Goal: Task Accomplishment & Management: Manage account settings

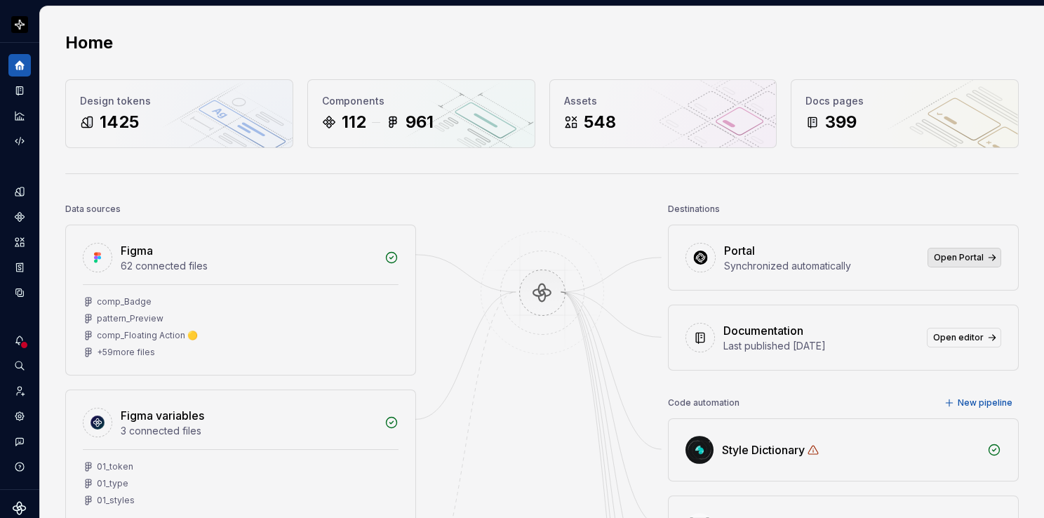
click at [946, 257] on span "Open Portal" at bounding box center [959, 257] width 50 height 11
click at [927, 333] on link "Open editor" at bounding box center [964, 338] width 74 height 20
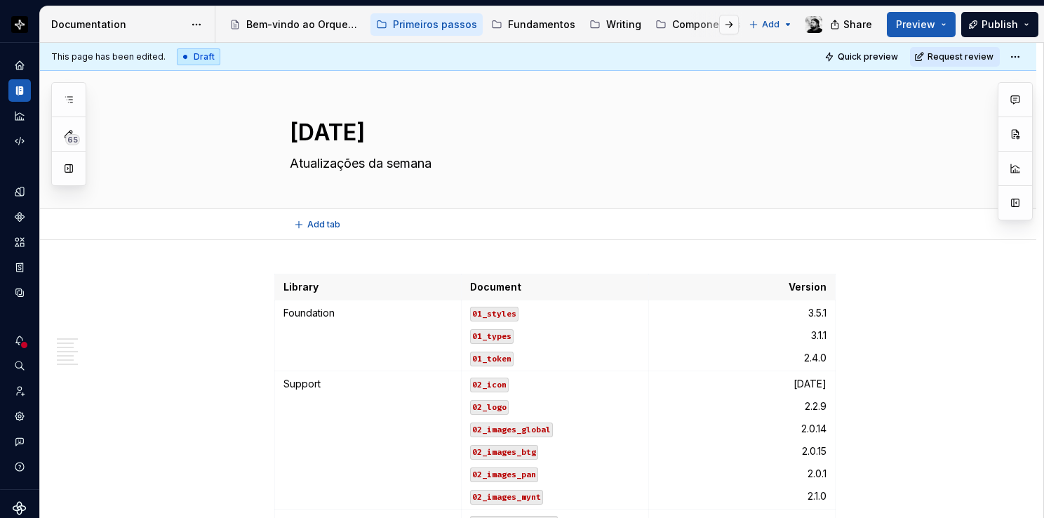
type textarea "*"
click at [826, 310] on td "3.5.1 3.1.1 2.4.0" at bounding box center [741, 335] width 187 height 71
click at [822, 400] on p "2.2.9" at bounding box center [741, 406] width 169 height 14
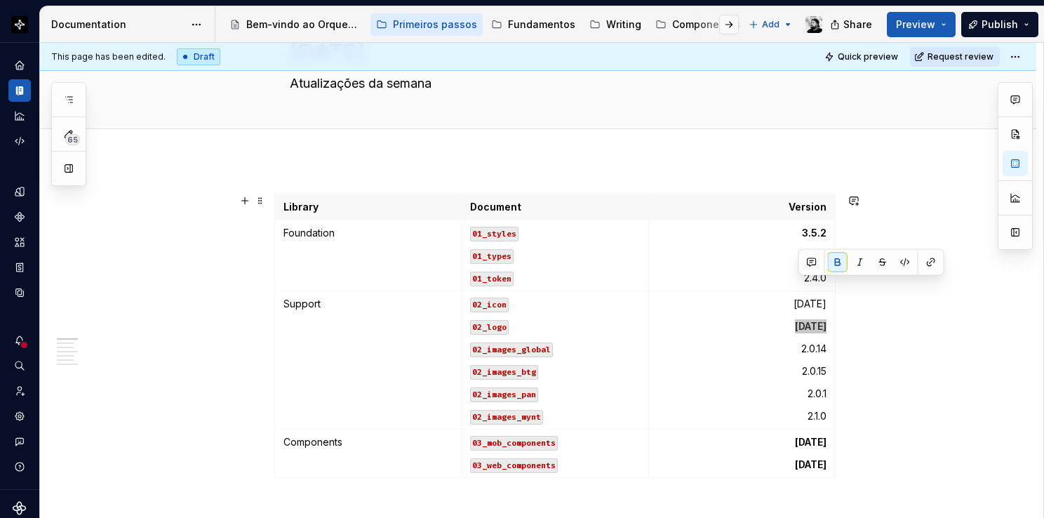
scroll to position [140, 0]
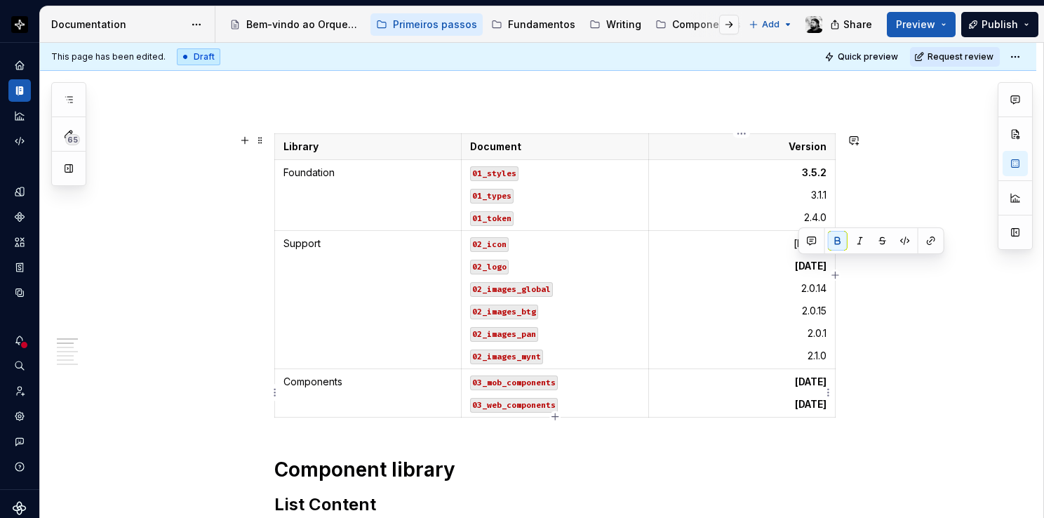
click at [825, 380] on strong "[DATE]" at bounding box center [811, 381] width 32 height 12
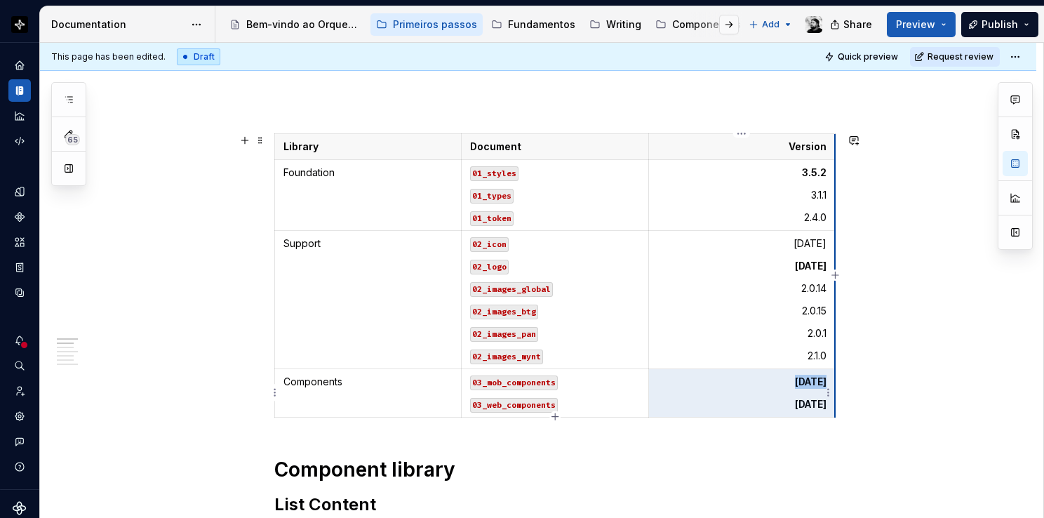
drag, startPoint x: 795, startPoint y: 380, endPoint x: 833, endPoint y: 379, distance: 38.6
click at [833, 379] on td "[DATE] [DATE]" at bounding box center [741, 393] width 187 height 48
click at [810, 384] on strong "[DATE]" at bounding box center [811, 381] width 32 height 12
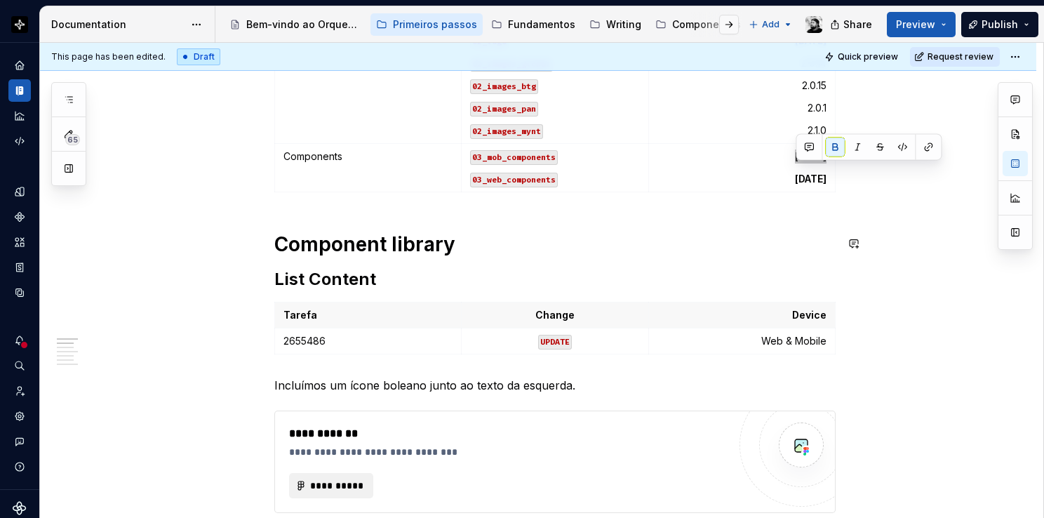
scroll to position [421, 0]
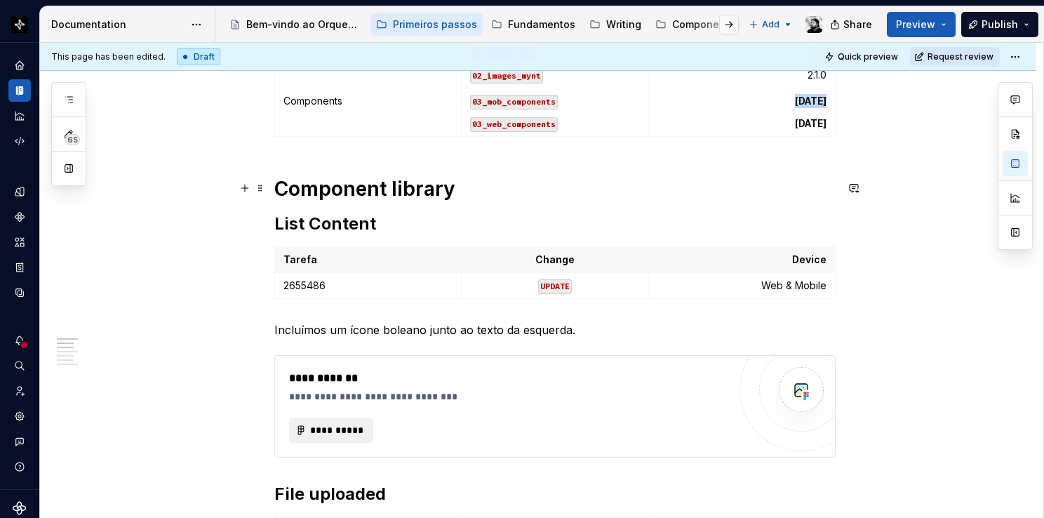
click at [344, 189] on h1 "Component library" at bounding box center [554, 188] width 561 height 25
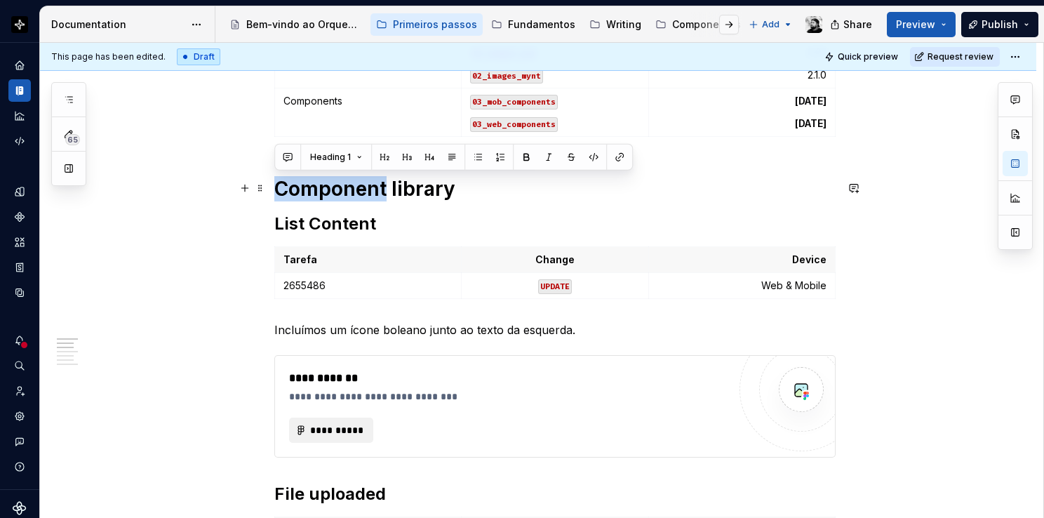
drag, startPoint x: 382, startPoint y: 184, endPoint x: 271, endPoint y: 180, distance: 110.9
click at [370, 184] on h1 "Component library" at bounding box center [554, 188] width 561 height 25
click at [380, 185] on h1 "Component library" at bounding box center [554, 188] width 561 height 25
drag, startPoint x: 386, startPoint y: 187, endPoint x: 278, endPoint y: 178, distance: 108.4
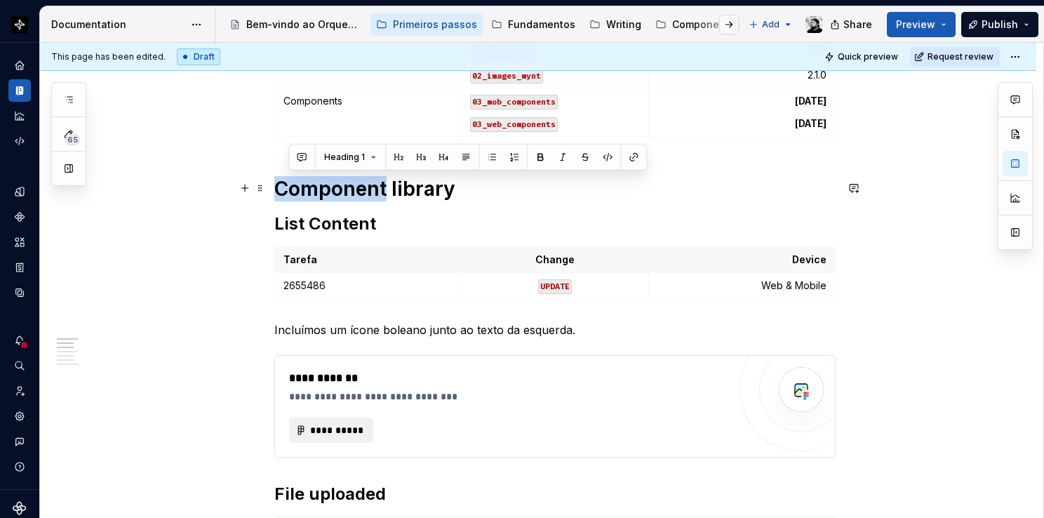
click at [278, 178] on h1 "Component library" at bounding box center [554, 188] width 561 height 25
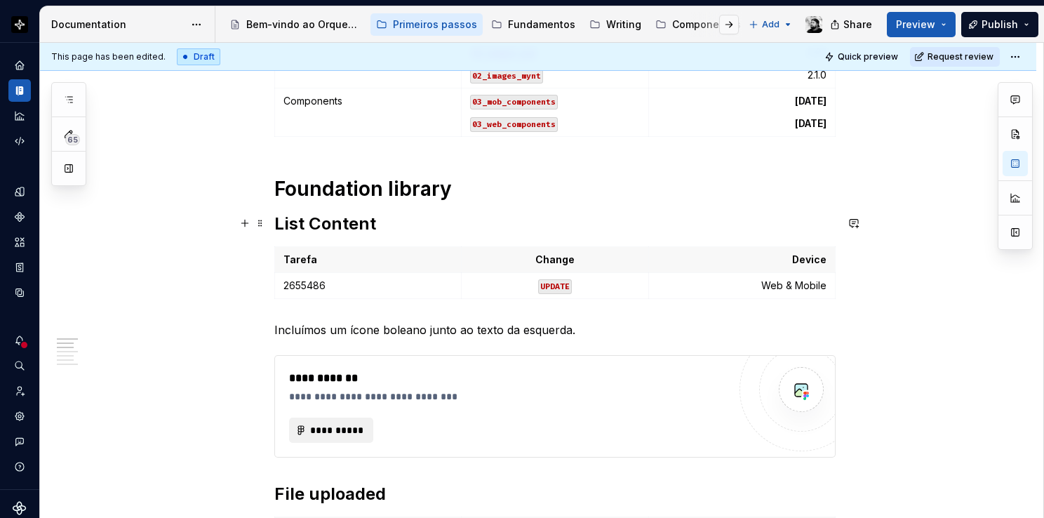
click at [293, 217] on h2 "List Content" at bounding box center [554, 224] width 561 height 22
click at [334, 283] on p "2655486" at bounding box center [367, 286] width 169 height 14
click at [762, 287] on p "Web & Mobile" at bounding box center [741, 286] width 169 height 14
click at [437, 334] on p "Incluímos um ícone boleano junto ao texto da esquerda." at bounding box center [554, 329] width 561 height 17
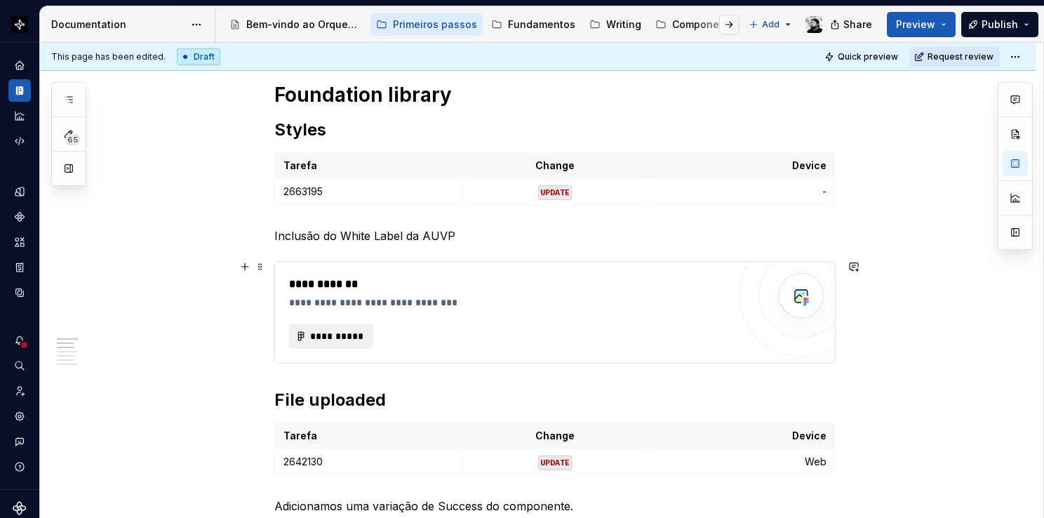
scroll to position [491, 0]
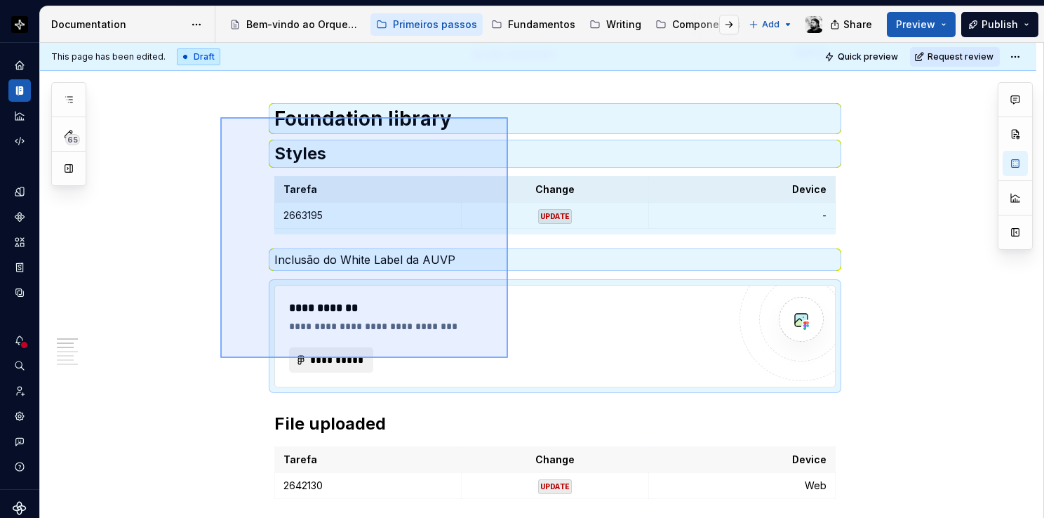
drag, startPoint x: 226, startPoint y: 122, endPoint x: 508, endPoint y: 358, distance: 367.5
click at [508, 358] on div "**********" at bounding box center [541, 281] width 1003 height 476
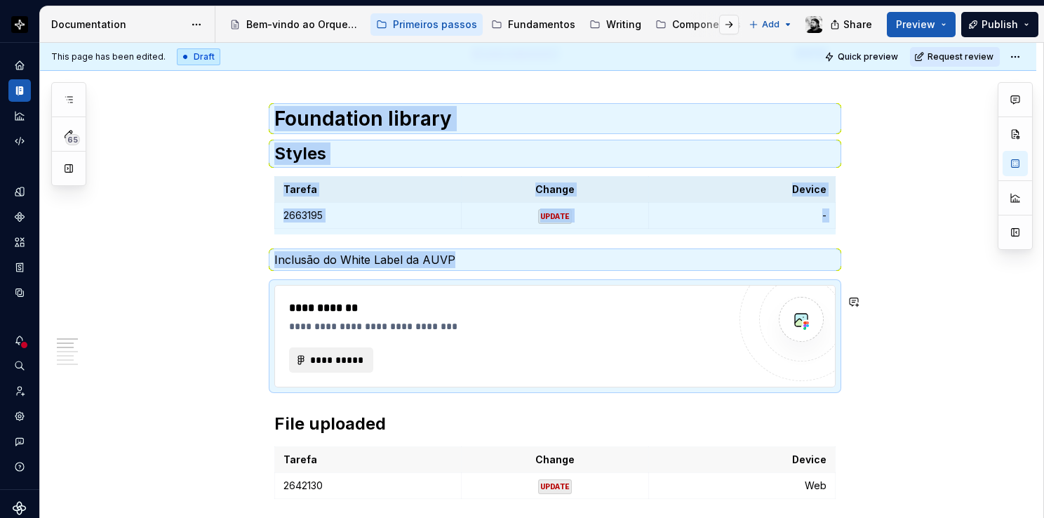
copy div "Library Document Version Foundation 01_styles 01_types 01_token 3.5.2 3.1.1 2.4…"
click at [705, 326] on div "**********" at bounding box center [508, 317] width 439 height 34
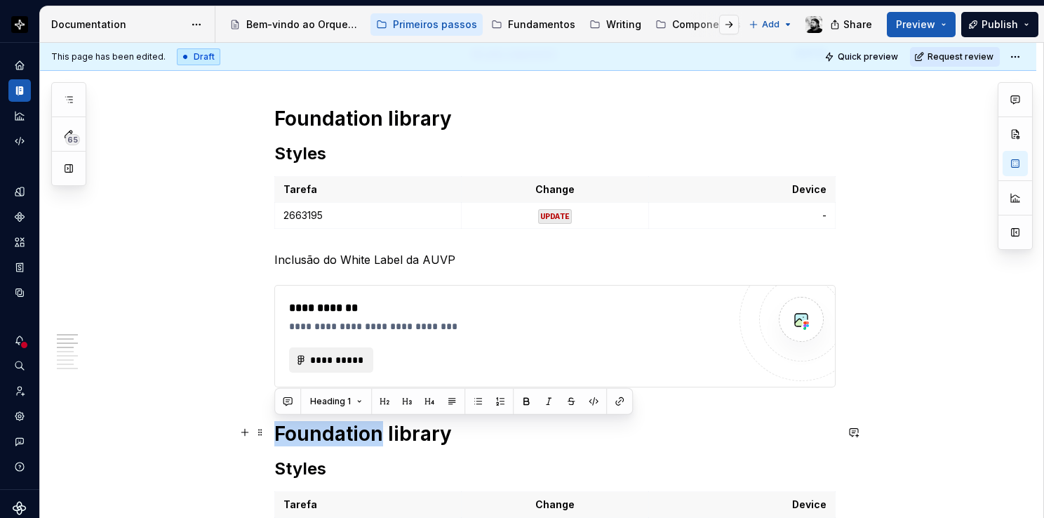
drag, startPoint x: 376, startPoint y: 431, endPoint x: 278, endPoint y: 437, distance: 98.4
click at [278, 437] on h1 "Foundation library" at bounding box center [554, 433] width 561 height 25
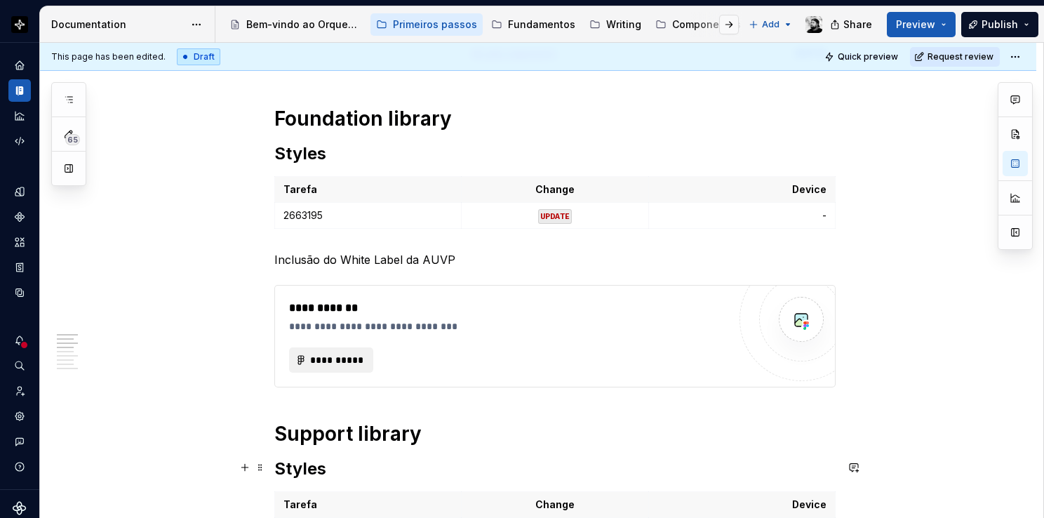
click at [302, 465] on h2 "Styles" at bounding box center [554, 468] width 561 height 22
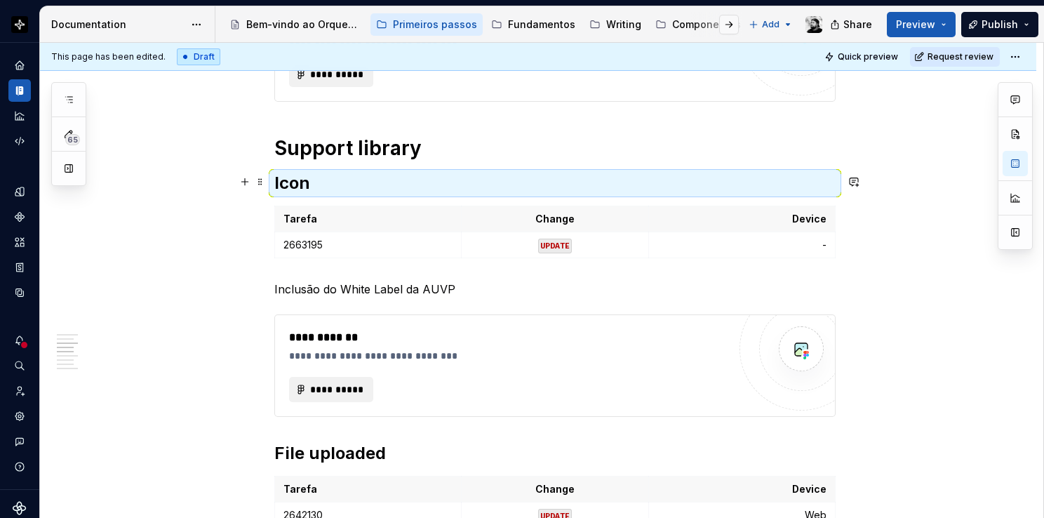
scroll to position [800, 0]
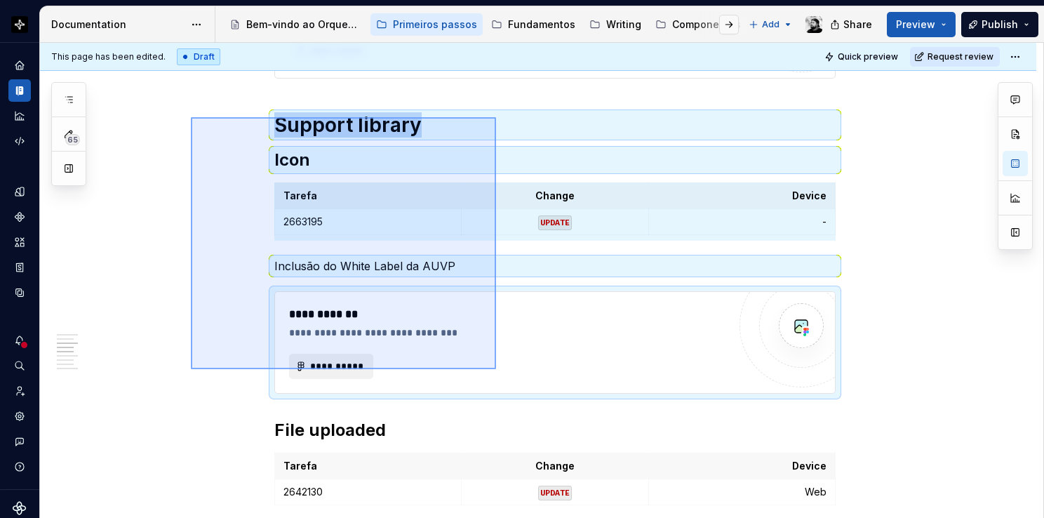
drag, startPoint x: 199, startPoint y: 120, endPoint x: 496, endPoint y: 369, distance: 387.9
click at [496, 369] on div "**********" at bounding box center [541, 281] width 1003 height 476
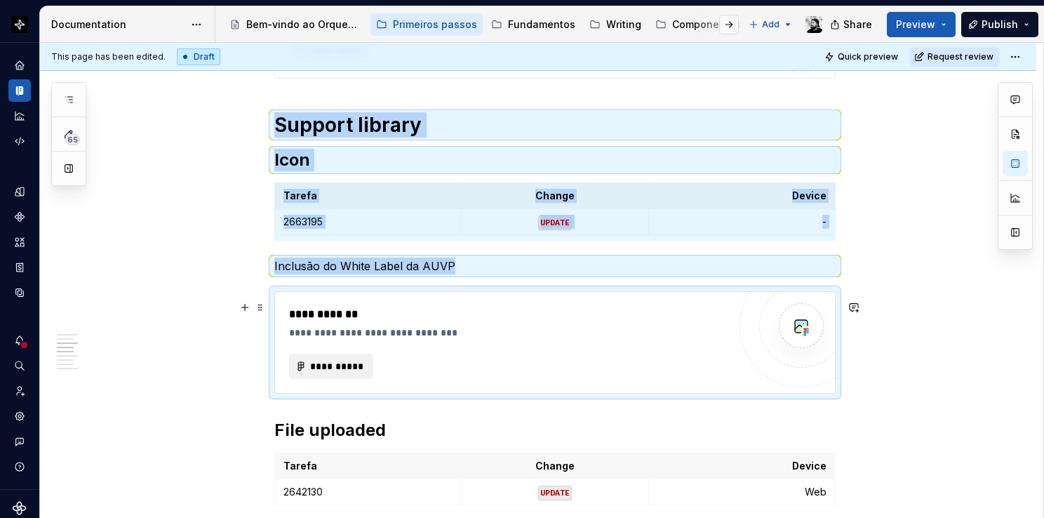
copy div "**********"
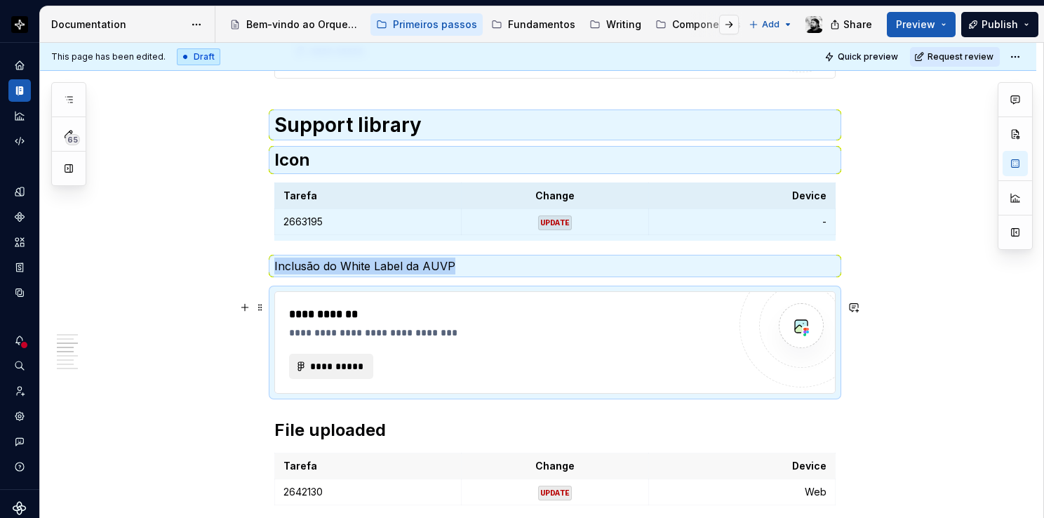
click at [546, 358] on div "**********" at bounding box center [508, 342] width 439 height 73
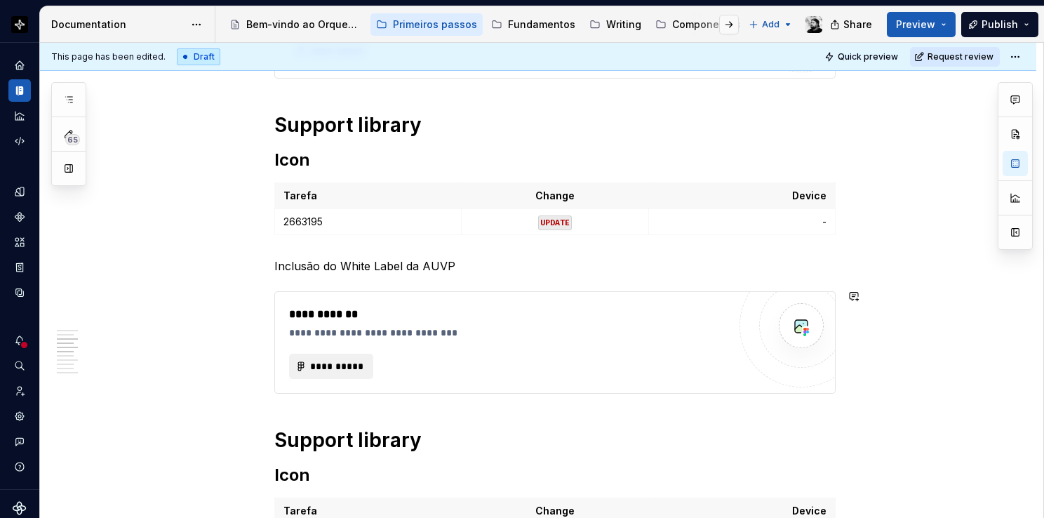
scroll to position [986, 0]
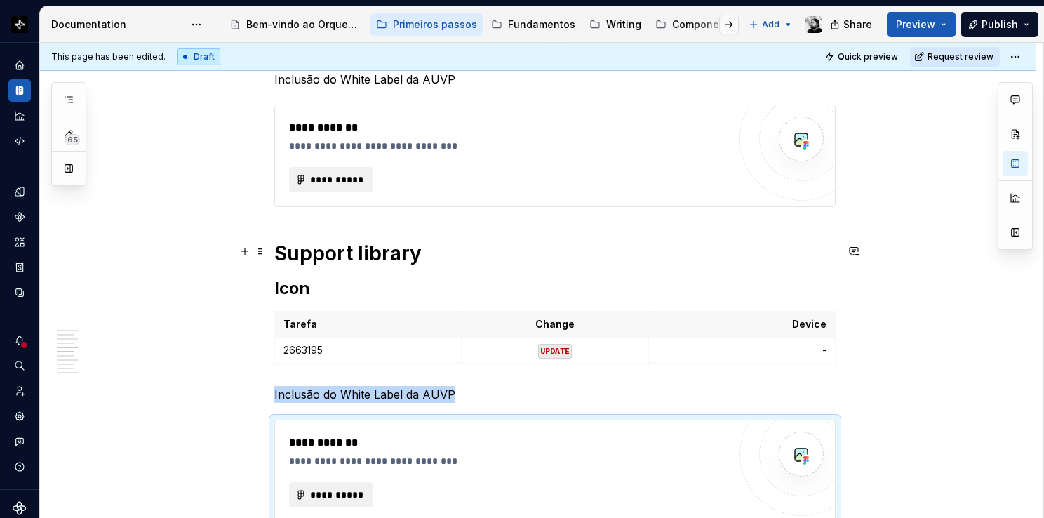
click at [345, 257] on h1 "Support library" at bounding box center [554, 253] width 561 height 25
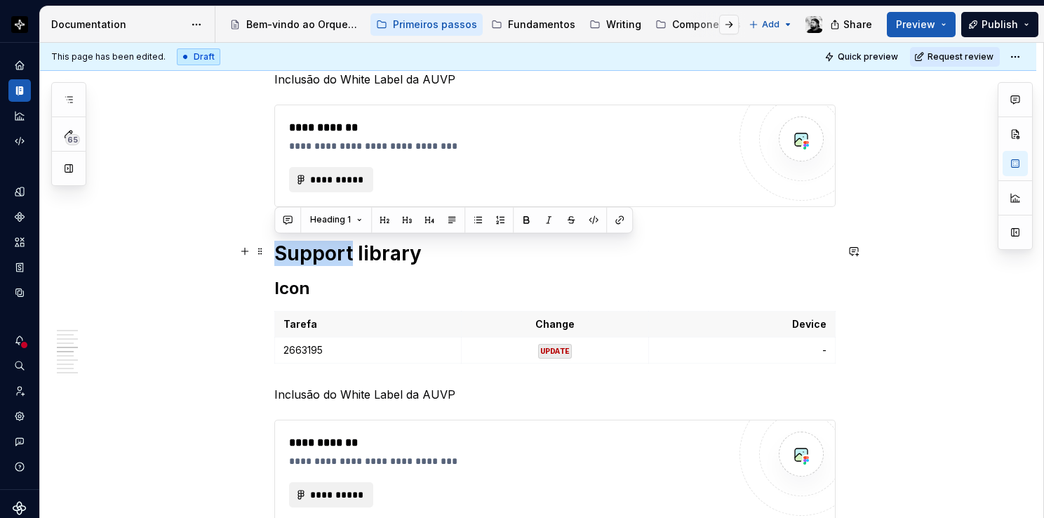
drag, startPoint x: 339, startPoint y: 248, endPoint x: 274, endPoint y: 253, distance: 65.4
click at [274, 253] on h1 "Support library" at bounding box center [554, 253] width 561 height 25
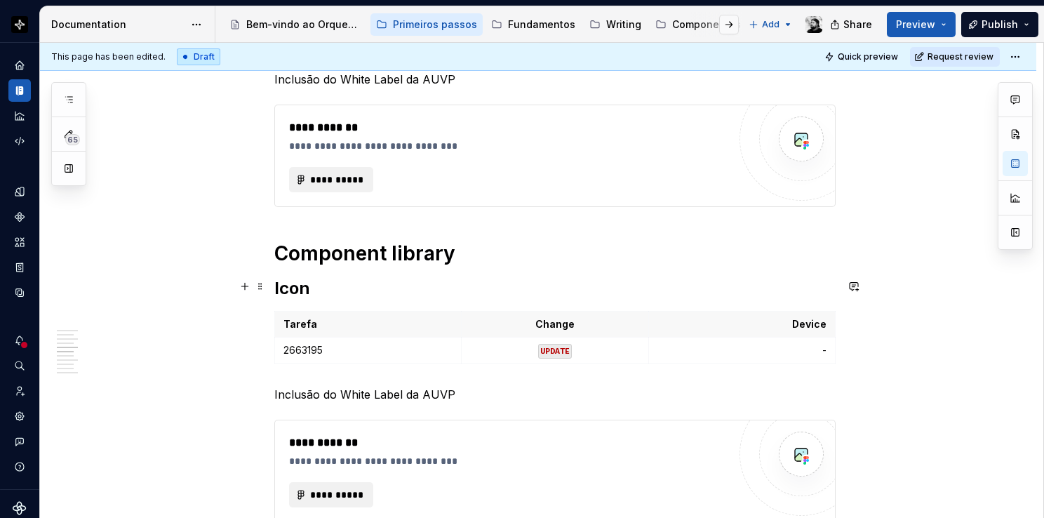
click at [323, 290] on h2 "Icon" at bounding box center [554, 288] width 561 height 22
click at [325, 347] on p "2663195" at bounding box center [367, 350] width 169 height 14
click at [784, 343] on p "-" at bounding box center [741, 350] width 169 height 14
click at [375, 392] on p "Inclusão do White Label da AUVP" at bounding box center [554, 394] width 561 height 17
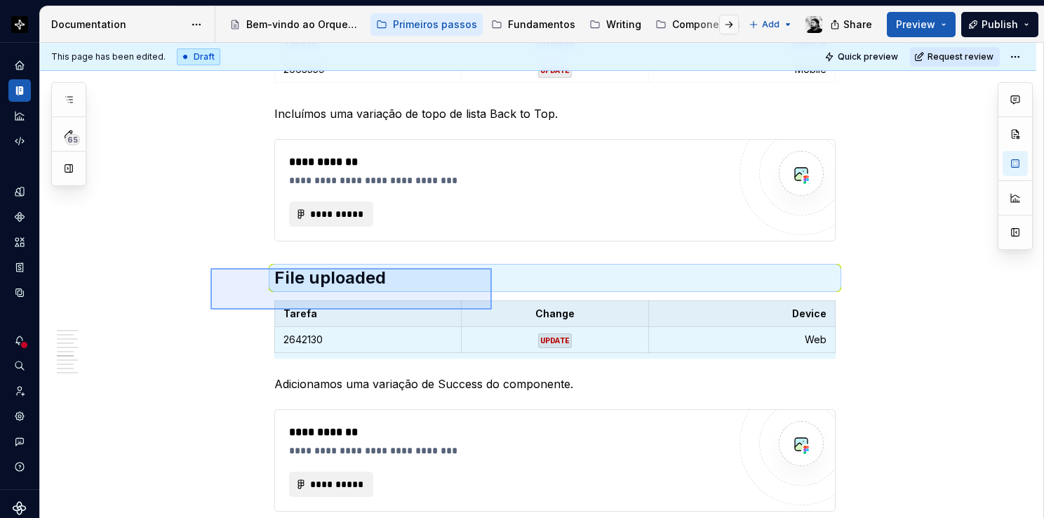
scroll to position [1372, 0]
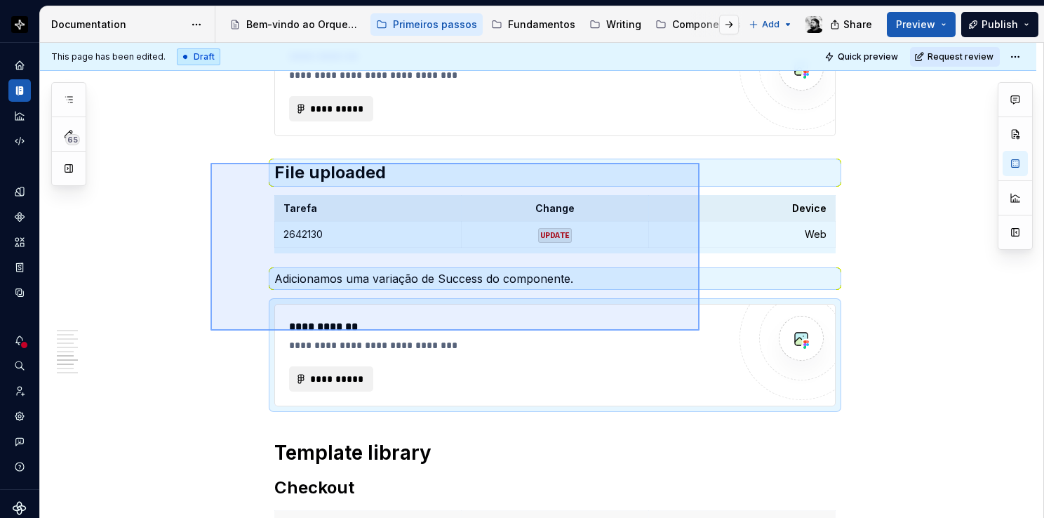
drag, startPoint x: 210, startPoint y: 268, endPoint x: 699, endPoint y: 330, distance: 492.9
click at [699, 330] on div "**********" at bounding box center [541, 281] width 1003 height 476
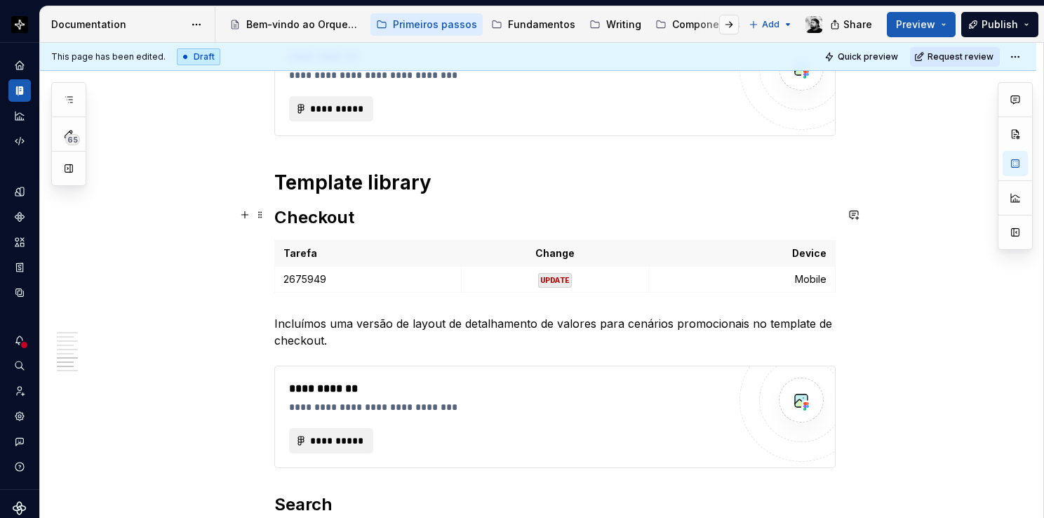
click at [354, 208] on h2 "Checkout" at bounding box center [554, 217] width 561 height 22
click at [382, 328] on p "Incluímos uma versão de layout de detalhamento de valores para cenários promoci…" at bounding box center [554, 332] width 561 height 34
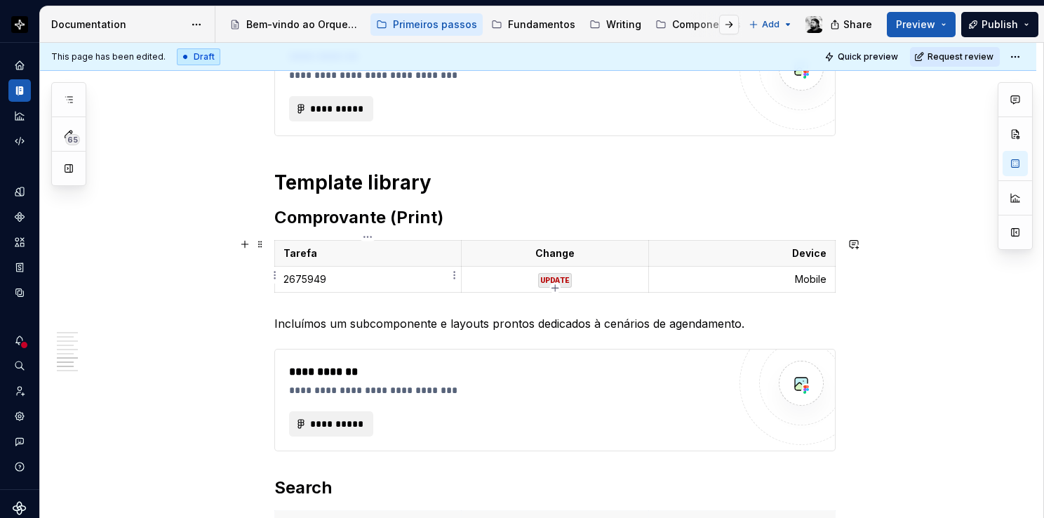
click at [341, 276] on p "2675949" at bounding box center [367, 279] width 169 height 14
click at [744, 278] on p "Mobile" at bounding box center [741, 279] width 169 height 14
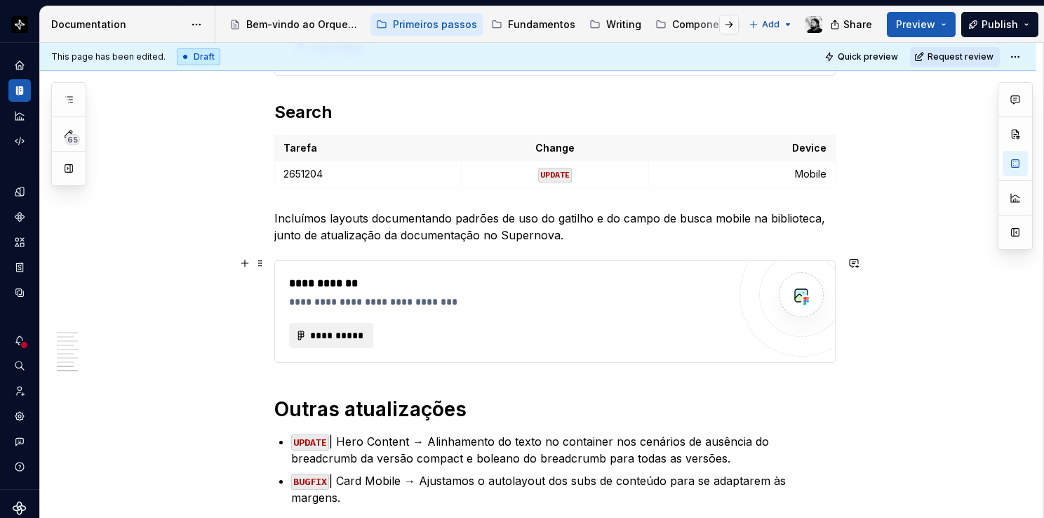
scroll to position [1723, 0]
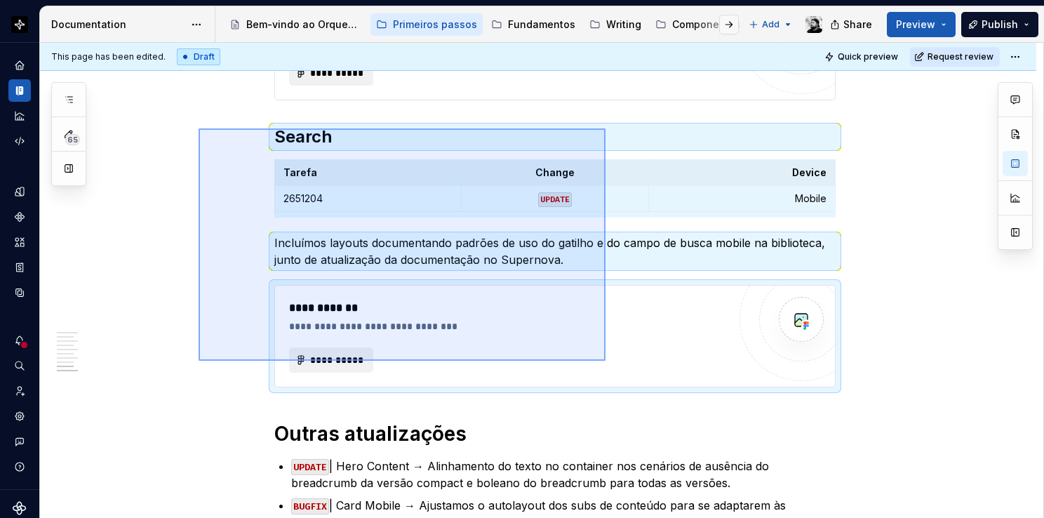
drag, startPoint x: 203, startPoint y: 130, endPoint x: 618, endPoint y: 350, distance: 469.1
click at [618, 351] on div "**********" at bounding box center [541, 281] width 1003 height 476
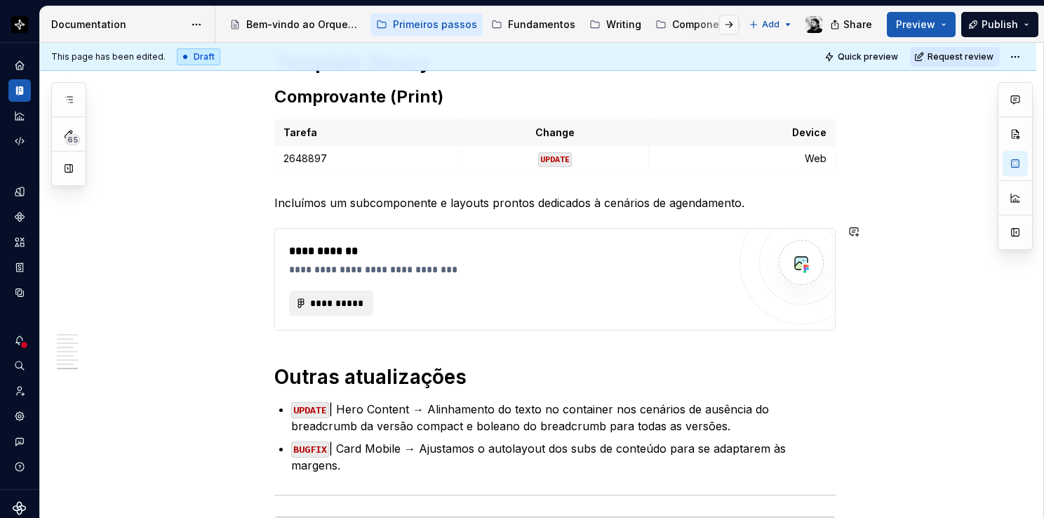
scroll to position [1566, 0]
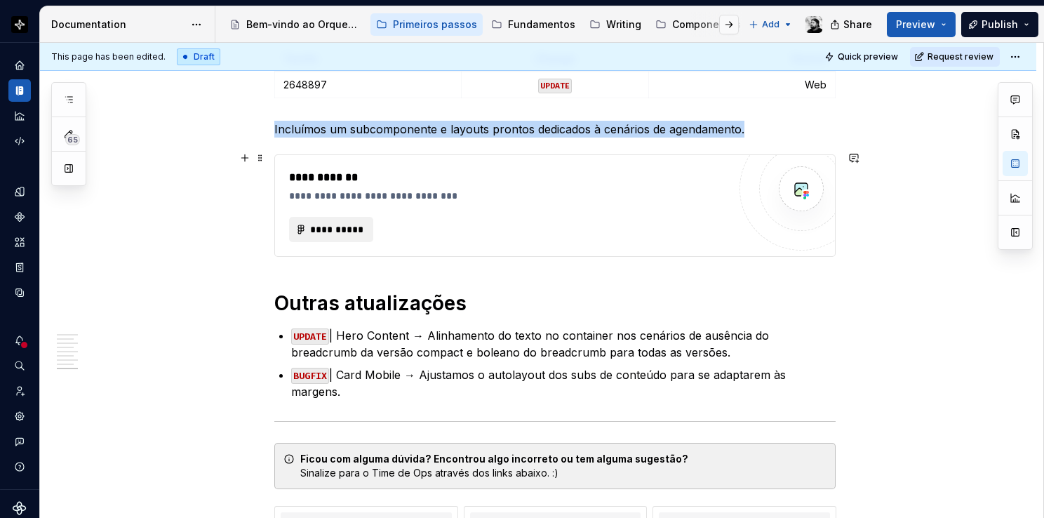
click at [530, 223] on div "**********" at bounding box center [508, 229] width 439 height 25
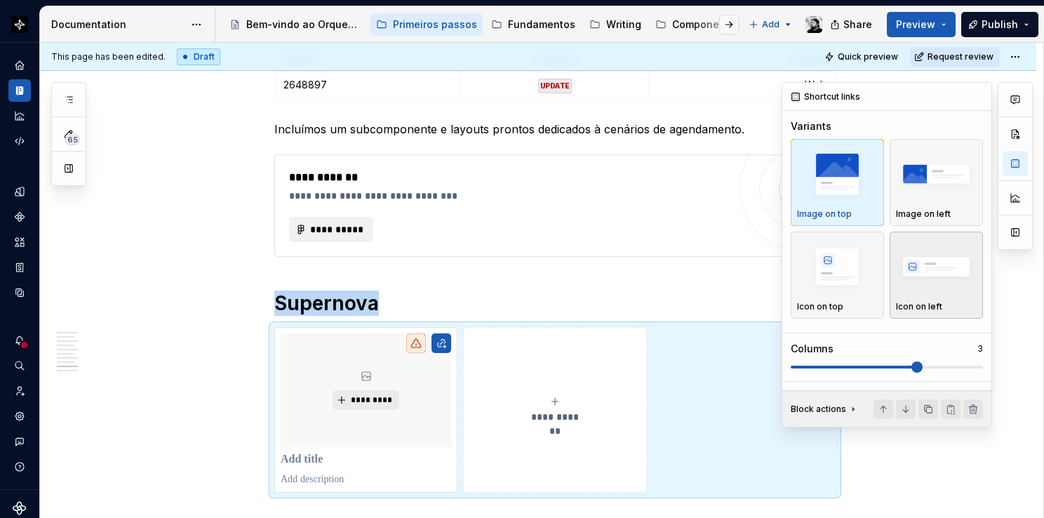
click at [918, 279] on img "button" at bounding box center [936, 266] width 81 height 51
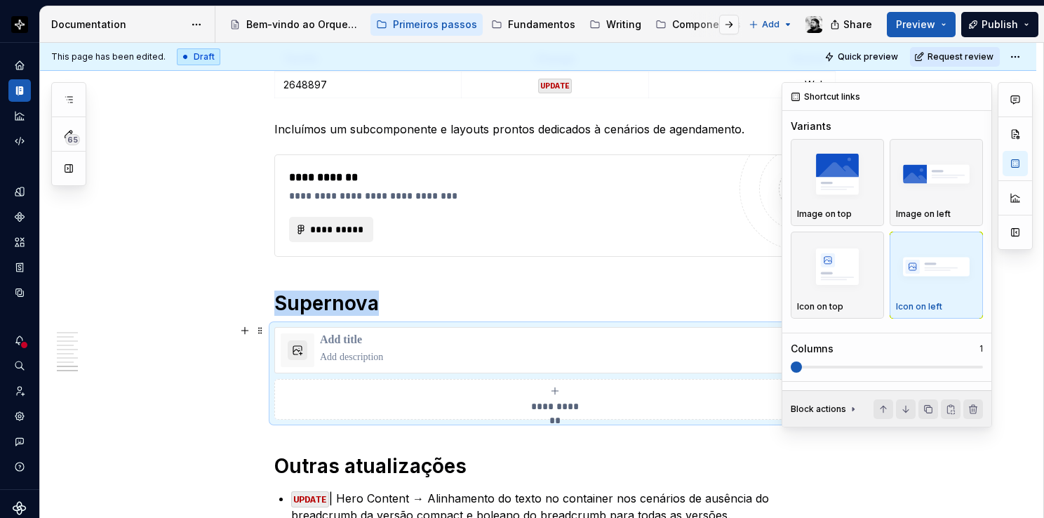
click at [791, 365] on span at bounding box center [791, 366] width 0 height 3
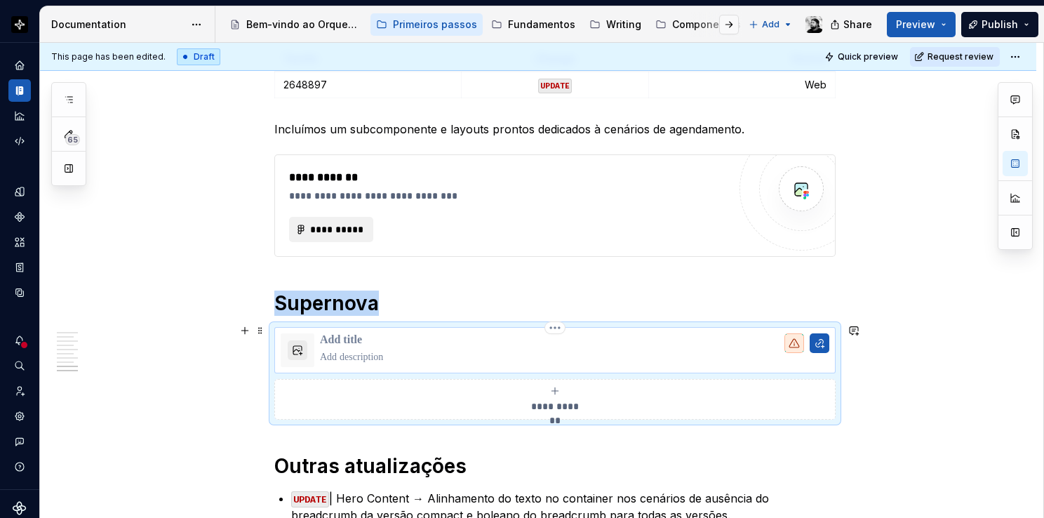
click at [348, 333] on p at bounding box center [574, 340] width 509 height 14
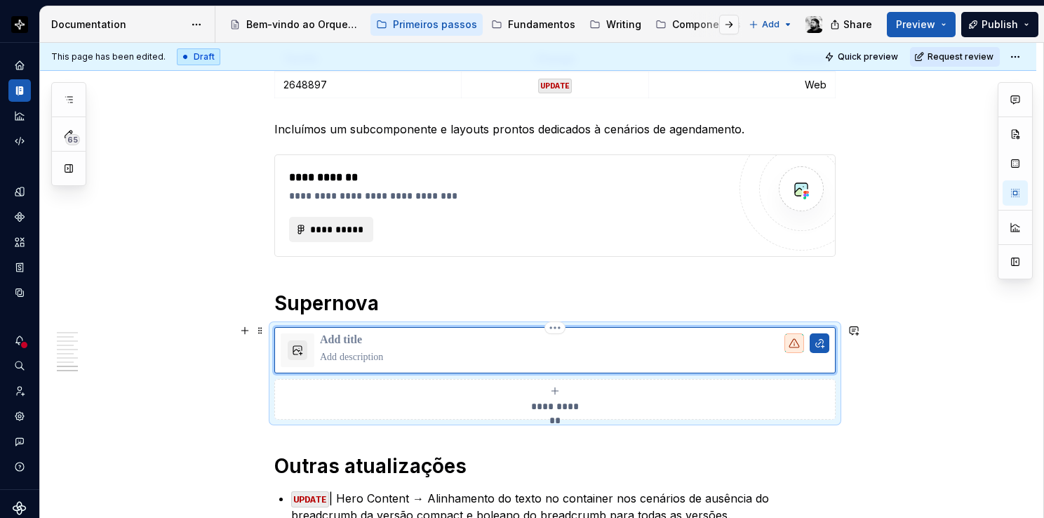
type textarea "*"
click at [380, 352] on p at bounding box center [574, 357] width 509 height 14
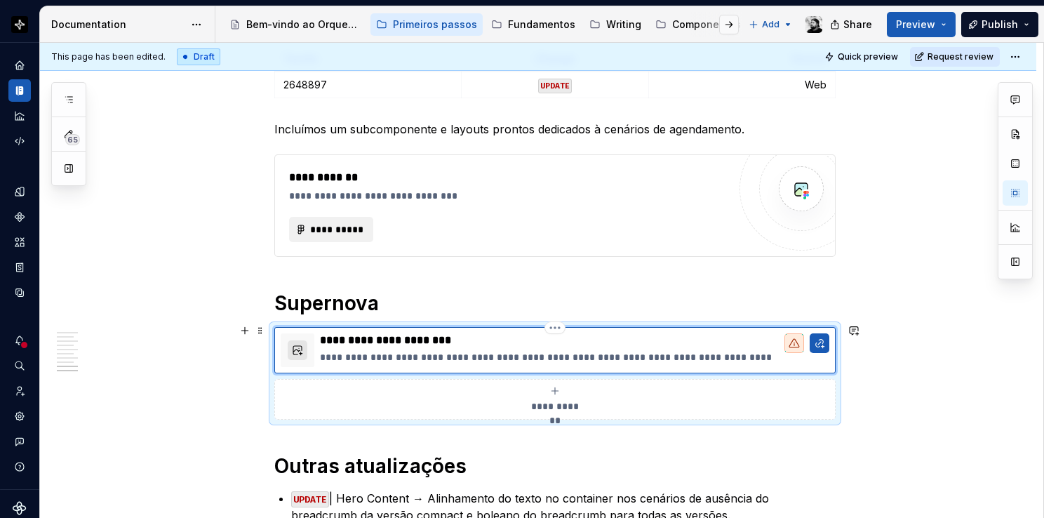
click at [293, 348] on button "button" at bounding box center [298, 350] width 20 height 20
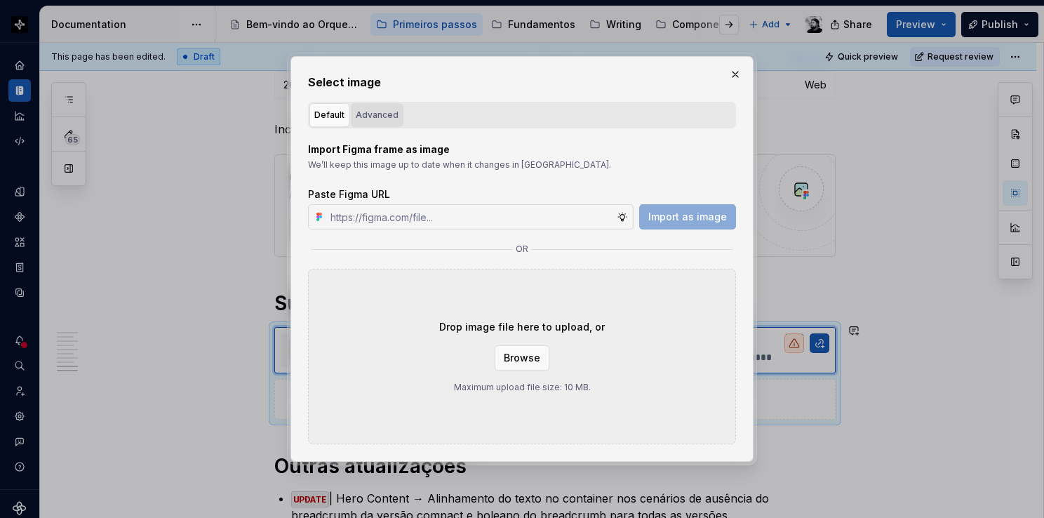
type textarea "*"
click at [396, 120] on button "Advanced" at bounding box center [377, 115] width 53 height 24
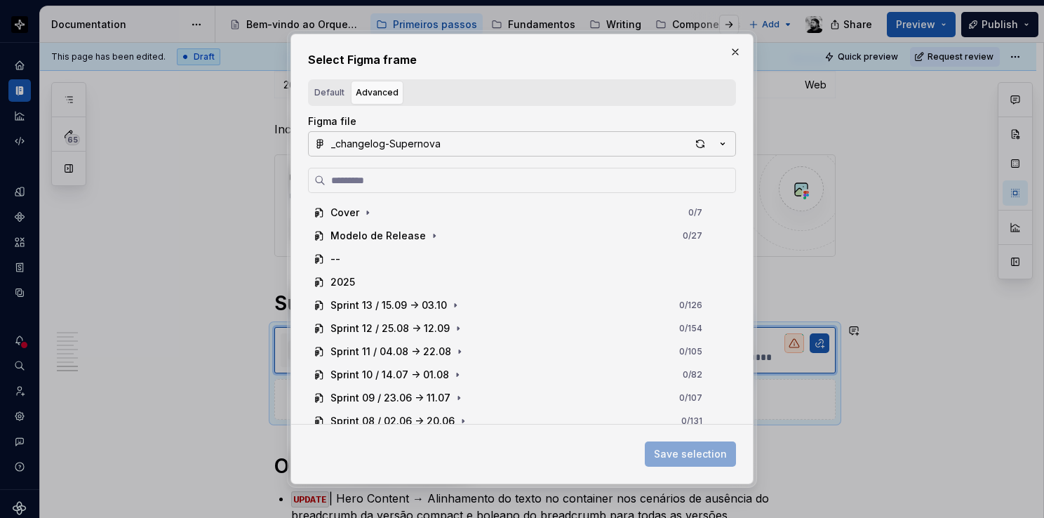
click at [446, 139] on button "_changelog-Supernova" at bounding box center [522, 143] width 428 height 25
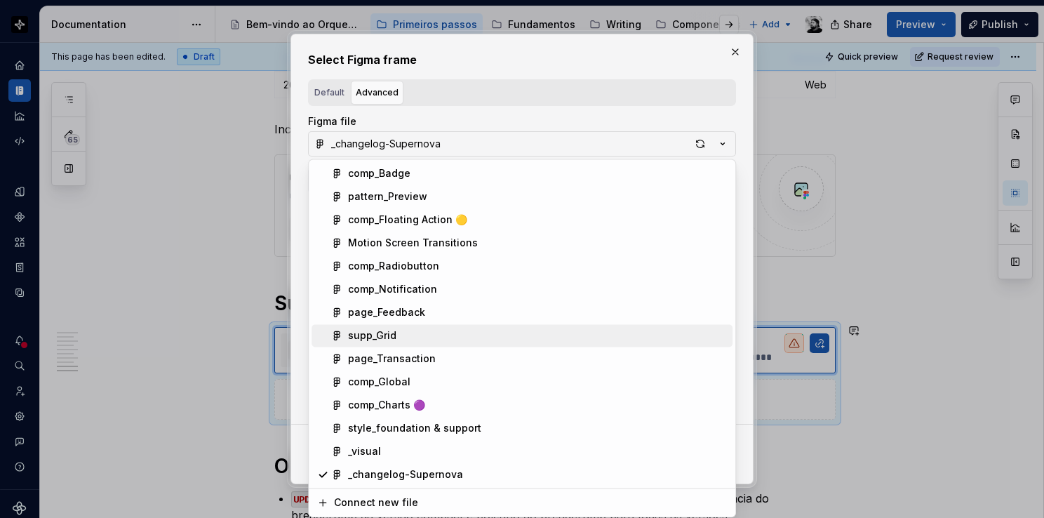
scroll to position [140, 0]
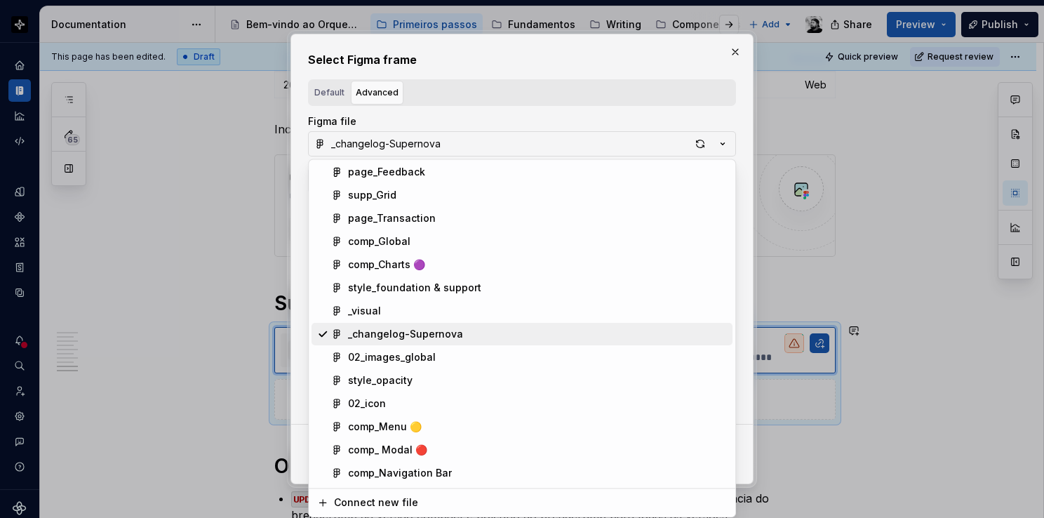
click at [427, 317] on div "_visual" at bounding box center [537, 311] width 379 height 14
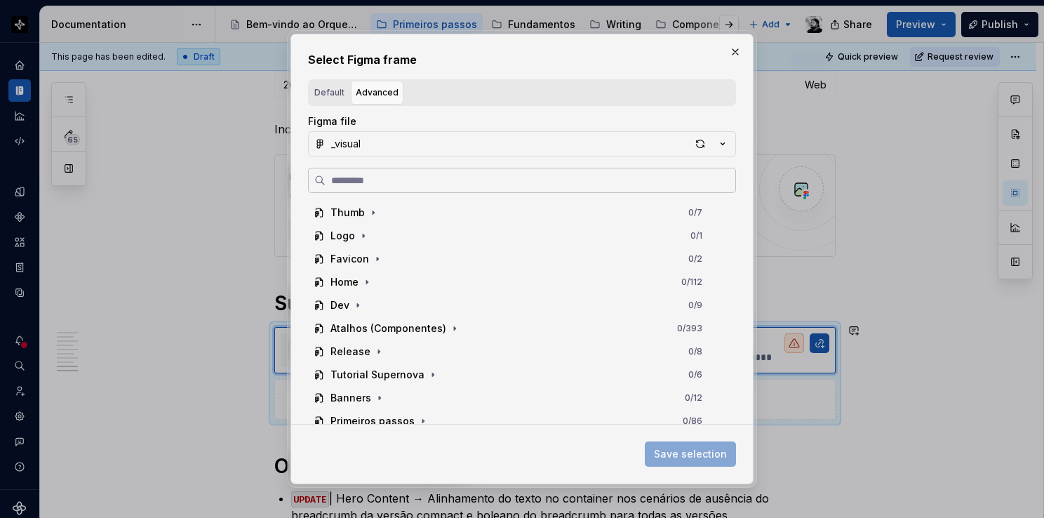
click at [414, 185] on input "search" at bounding box center [531, 180] width 410 height 14
type input "*"
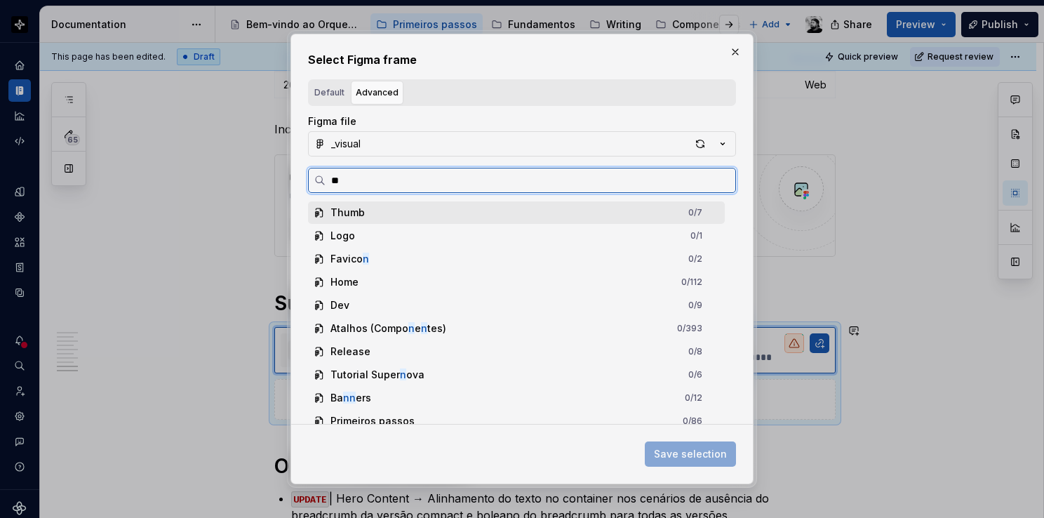
type input "***"
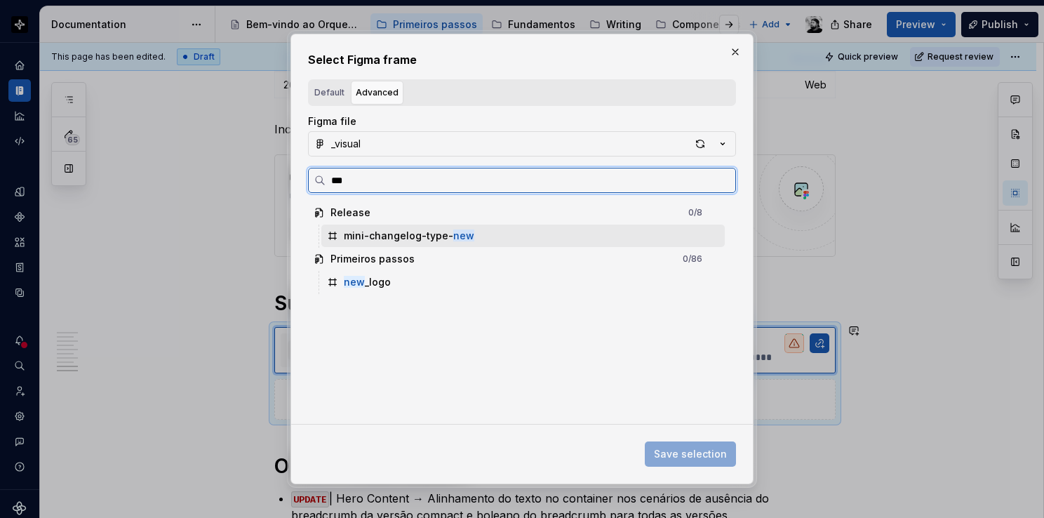
click at [453, 232] on mark "new" at bounding box center [463, 235] width 21 height 12
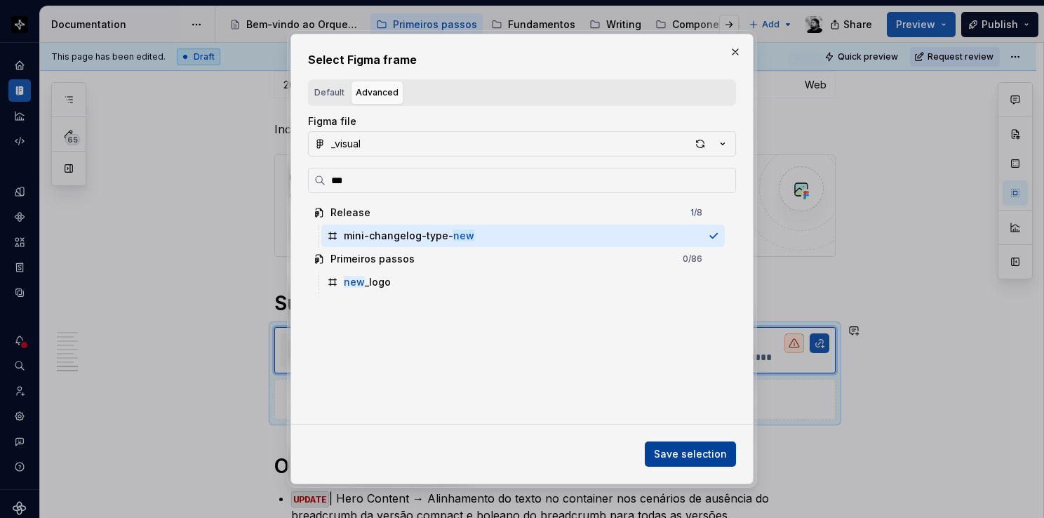
click at [694, 457] on span "Save selection" at bounding box center [690, 454] width 73 height 14
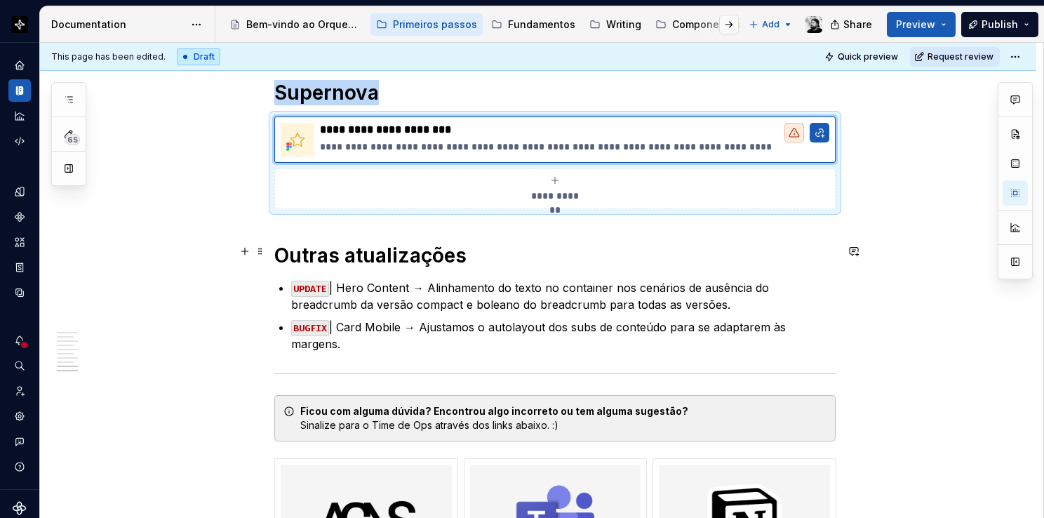
scroll to position [1566, 0]
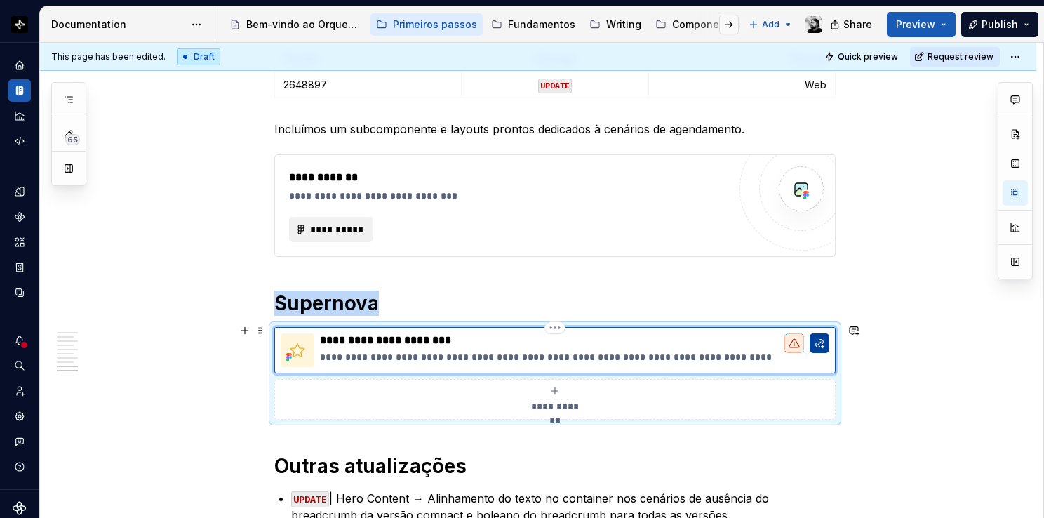
click at [814, 339] on button "button" at bounding box center [820, 343] width 20 height 20
type textarea "*"
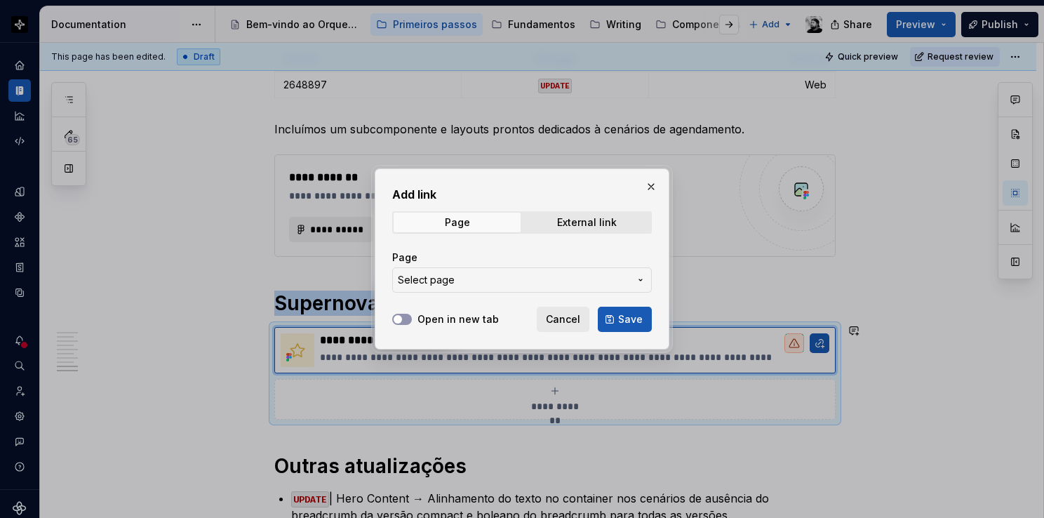
click at [556, 280] on span "Select page" at bounding box center [513, 280] width 231 height 14
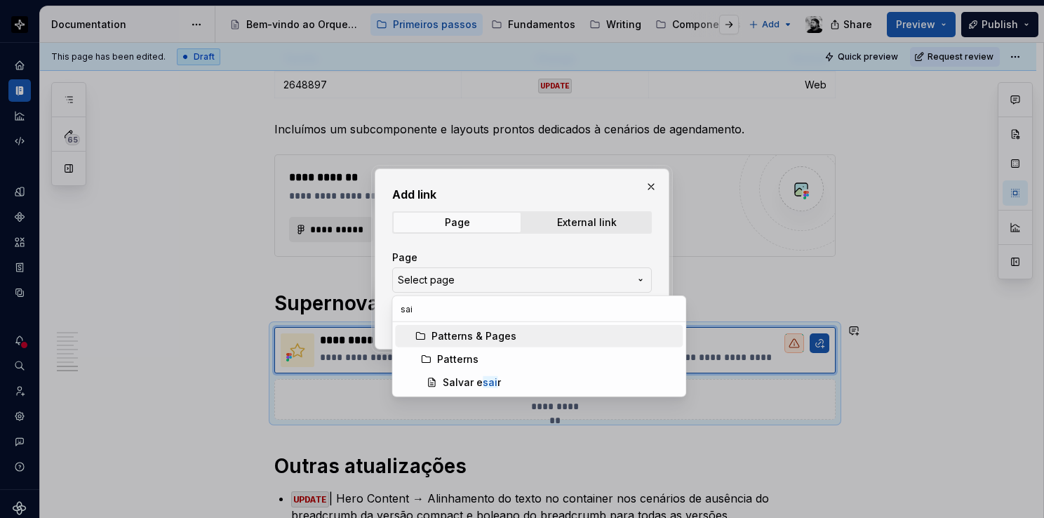
scroll to position [0, 0]
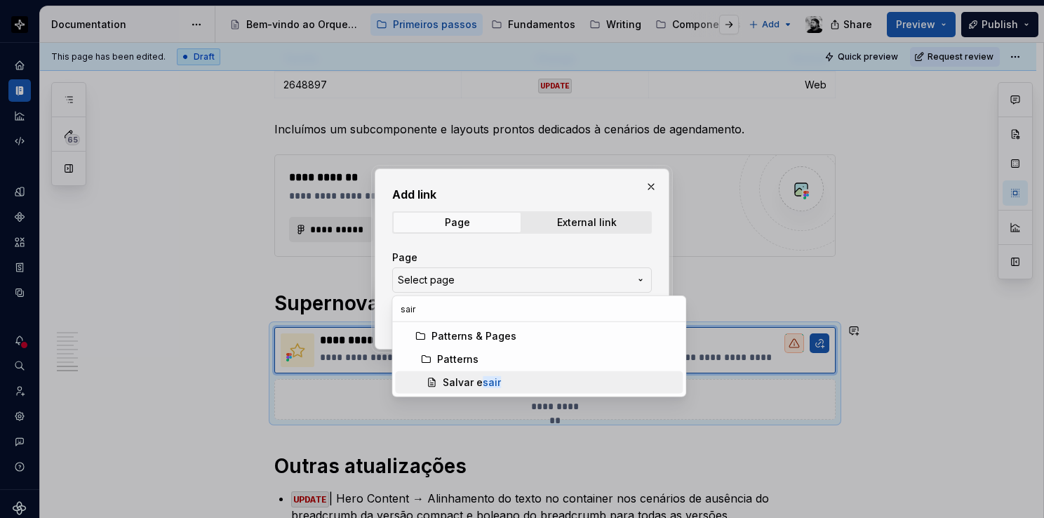
type input "sair"
click at [535, 379] on div "Salvar e sair" at bounding box center [560, 382] width 234 height 14
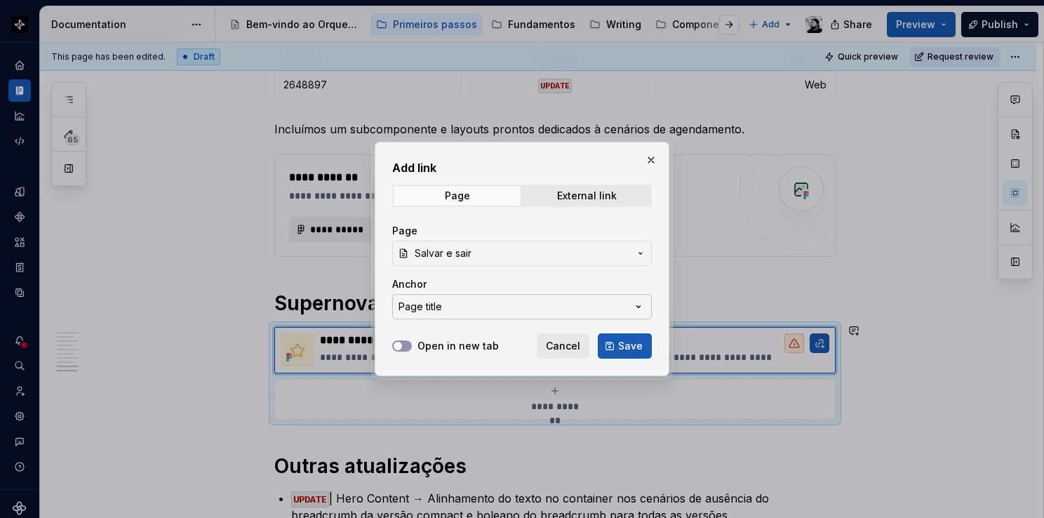
click at [485, 304] on button "Page title" at bounding box center [522, 306] width 260 height 25
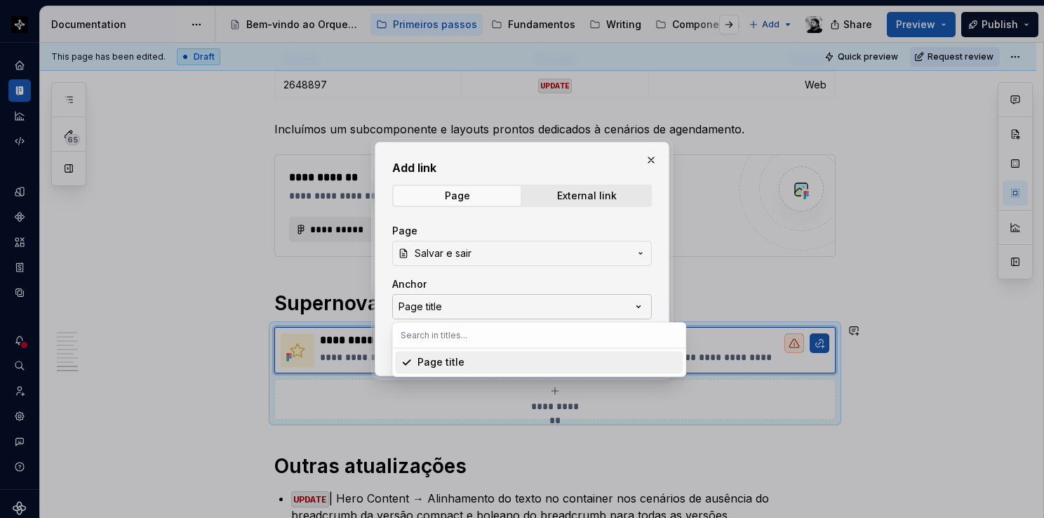
click at [485, 304] on div "Add link Page External link Page Salvar e sair Anchor Page title Open in new ta…" at bounding box center [522, 259] width 1044 height 518
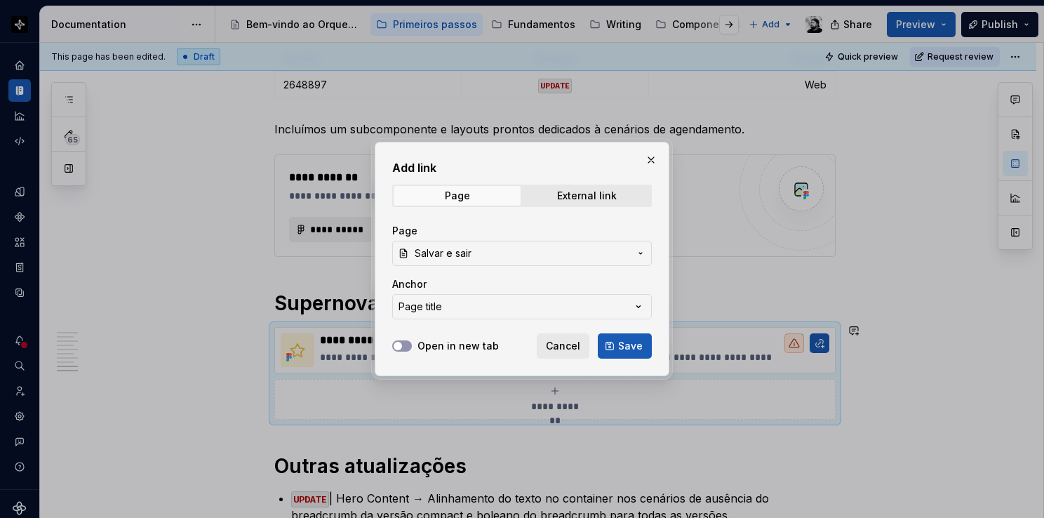
click at [449, 349] on label "Open in new tab" at bounding box center [457, 346] width 81 height 14
click at [412, 349] on button "Open in new tab" at bounding box center [402, 345] width 20 height 11
click at [630, 343] on span "Save" at bounding box center [630, 346] width 25 height 14
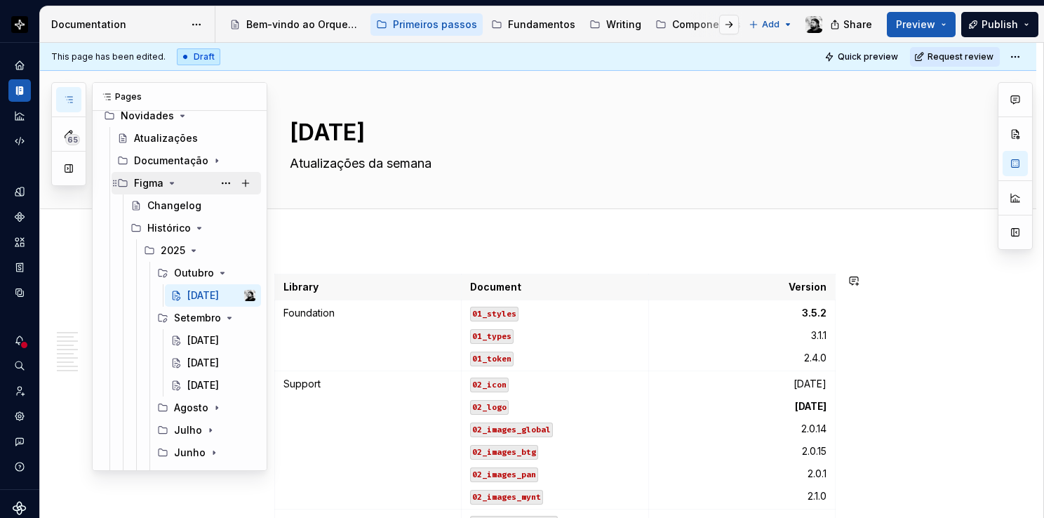
scroll to position [140, 0]
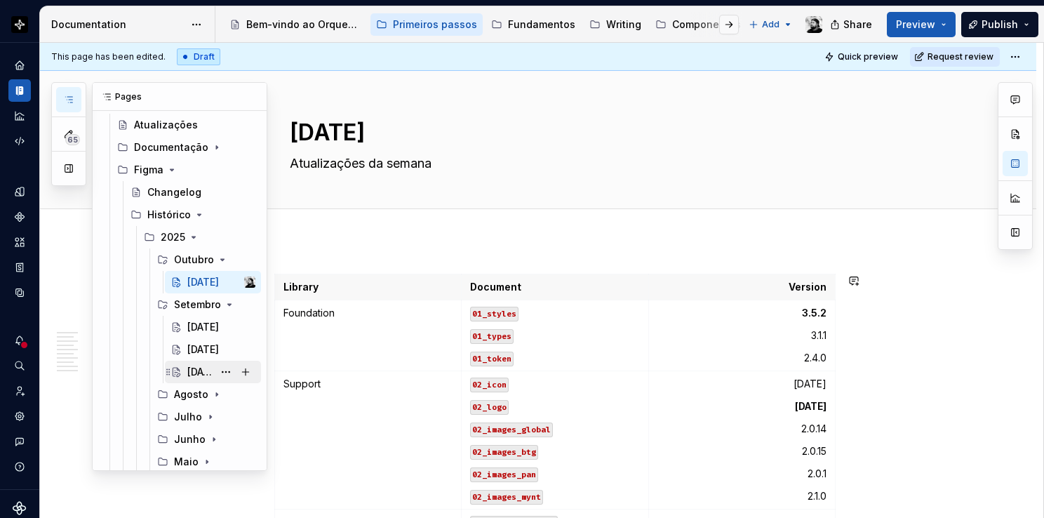
click at [194, 370] on div "[DATE]" at bounding box center [200, 372] width 26 height 14
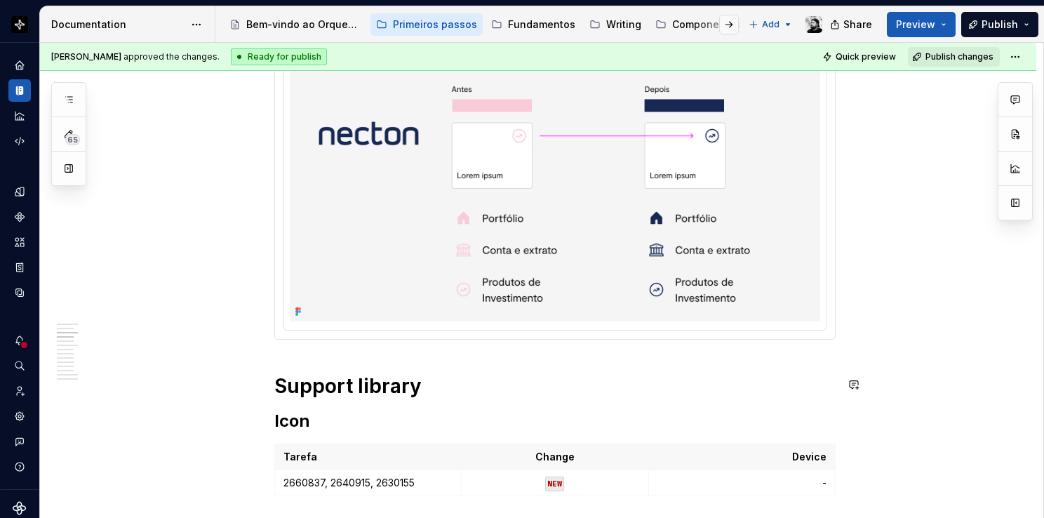
scroll to position [702, 0]
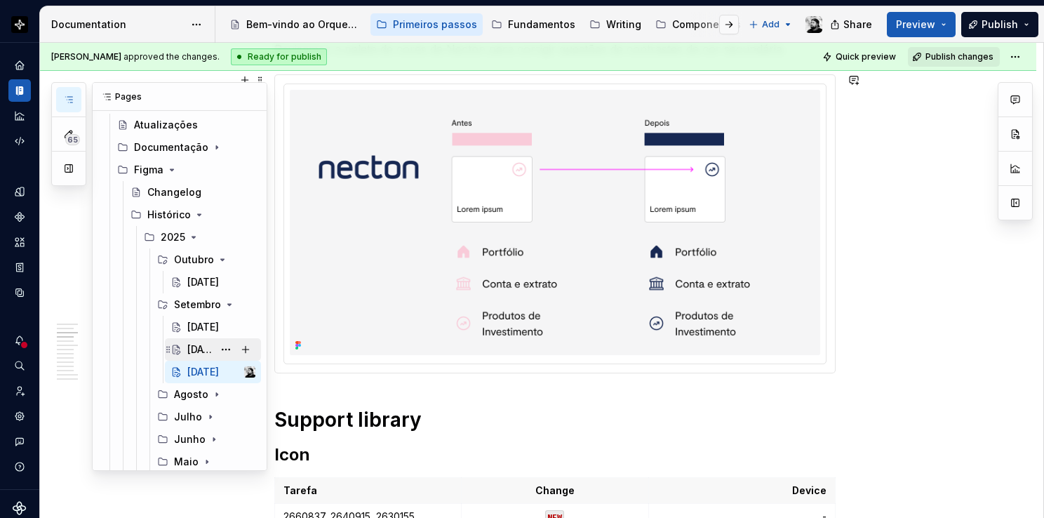
click at [191, 343] on div "[DATE]" at bounding box center [200, 349] width 26 height 14
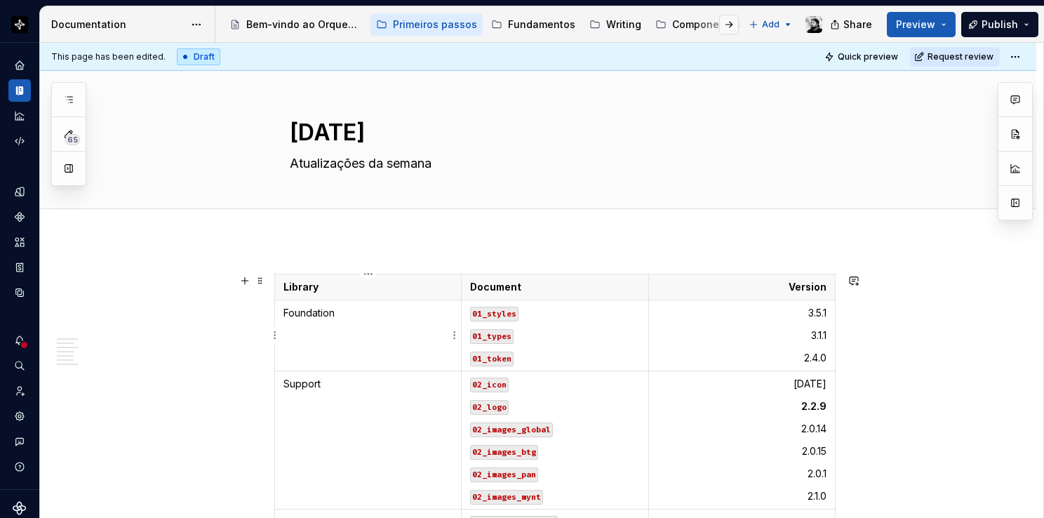
type textarea "*"
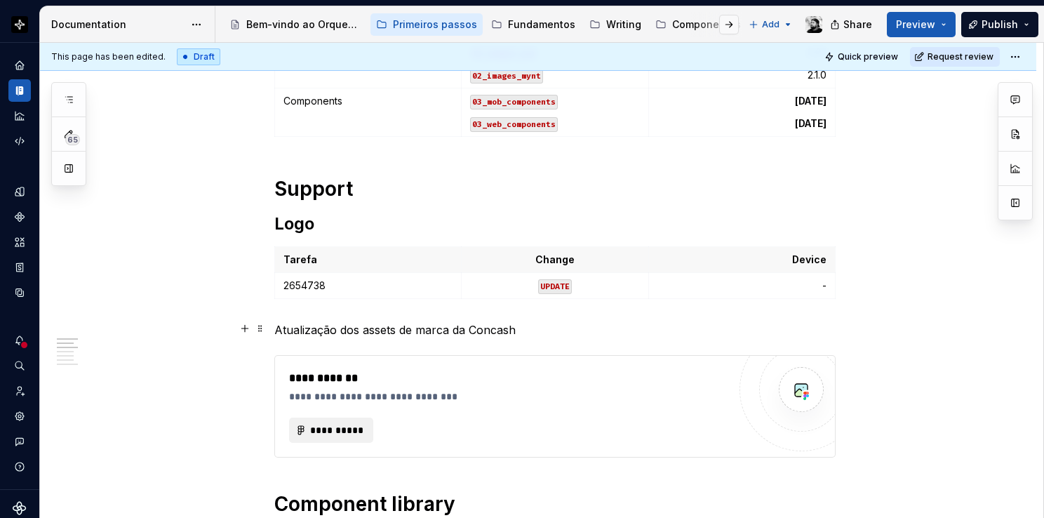
scroll to position [491, 0]
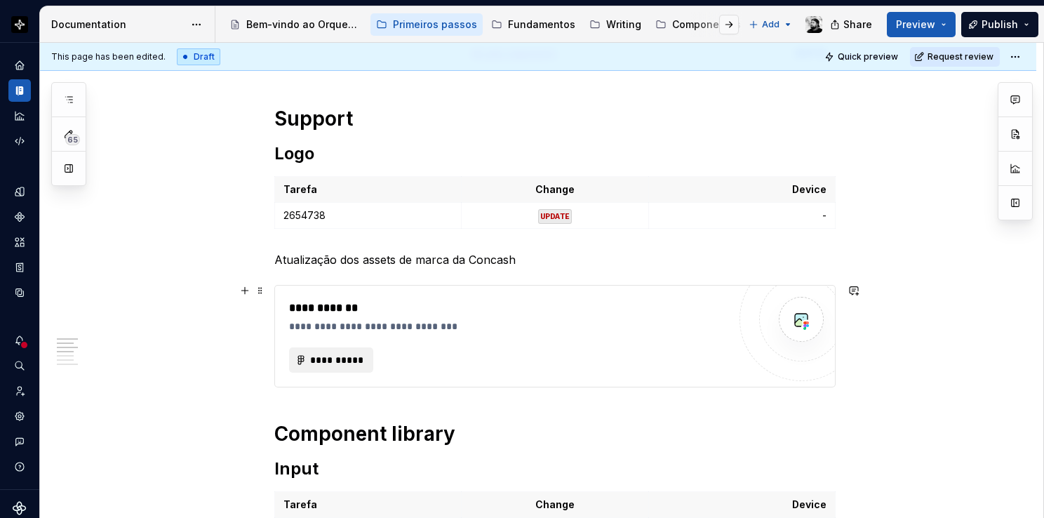
click at [476, 323] on div "**********" at bounding box center [508, 326] width 439 height 14
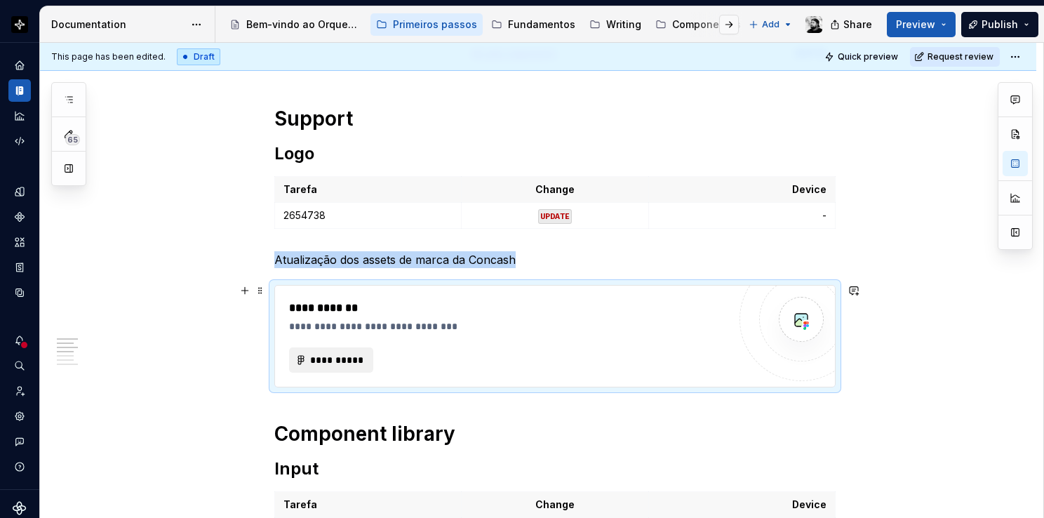
click at [494, 315] on div "**********" at bounding box center [508, 317] width 439 height 34
click at [293, 361] on button "**********" at bounding box center [331, 359] width 84 height 25
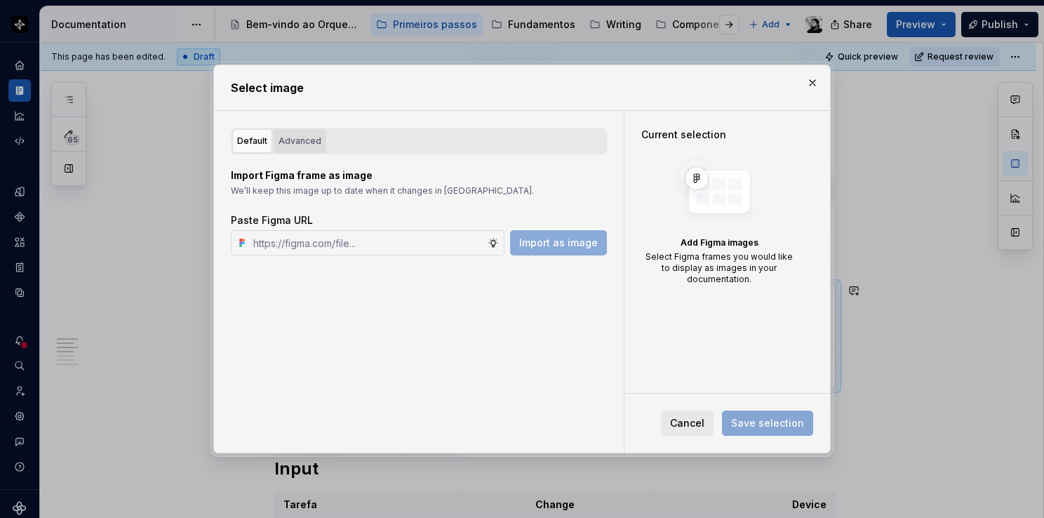
click at [288, 136] on div "Advanced" at bounding box center [300, 141] width 43 height 14
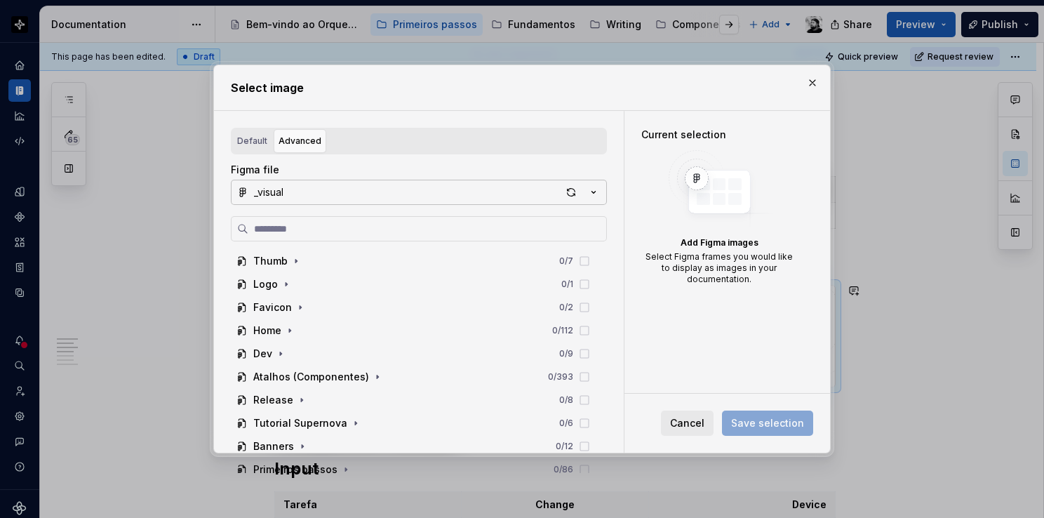
click at [325, 199] on button "_visual" at bounding box center [419, 192] width 376 height 25
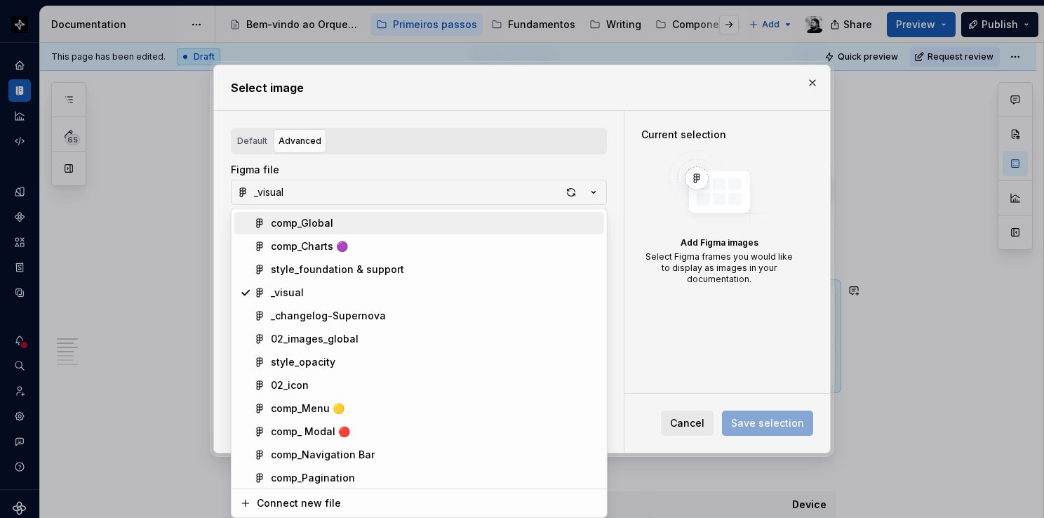
scroll to position [210, 0]
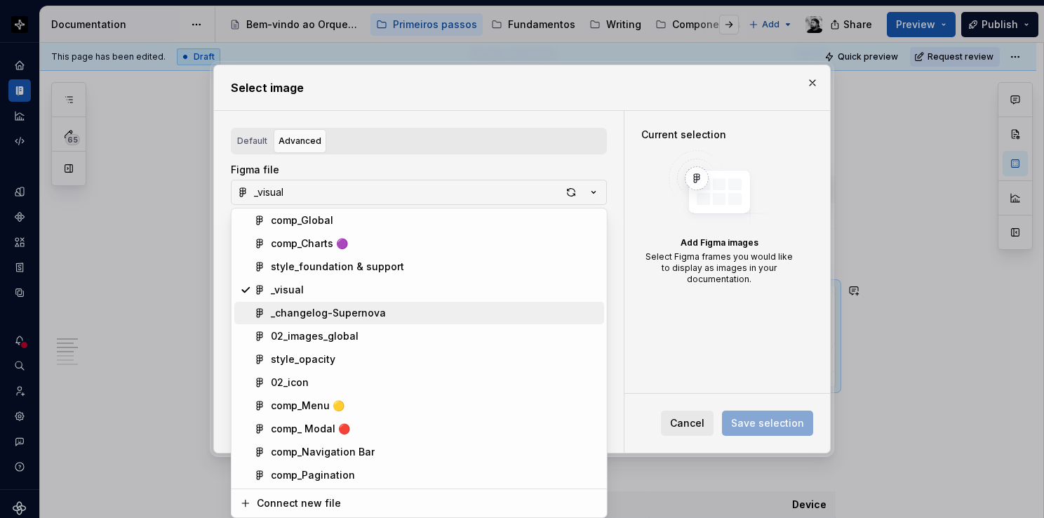
click at [328, 306] on div "_changelog-Supernova" at bounding box center [328, 313] width 115 height 14
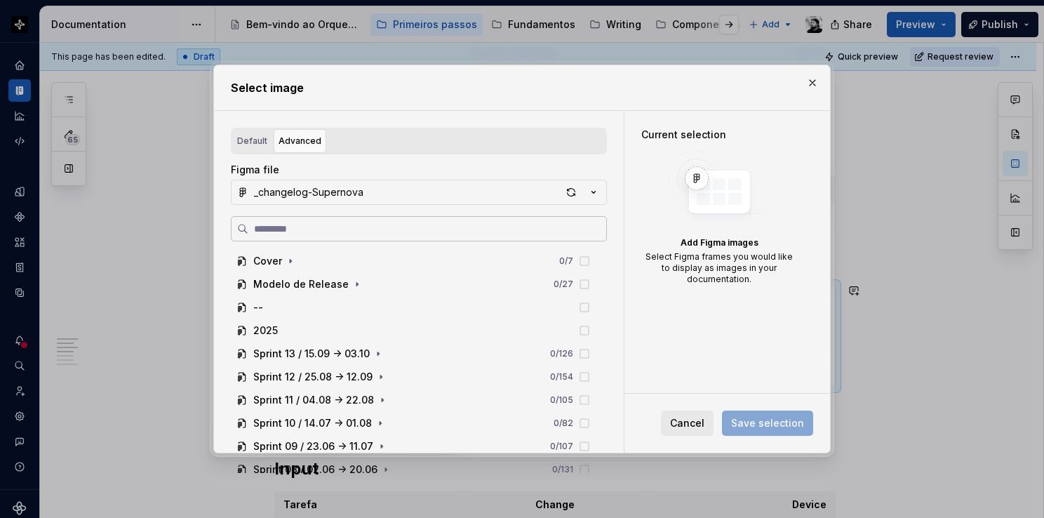
paste input "**********"
type input "**********"
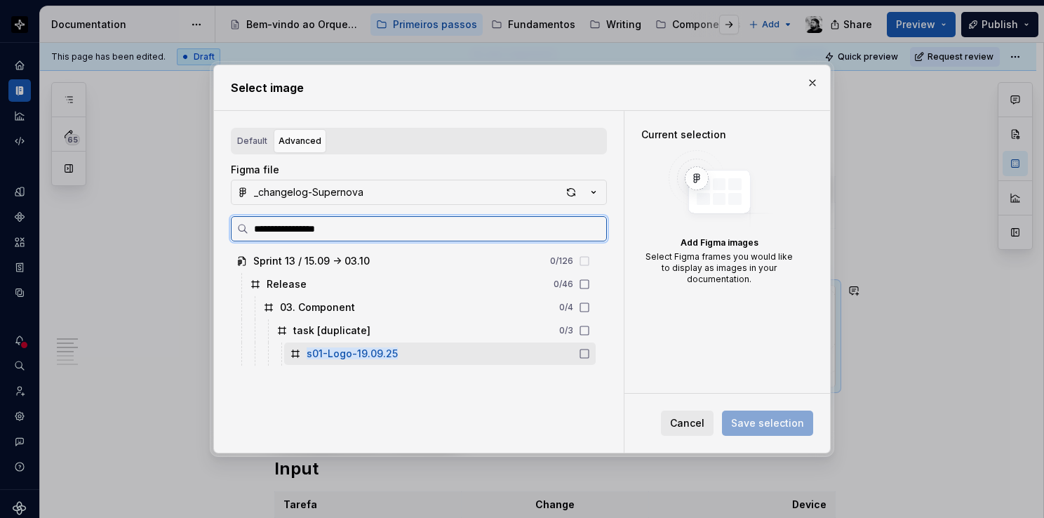
click at [375, 355] on mark "s01-Logo-19.09.25" at bounding box center [352, 353] width 91 height 12
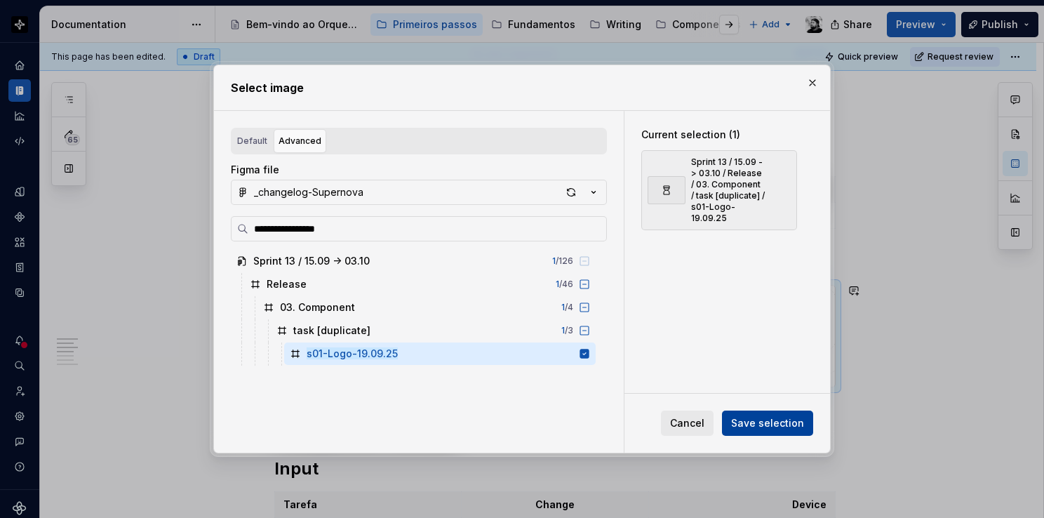
click at [782, 426] on span "Save selection" at bounding box center [767, 423] width 73 height 14
type textarea "*"
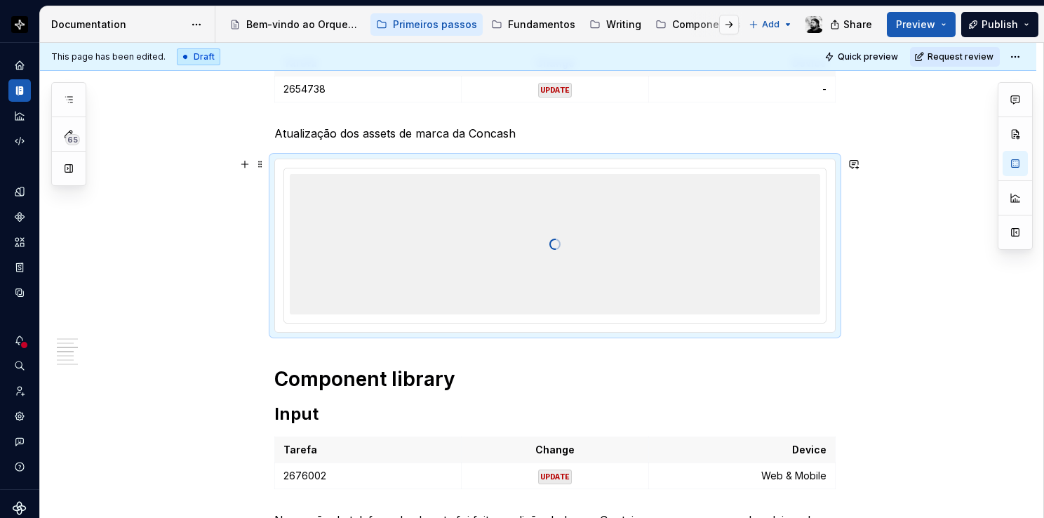
scroll to position [842, 0]
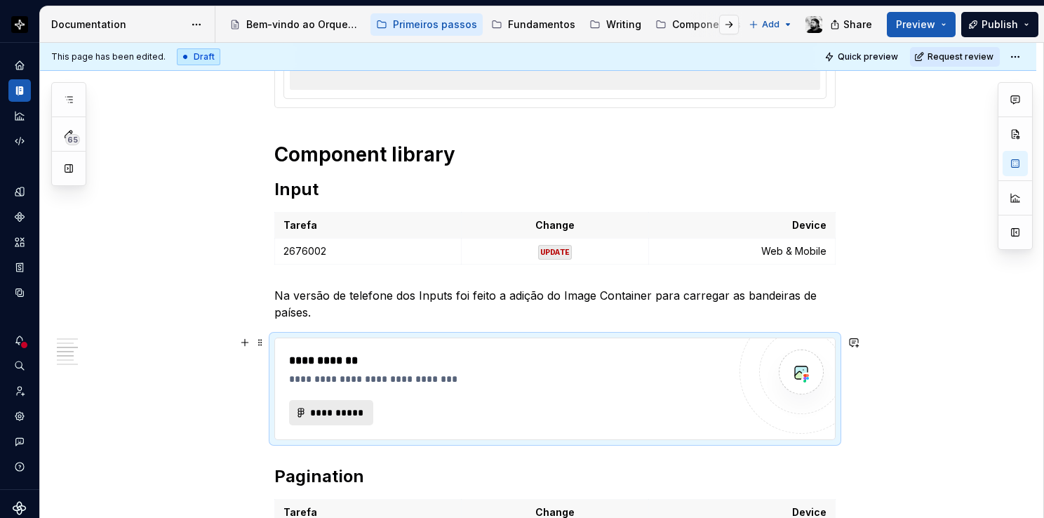
click at [332, 406] on span "**********" at bounding box center [336, 412] width 55 height 14
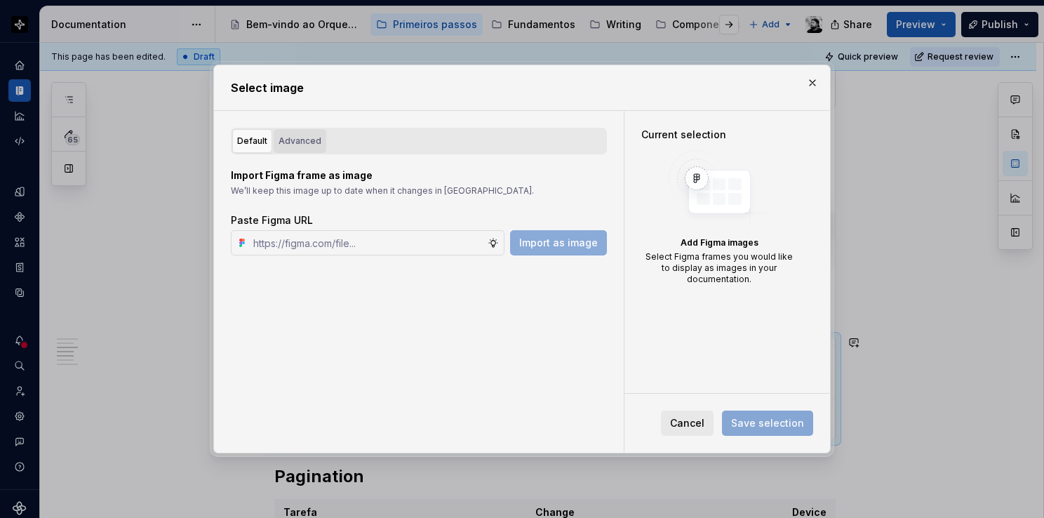
click at [313, 140] on div "Advanced" at bounding box center [300, 141] width 43 height 14
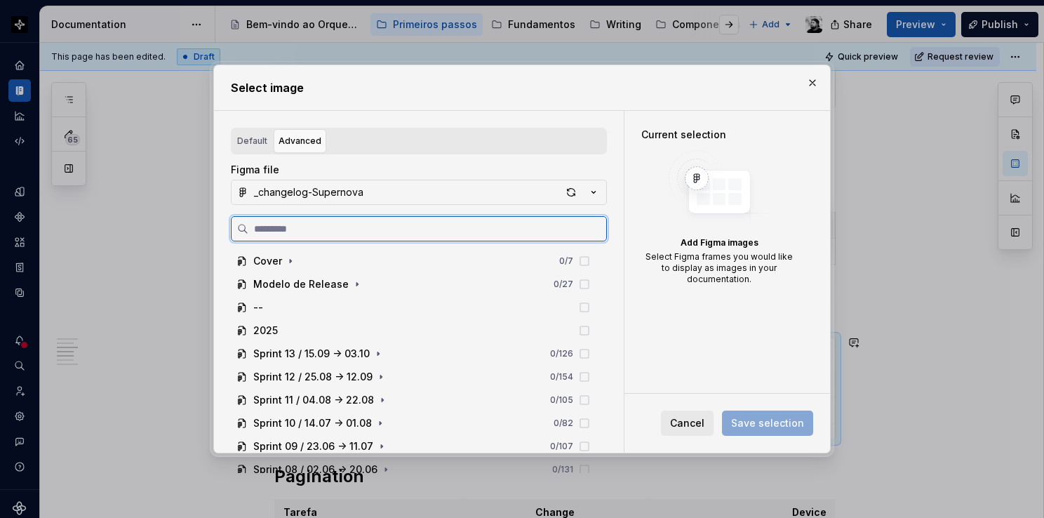
click at [328, 231] on input "search" at bounding box center [427, 229] width 358 height 14
paste input "**********"
type input "**********"
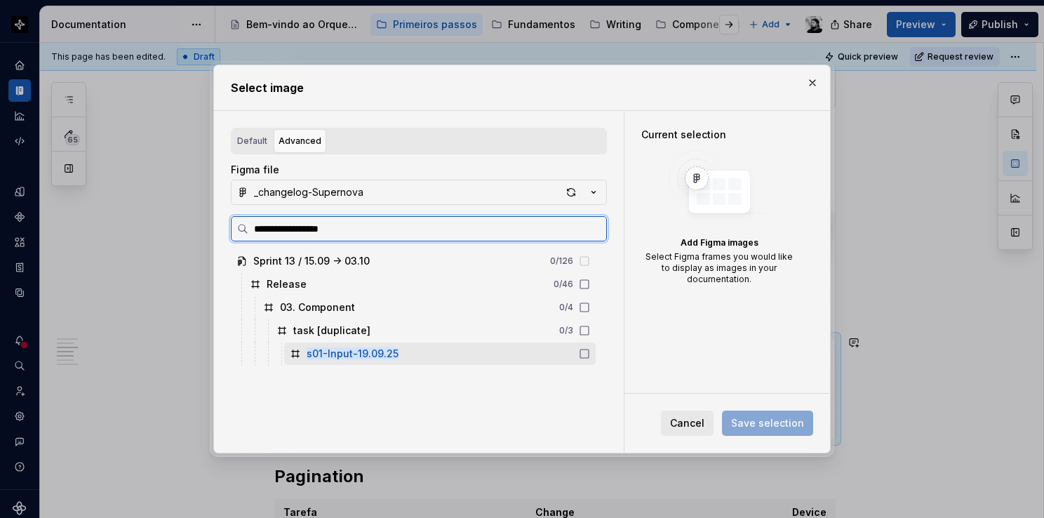
click at [437, 353] on div "s01-Input-19.09.25" at bounding box center [439, 353] width 311 height 22
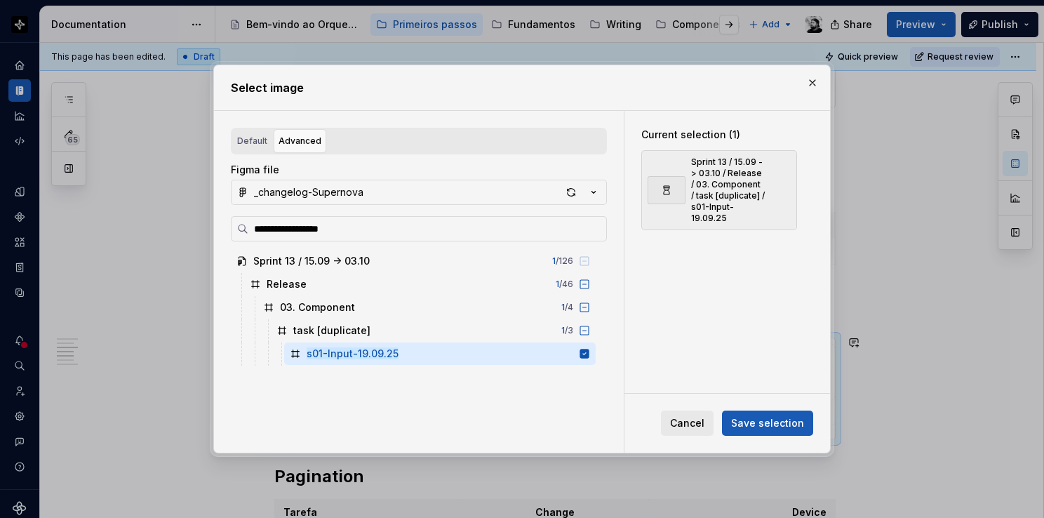
click at [793, 422] on span "Save selection" at bounding box center [767, 423] width 73 height 14
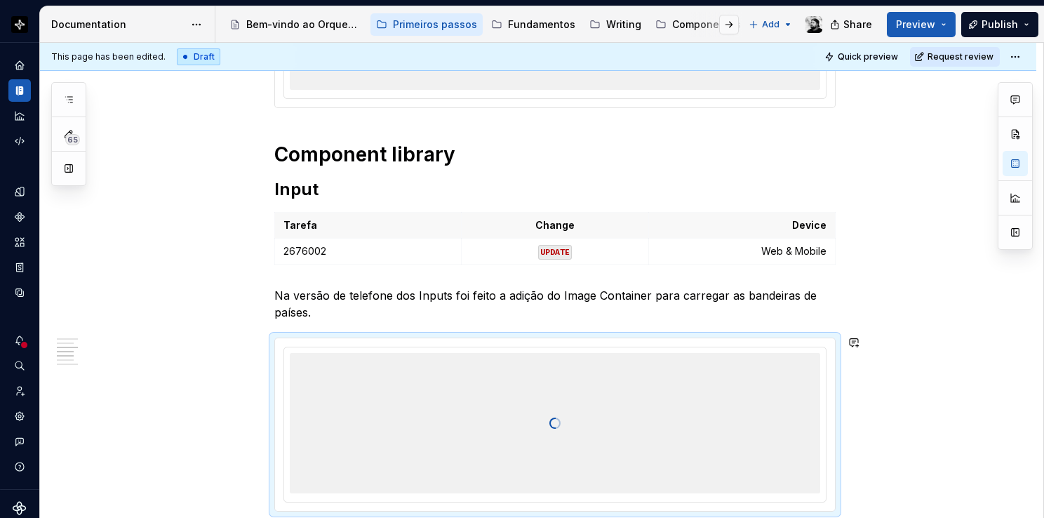
type textarea "*"
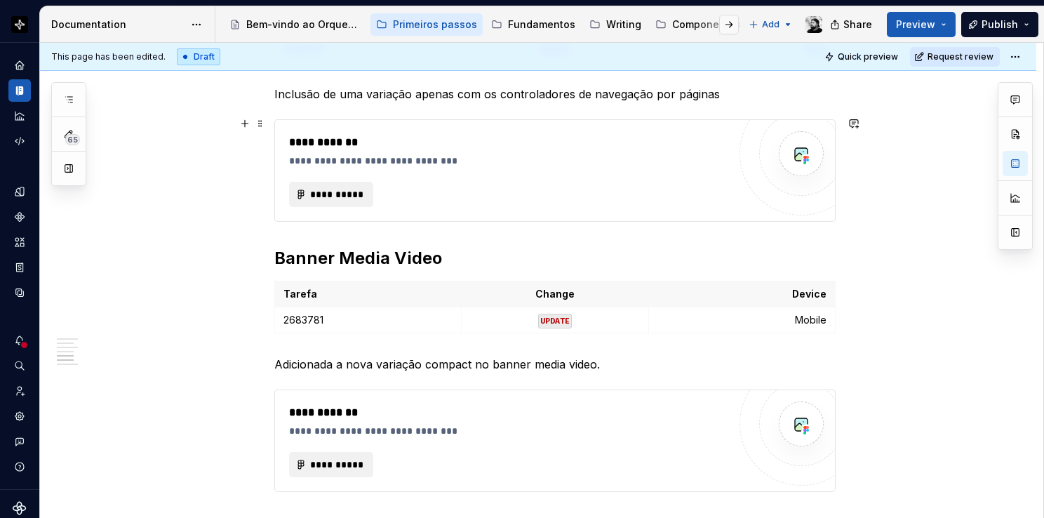
scroll to position [1403, 0]
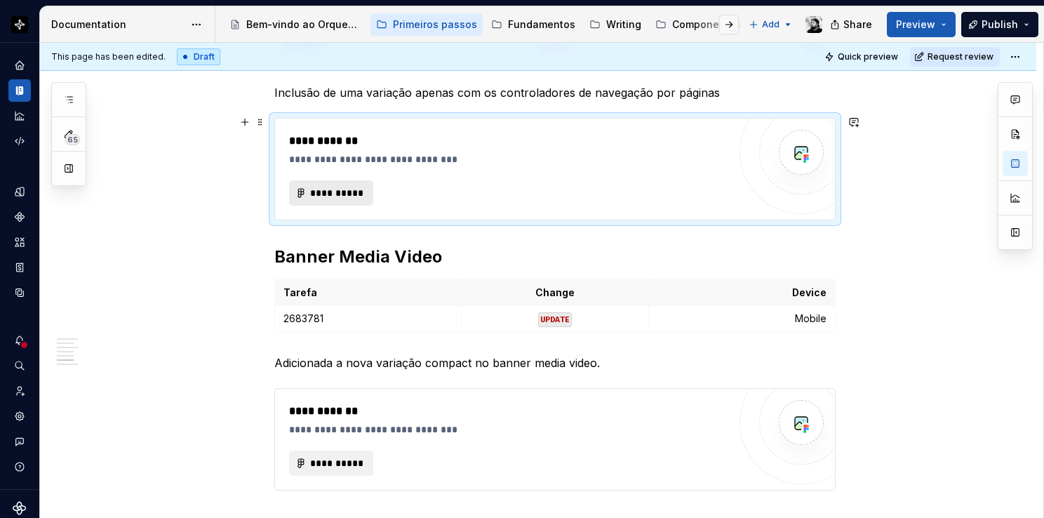
click at [368, 184] on button "**********" at bounding box center [331, 192] width 84 height 25
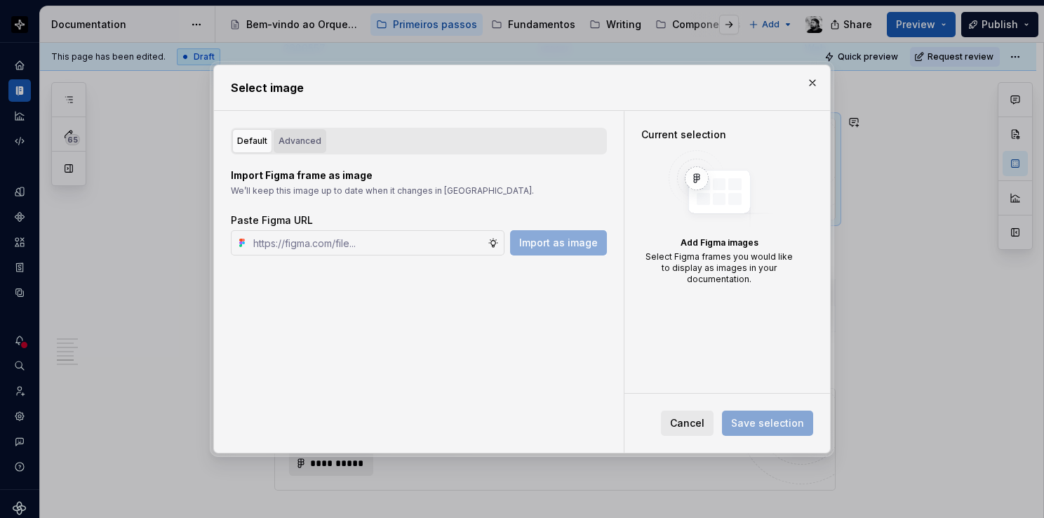
click at [301, 138] on div "Advanced" at bounding box center [300, 141] width 43 height 14
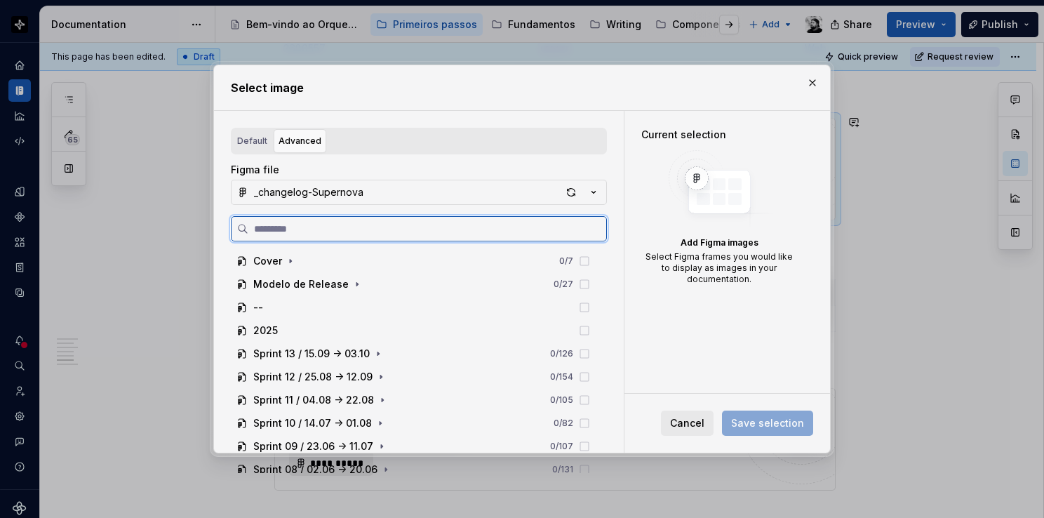
click at [337, 234] on input "search" at bounding box center [427, 229] width 358 height 14
paste input "**********"
type input "**********"
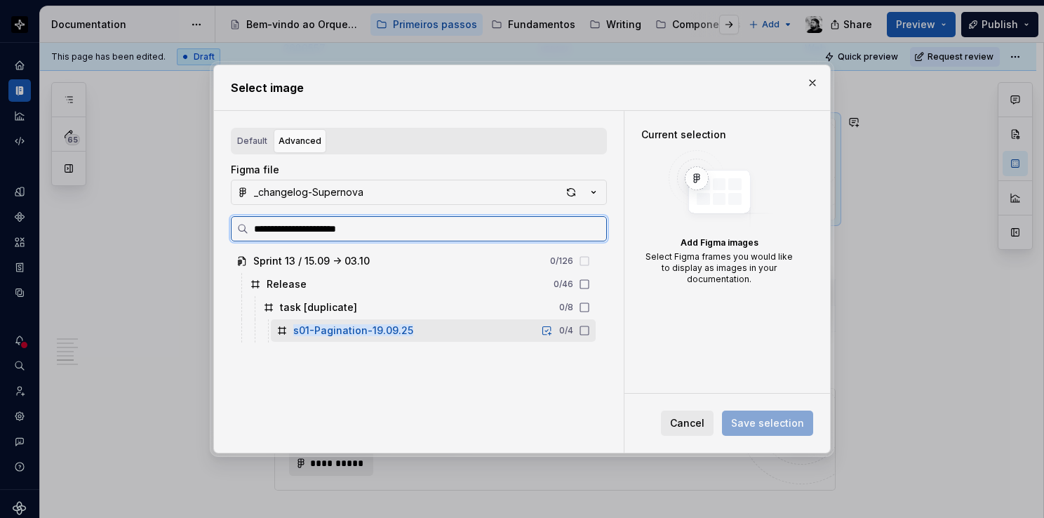
click at [370, 333] on mark "s01-Pagination-19.09.25" at bounding box center [353, 330] width 120 height 12
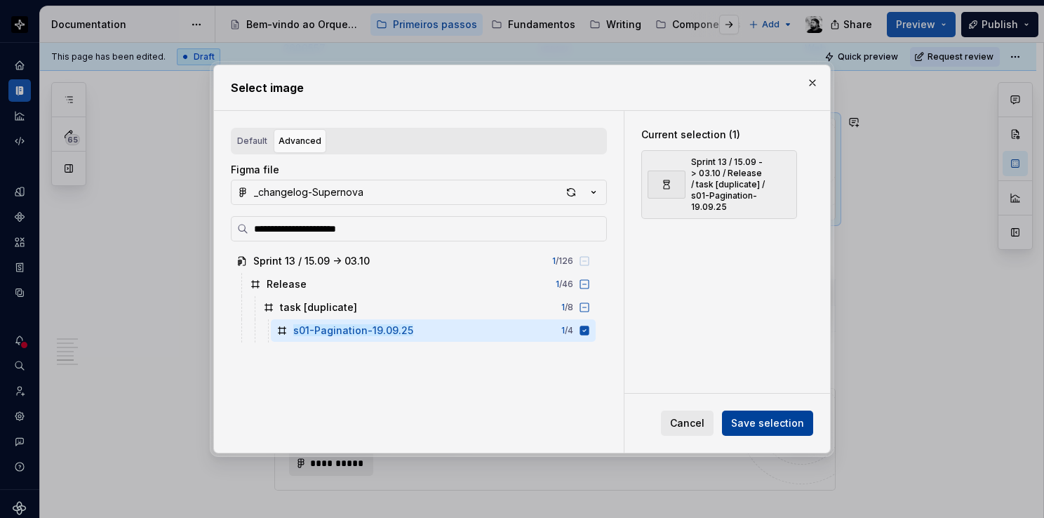
click at [782, 424] on span "Save selection" at bounding box center [767, 423] width 73 height 14
type textarea "*"
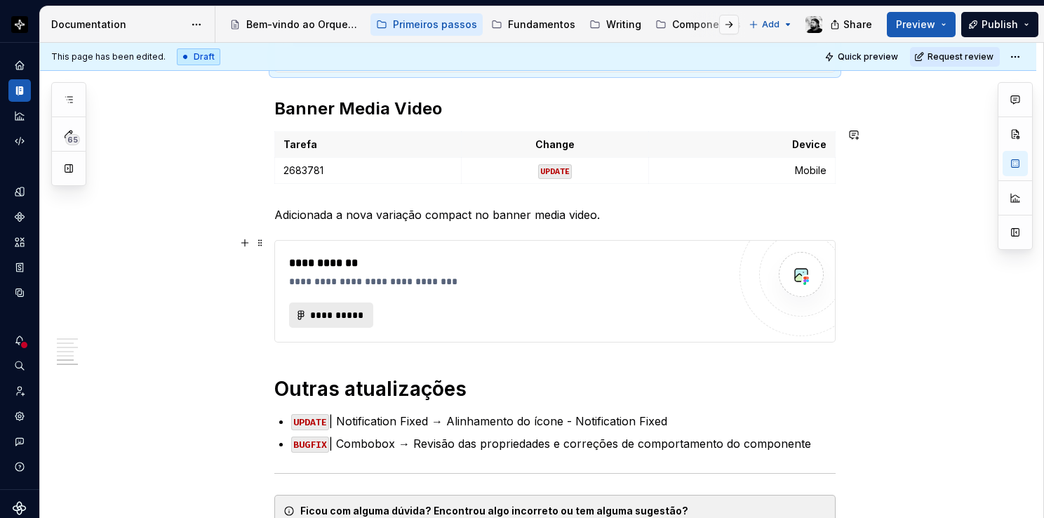
scroll to position [1684, 0]
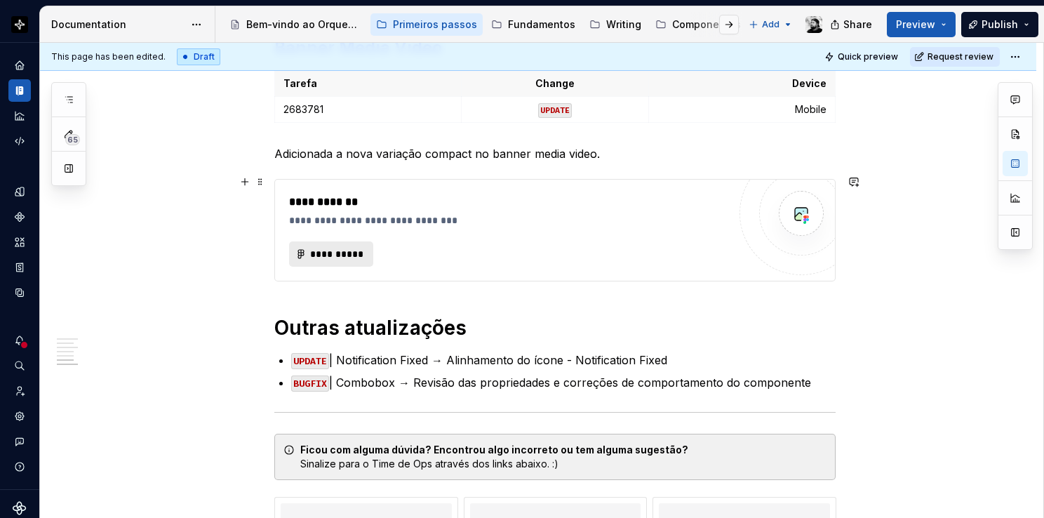
click at [319, 253] on span "**********" at bounding box center [336, 254] width 55 height 14
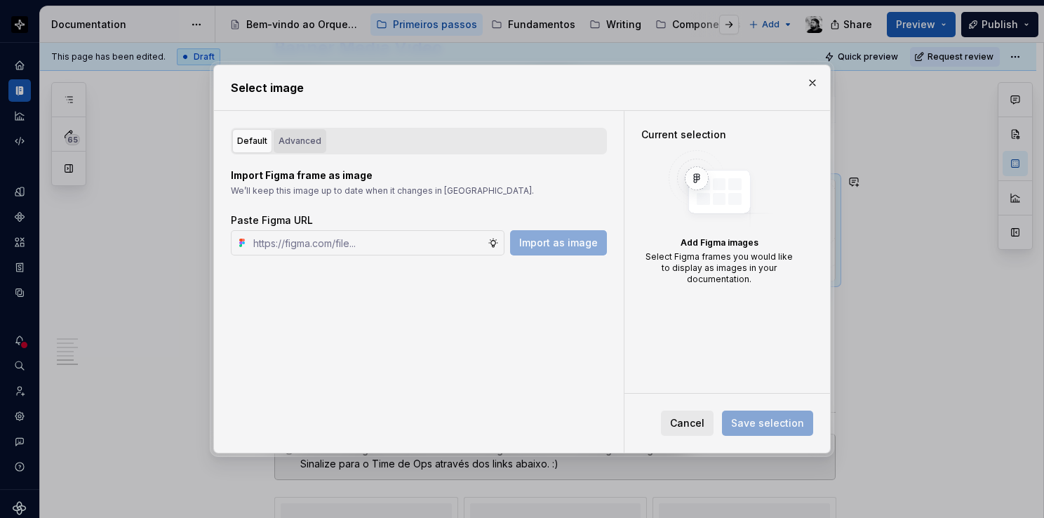
click at [305, 142] on div "Advanced" at bounding box center [300, 141] width 43 height 14
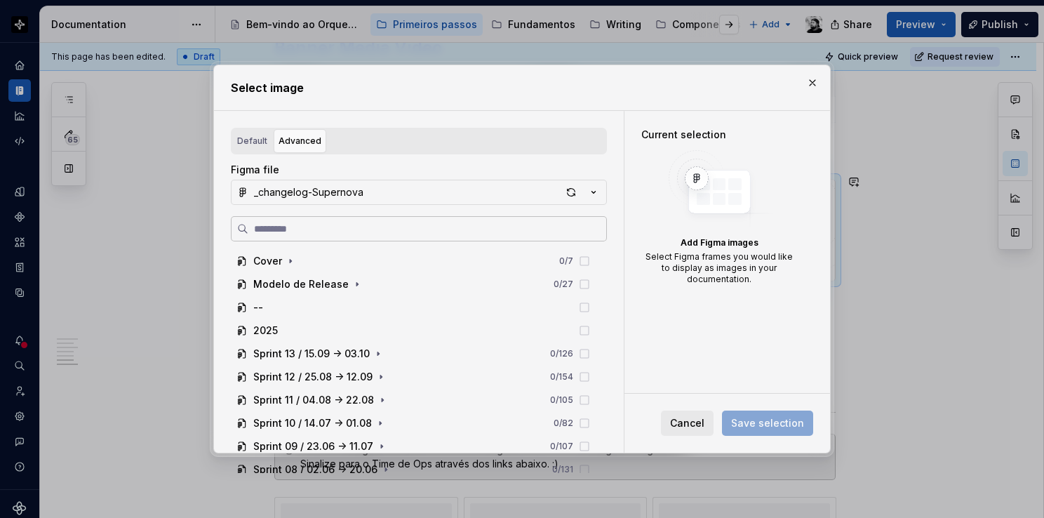
click at [329, 219] on label at bounding box center [419, 228] width 376 height 25
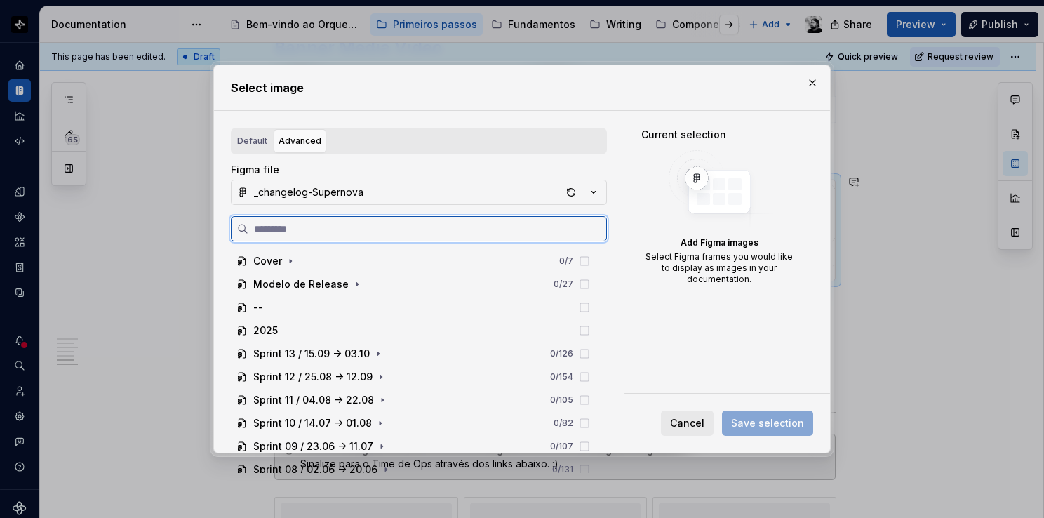
click at [329, 222] on input "search" at bounding box center [427, 229] width 358 height 14
paste input "**********"
type input "**********"
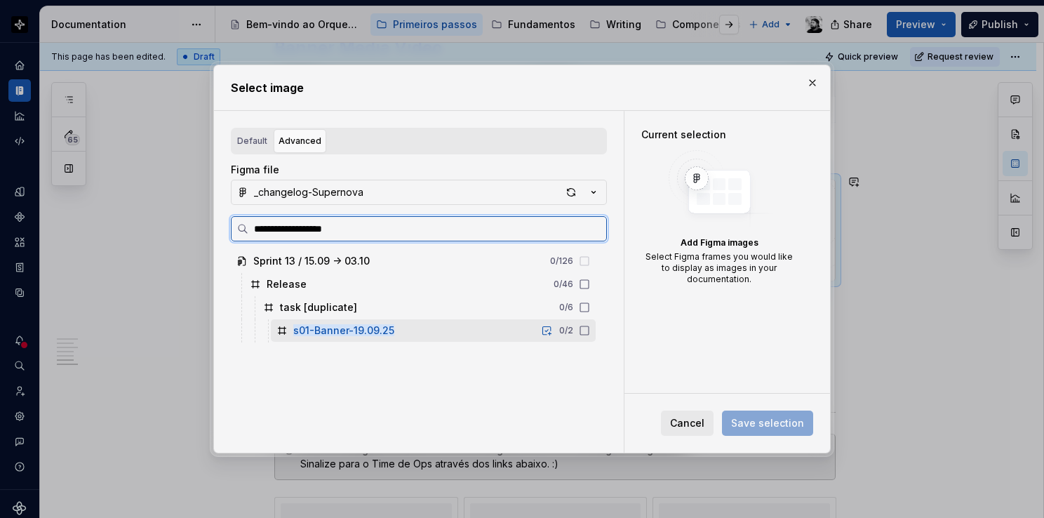
click at [332, 327] on mark "s01-Banner-19.09.25" at bounding box center [343, 330] width 101 height 12
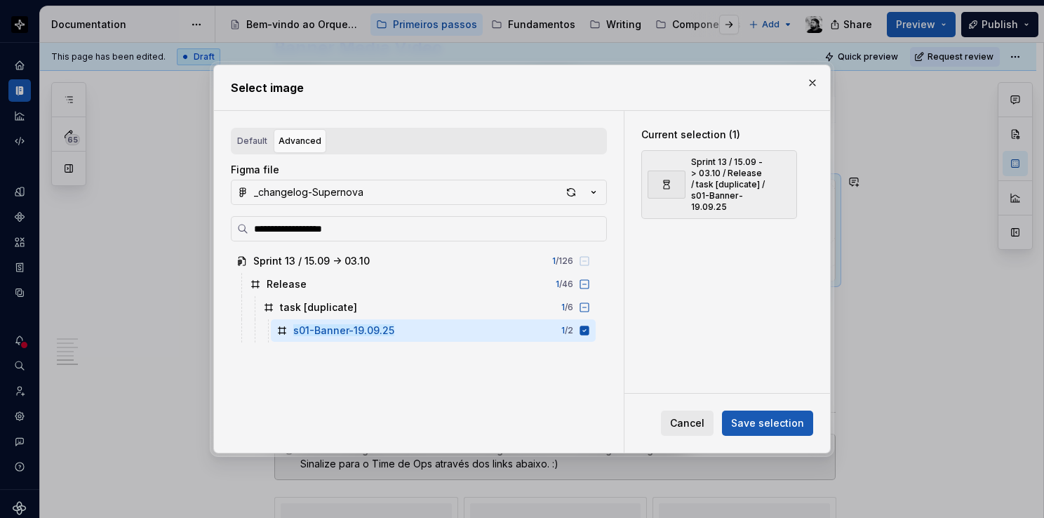
click at [770, 420] on span "Save selection" at bounding box center [767, 423] width 73 height 14
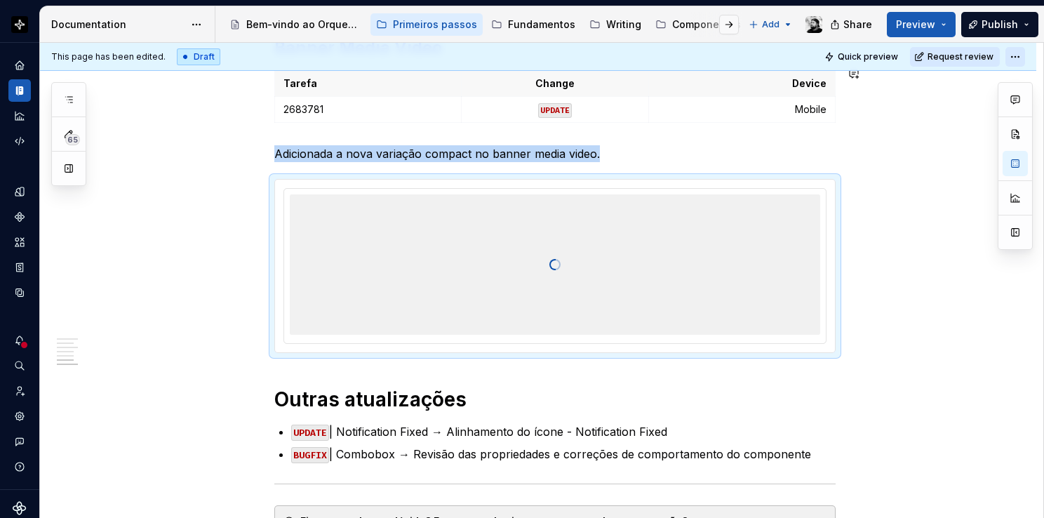
click at [1015, 60] on html "Orquestra Design system data Documentation Accessibility guide for tree Page tr…" at bounding box center [522, 259] width 1044 height 518
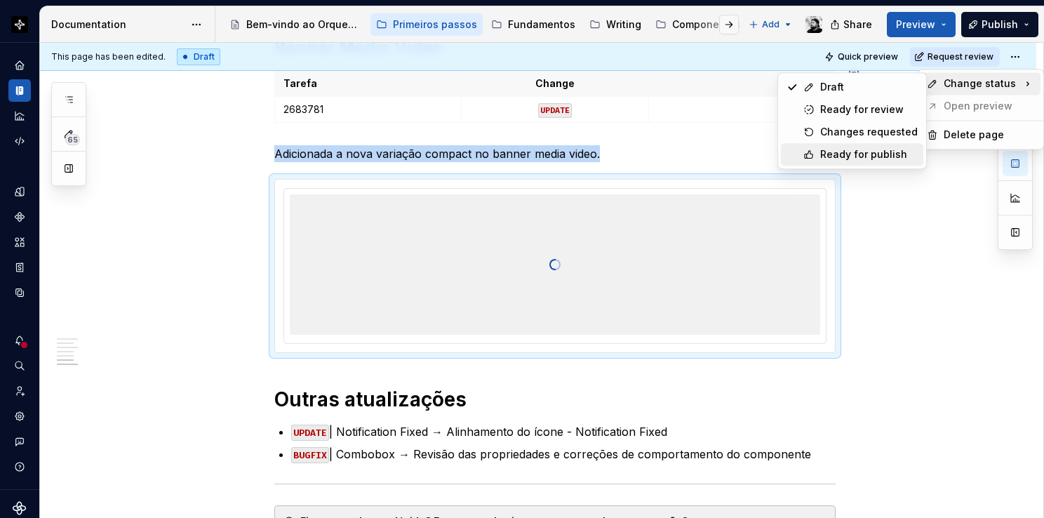
click at [847, 154] on div "Ready for publish" at bounding box center [869, 154] width 98 height 14
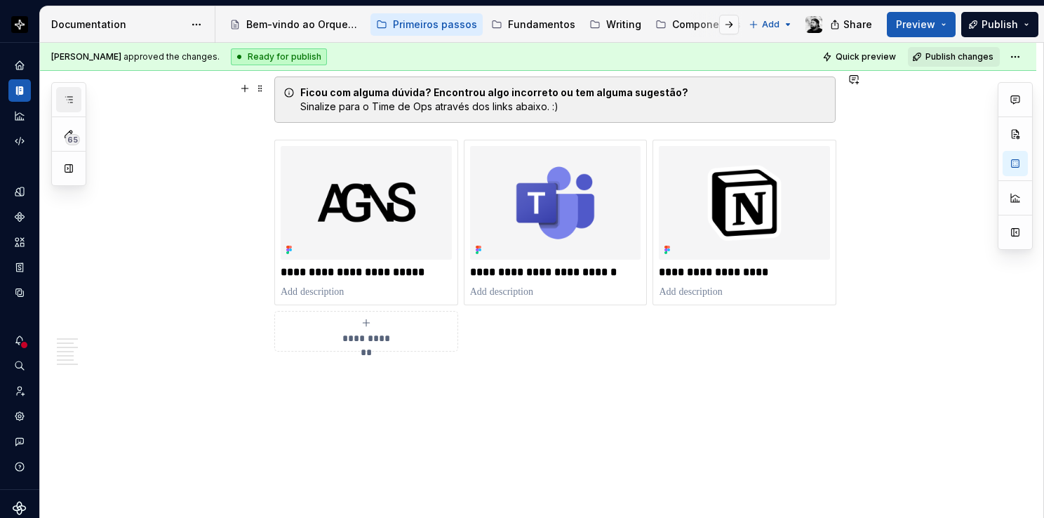
scroll to position [2487, 0]
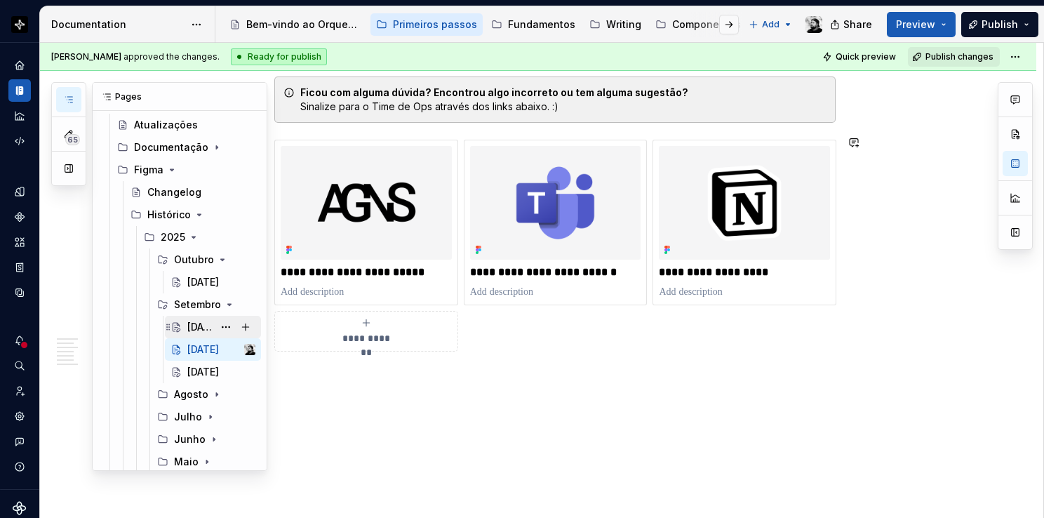
click at [196, 326] on div "[DATE]" at bounding box center [200, 327] width 26 height 14
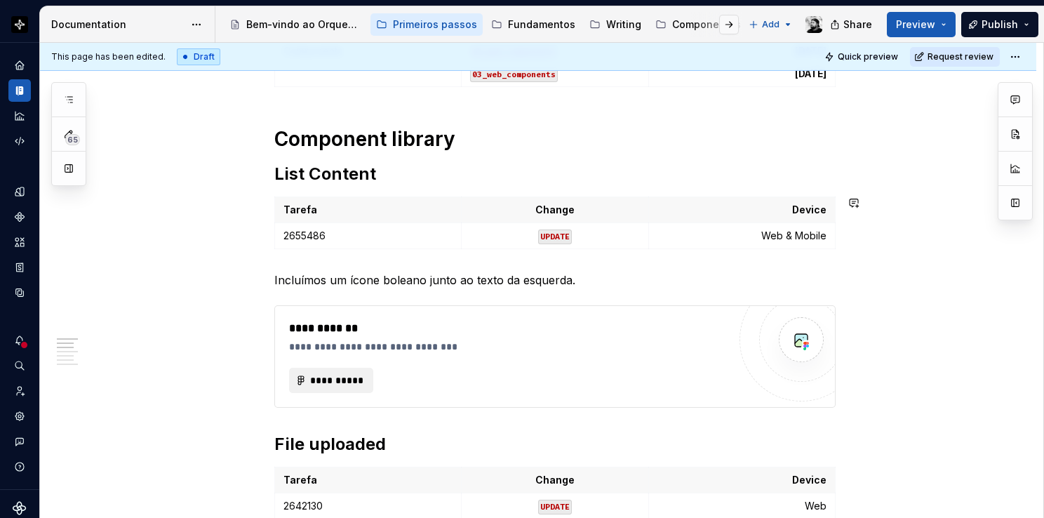
scroll to position [561, 0]
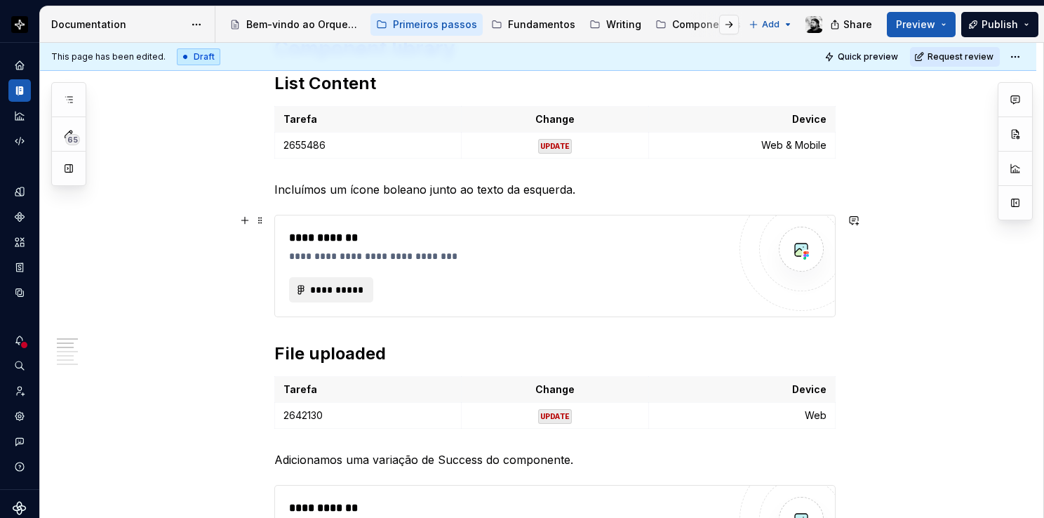
click at [467, 267] on div "**********" at bounding box center [508, 265] width 439 height 73
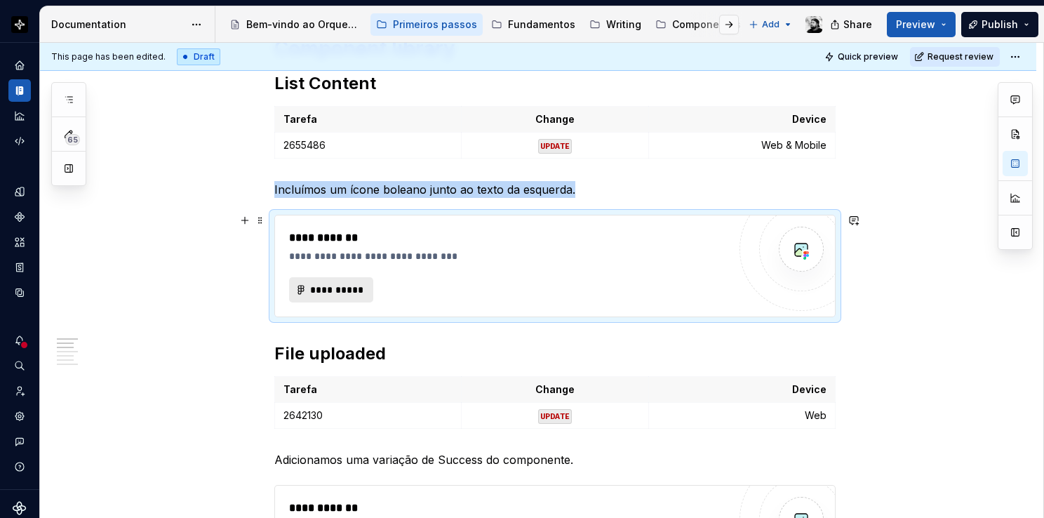
click at [337, 287] on span "**********" at bounding box center [336, 290] width 55 height 14
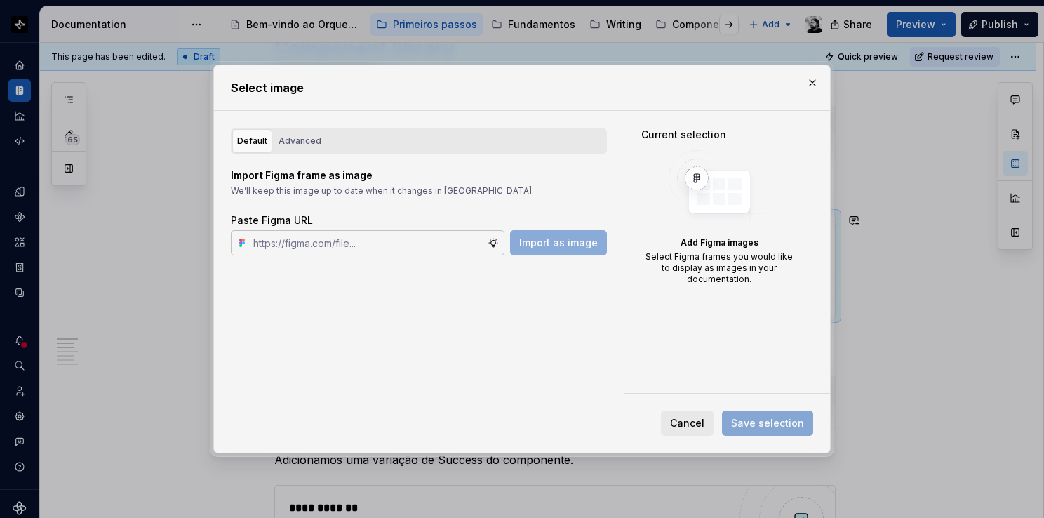
click at [356, 241] on input "text" at bounding box center [368, 242] width 240 height 25
click at [290, 140] on div "Advanced" at bounding box center [300, 141] width 43 height 14
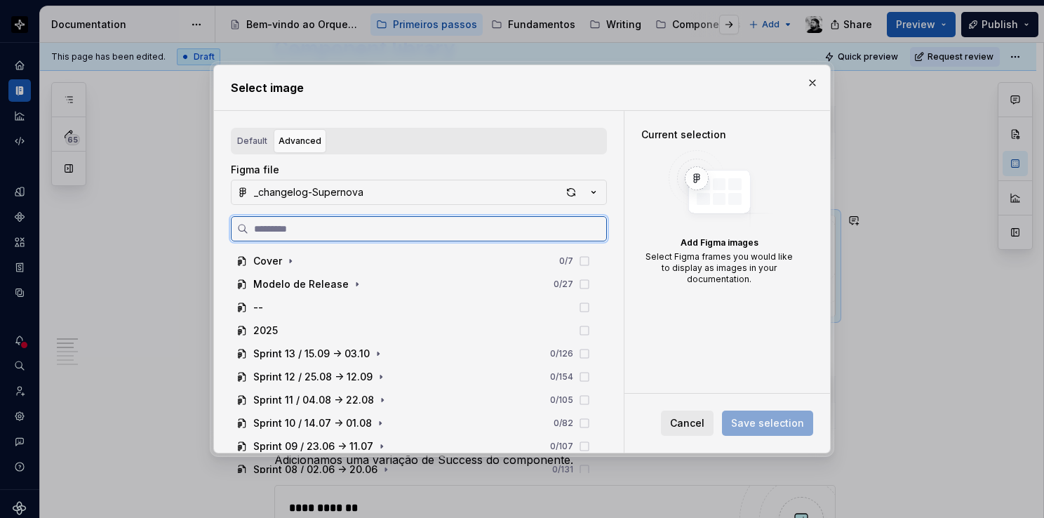
click at [344, 231] on input "search" at bounding box center [427, 229] width 358 height 14
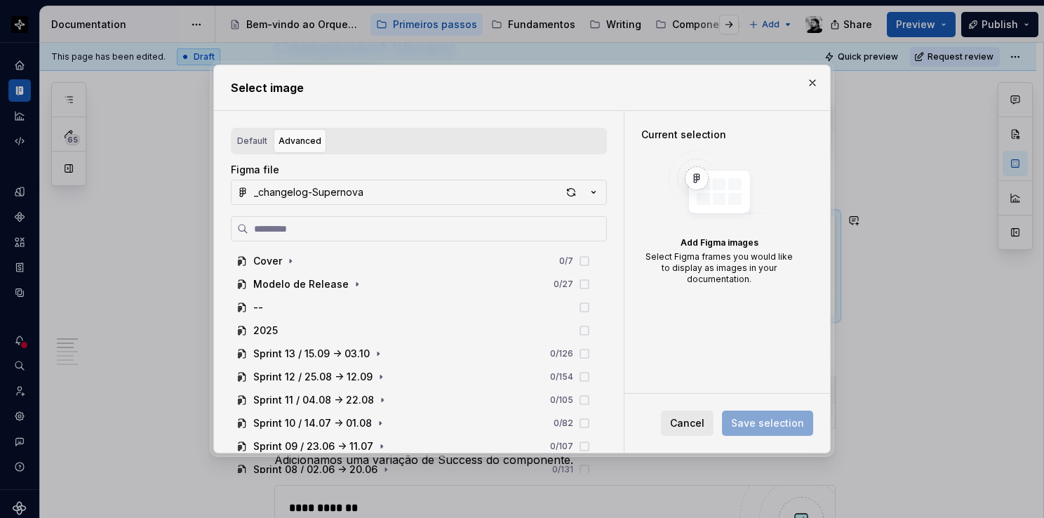
click at [690, 415] on button "Cancel" at bounding box center [687, 422] width 53 height 25
type textarea "*"
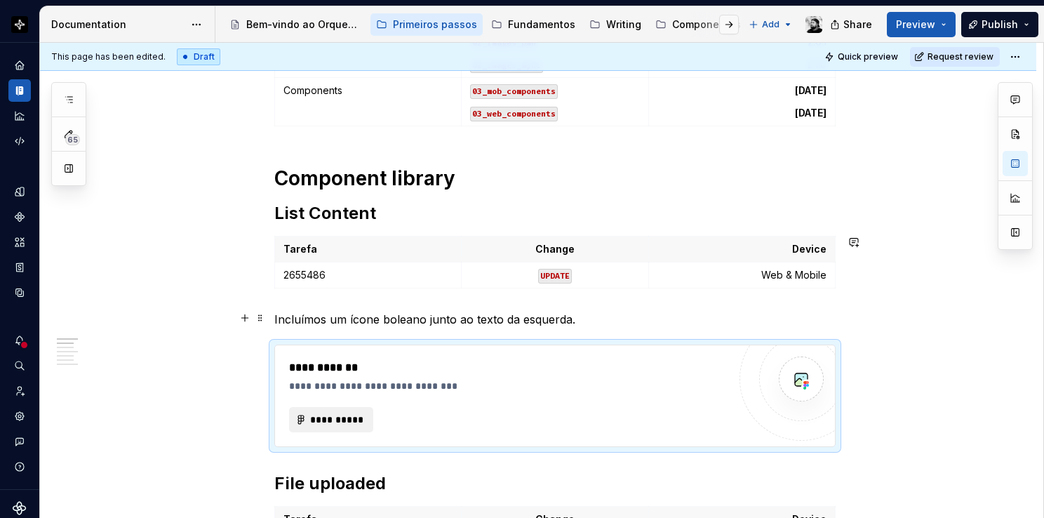
scroll to position [491, 0]
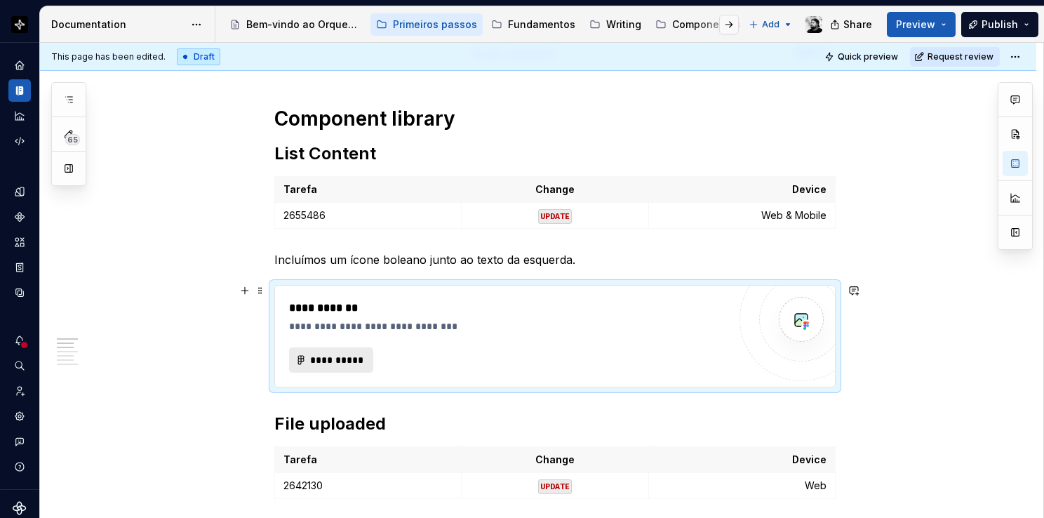
click at [332, 361] on span "**********" at bounding box center [336, 360] width 55 height 14
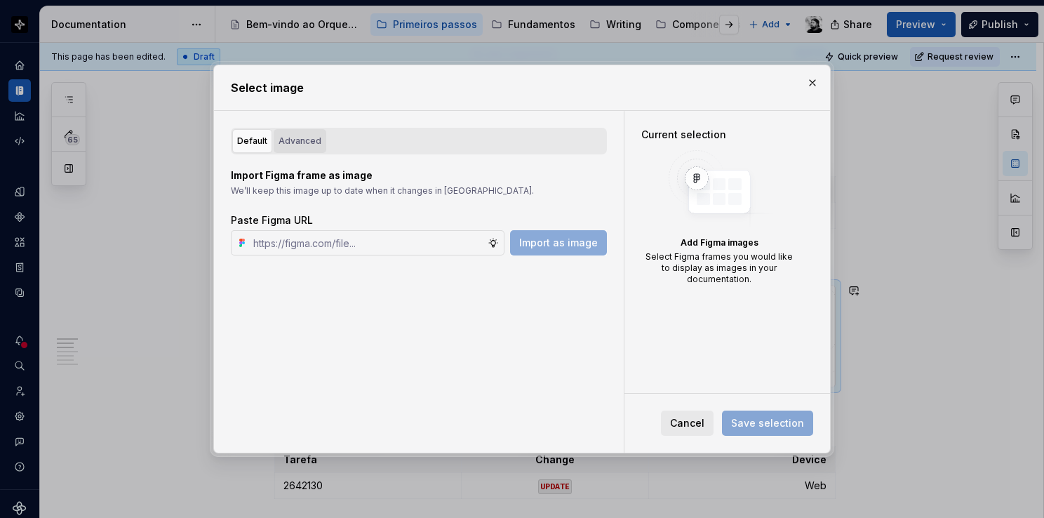
click at [311, 136] on div "Advanced" at bounding box center [300, 141] width 43 height 14
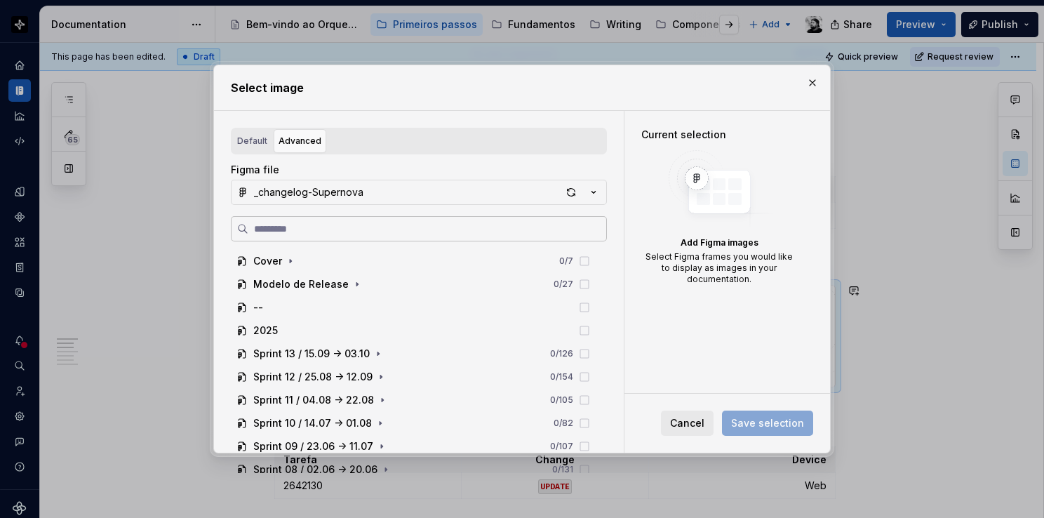
click at [333, 236] on label at bounding box center [419, 228] width 376 height 25
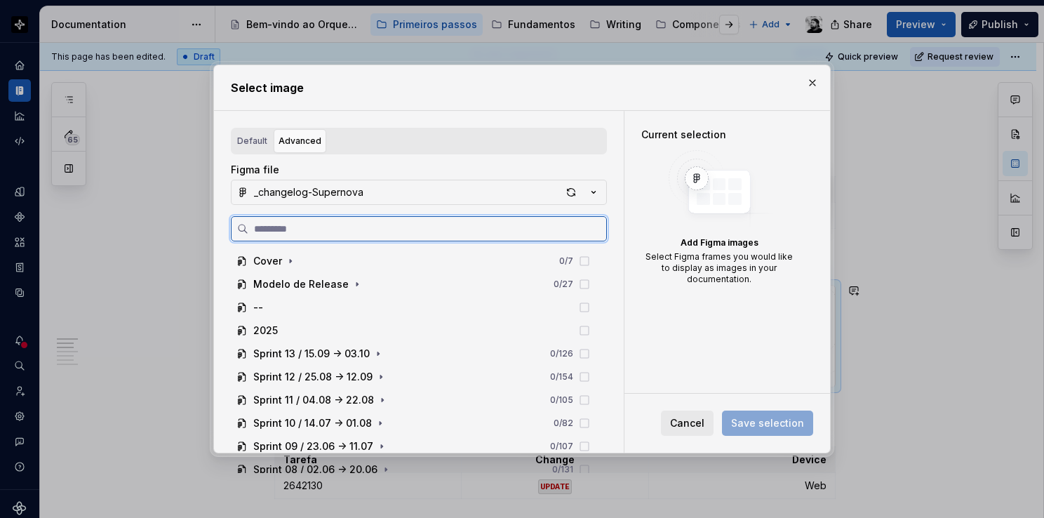
click at [333, 236] on input "search" at bounding box center [427, 229] width 358 height 14
paste input "**********"
type input "**********"
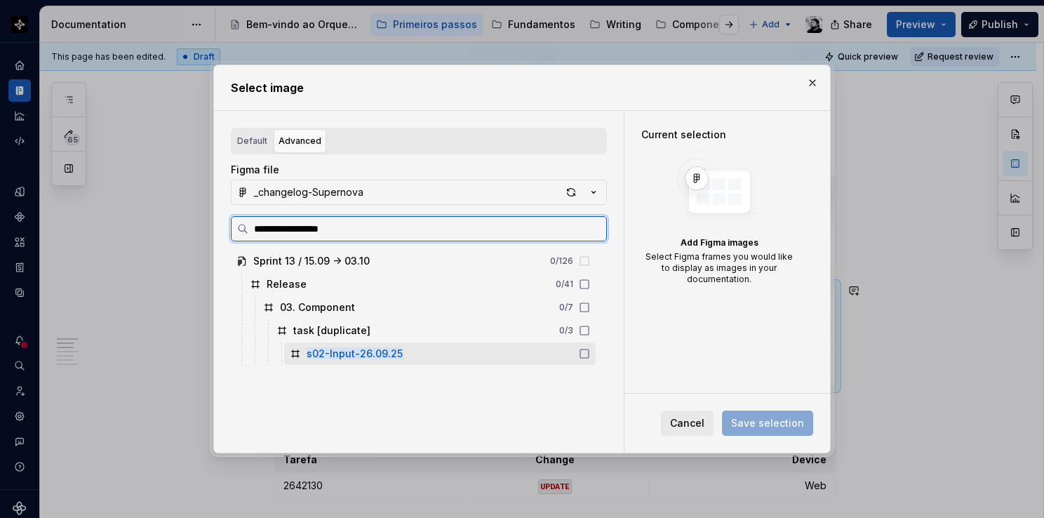
click at [387, 352] on mark "s02-Input-26.09.25" at bounding box center [355, 353] width 96 height 12
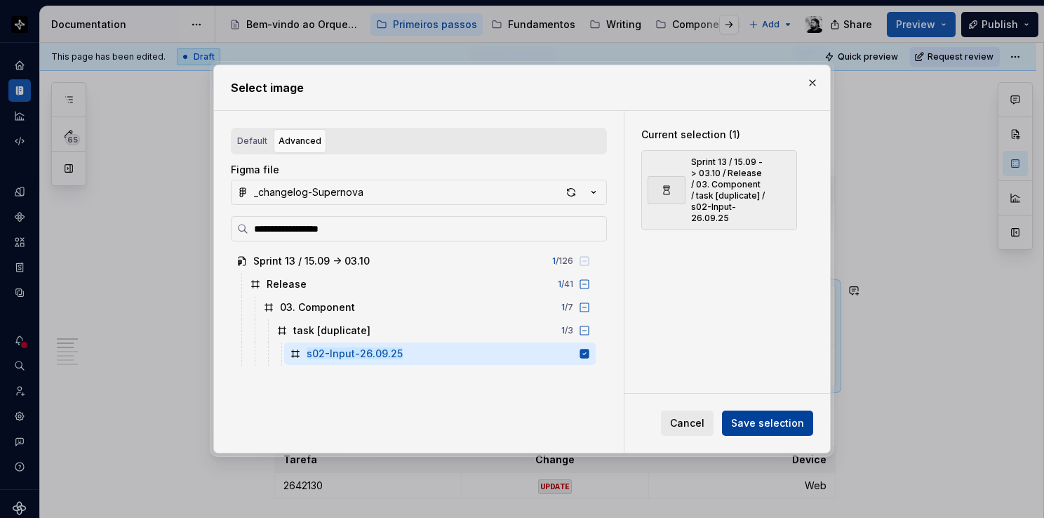
click at [786, 418] on span "Save selection" at bounding box center [767, 423] width 73 height 14
type textarea "*"
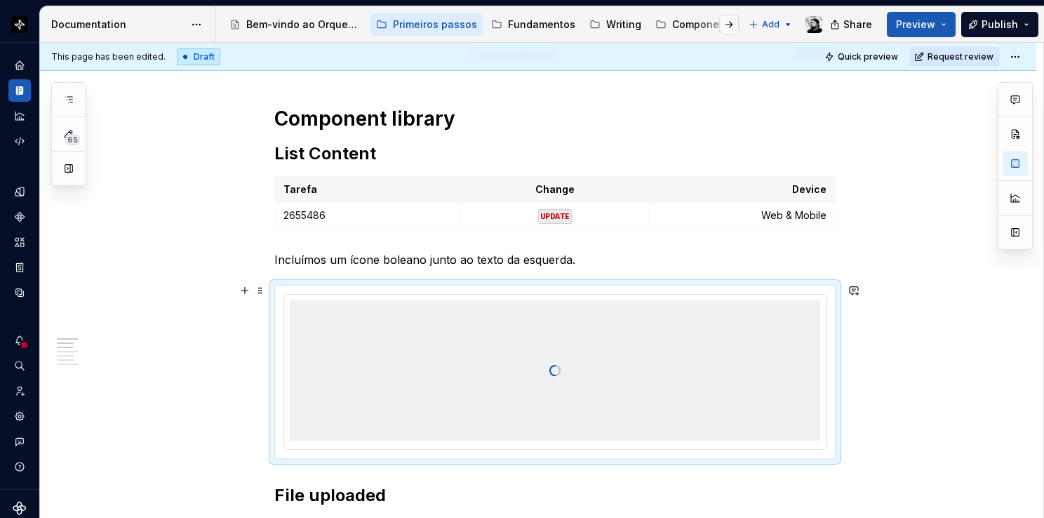
scroll to position [842, 0]
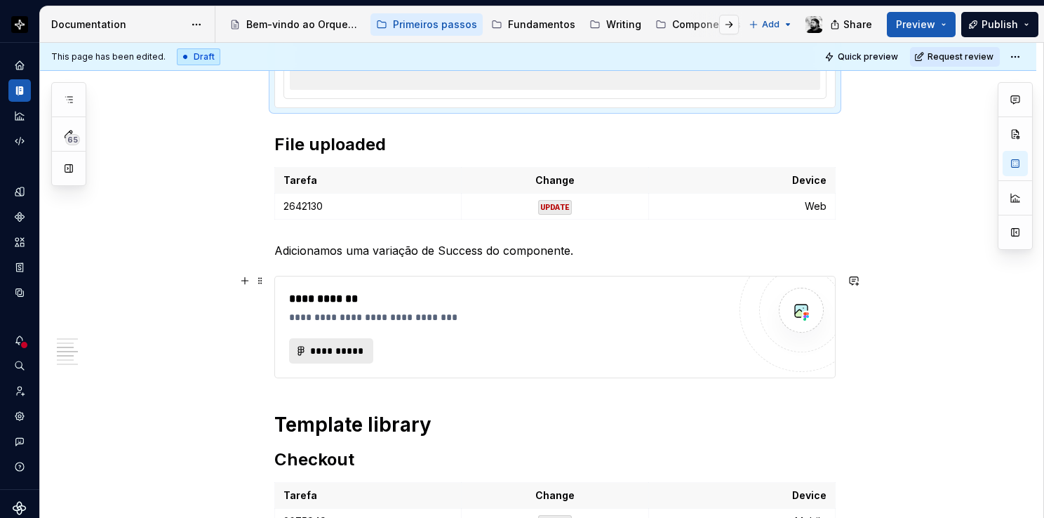
click at [340, 344] on span "**********" at bounding box center [336, 351] width 55 height 14
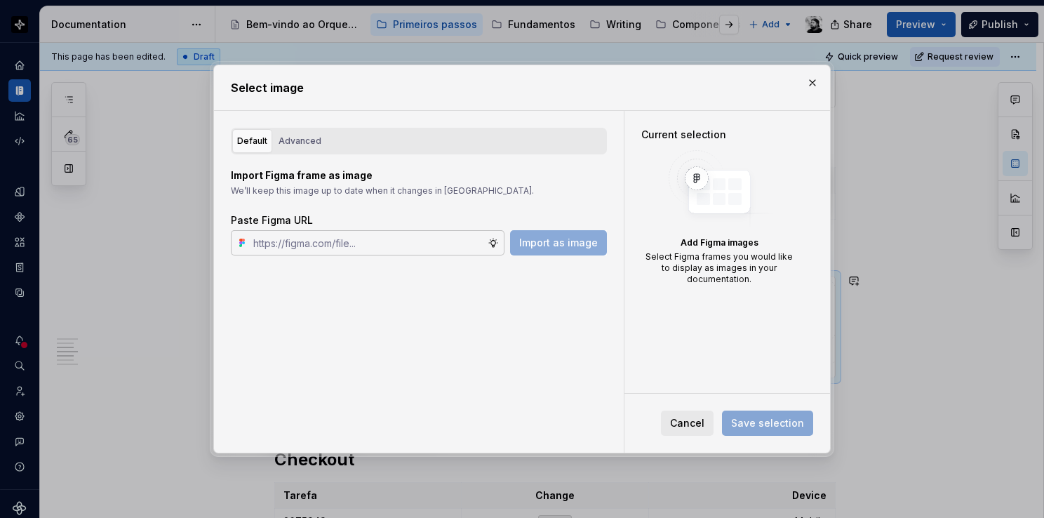
click at [330, 236] on input "text" at bounding box center [368, 242] width 240 height 25
click at [300, 140] on div "Advanced" at bounding box center [300, 141] width 43 height 14
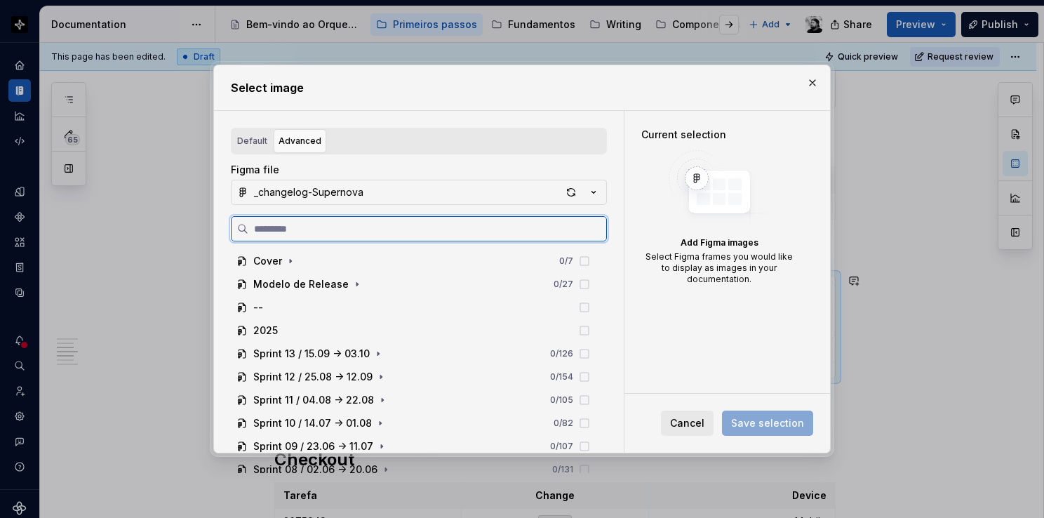
click at [318, 229] on input "search" at bounding box center [427, 229] width 358 height 14
paste input "**********"
type input "**********"
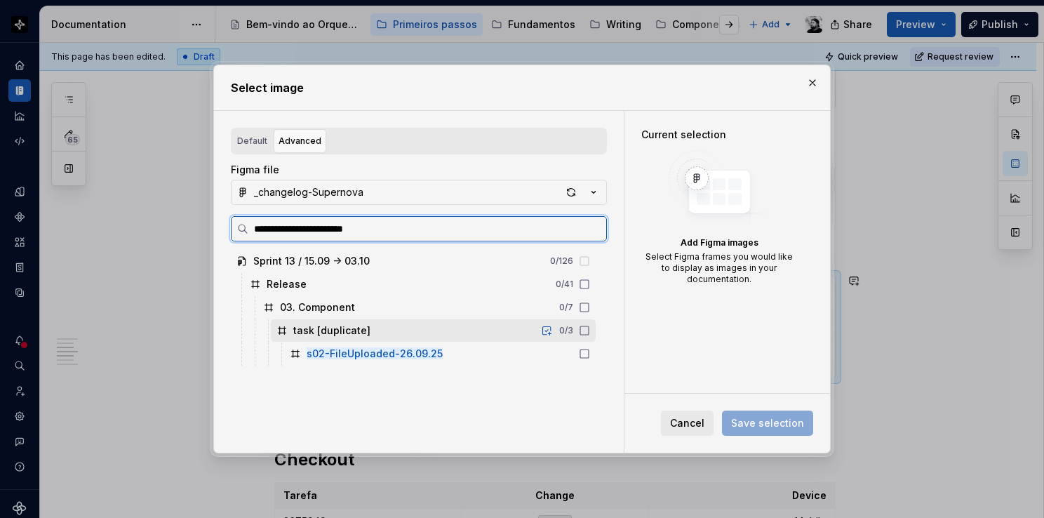
click at [404, 357] on mark "s02-FileUploaded-26.09.25" at bounding box center [375, 353] width 136 height 12
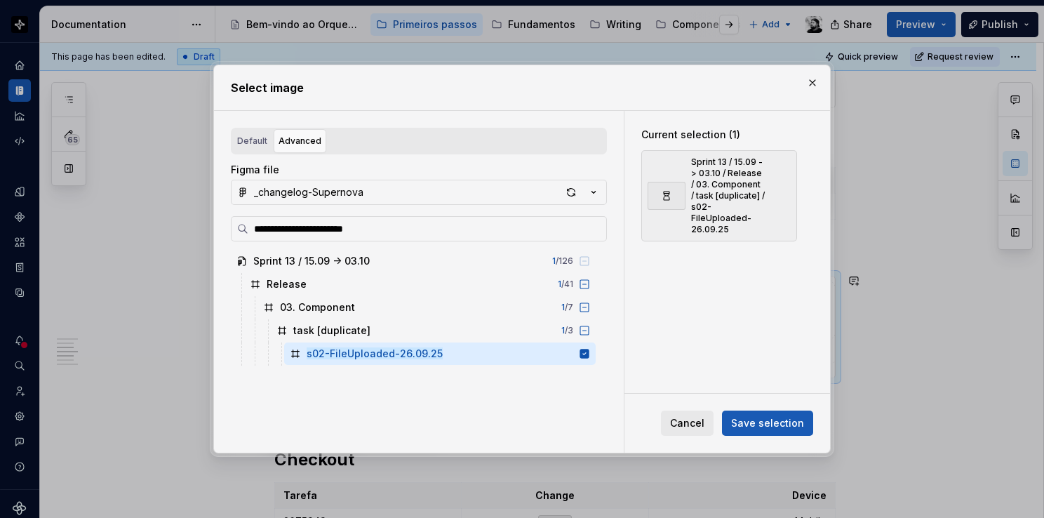
click at [760, 416] on button "Save selection" at bounding box center [767, 422] width 91 height 25
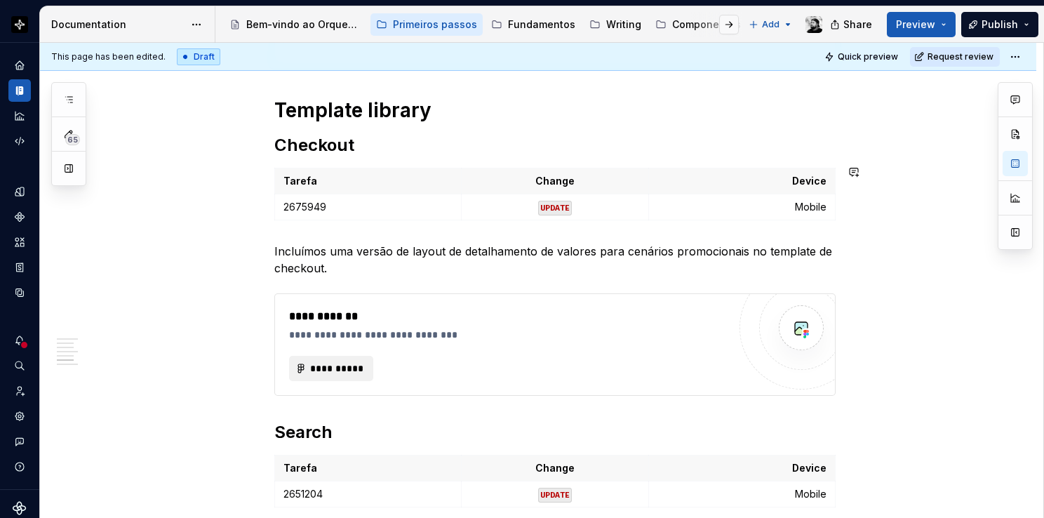
scroll to position [1403, 0]
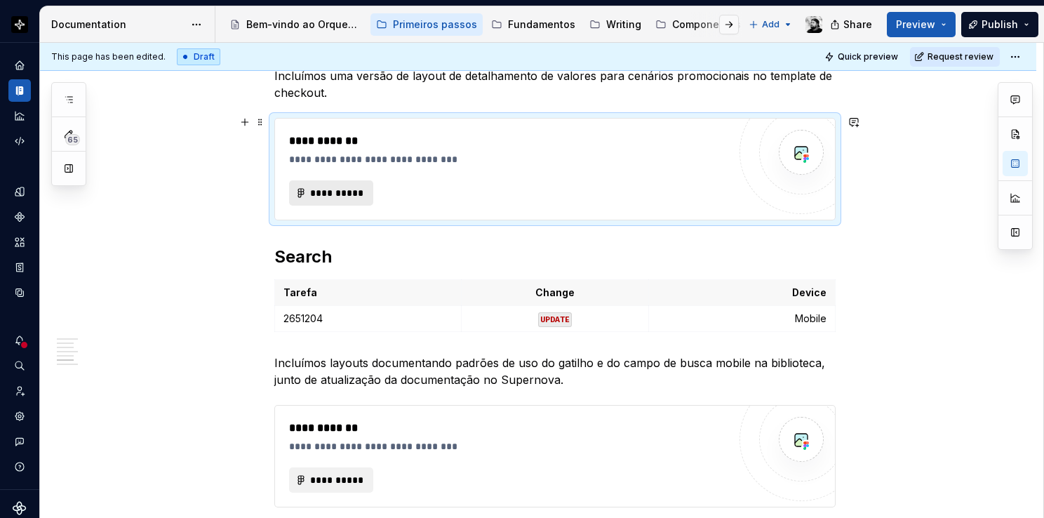
click at [344, 181] on button "**********" at bounding box center [331, 192] width 84 height 25
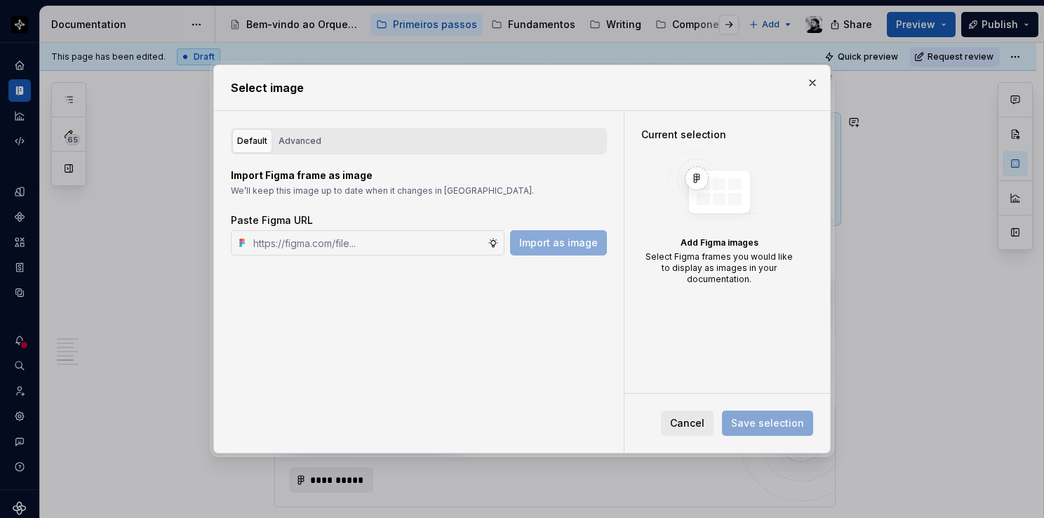
type textarea "*"
click at [304, 141] on div "Advanced" at bounding box center [300, 141] width 43 height 14
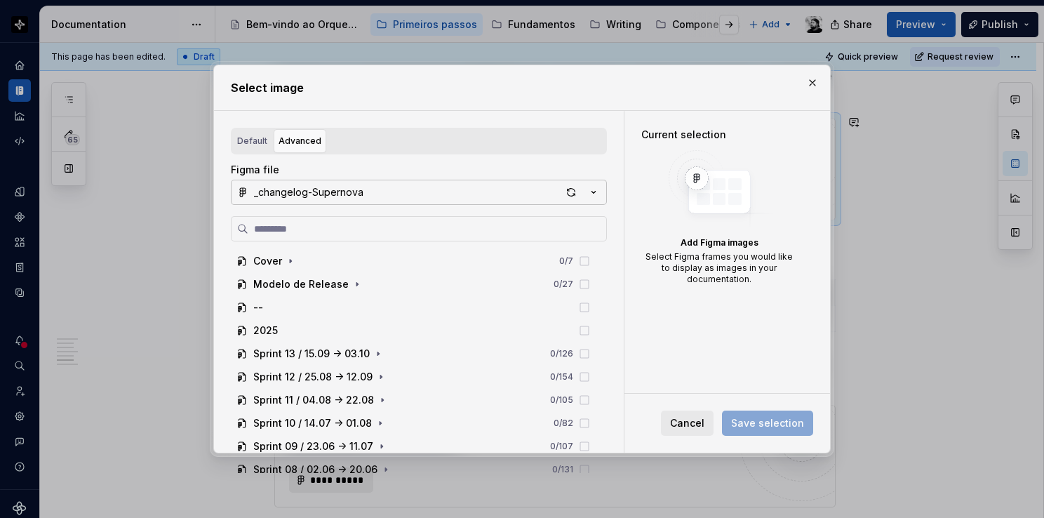
click at [324, 188] on div "_changelog-Supernova" at bounding box center [308, 192] width 109 height 14
click at [323, 199] on div "Select image Default Advanced Import Figma frame as image We’ll keep this image…" at bounding box center [522, 259] width 1044 height 518
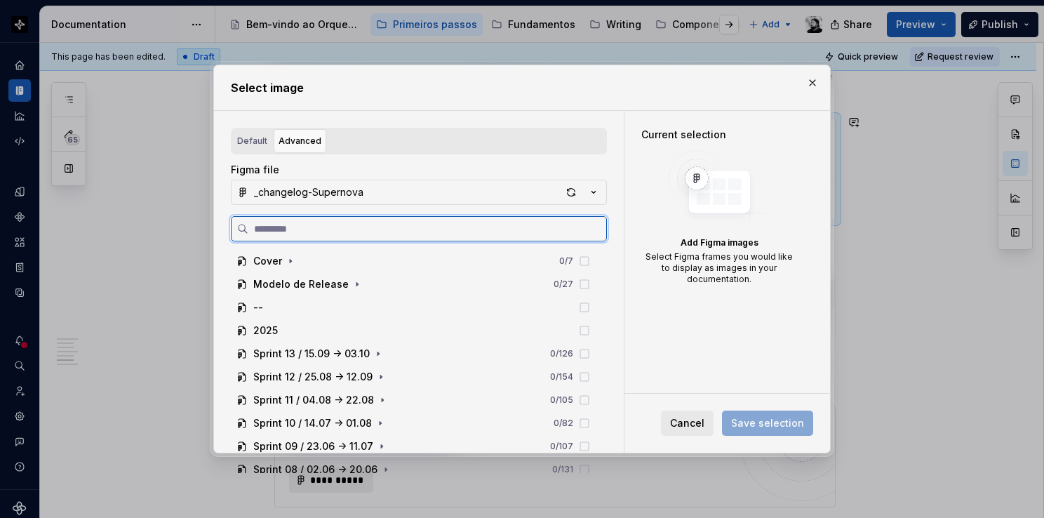
click at [320, 230] on input "search" at bounding box center [427, 229] width 358 height 14
paste input "**********"
type input "**********"
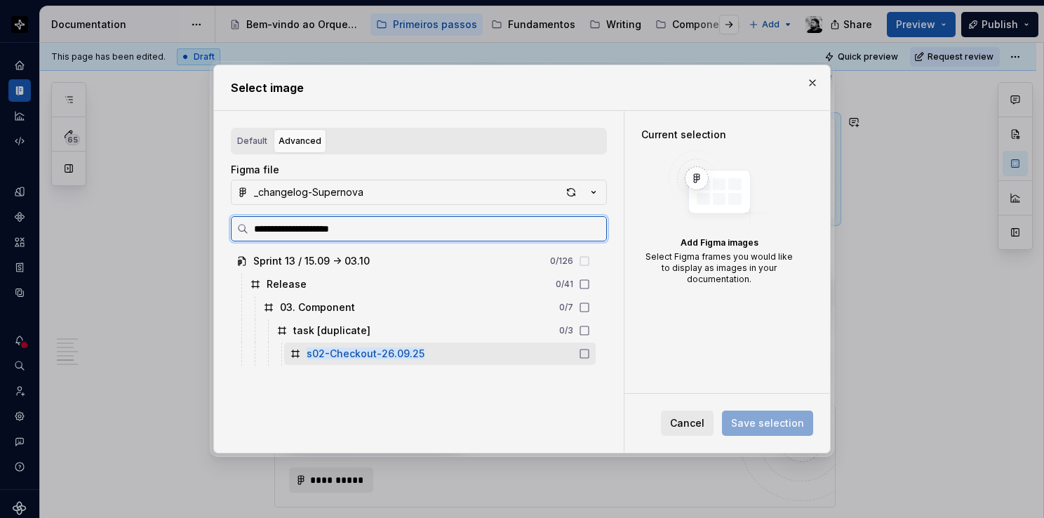
click at [356, 355] on mark "s02-Checkout-26.09.25" at bounding box center [366, 353] width 118 height 12
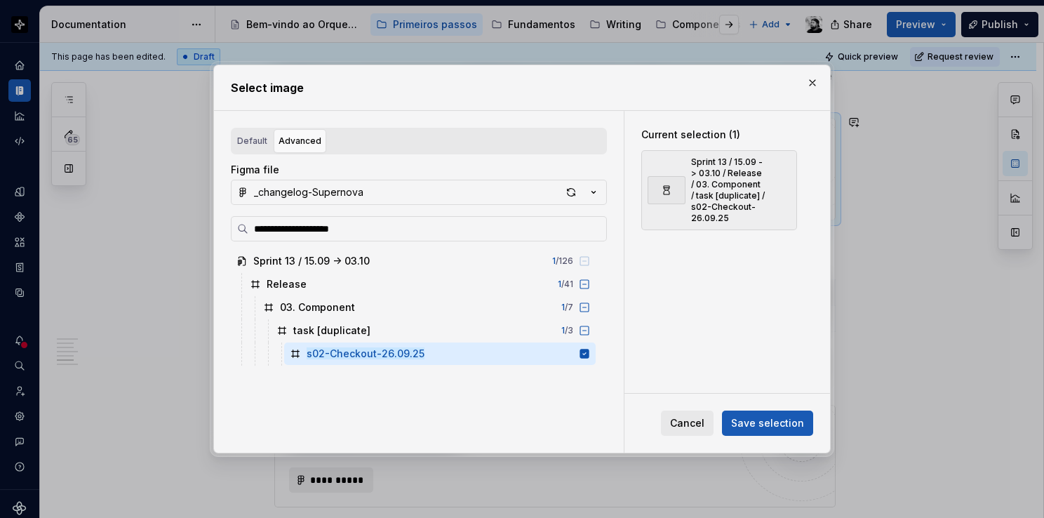
click at [773, 426] on span "Save selection" at bounding box center [767, 423] width 73 height 14
type textarea "*"
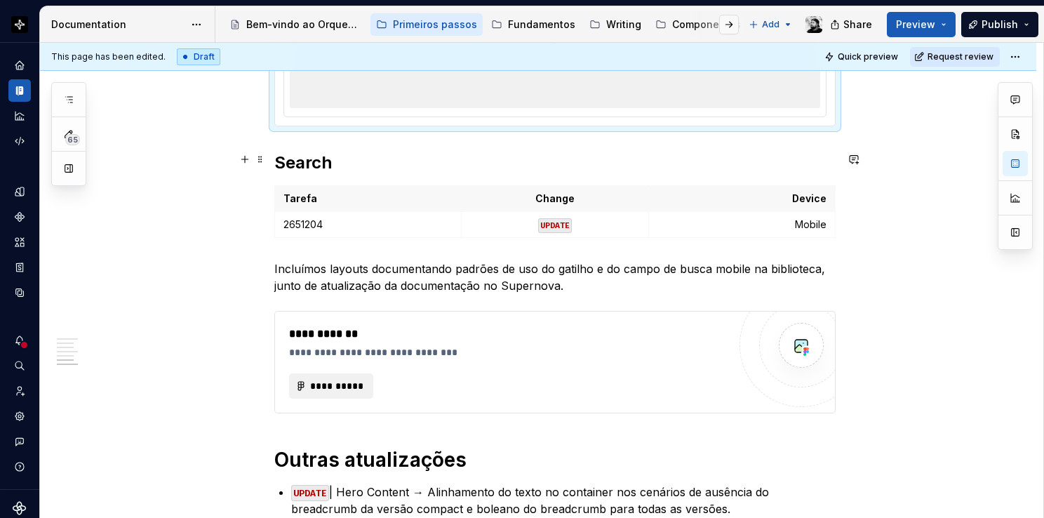
scroll to position [1684, 0]
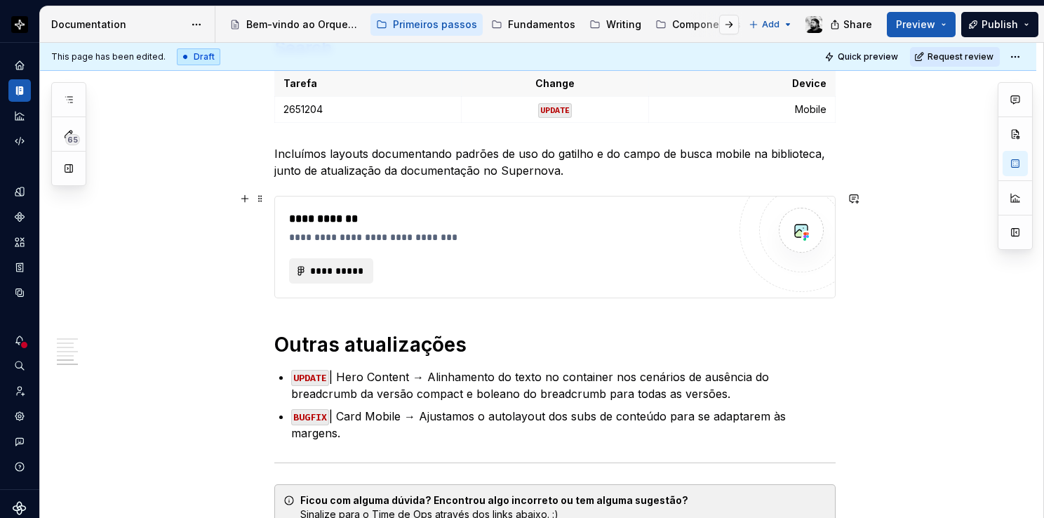
click at [410, 250] on div "**********" at bounding box center [508, 246] width 439 height 73
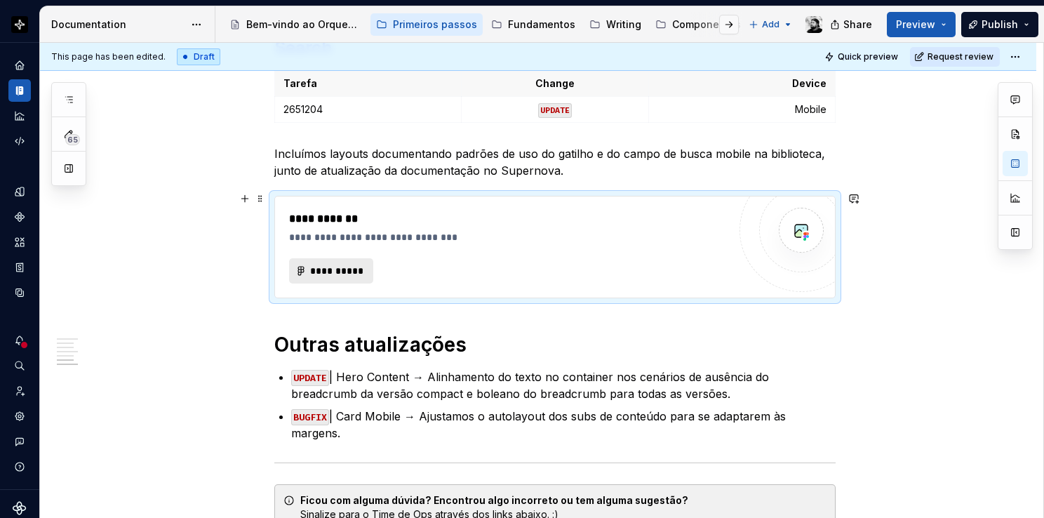
click at [346, 266] on span "**********" at bounding box center [336, 271] width 55 height 14
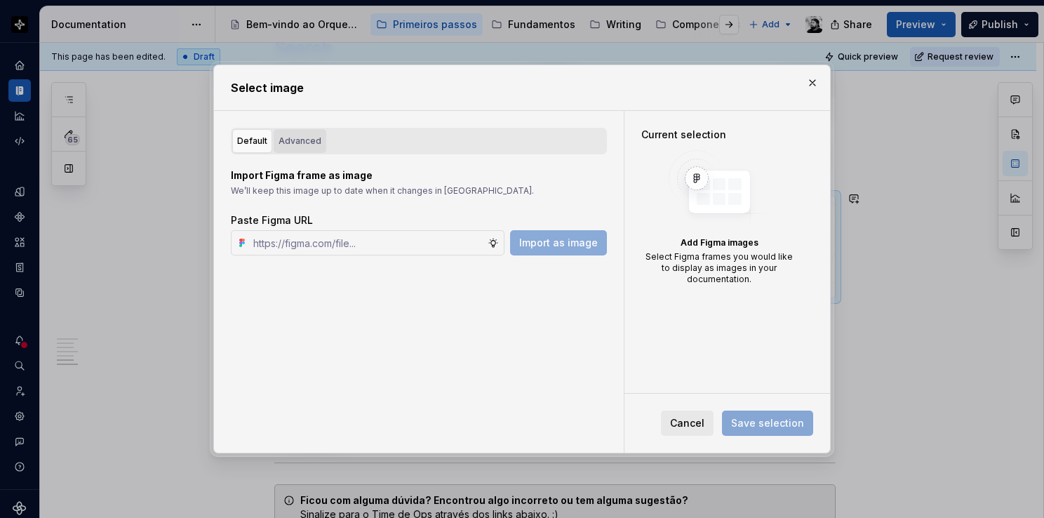
click at [289, 145] on div "Advanced" at bounding box center [300, 141] width 43 height 14
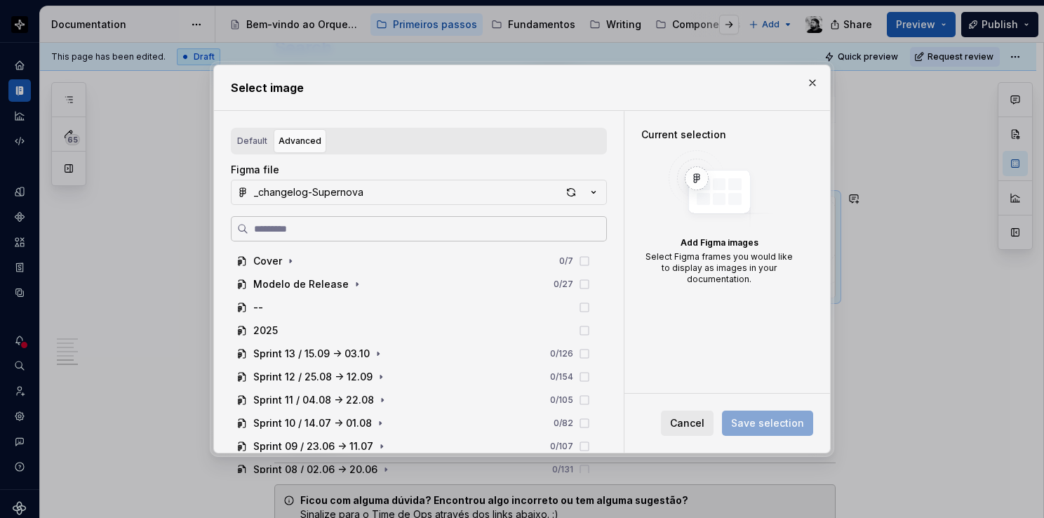
click at [342, 218] on label at bounding box center [419, 228] width 376 height 25
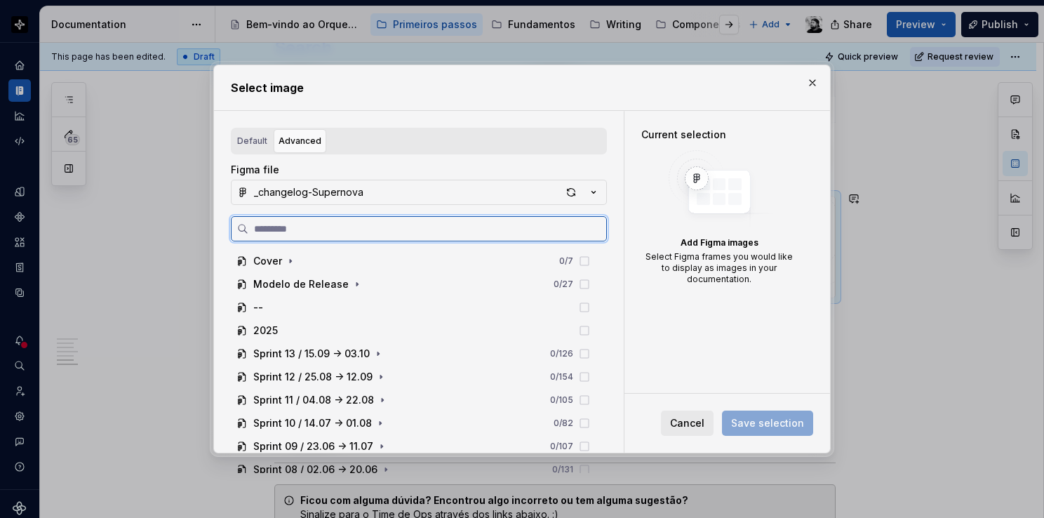
click at [342, 222] on input "search" at bounding box center [427, 229] width 358 height 14
paste input "**********"
type input "**********"
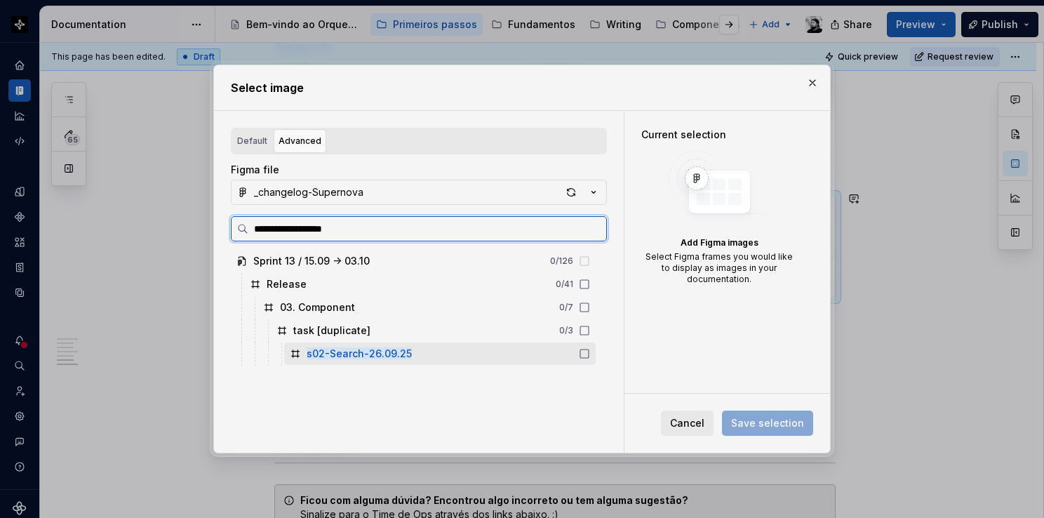
click at [346, 349] on mark "s02-Search-26.09.25" at bounding box center [359, 353] width 105 height 12
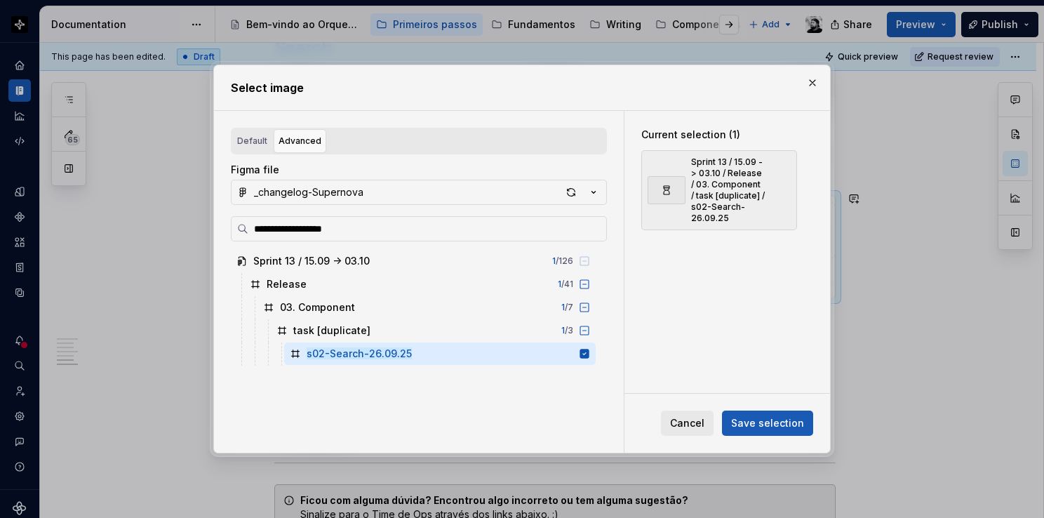
click at [817, 431] on div "Cancel Save selection" at bounding box center [727, 423] width 206 height 59
click at [804, 428] on button "Save selection" at bounding box center [767, 422] width 91 height 25
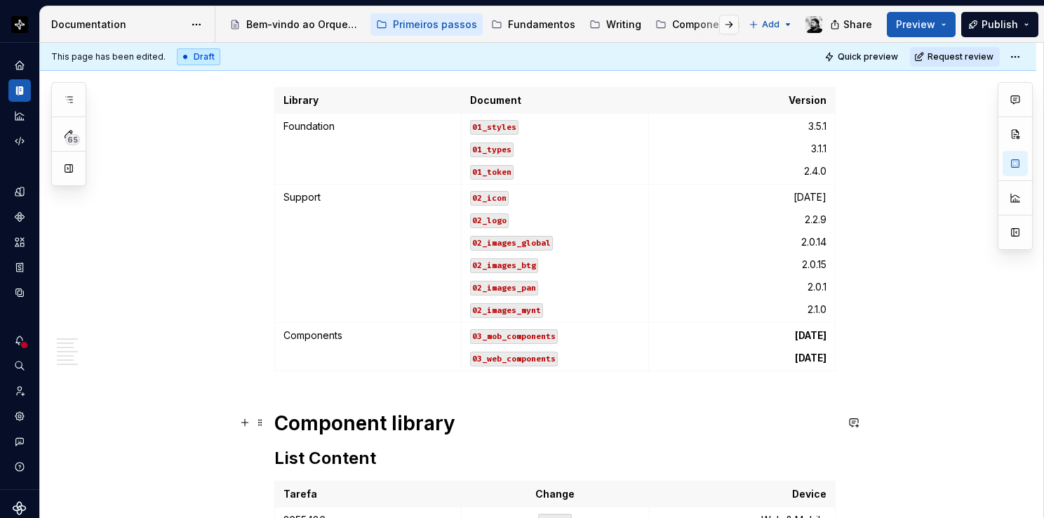
scroll to position [0, 0]
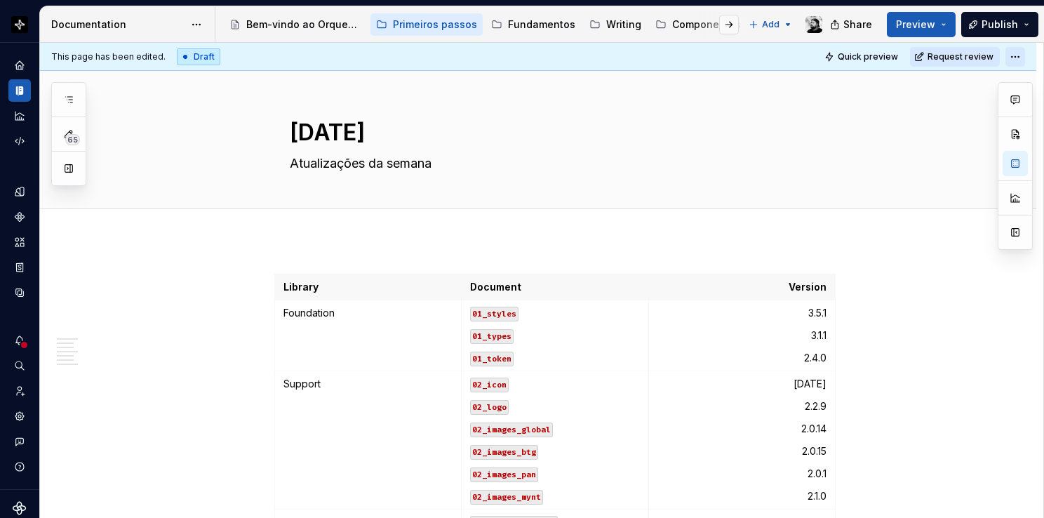
click at [1013, 56] on html "Orquestra Design system data Documentation Accessibility guide for tree Page tr…" at bounding box center [522, 259] width 1044 height 518
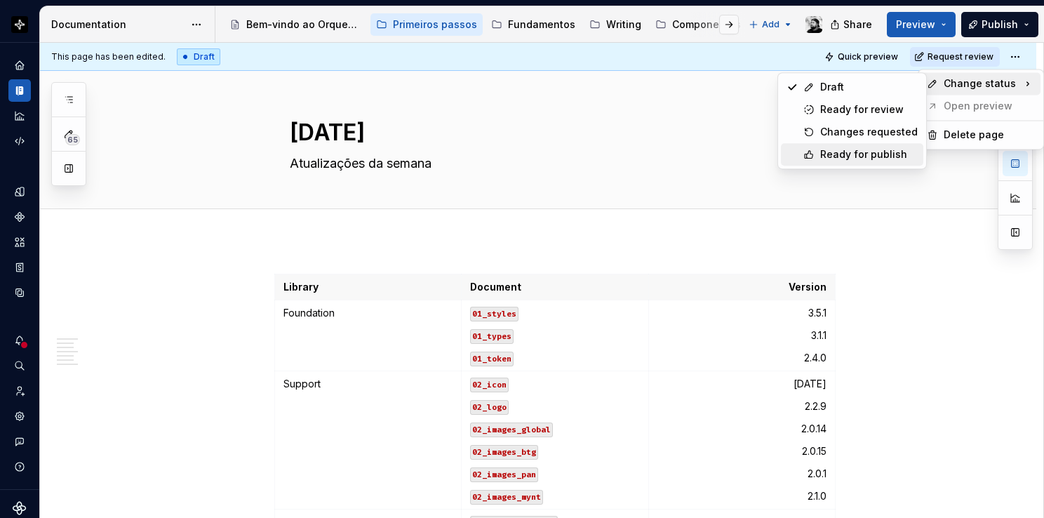
click at [869, 158] on div "Ready for publish" at bounding box center [869, 154] width 98 height 14
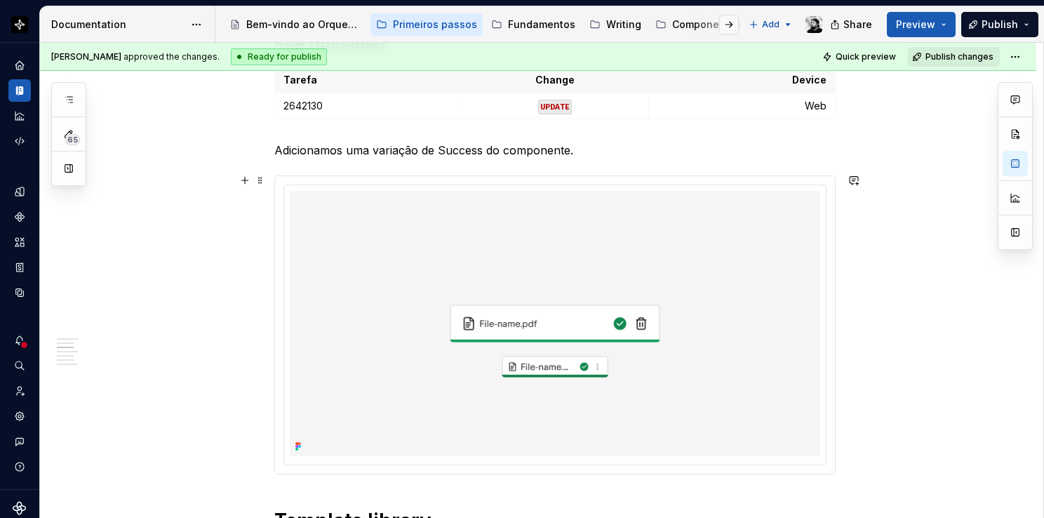
scroll to position [912, 0]
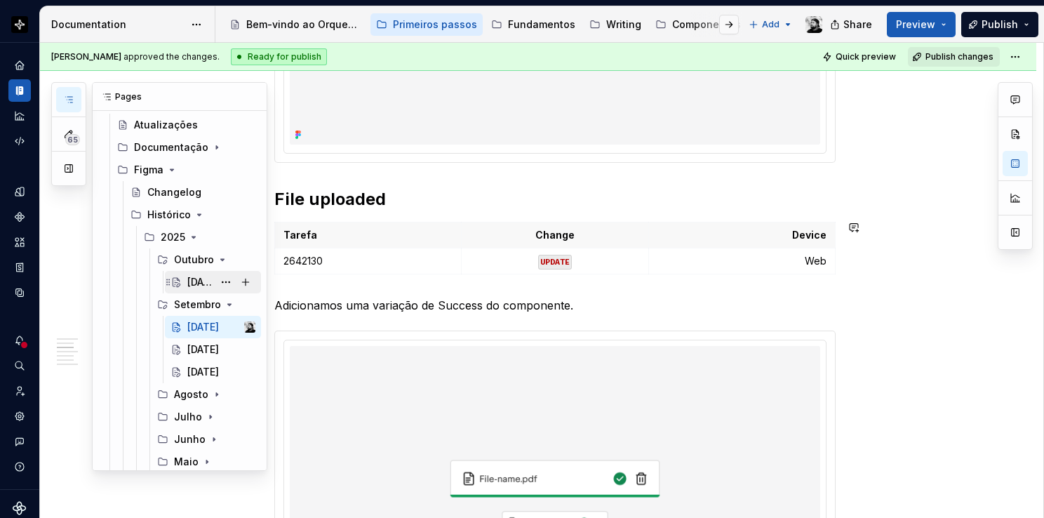
click at [192, 279] on div "[DATE]" at bounding box center [200, 282] width 26 height 14
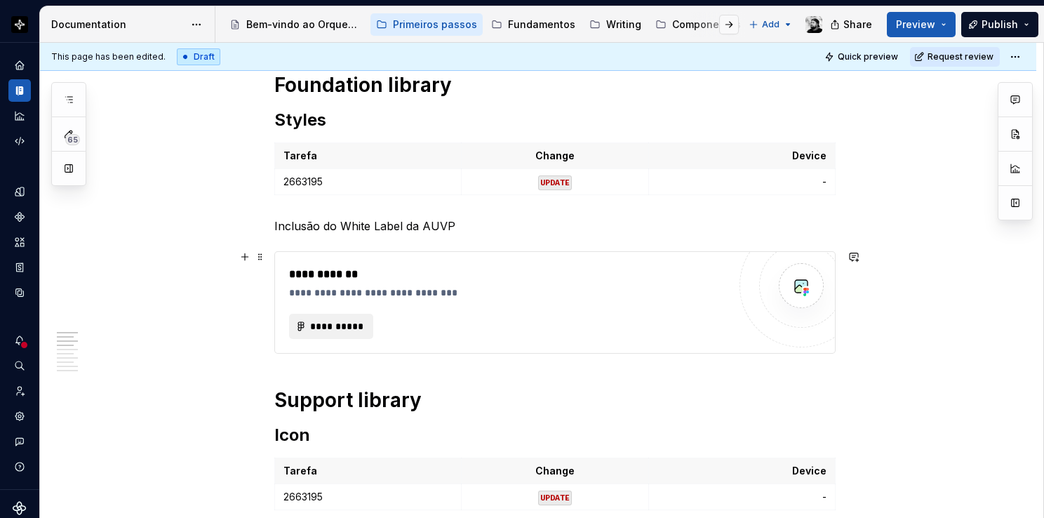
scroll to position [491, 0]
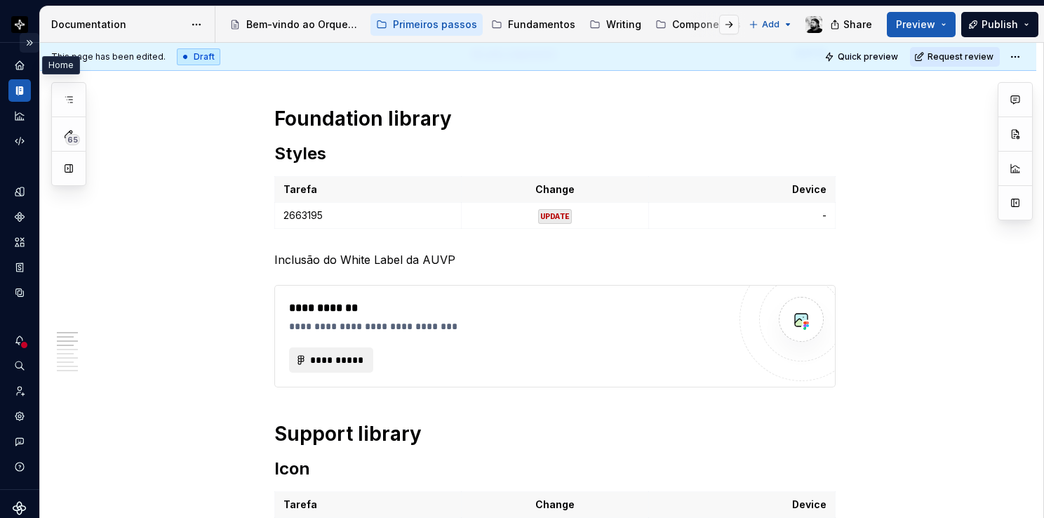
click at [22, 42] on button "Expand sidebar" at bounding box center [30, 43] width 20 height 20
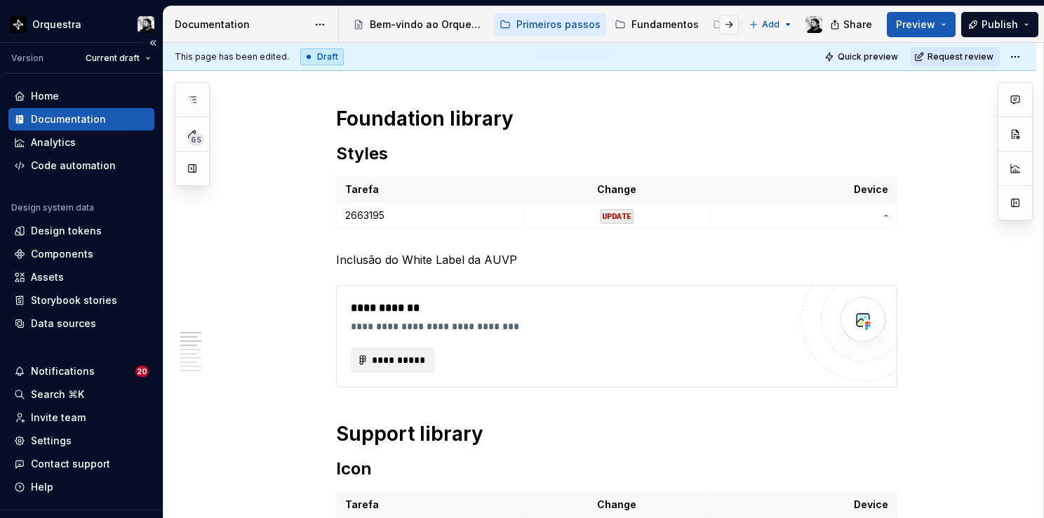
type textarea "*"
click at [50, 93] on div "Home" at bounding box center [45, 96] width 28 height 14
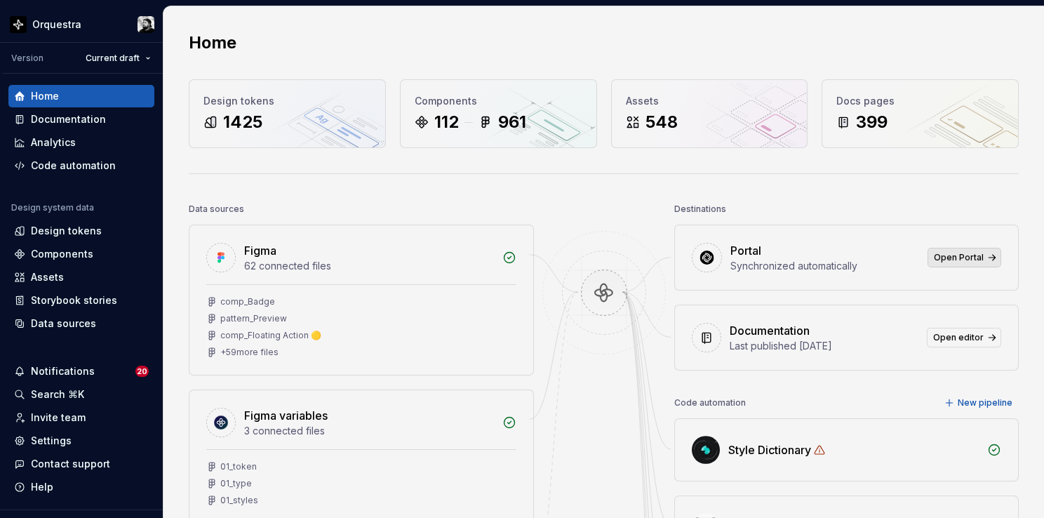
click at [965, 255] on span "Open Portal" at bounding box center [959, 257] width 50 height 11
click at [76, 163] on div "Code automation" at bounding box center [73, 166] width 85 height 14
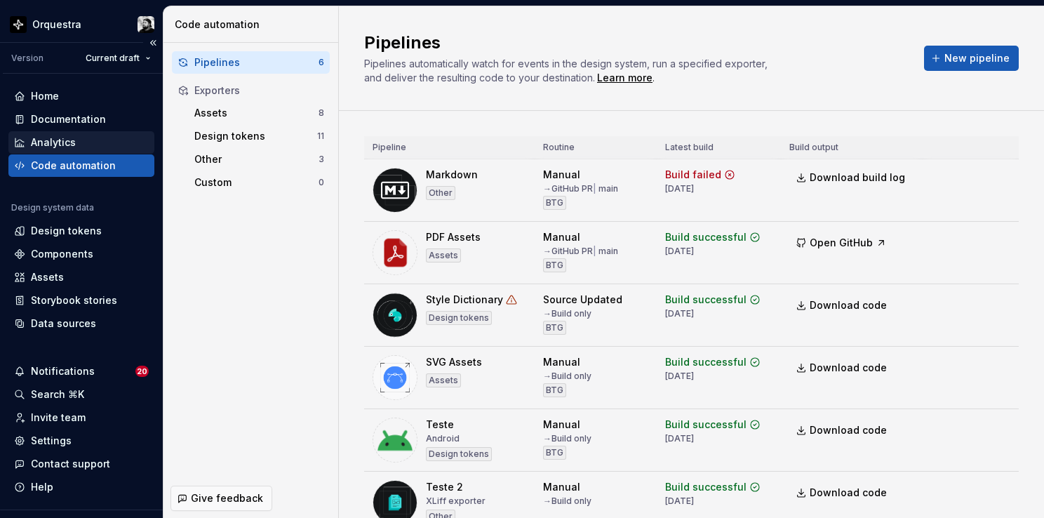
click at [93, 138] on div "Analytics" at bounding box center [81, 142] width 135 height 14
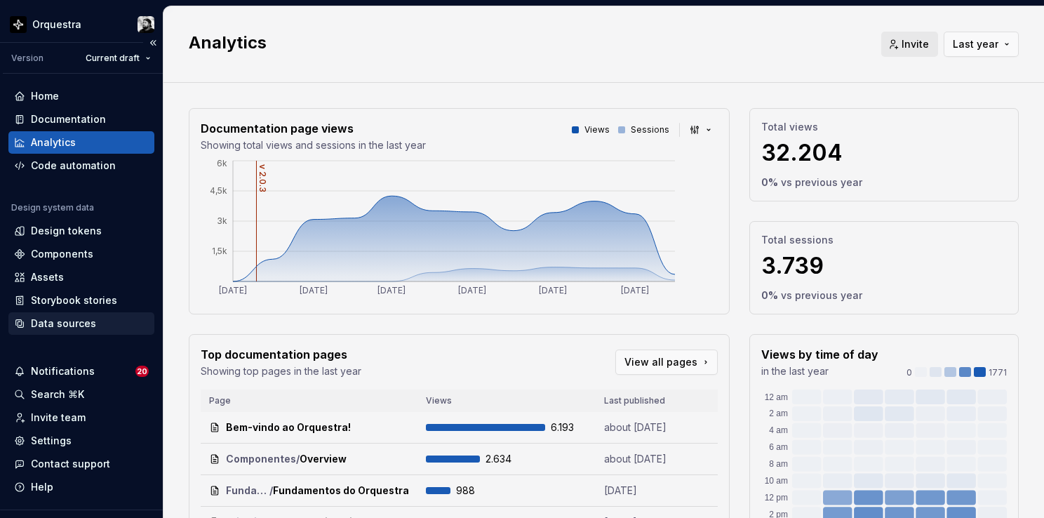
click at [55, 320] on div "Data sources" at bounding box center [63, 323] width 65 height 14
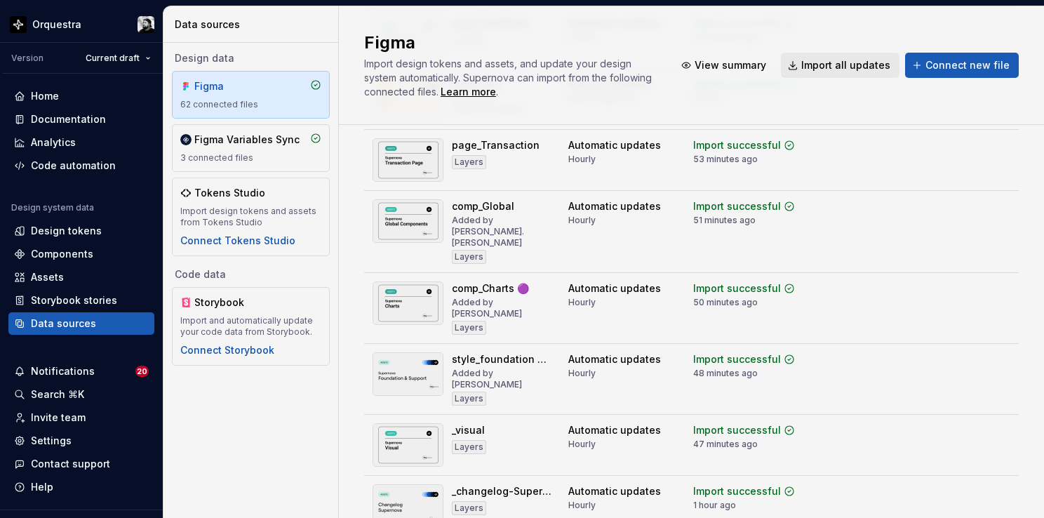
scroll to position [702, 0]
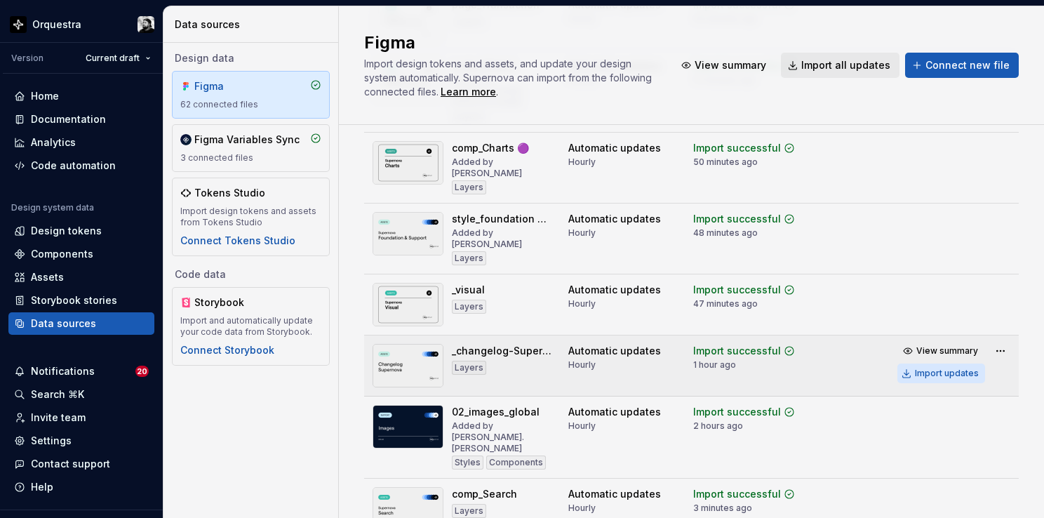
click at [915, 368] on div "Import updates" at bounding box center [947, 373] width 64 height 11
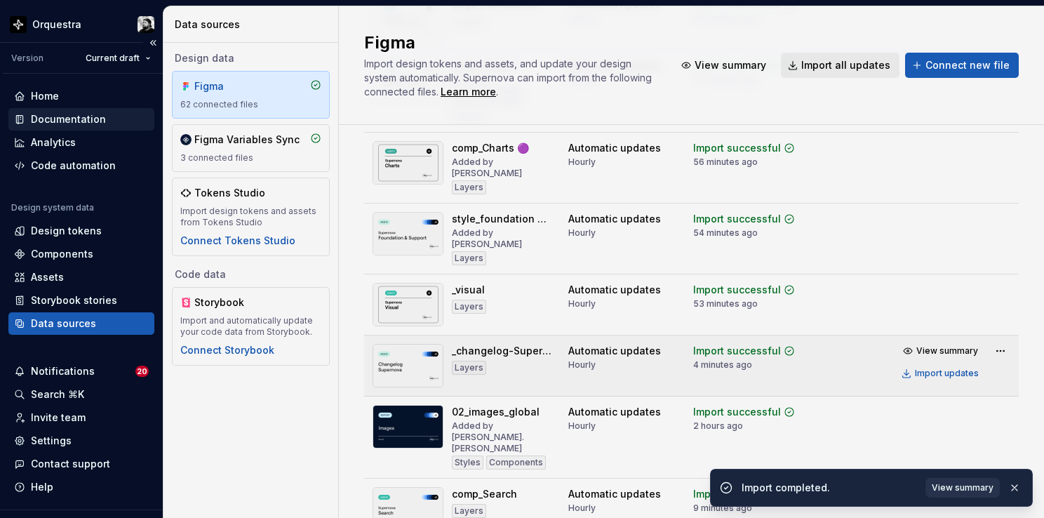
click at [53, 119] on div "Documentation" at bounding box center [68, 119] width 75 height 14
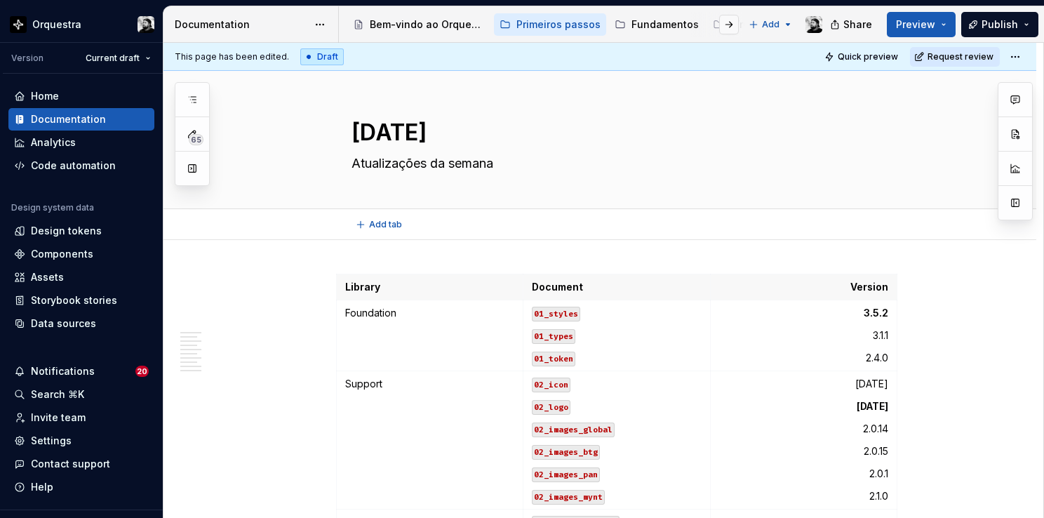
type textarea "*"
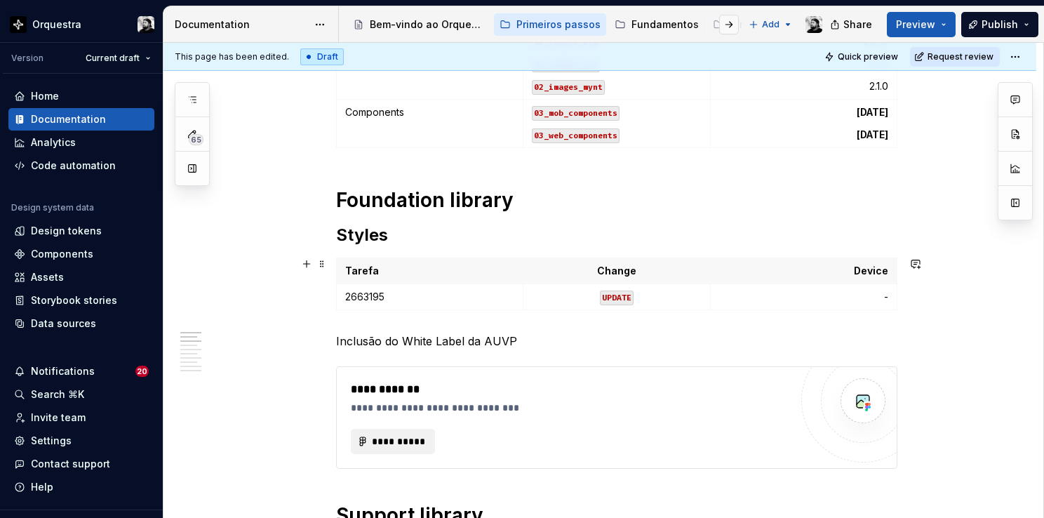
scroll to position [491, 0]
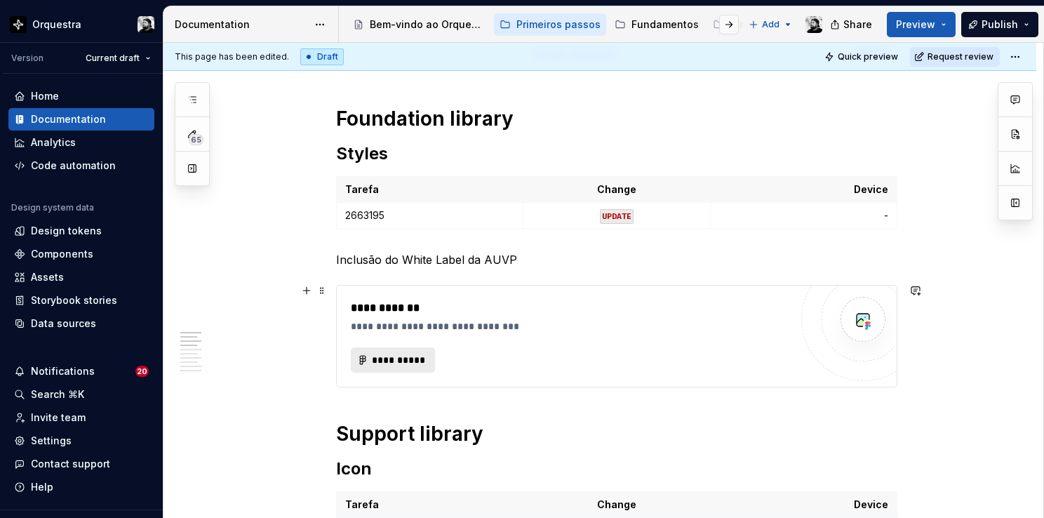
click at [404, 353] on span "**********" at bounding box center [398, 360] width 55 height 14
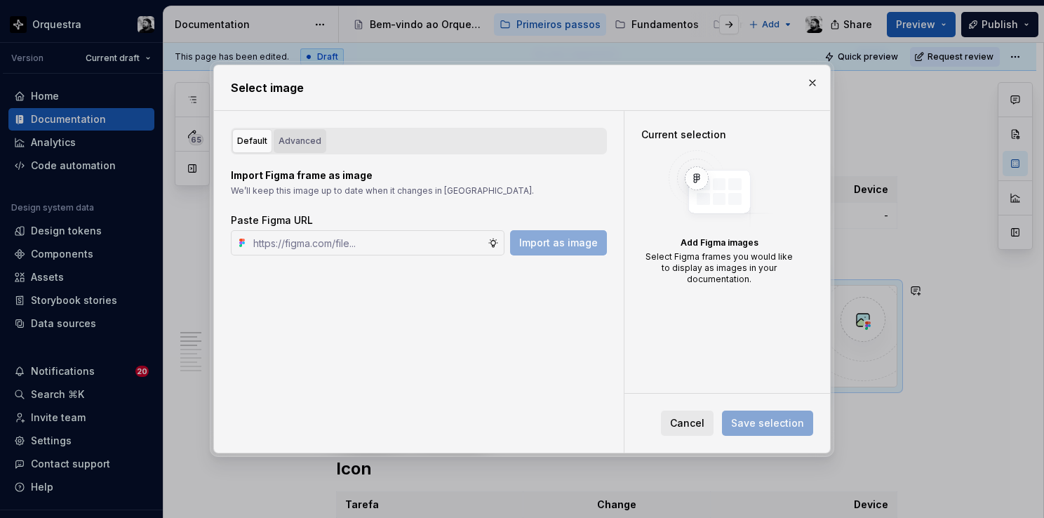
click at [302, 135] on div "Advanced" at bounding box center [300, 141] width 43 height 14
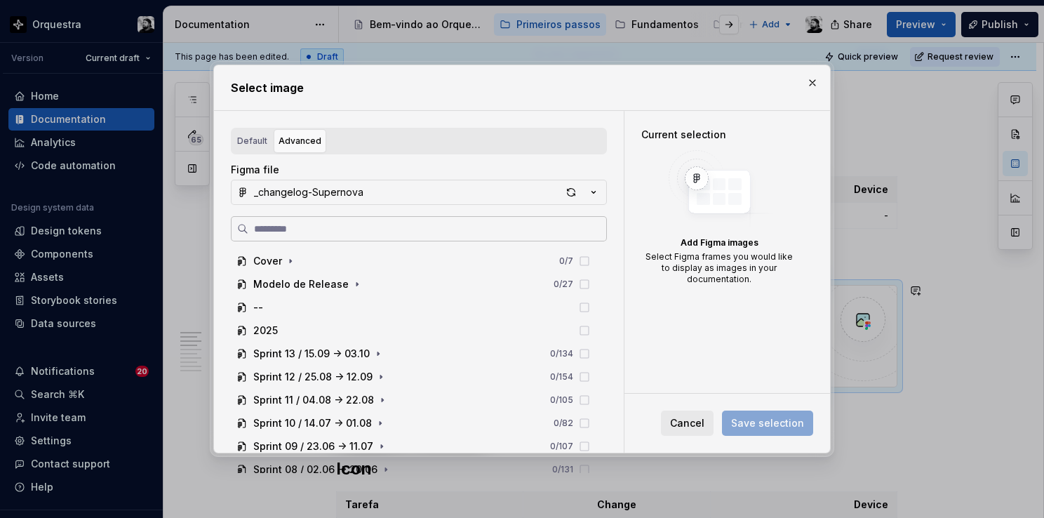
click at [326, 231] on input "search" at bounding box center [427, 229] width 358 height 14
type input "**********"
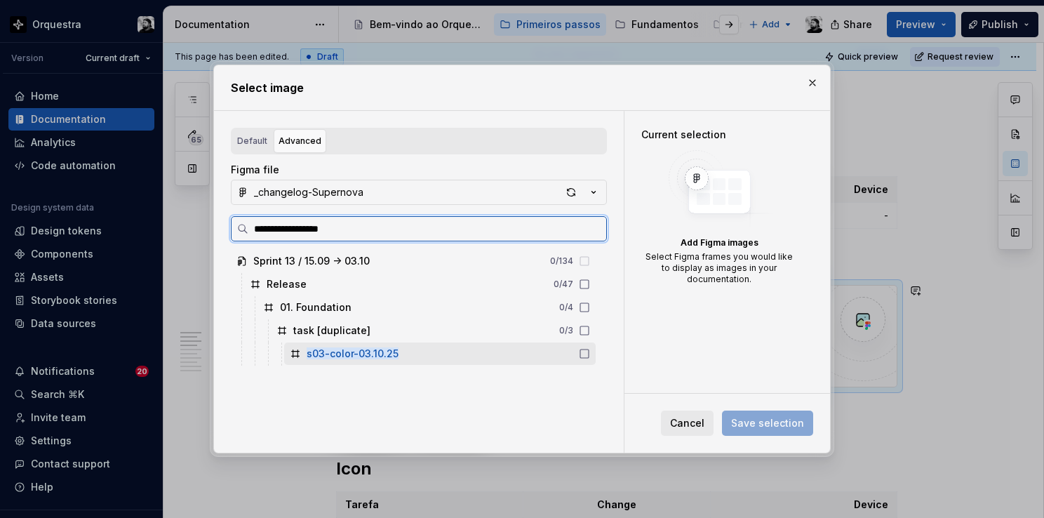
click at [336, 362] on div "s03-color-03.10.25" at bounding box center [439, 353] width 311 height 22
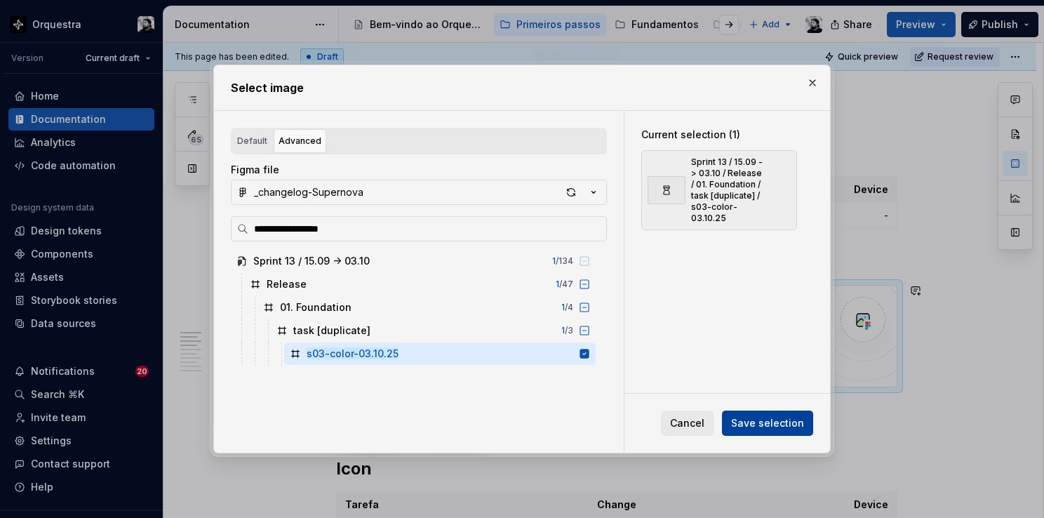
click at [757, 427] on span "Save selection" at bounding box center [767, 423] width 73 height 14
type textarea "*"
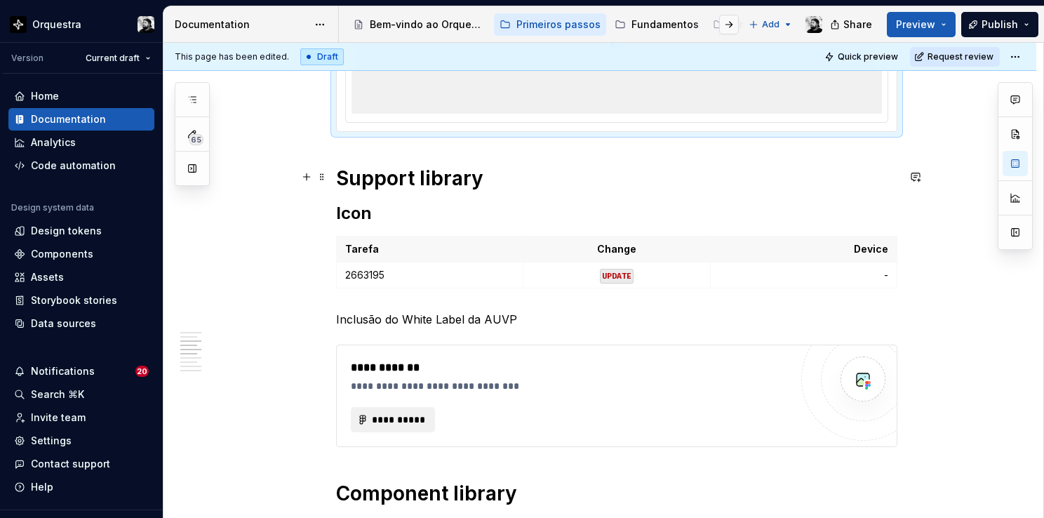
scroll to position [842, 0]
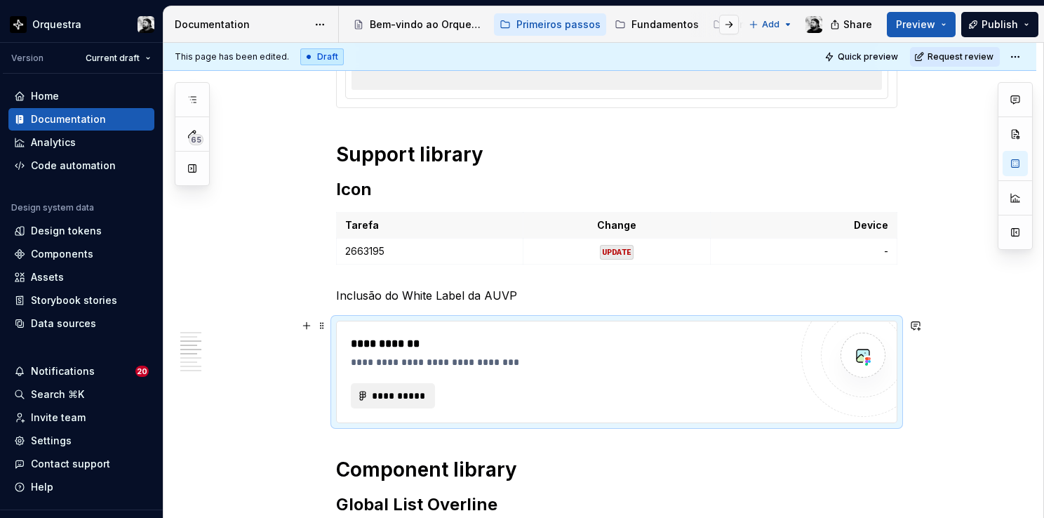
click at [427, 355] on div "**********" at bounding box center [570, 362] width 439 height 14
click at [403, 394] on span "**********" at bounding box center [398, 396] width 55 height 14
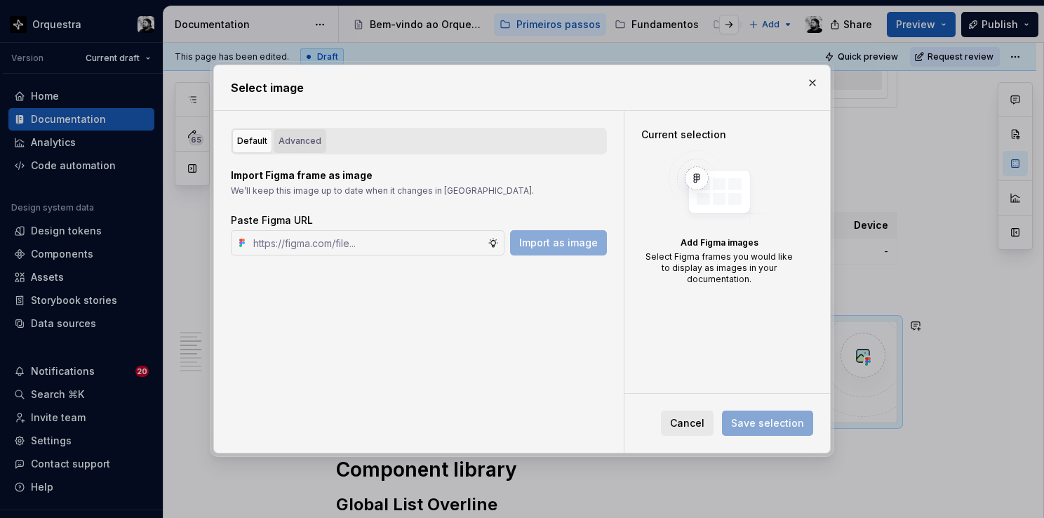
click at [299, 140] on div "Advanced" at bounding box center [300, 141] width 43 height 14
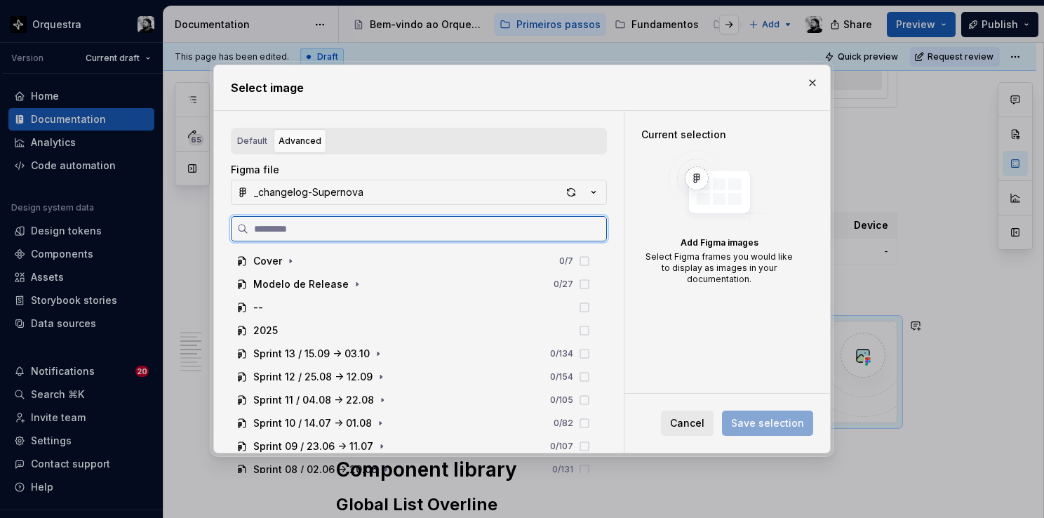
click at [331, 234] on input "search" at bounding box center [427, 229] width 358 height 14
paste input "**********"
type input "**********"
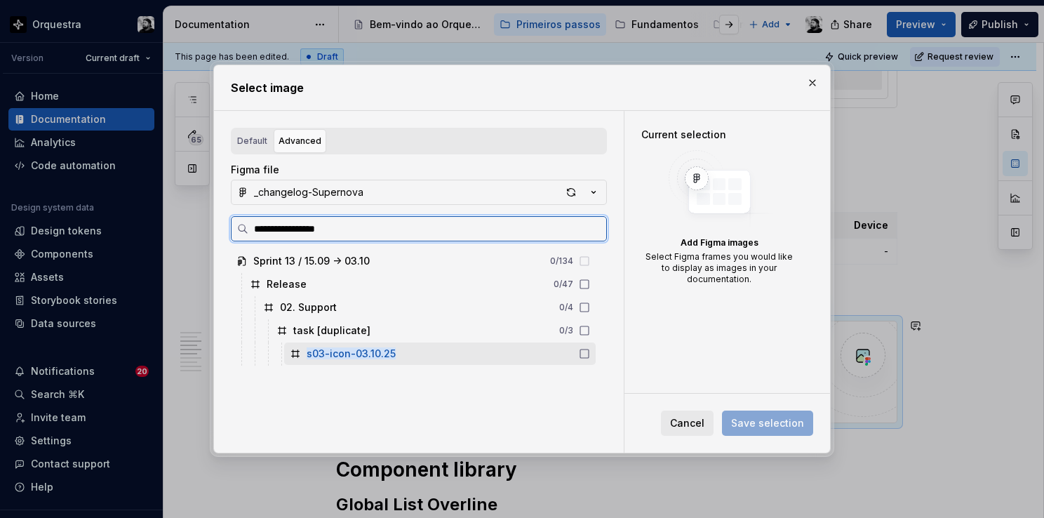
drag, startPoint x: 368, startPoint y: 351, endPoint x: 446, endPoint y: 369, distance: 80.0
click at [369, 351] on mark "s03-icon-03.10.25" at bounding box center [351, 353] width 89 height 12
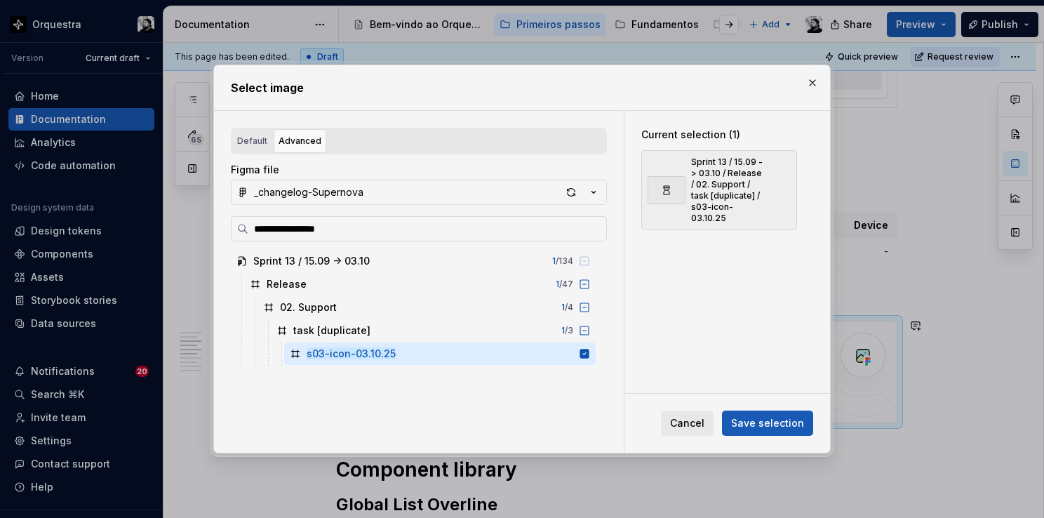
click at [784, 431] on button "Save selection" at bounding box center [767, 422] width 91 height 25
type textarea "*"
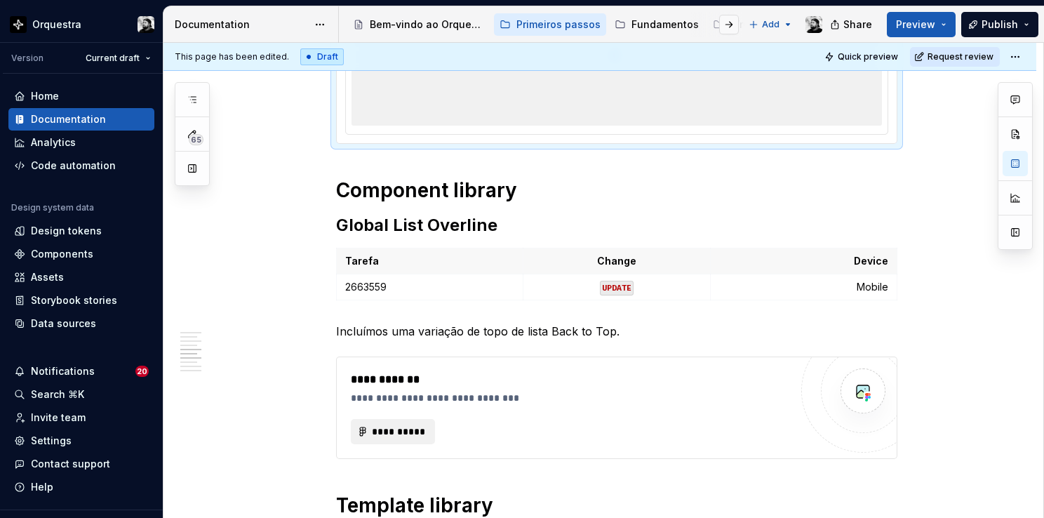
scroll to position [1473, 0]
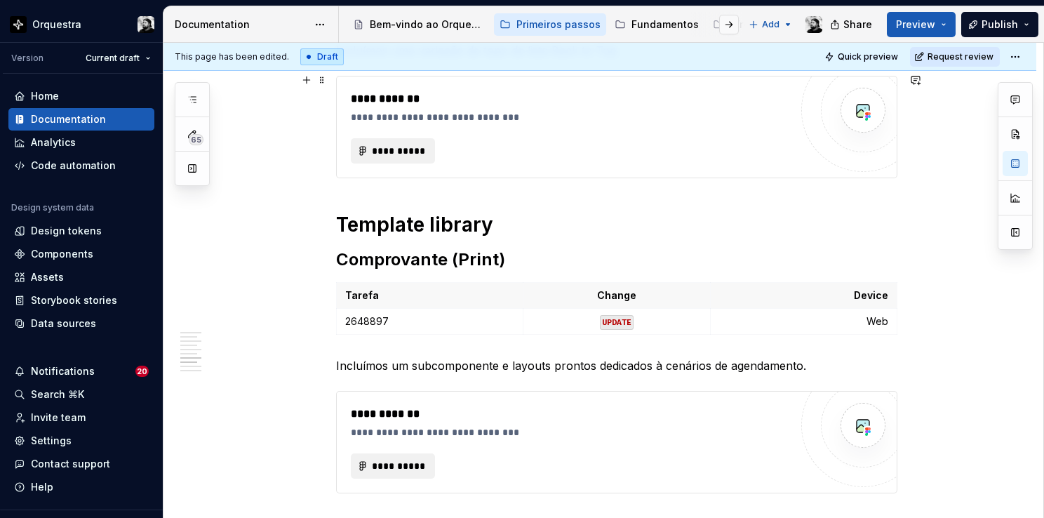
click at [466, 156] on div "**********" at bounding box center [570, 150] width 439 height 25
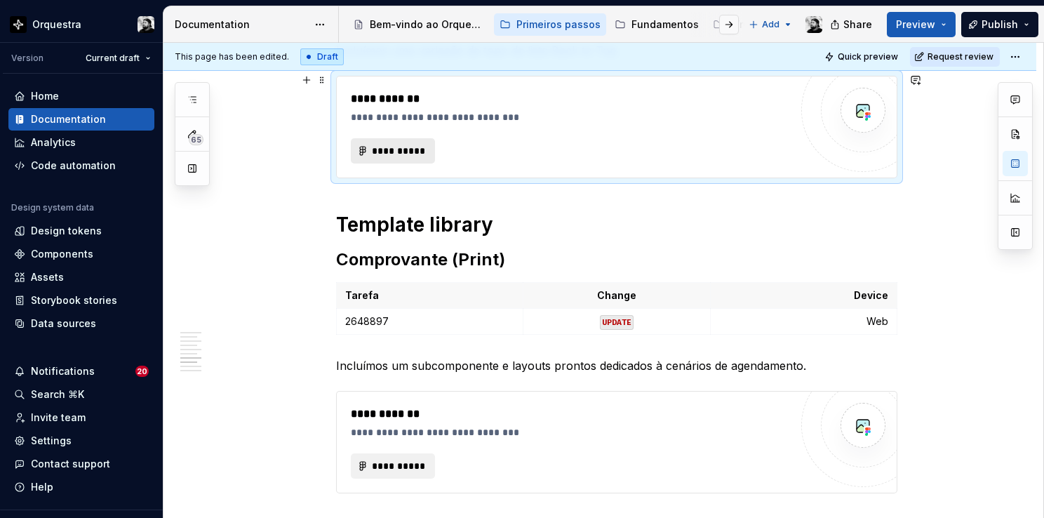
click at [402, 149] on span "**********" at bounding box center [398, 151] width 55 height 14
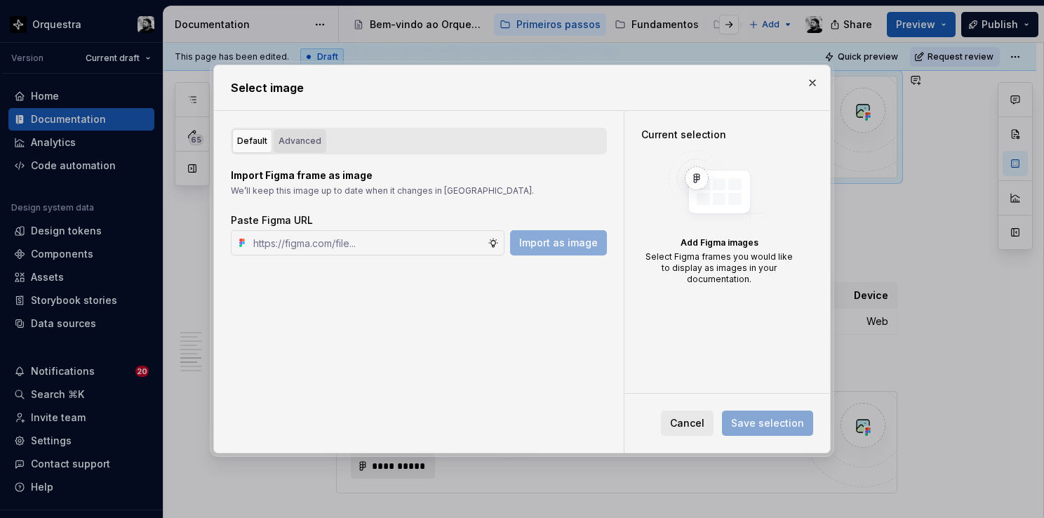
click at [291, 140] on div "Advanced" at bounding box center [300, 141] width 43 height 14
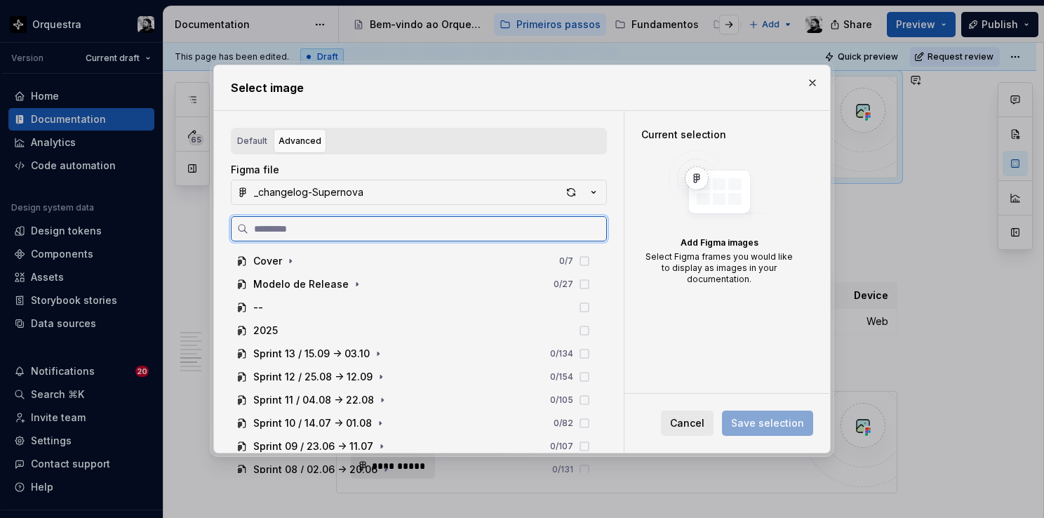
click at [330, 228] on input "search" at bounding box center [427, 229] width 358 height 14
paste input "**********"
type input "**********"
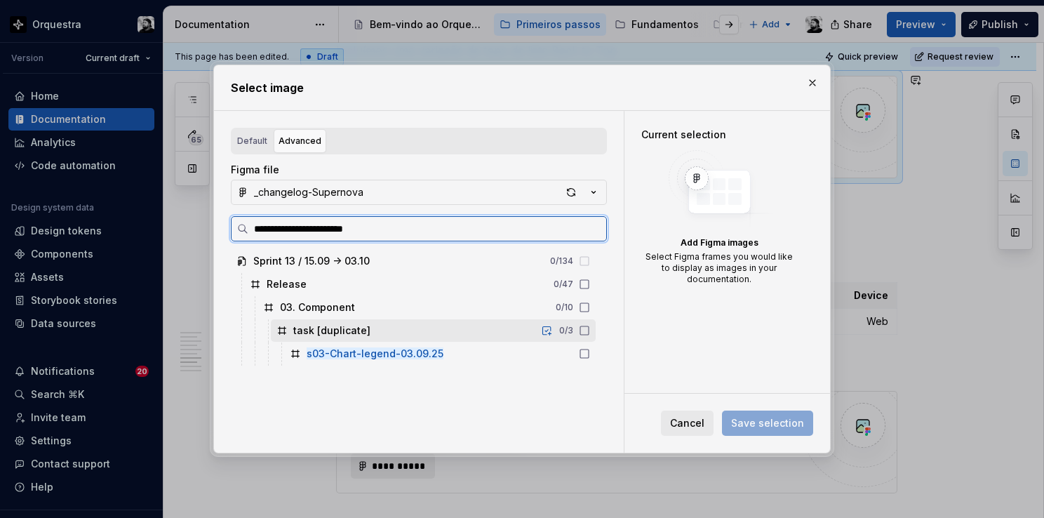
click at [373, 357] on mark "s03-Chart-legend-03.09.25" at bounding box center [375, 353] width 137 height 12
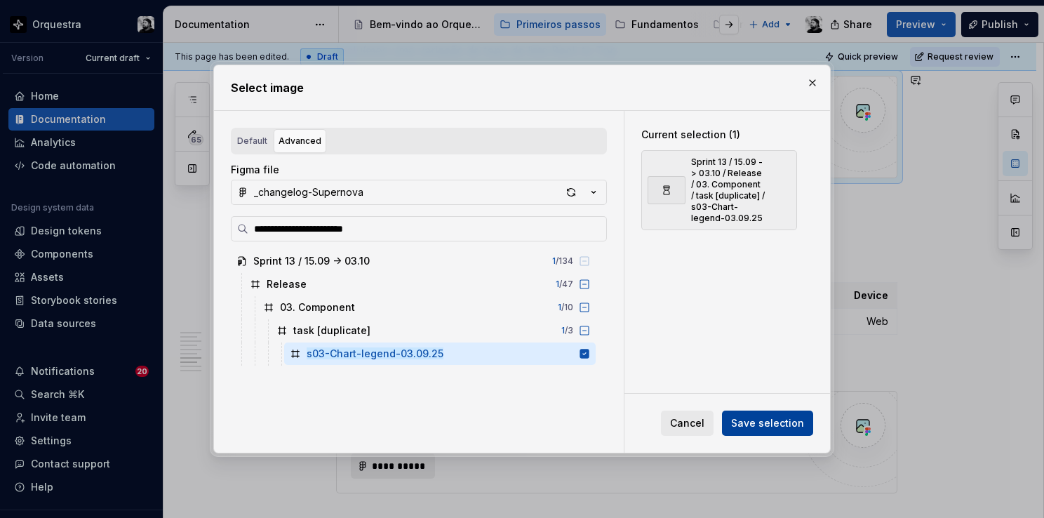
click at [768, 425] on span "Save selection" at bounding box center [767, 423] width 73 height 14
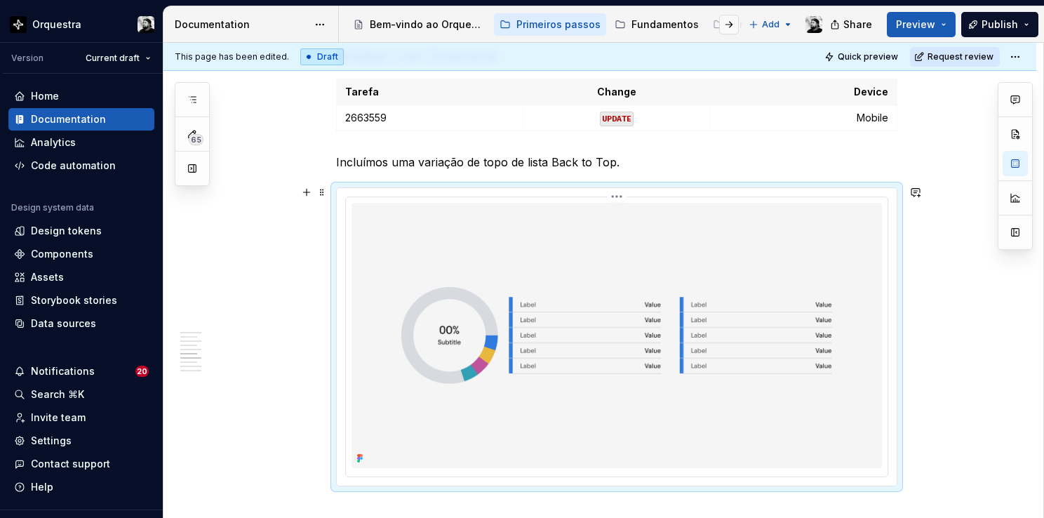
scroll to position [1668, 0]
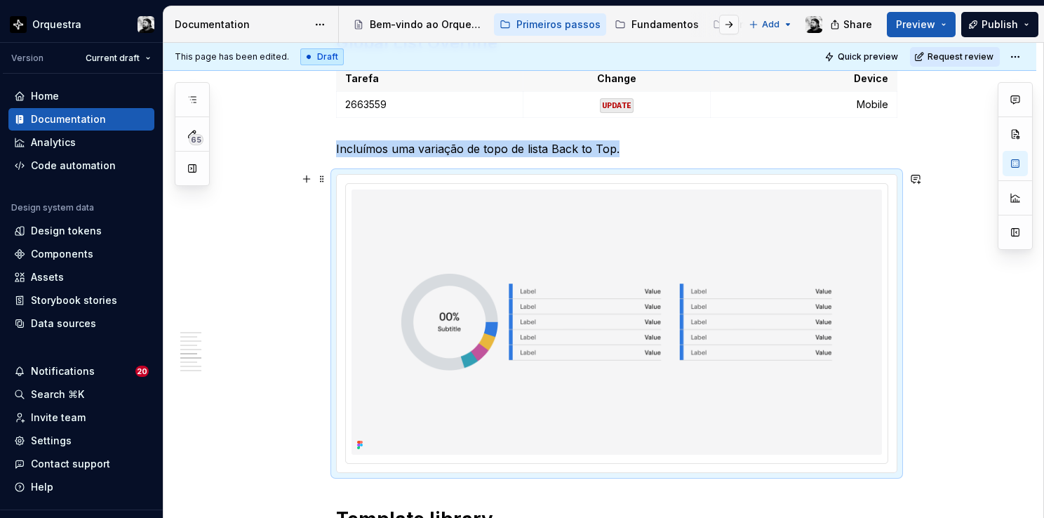
click at [613, 175] on div at bounding box center [617, 323] width 560 height 297
click at [617, 181] on html "Orquestra Version Current draft Home Documentation Analytics Code automation De…" at bounding box center [522, 259] width 1044 height 518
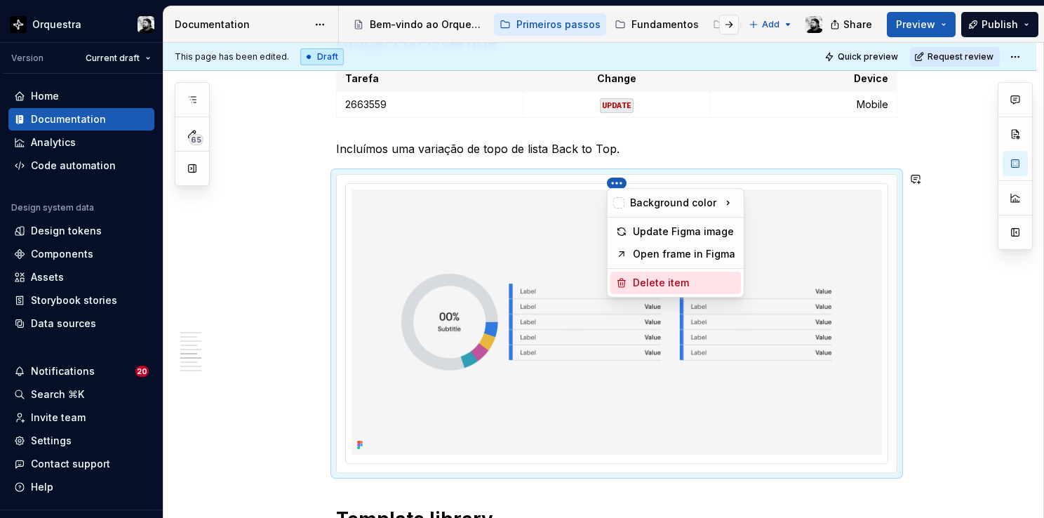
click at [657, 280] on div "Delete item" at bounding box center [684, 283] width 102 height 14
type textarea "*"
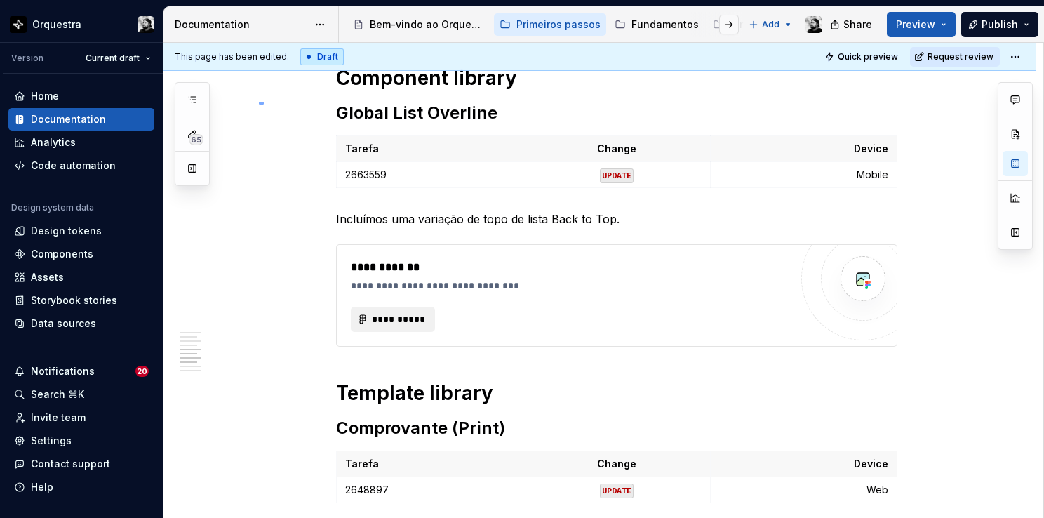
scroll to position [1597, 0]
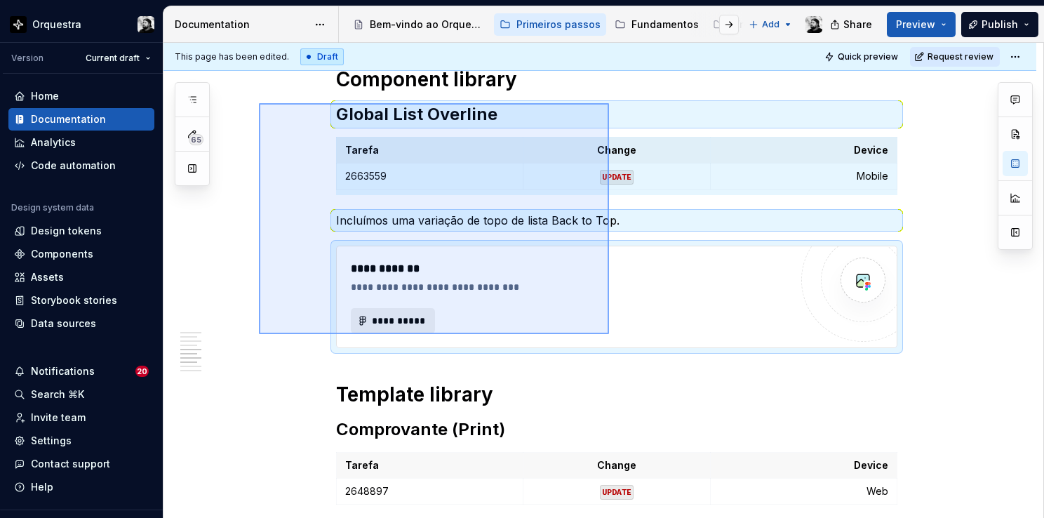
drag, startPoint x: 263, startPoint y: 102, endPoint x: 609, endPoint y: 334, distance: 416.6
click at [609, 334] on div "**********" at bounding box center [603, 281] width 880 height 476
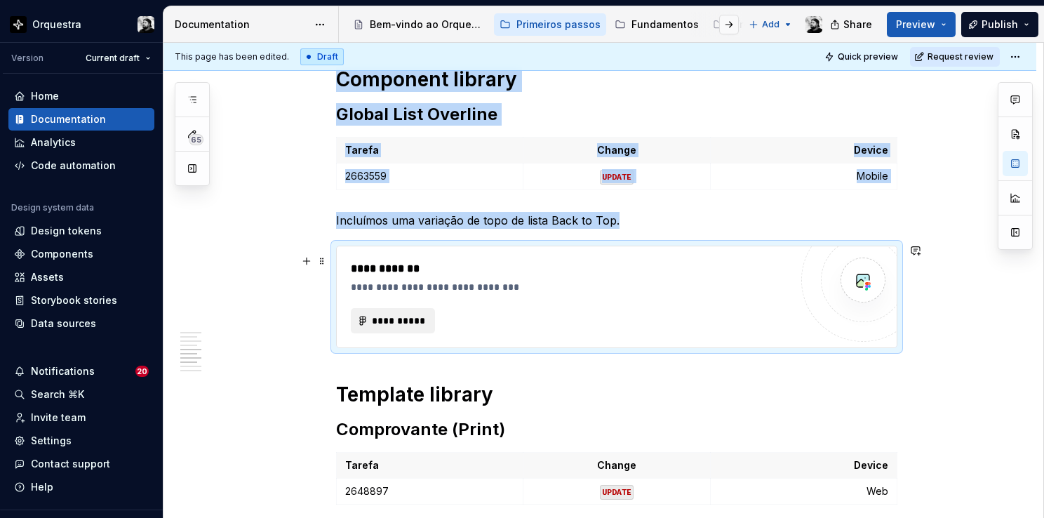
click at [722, 296] on div "**********" at bounding box center [570, 296] width 439 height 73
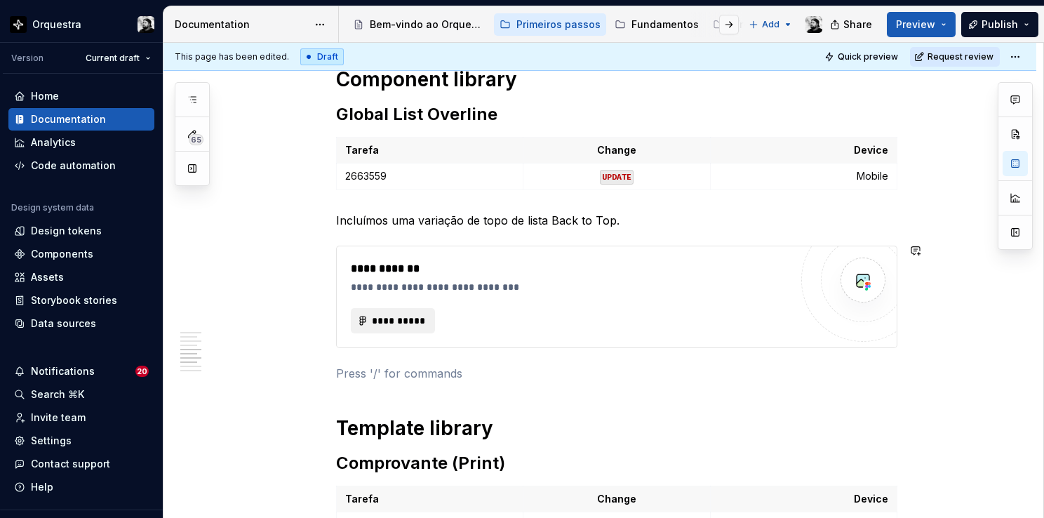
paste div
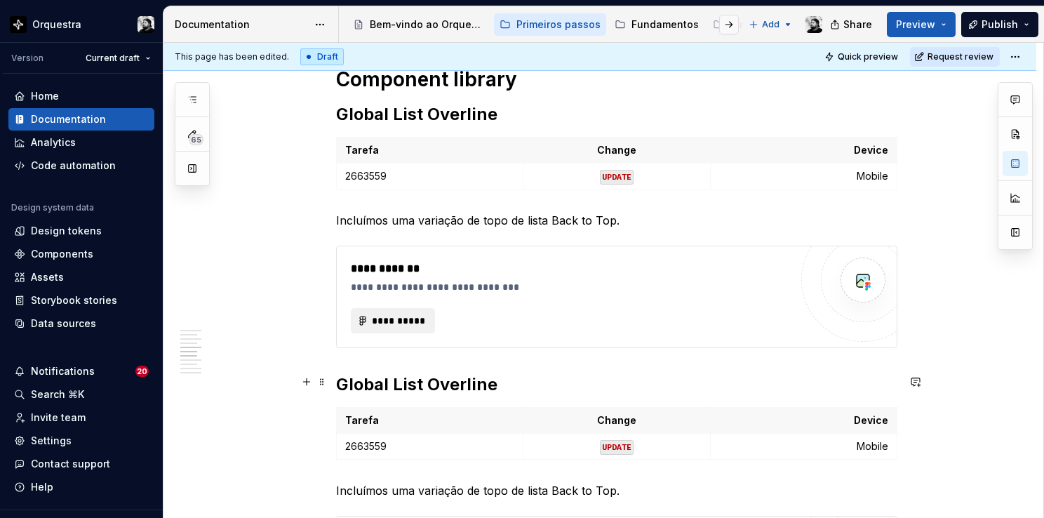
click at [423, 391] on h2 "Global List Overline" at bounding box center [616, 384] width 561 height 22
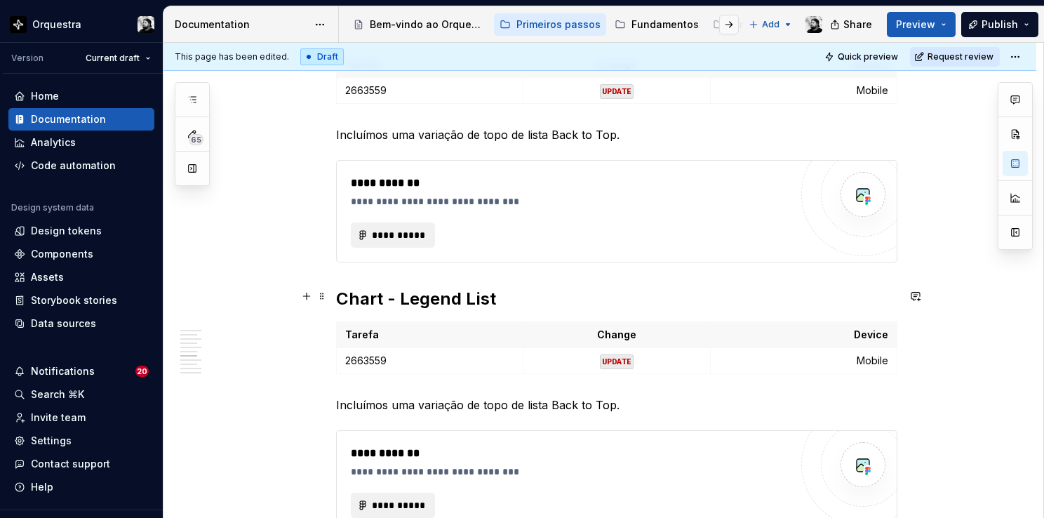
scroll to position [1737, 0]
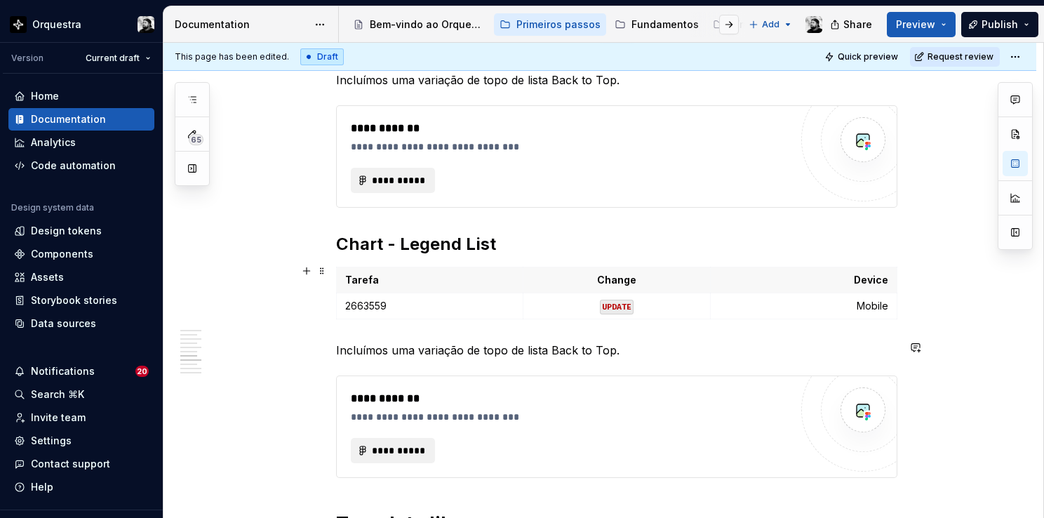
click at [401, 303] on p "2663559" at bounding box center [429, 306] width 169 height 14
click at [613, 300] on code "UPDATE" at bounding box center [617, 307] width 34 height 15
click at [860, 303] on p "Mobile" at bounding box center [803, 306] width 169 height 14
click at [438, 347] on p "Incluímos uma variação de topo de lista Back to Top." at bounding box center [616, 350] width 561 height 17
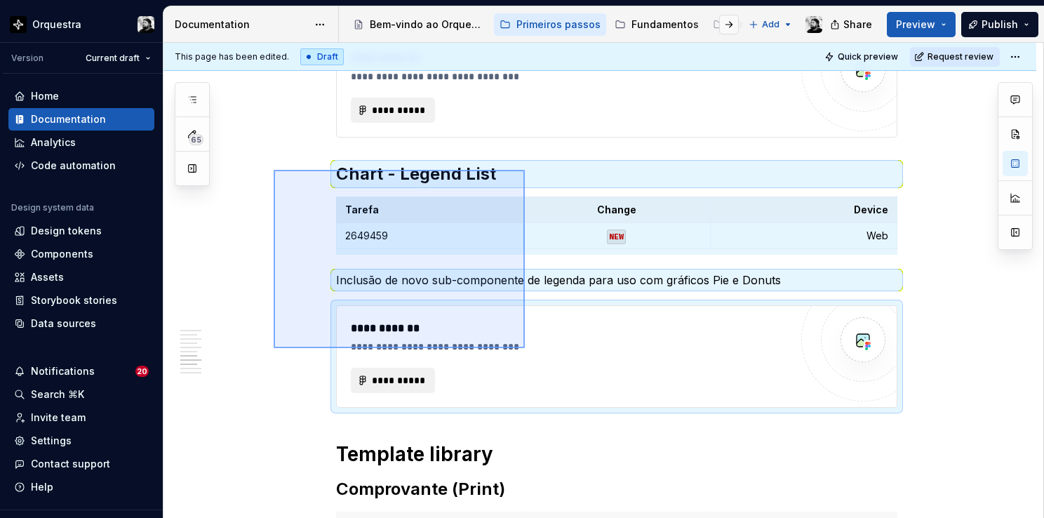
drag, startPoint x: 298, startPoint y: 183, endPoint x: 525, endPoint y: 348, distance: 280.2
click at [525, 348] on div "**********" at bounding box center [603, 281] width 880 height 476
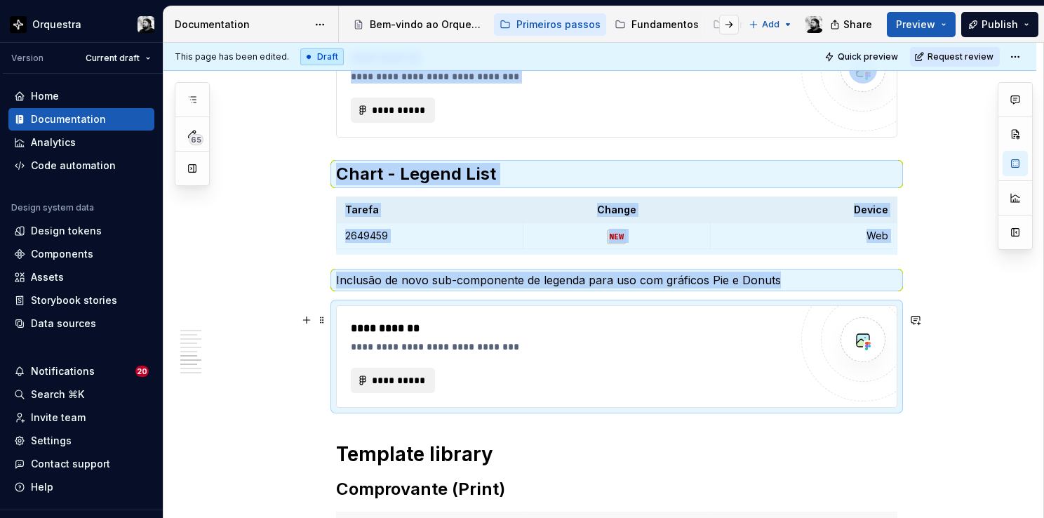
copy div "**********"
click at [568, 347] on div "**********" at bounding box center [570, 347] width 439 height 14
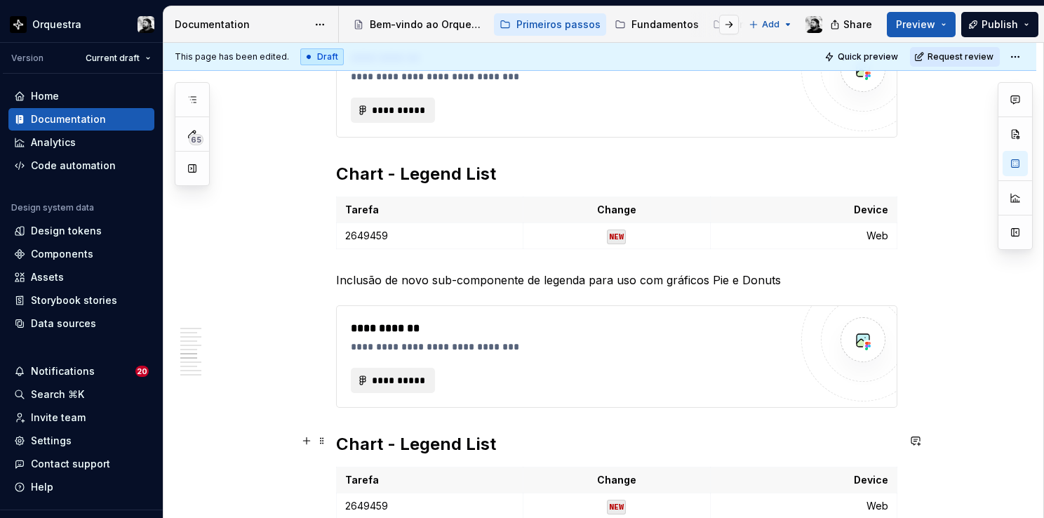
click at [434, 447] on h2 "Chart - Legend List" at bounding box center [616, 444] width 561 height 22
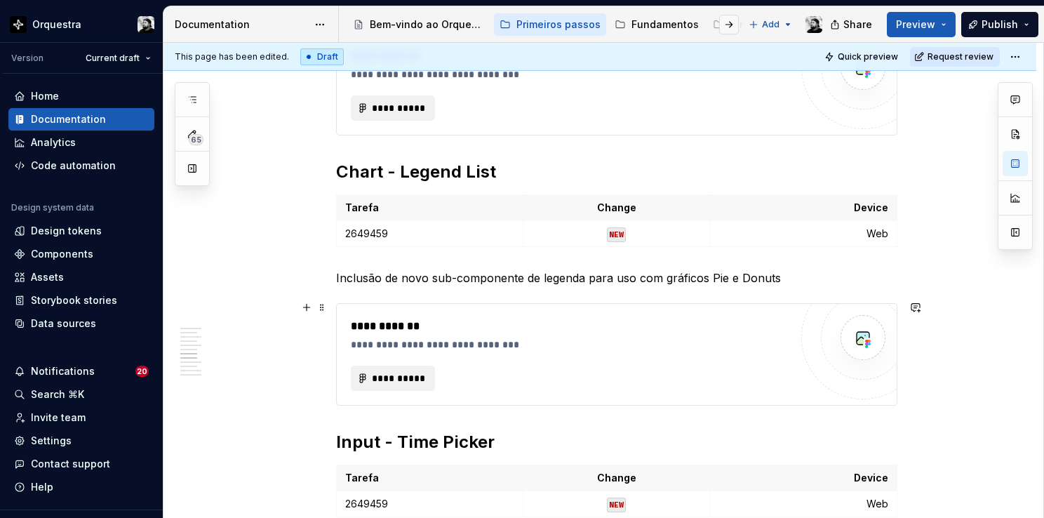
scroll to position [2020, 0]
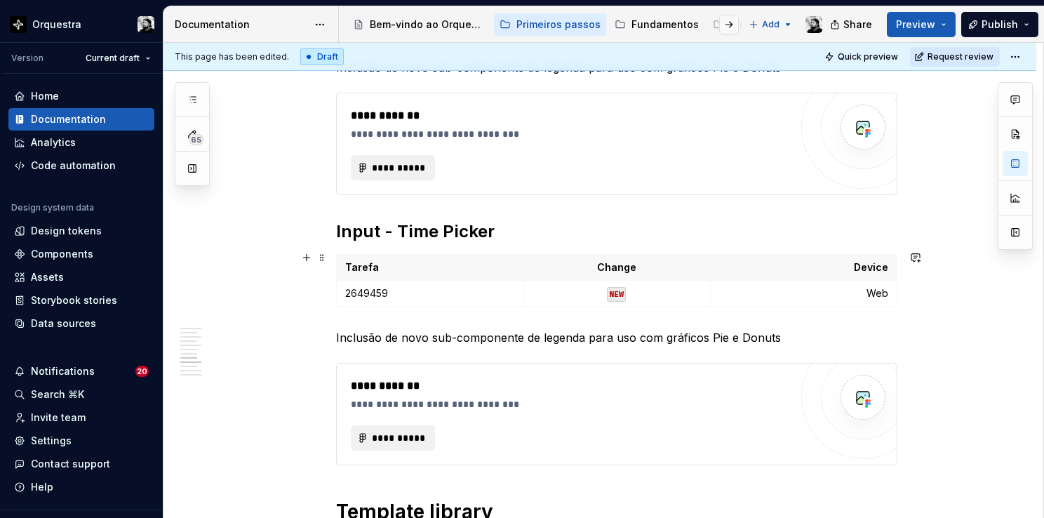
click at [448, 296] on p "2649459" at bounding box center [429, 293] width 169 height 14
click at [428, 335] on p "Inclusão de novo sub-componente de legenda para uso com gráficos Pie e Donuts" at bounding box center [616, 337] width 561 height 17
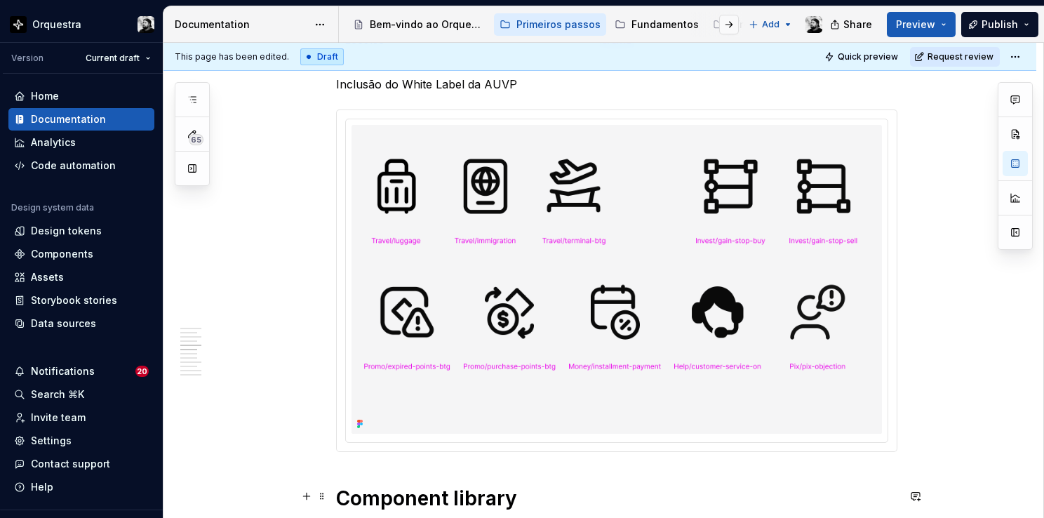
scroll to position [1529, 0]
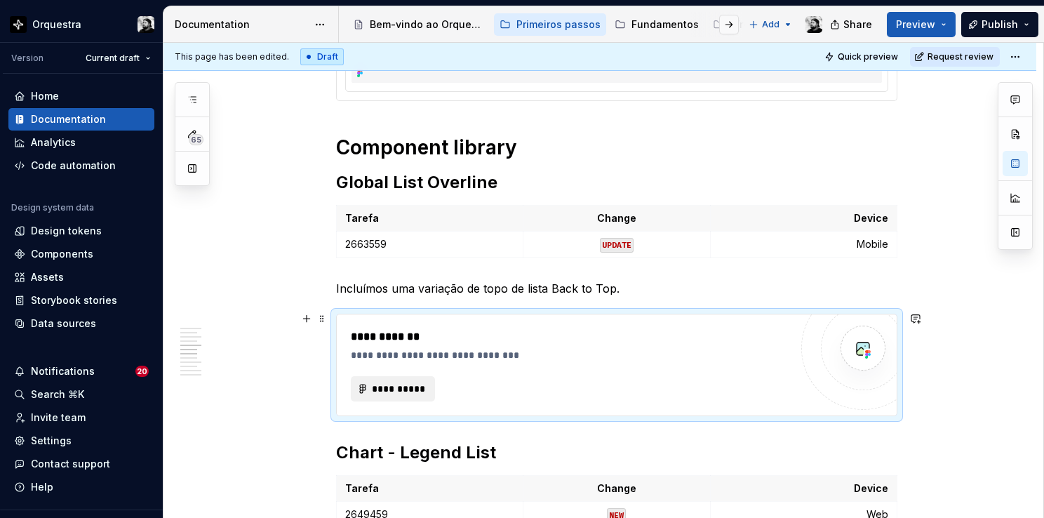
click at [455, 323] on div "**********" at bounding box center [617, 364] width 560 height 101
click at [409, 376] on button "**********" at bounding box center [393, 388] width 84 height 25
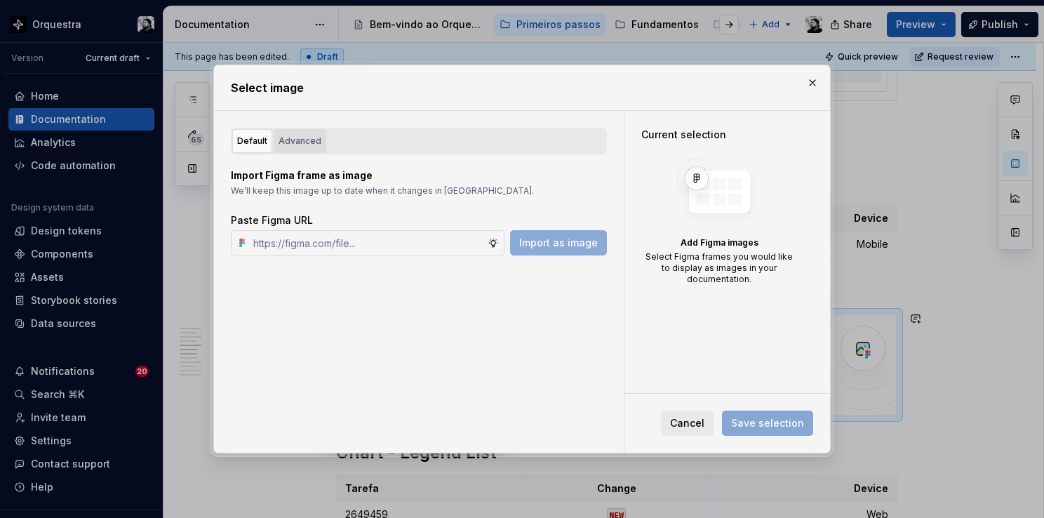
click at [295, 139] on div "Advanced" at bounding box center [300, 141] width 43 height 14
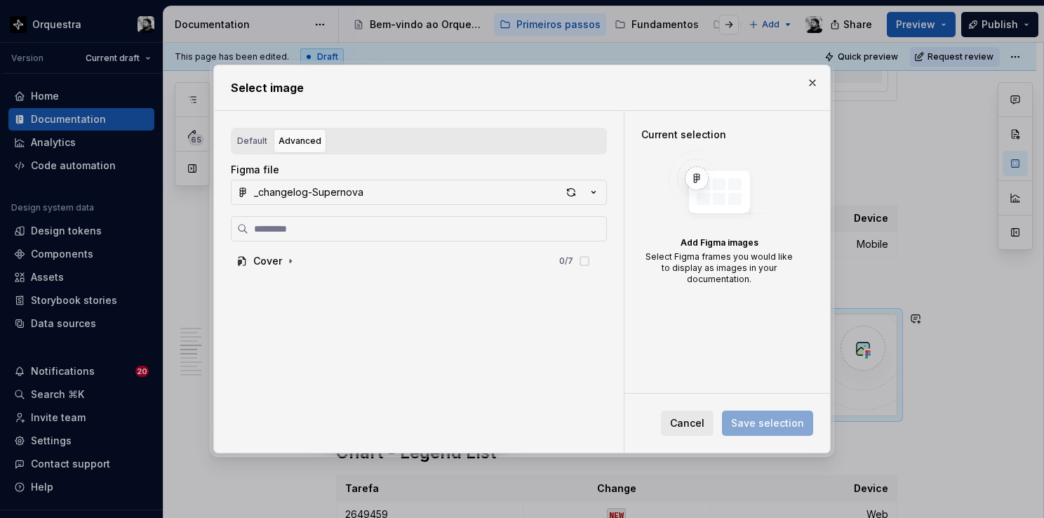
type textarea "*"
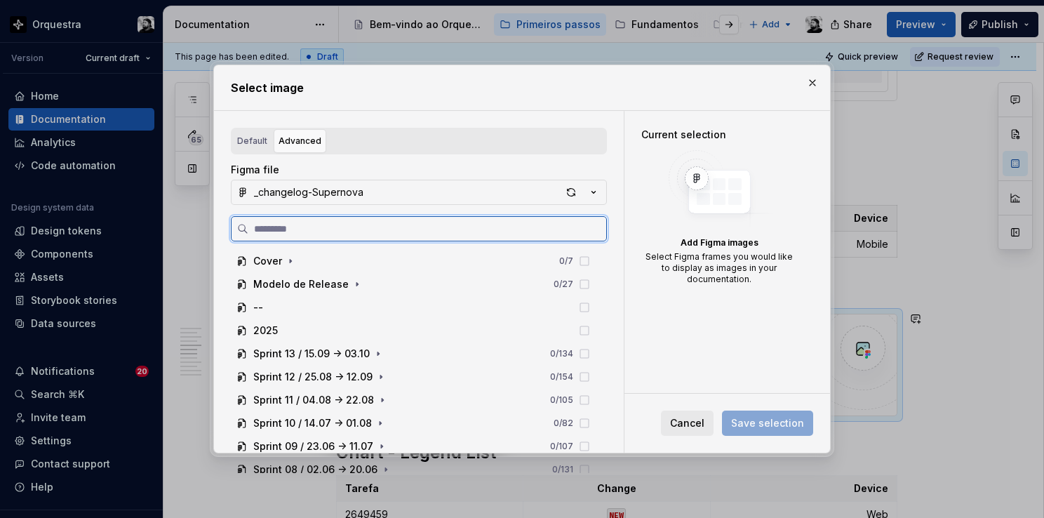
click at [412, 223] on input "search" at bounding box center [427, 229] width 358 height 14
paste input "**********"
type input "**********"
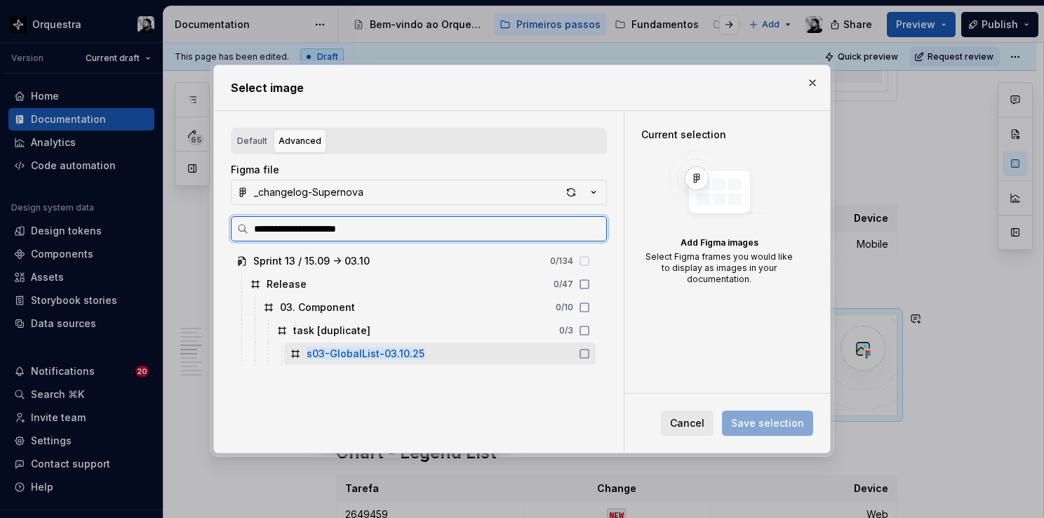
click at [420, 355] on div "s03-GlobalList-03.10.25" at bounding box center [439, 353] width 311 height 22
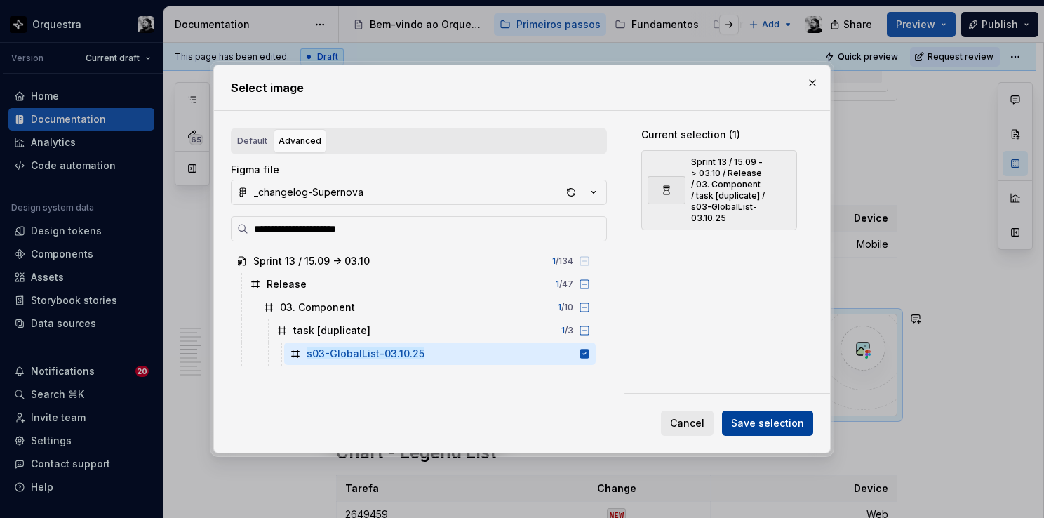
click at [789, 422] on span "Save selection" at bounding box center [767, 423] width 73 height 14
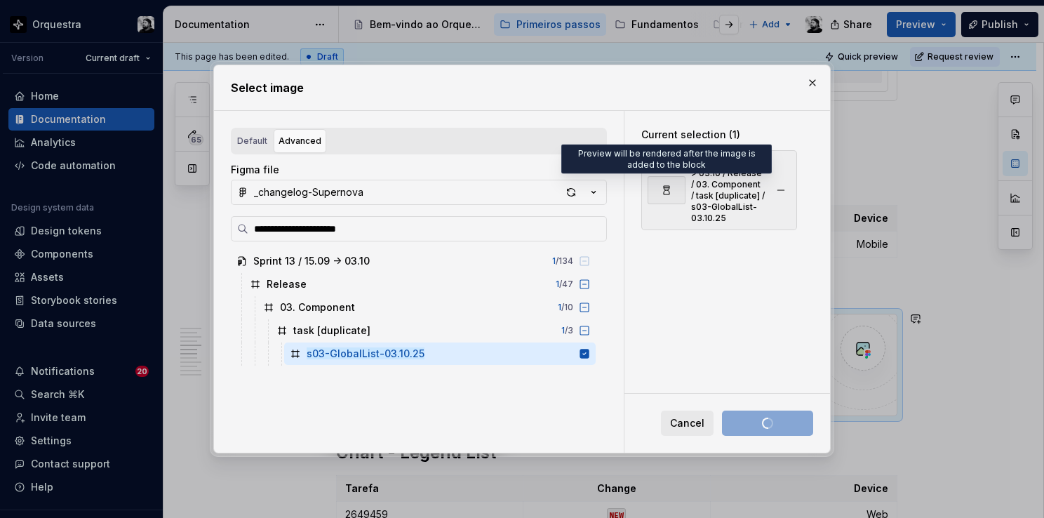
type textarea "*"
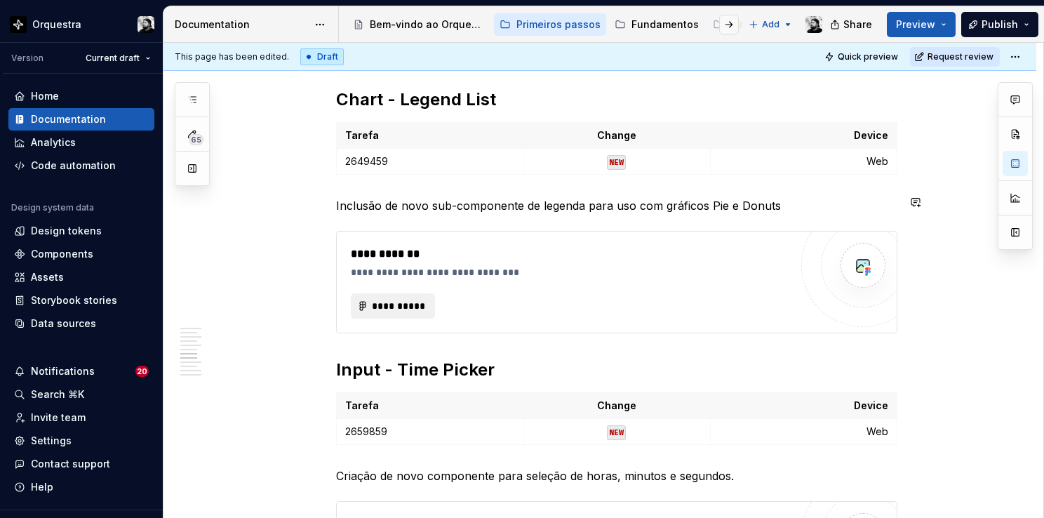
scroll to position [2020, 0]
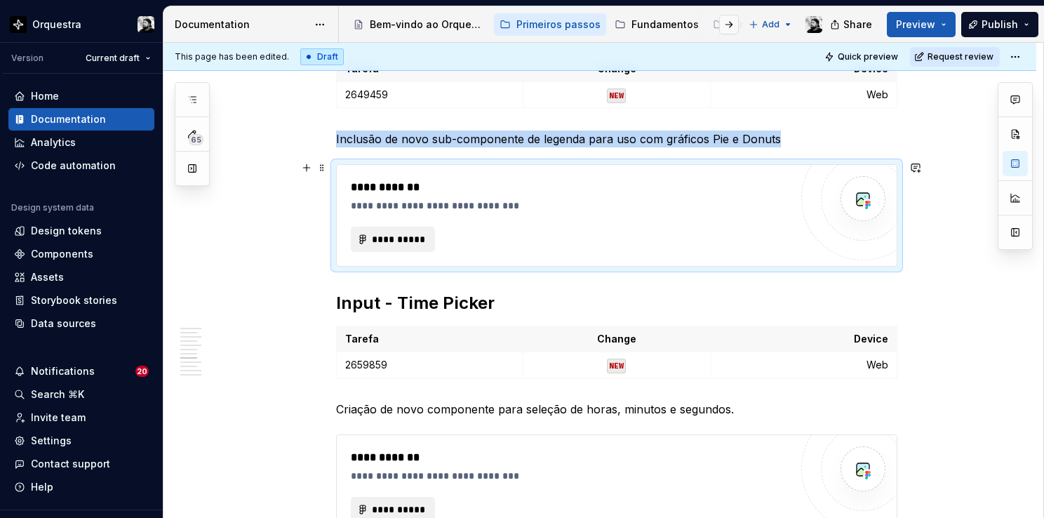
click at [533, 231] on div "**********" at bounding box center [570, 239] width 439 height 25
click at [398, 232] on span "**********" at bounding box center [398, 239] width 55 height 14
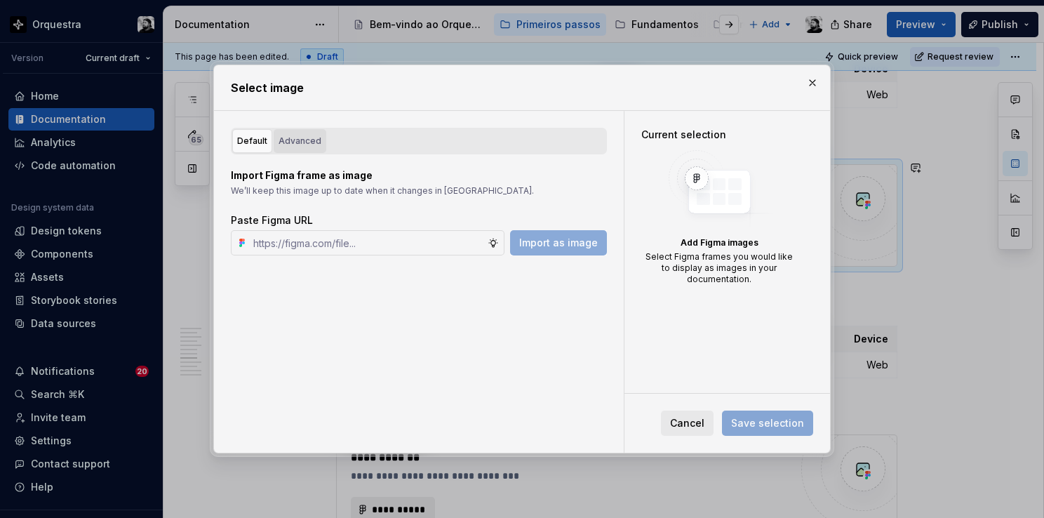
click at [307, 147] on div "Advanced" at bounding box center [300, 141] width 43 height 14
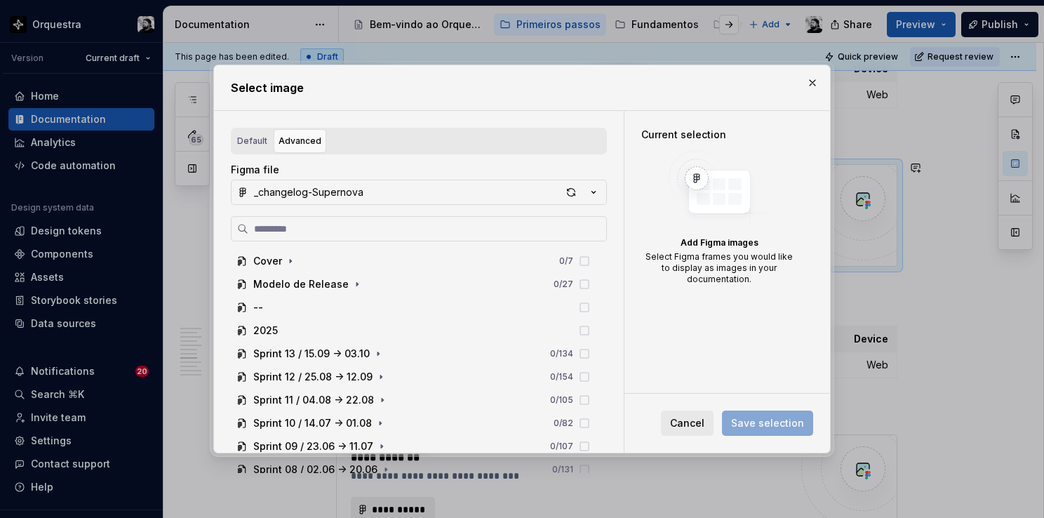
click at [316, 206] on div "Figma file _changelog-Supernova Cover 0 / 7 Modelo de Release 0 / 27 -- 2025 Sp…" at bounding box center [419, 317] width 376 height 309
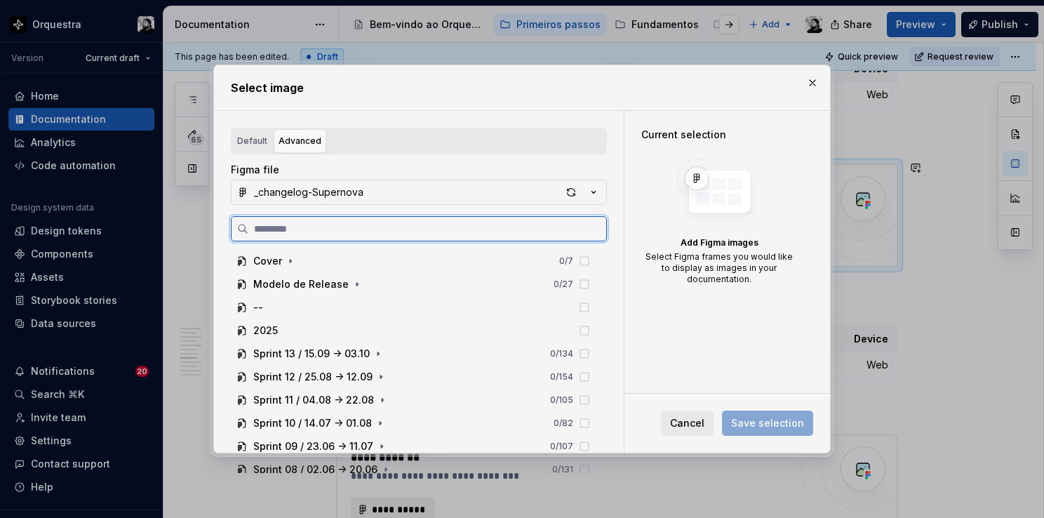
click at [316, 229] on input "search" at bounding box center [427, 229] width 358 height 14
paste input "**********"
type input "**********"
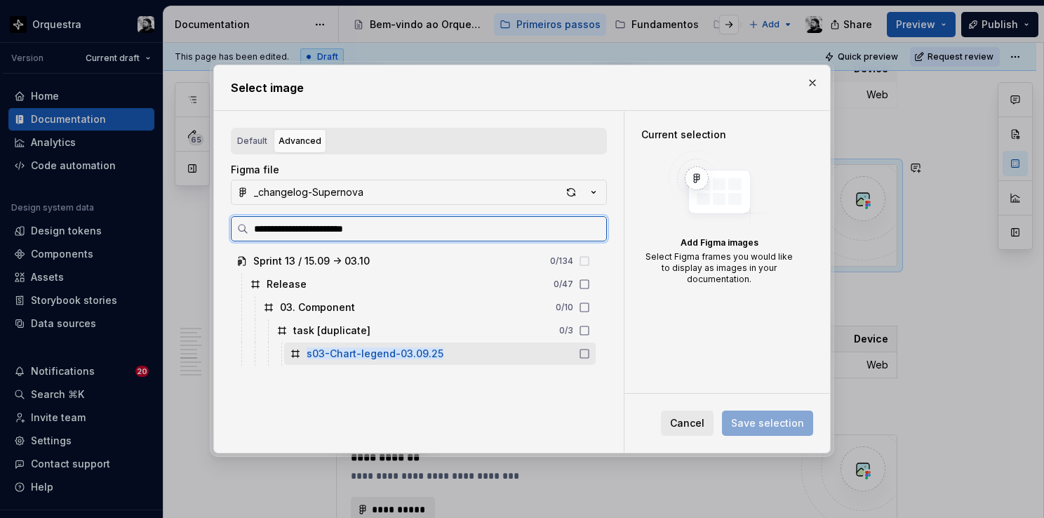
click at [384, 363] on div "s03-Chart-legend-03.09.25" at bounding box center [439, 353] width 311 height 22
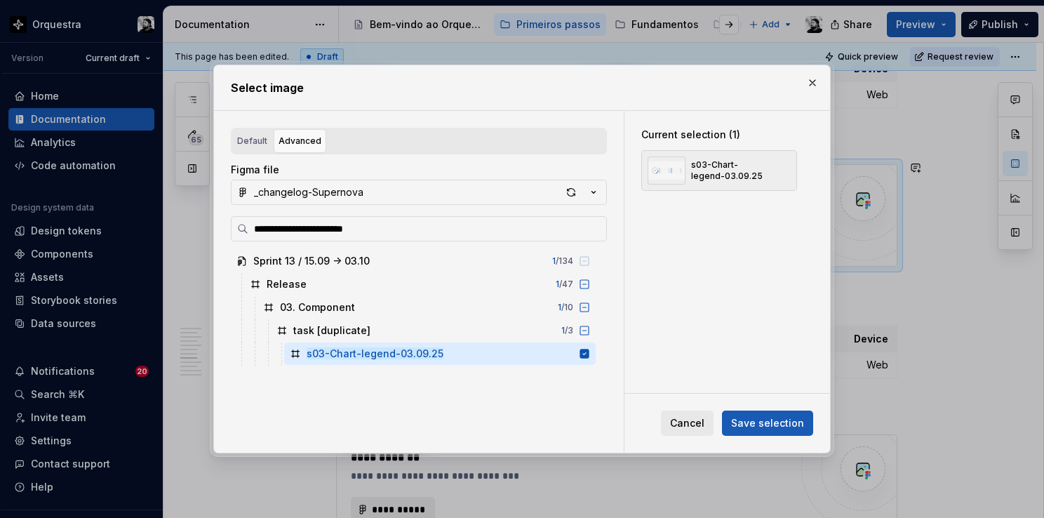
click at [761, 431] on button "Save selection" at bounding box center [767, 422] width 91 height 25
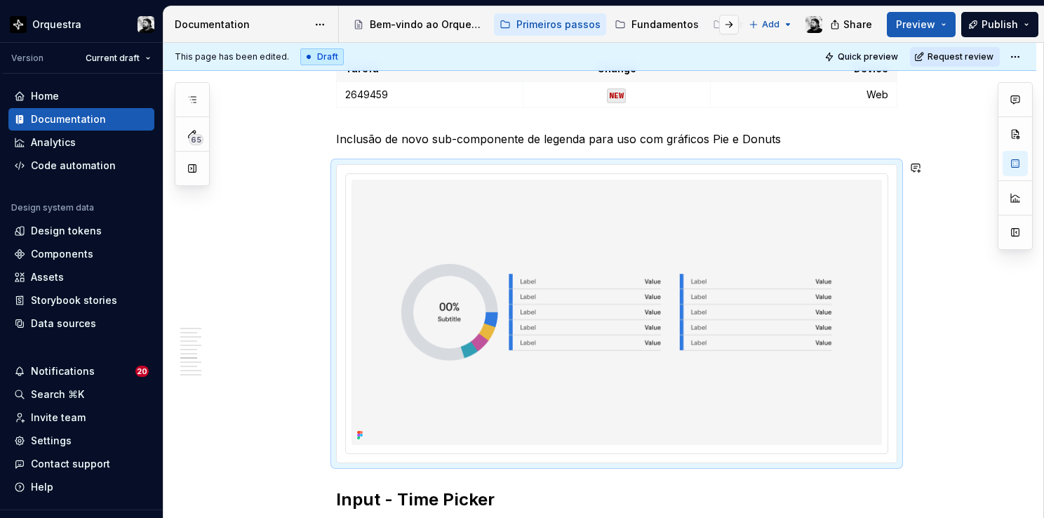
type textarea "*"
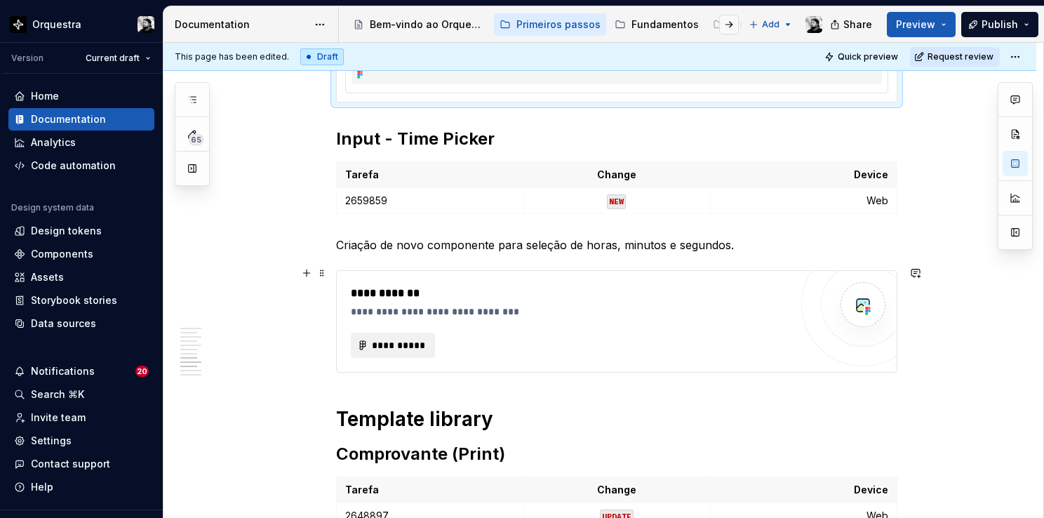
scroll to position [2441, 0]
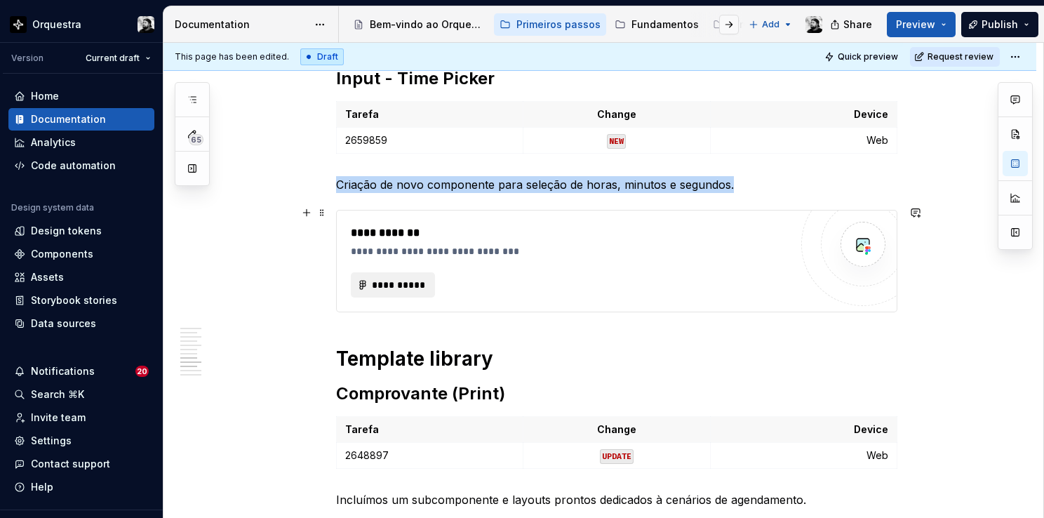
click at [456, 264] on div "**********" at bounding box center [570, 260] width 439 height 73
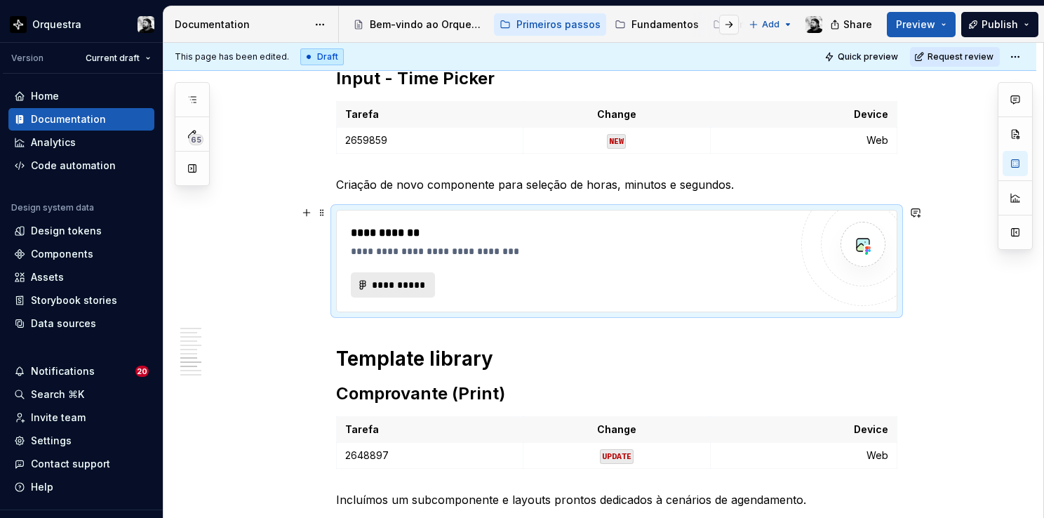
click at [405, 279] on span "**********" at bounding box center [398, 285] width 55 height 14
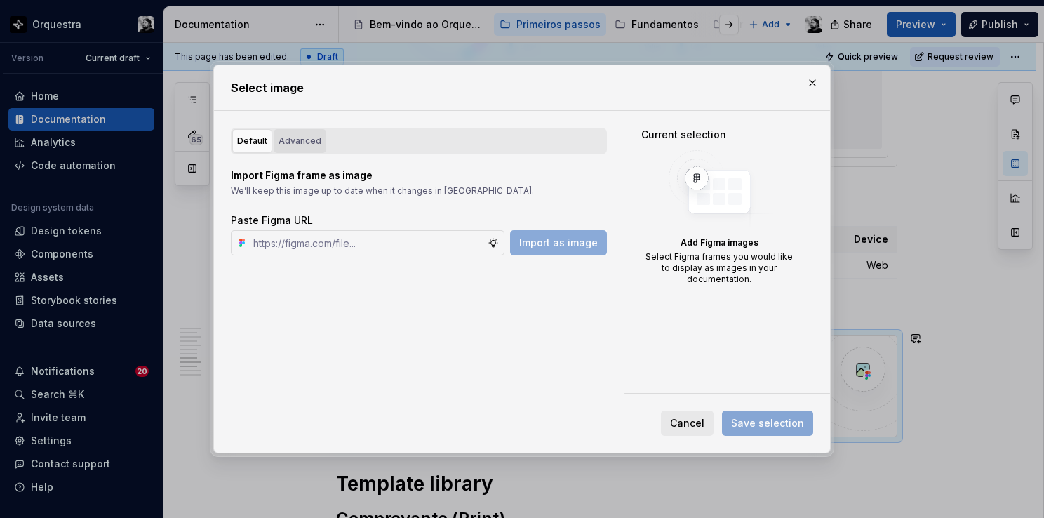
scroll to position [2565, 0]
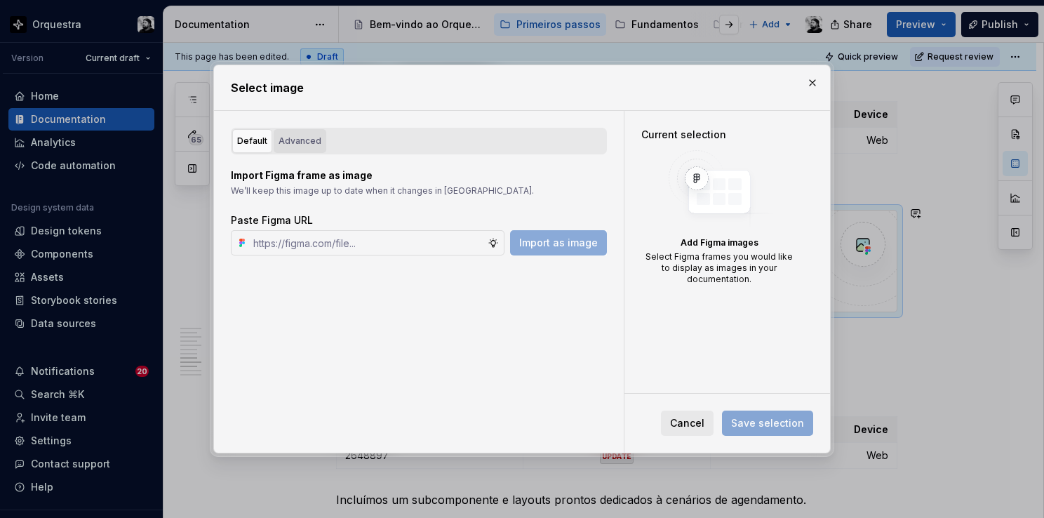
click at [309, 139] on div "Advanced" at bounding box center [300, 141] width 43 height 14
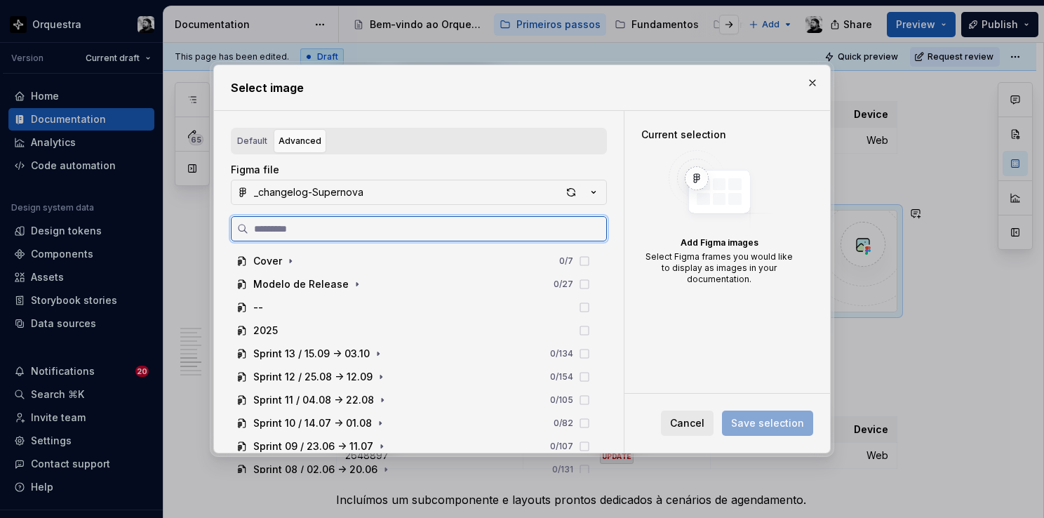
click at [323, 224] on input "search" at bounding box center [427, 229] width 358 height 14
paste input "**********"
type input "**********"
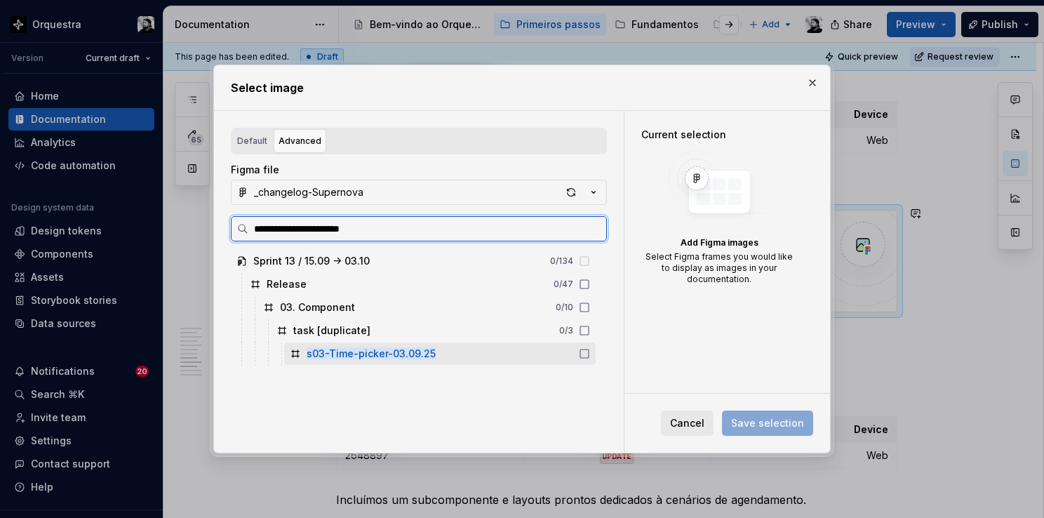
click at [336, 354] on mark "s03-Time-picker-03.09.25" at bounding box center [371, 353] width 129 height 12
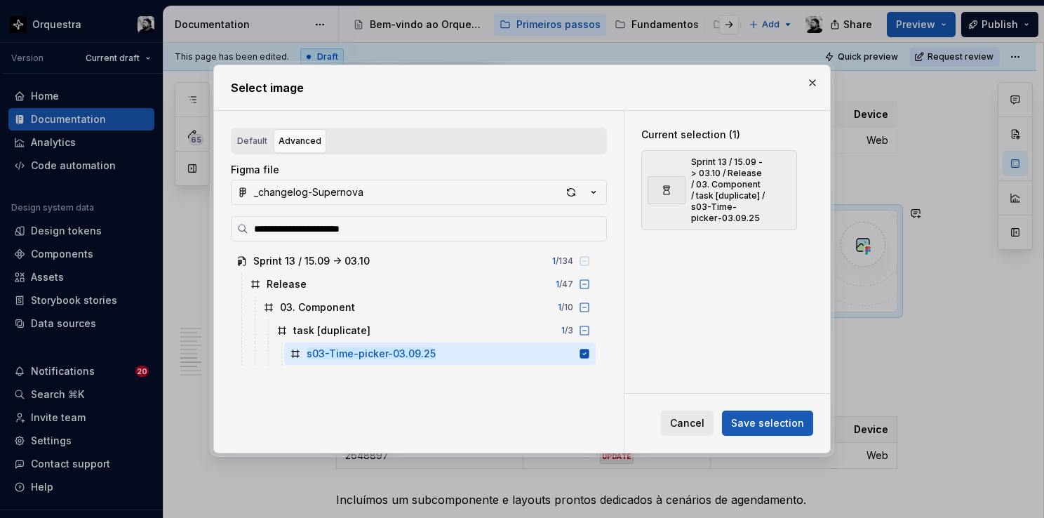
click at [798, 422] on span "Save selection" at bounding box center [767, 423] width 73 height 14
type textarea "*"
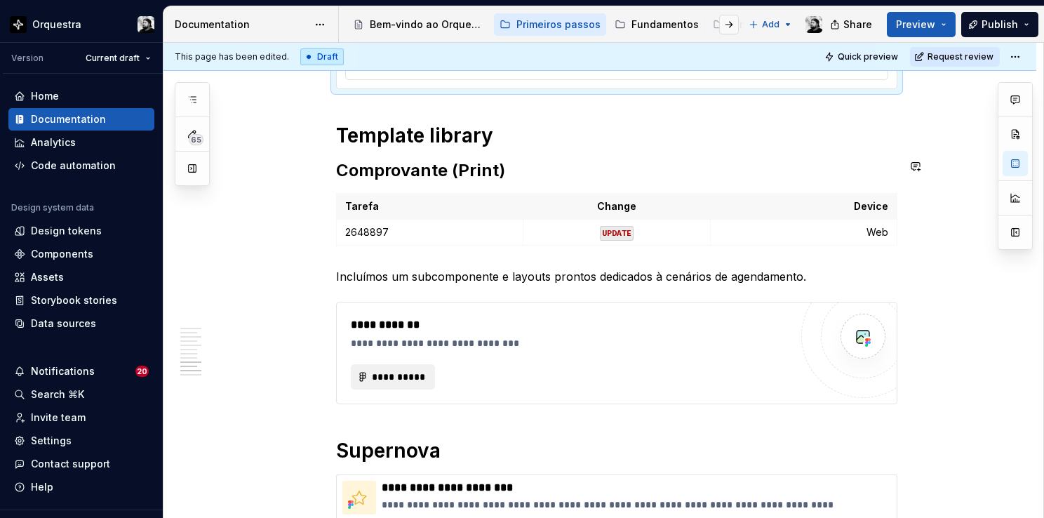
scroll to position [2846, 0]
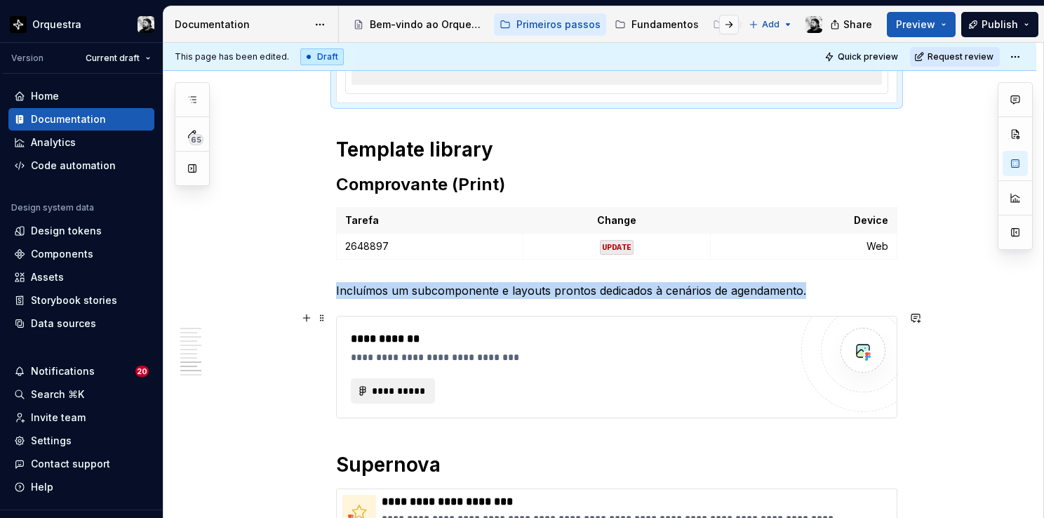
click at [502, 338] on div "**********" at bounding box center [570, 338] width 439 height 17
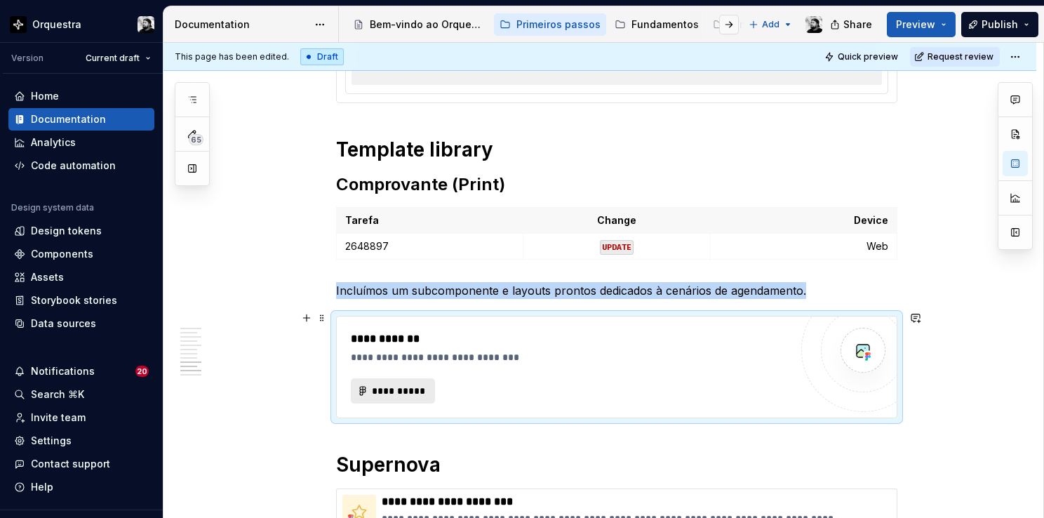
click at [395, 384] on span "**********" at bounding box center [398, 391] width 55 height 14
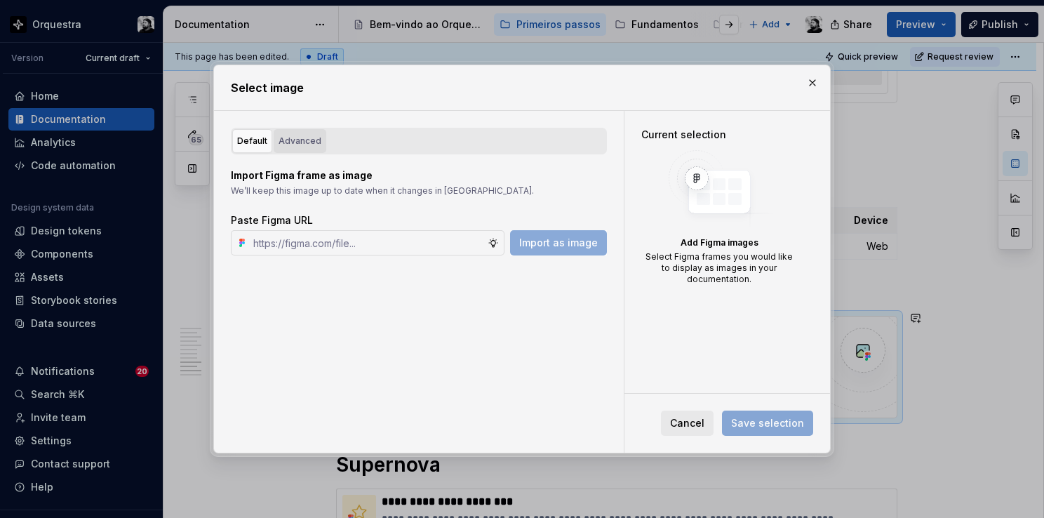
click at [293, 140] on div "Advanced" at bounding box center [300, 141] width 43 height 14
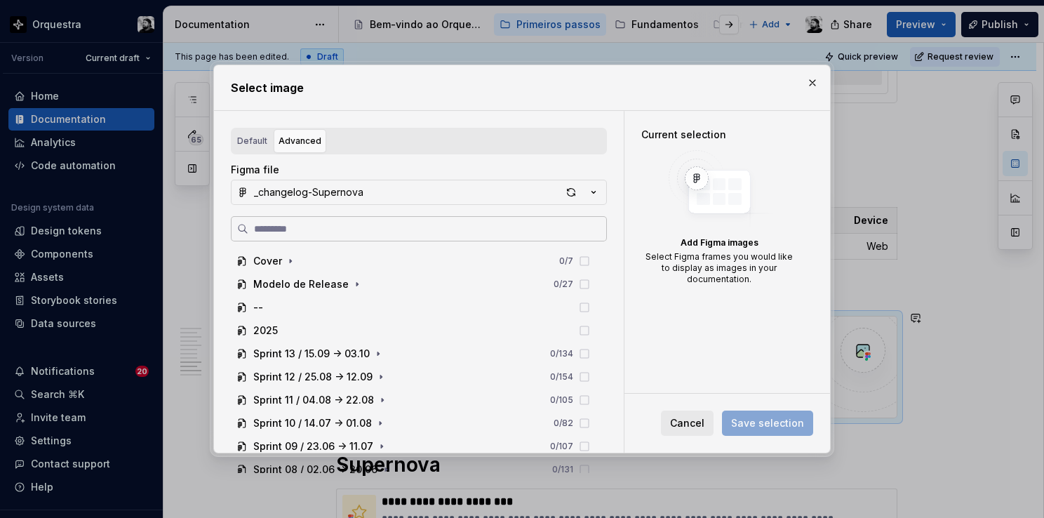
click at [383, 217] on label at bounding box center [419, 228] width 376 height 25
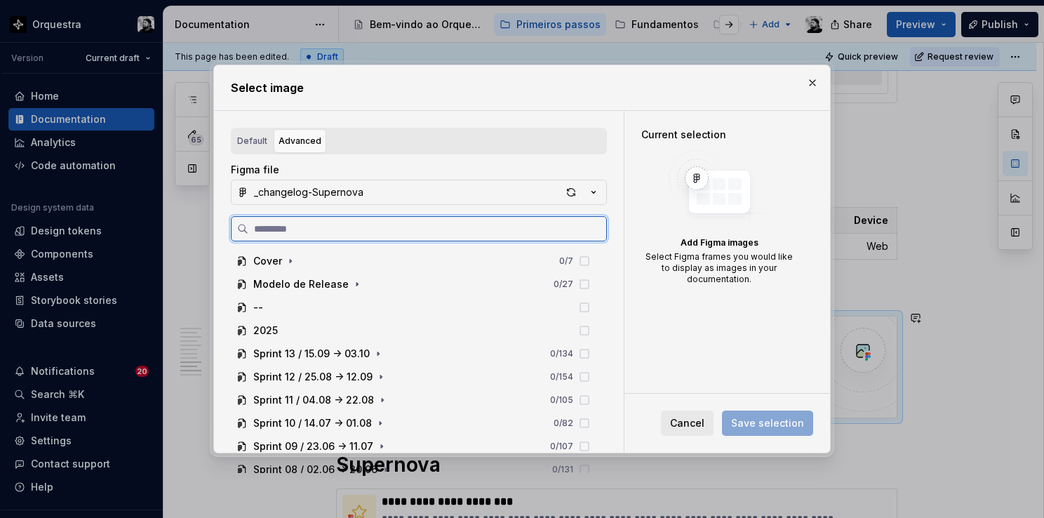
click at [383, 222] on input "search" at bounding box center [427, 229] width 358 height 14
paste input "**********"
type input "**********"
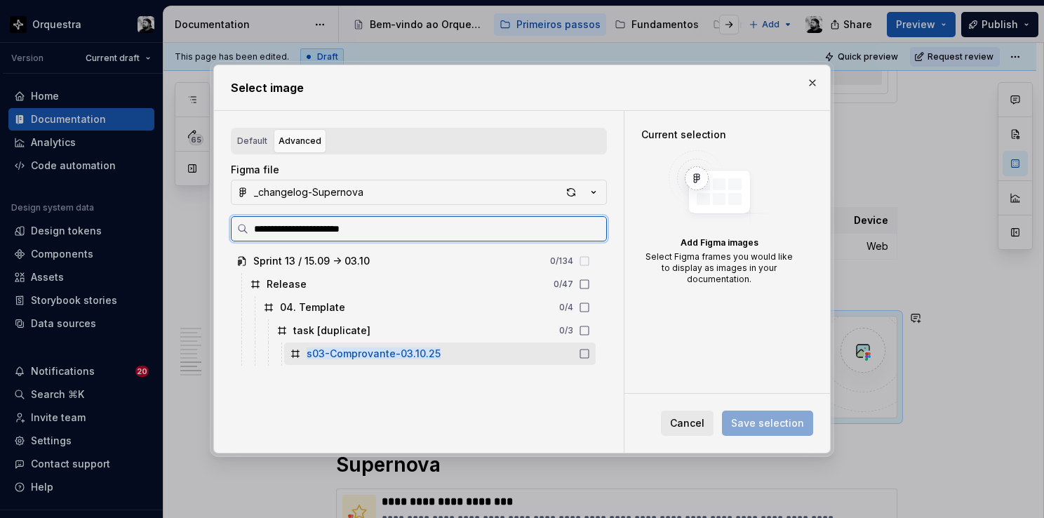
click at [386, 354] on mark "s03-Comprovante-03.10.25" at bounding box center [374, 353] width 134 height 12
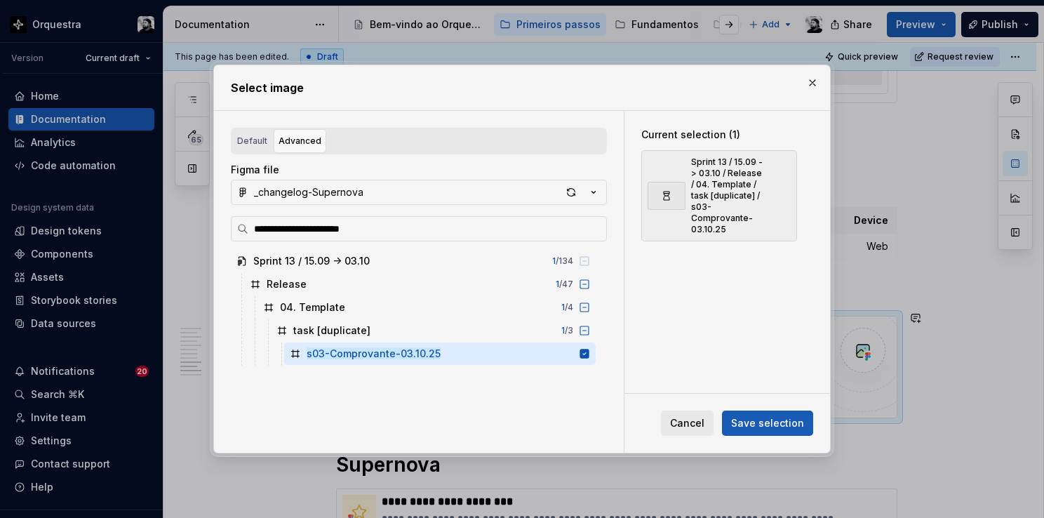
click at [764, 420] on span "Save selection" at bounding box center [767, 423] width 73 height 14
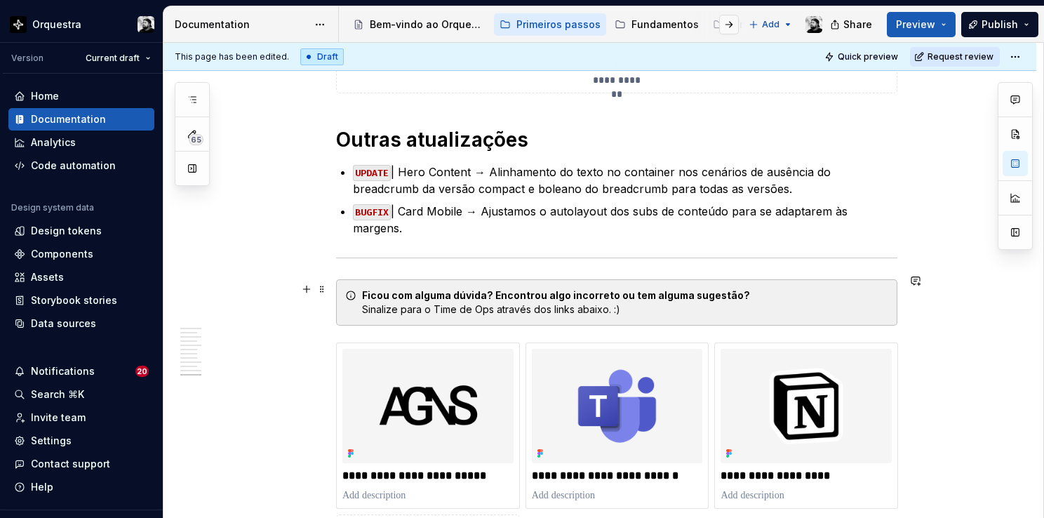
scroll to position [3407, 0]
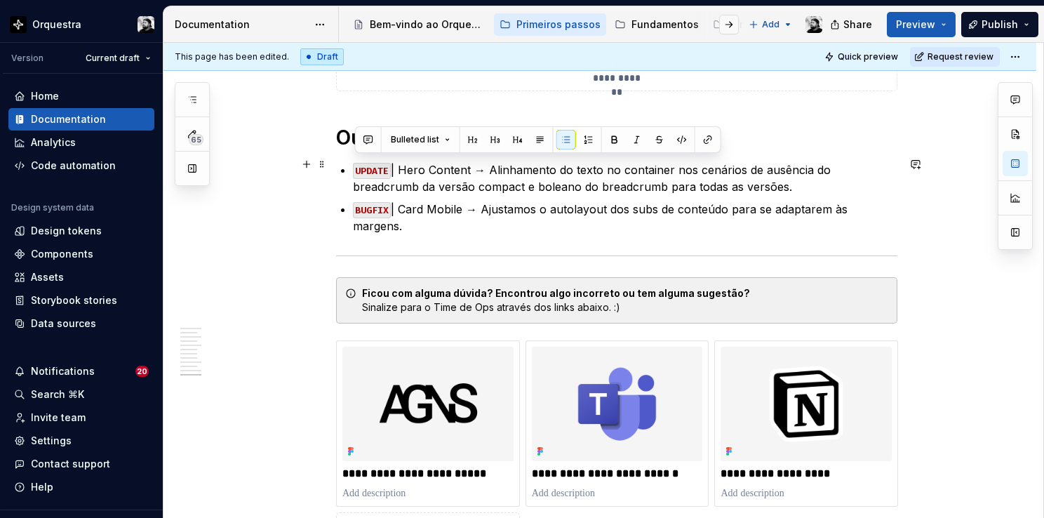
drag, startPoint x: 437, startPoint y: 215, endPoint x: 345, endPoint y: 159, distance: 107.3
click at [353, 161] on ul "UPDATE | Hero Content → Alinhamento do texto no container nos cenários de ausên…" at bounding box center [625, 197] width 544 height 73
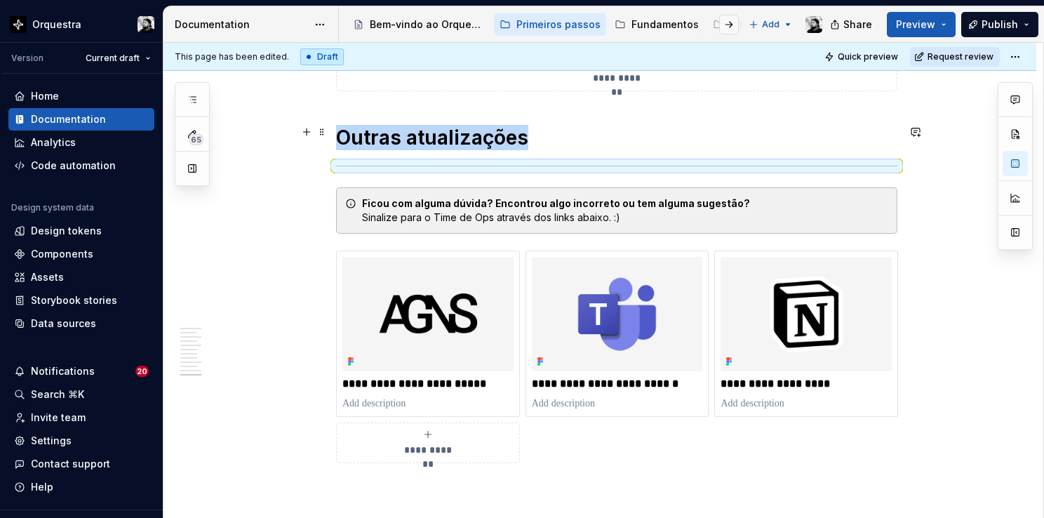
click at [543, 125] on h1 "Outras atualizações" at bounding box center [616, 137] width 561 height 25
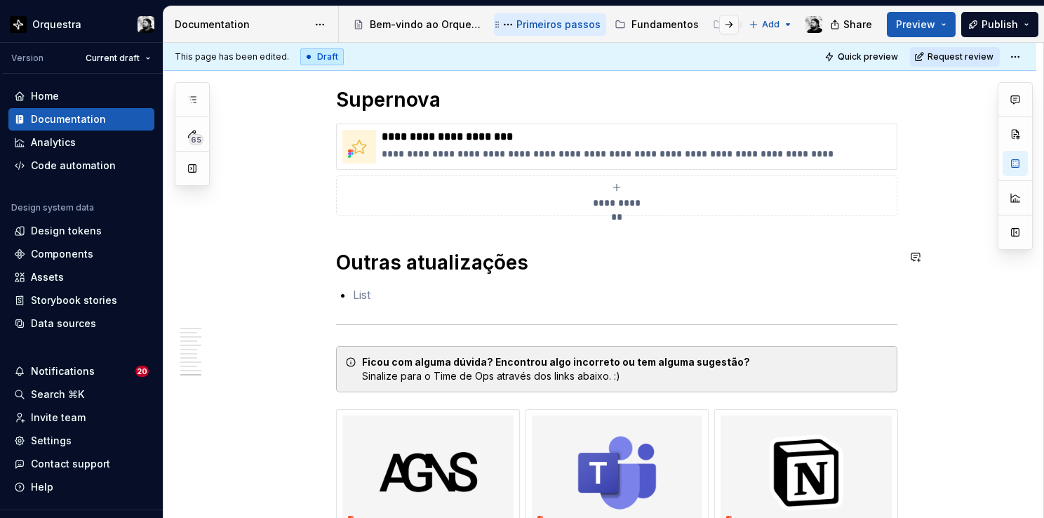
scroll to position [3533, 0]
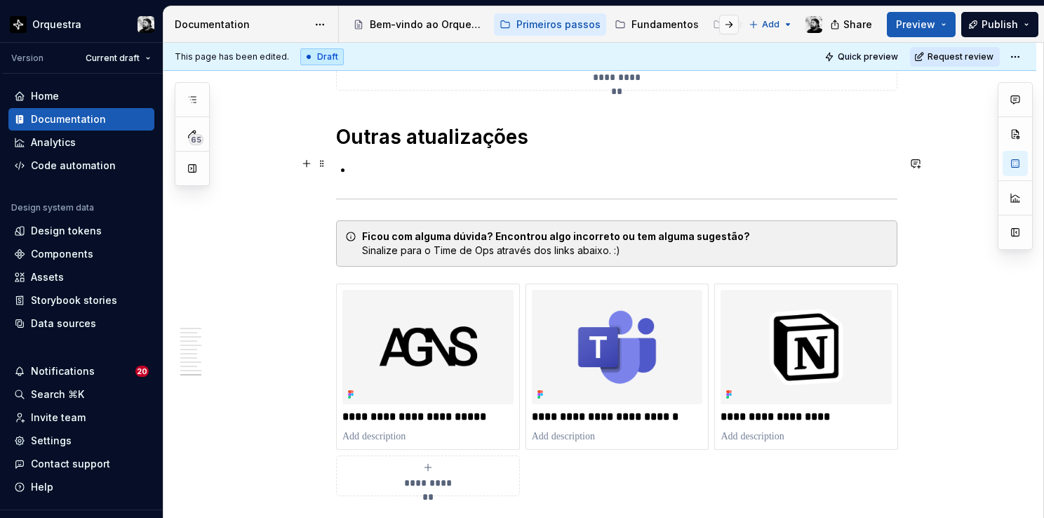
click at [408, 167] on p at bounding box center [625, 169] width 544 height 17
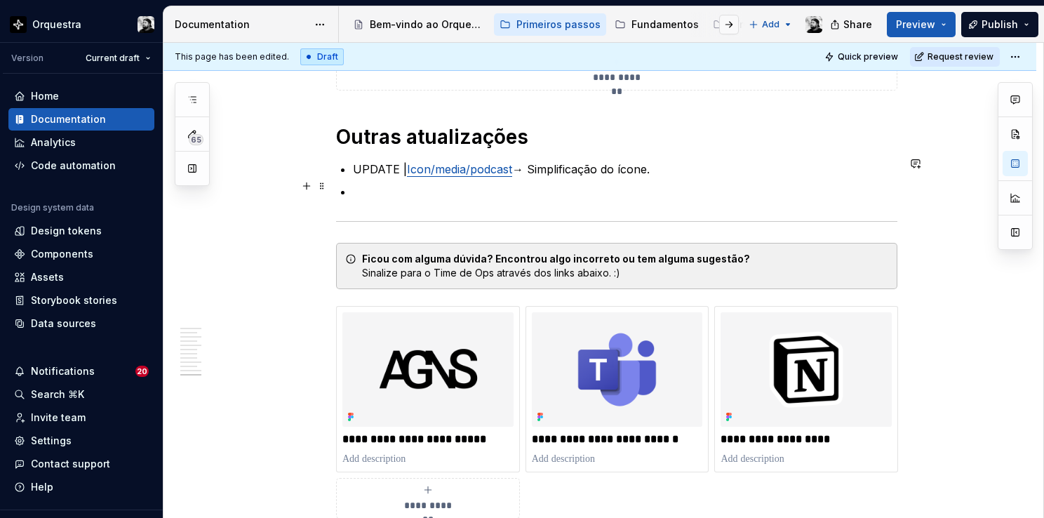
click at [523, 184] on p at bounding box center [625, 191] width 544 height 17
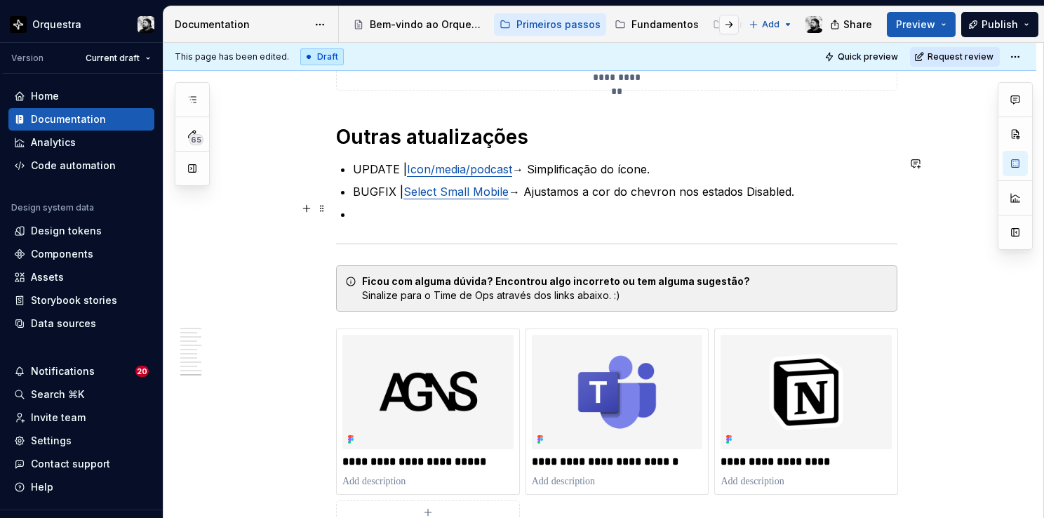
click at [474, 206] on p at bounding box center [625, 214] width 544 height 17
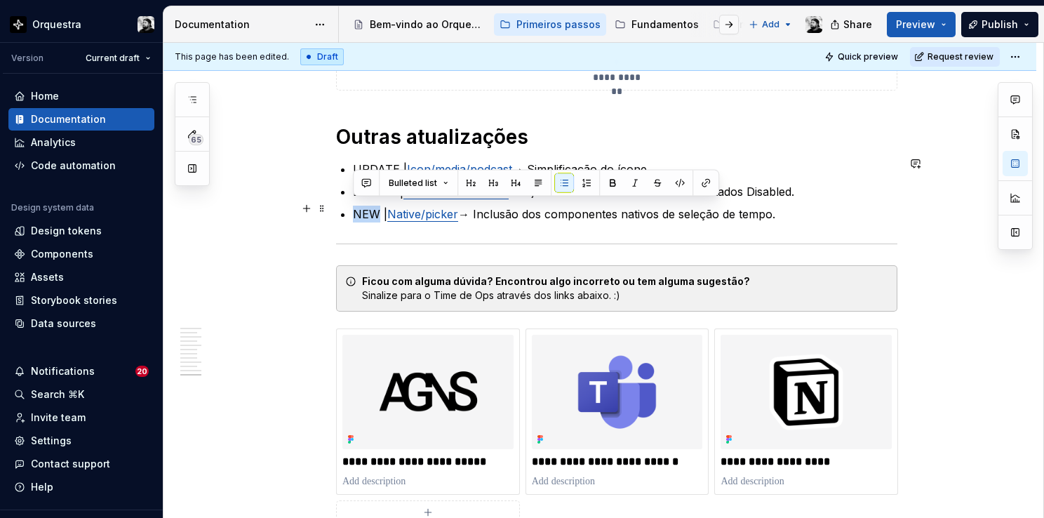
drag, startPoint x: 379, startPoint y: 208, endPoint x: 356, endPoint y: 206, distance: 23.2
click at [356, 206] on p "NEW | Native/picker → Inclusão dos componentes nativos de seleção de tempo." at bounding box center [625, 214] width 544 height 17
click at [673, 182] on button "button" at bounding box center [680, 183] width 20 height 20
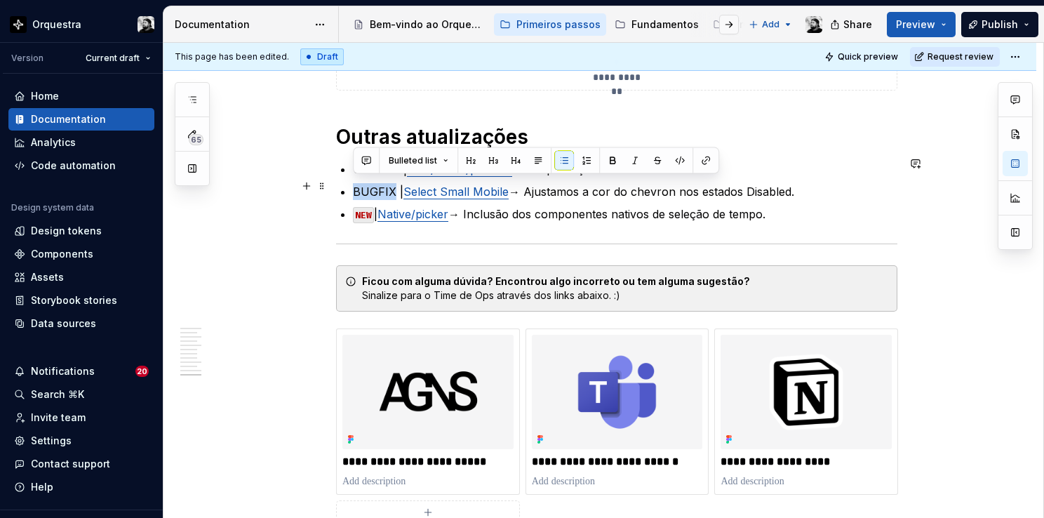
drag, startPoint x: 384, startPoint y: 184, endPoint x: 356, endPoint y: 181, distance: 28.9
click at [356, 183] on p "BUGFIX | Select Small Mobile → Ajustamos a cor do chevron nos estados Disabled." at bounding box center [625, 191] width 544 height 17
click at [680, 157] on button "button" at bounding box center [680, 161] width 20 height 20
click at [356, 184] on code "BUGFIX" at bounding box center [372, 192] width 38 height 16
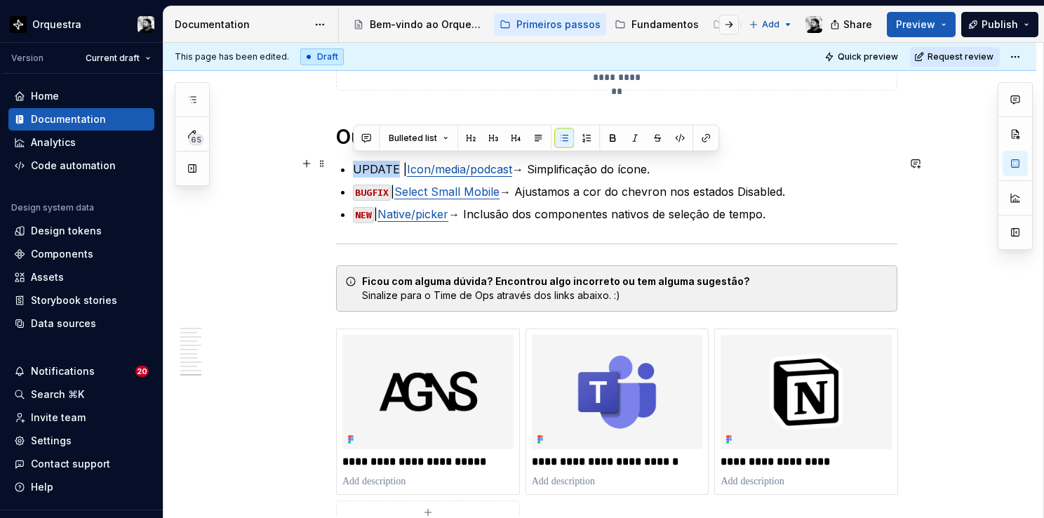
drag, startPoint x: 395, startPoint y: 159, endPoint x: 351, endPoint y: 160, distance: 44.2
click at [677, 134] on button "button" at bounding box center [680, 138] width 20 height 20
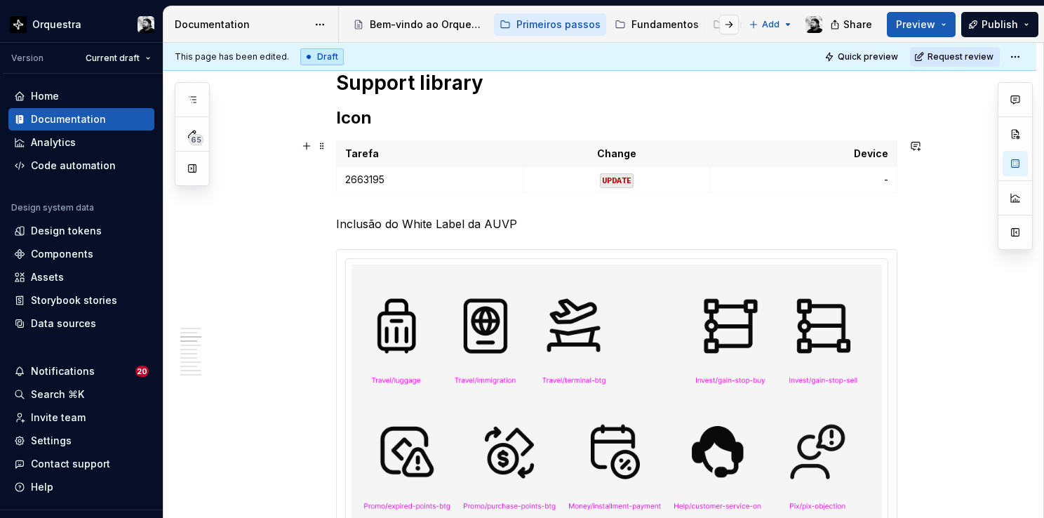
scroll to position [1039, 0]
click at [476, 220] on p "Inclusão do White Label da AUVP" at bounding box center [616, 223] width 561 height 17
click at [638, 184] on td "UPDATE" at bounding box center [616, 179] width 187 height 26
click at [410, 172] on p "2663195" at bounding box center [429, 179] width 169 height 14
drag, startPoint x: 390, startPoint y: 175, endPoint x: 441, endPoint y: 175, distance: 51.2
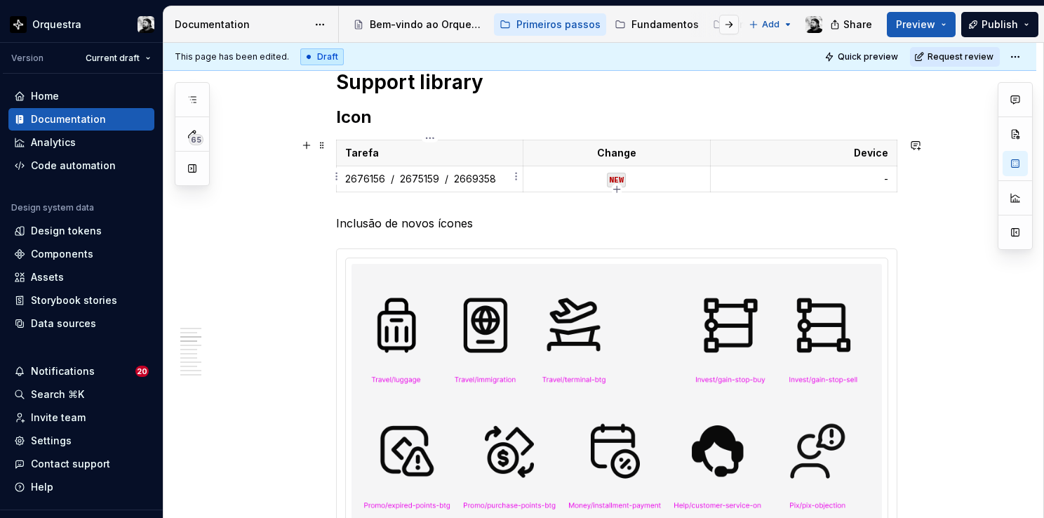
click at [391, 175] on p "2676156 / 2675159 / 2669358" at bounding box center [429, 179] width 169 height 14
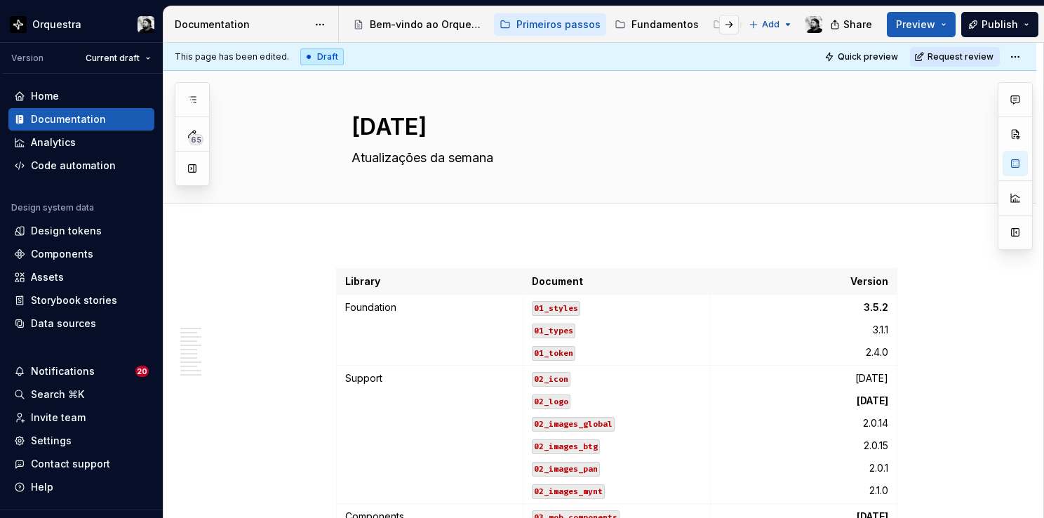
scroll to position [0, 0]
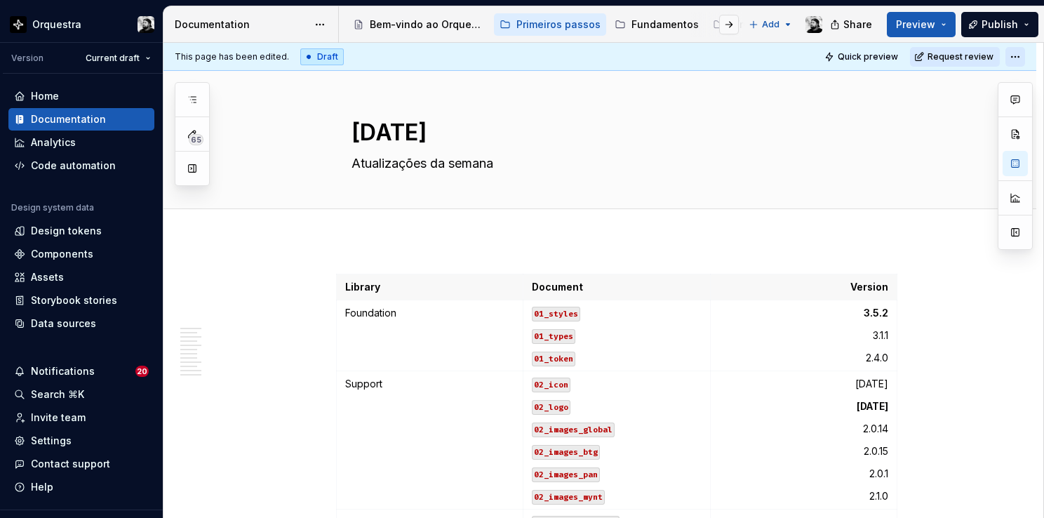
click at [1016, 49] on html "Orquestra Version Current draft Home Documentation Analytics Code automation De…" at bounding box center [522, 259] width 1044 height 518
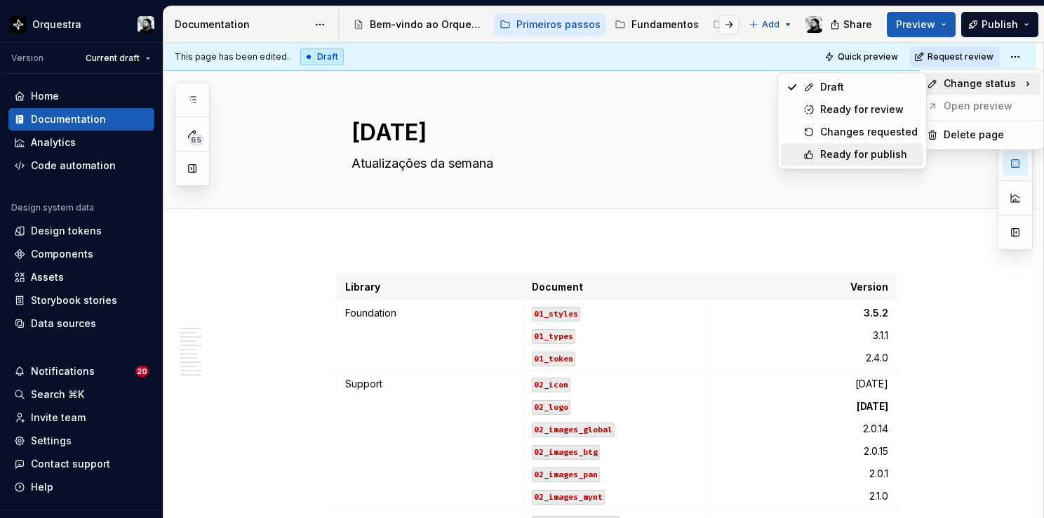
click at [885, 151] on div "Ready for publish" at bounding box center [869, 154] width 98 height 14
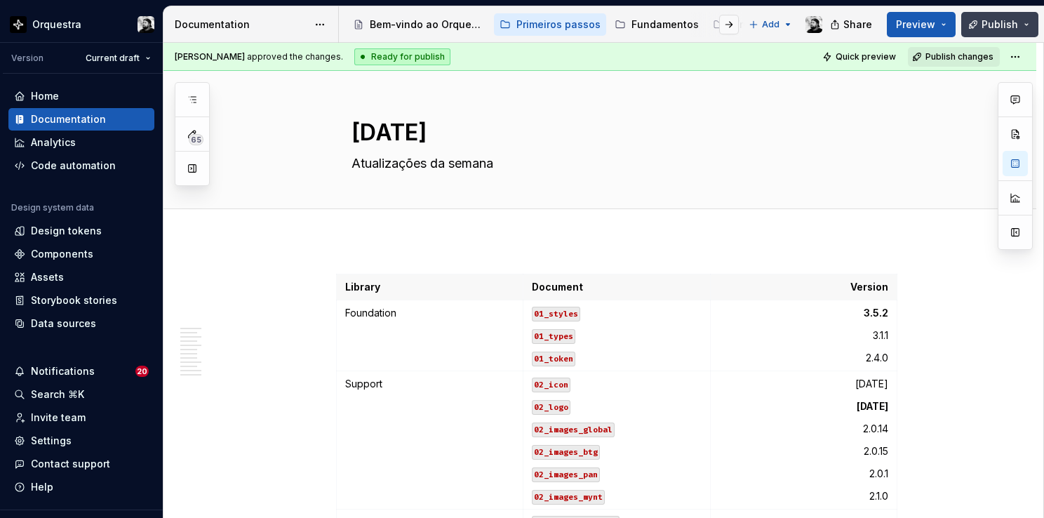
click at [1019, 22] on button "Publish" at bounding box center [999, 24] width 77 height 25
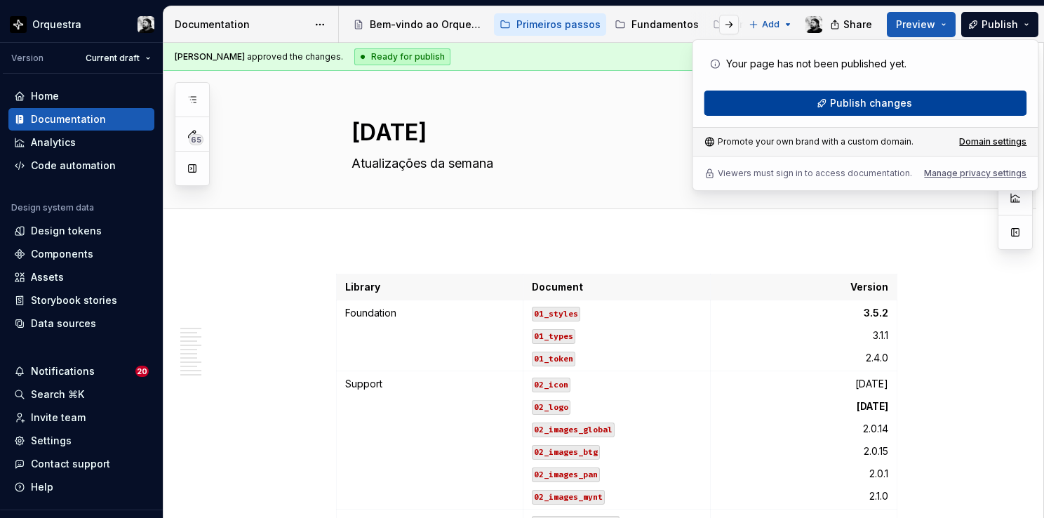
click at [924, 100] on button "Publish changes" at bounding box center [865, 102] width 323 height 25
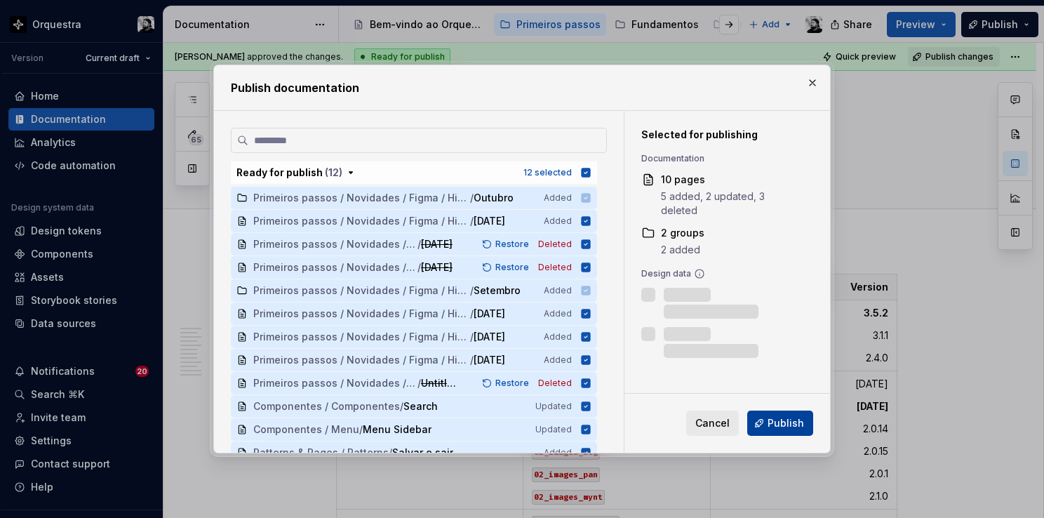
click at [803, 423] on span "Publish" at bounding box center [785, 423] width 36 height 14
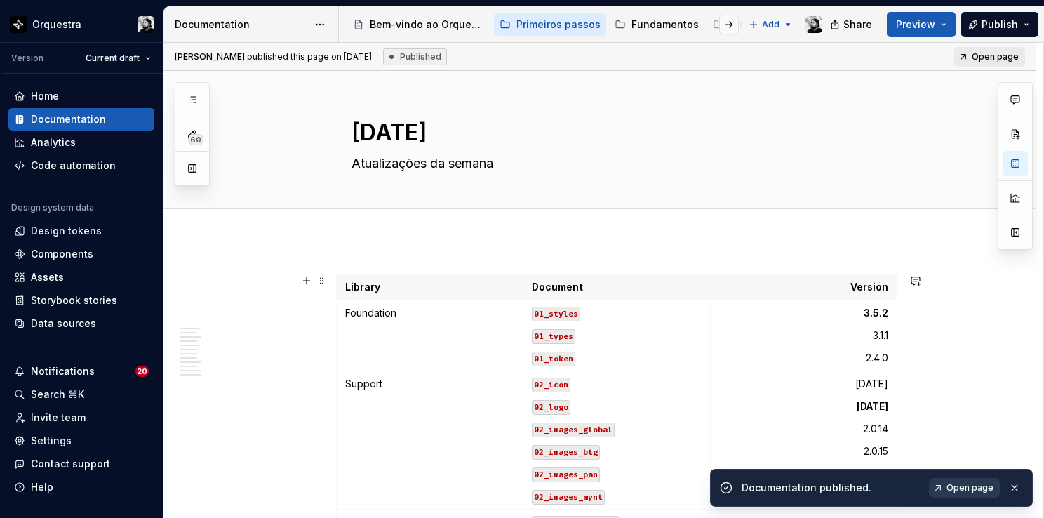
click at [977, 490] on span "Open page" at bounding box center [969, 487] width 47 height 11
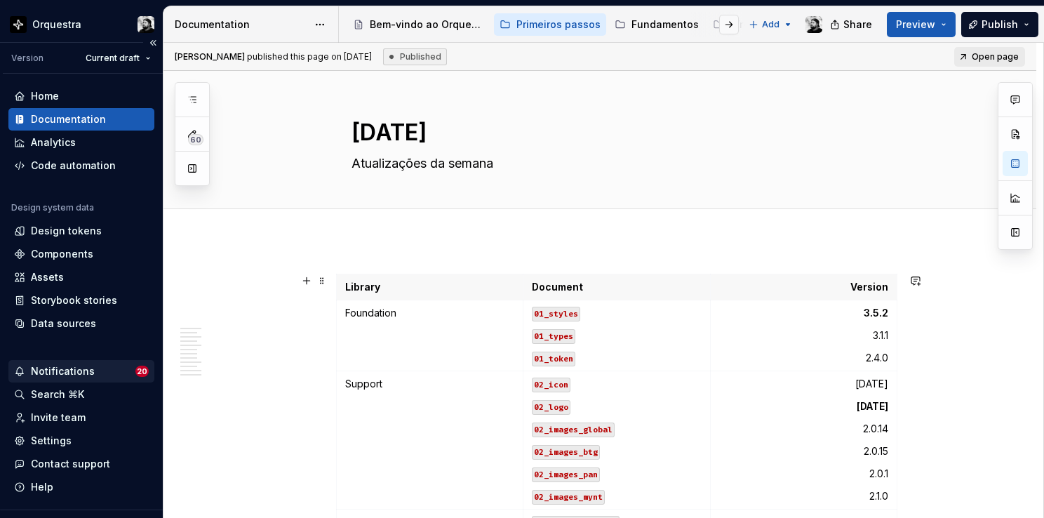
type textarea "*"
click at [61, 463] on div "Contact support" at bounding box center [70, 464] width 79 height 14
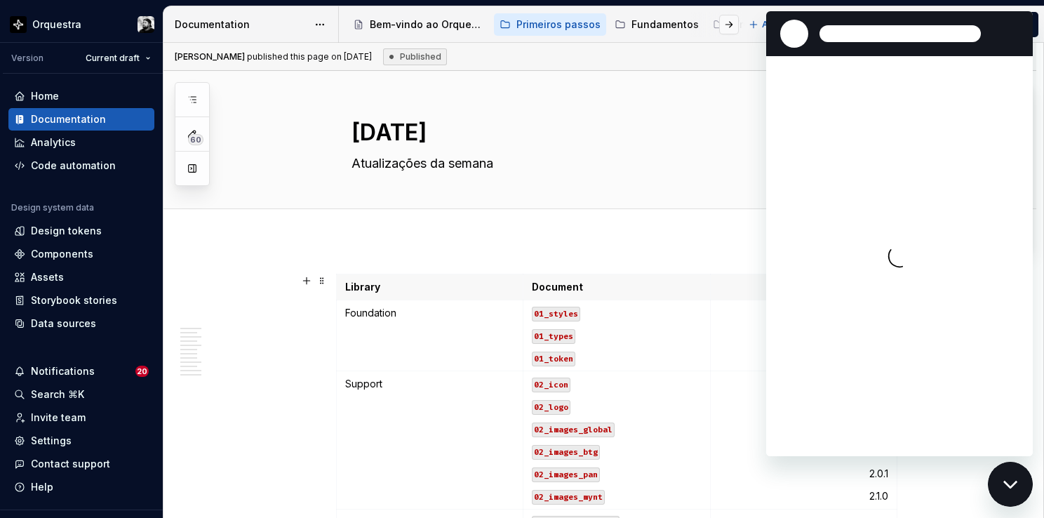
click at [1002, 485] on div "Fechar janela de mensagens" at bounding box center [1010, 484] width 42 height 42
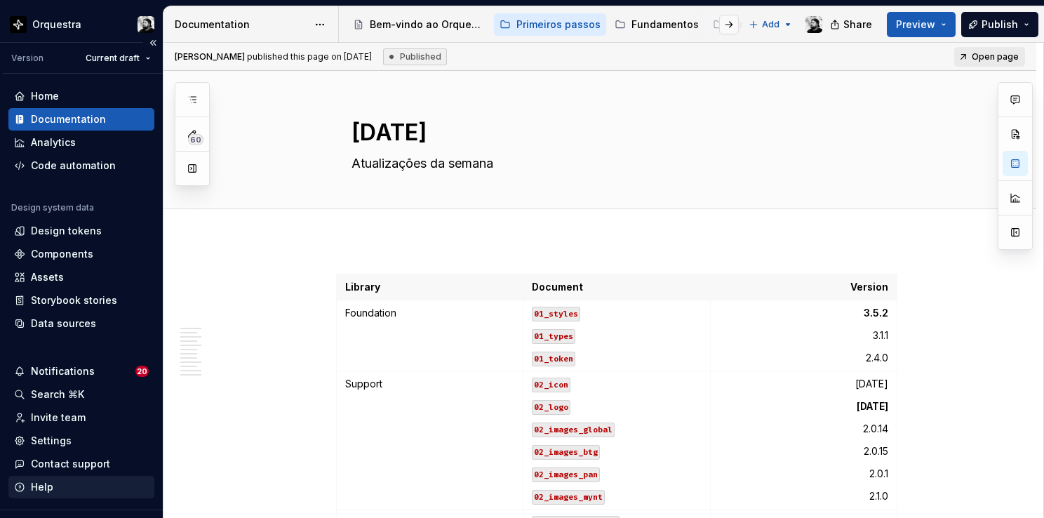
click at [44, 484] on div "Help" at bounding box center [42, 487] width 22 height 14
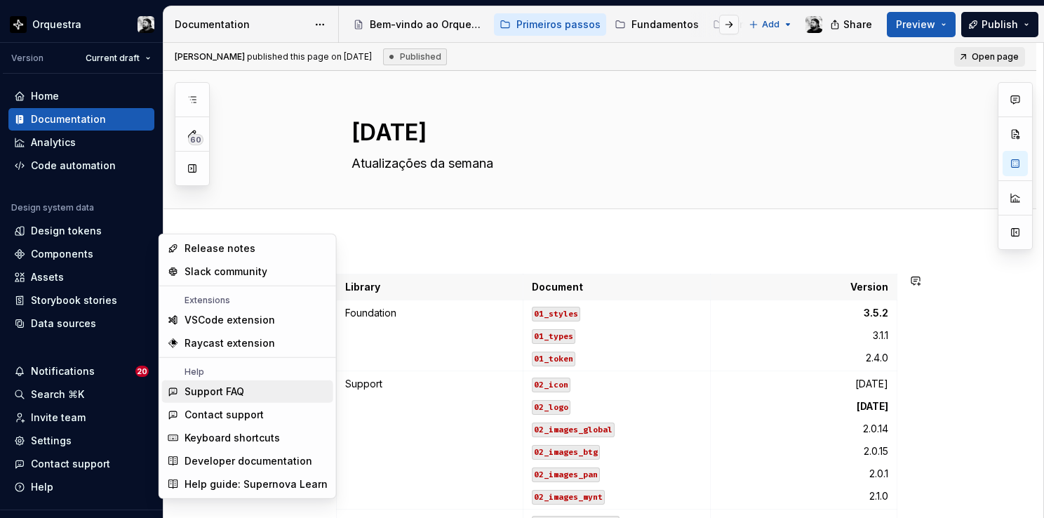
scroll to position [317, 0]
click at [242, 249] on div "Release notes" at bounding box center [219, 248] width 71 height 14
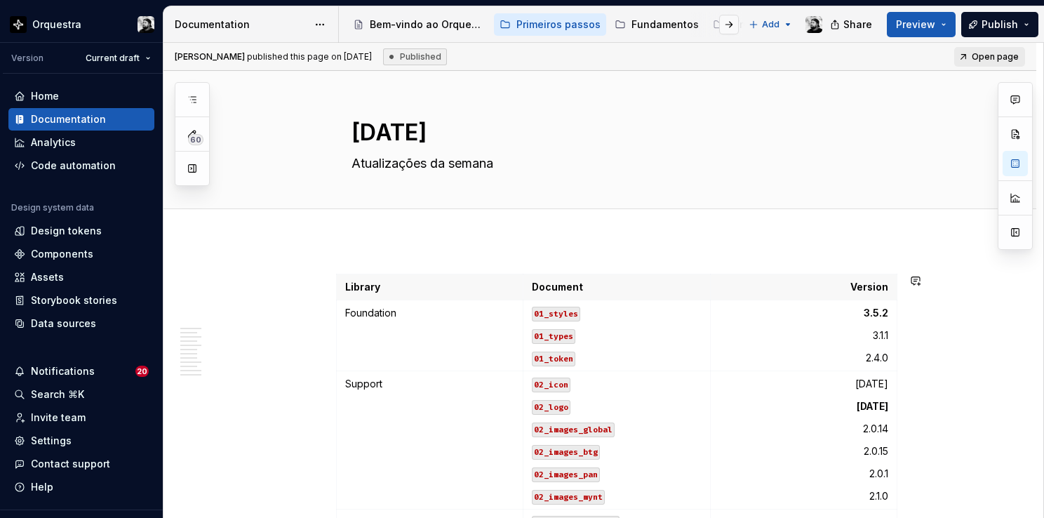
type textarea "*"
click at [44, 448] on div "Settings" at bounding box center [81, 440] width 146 height 22
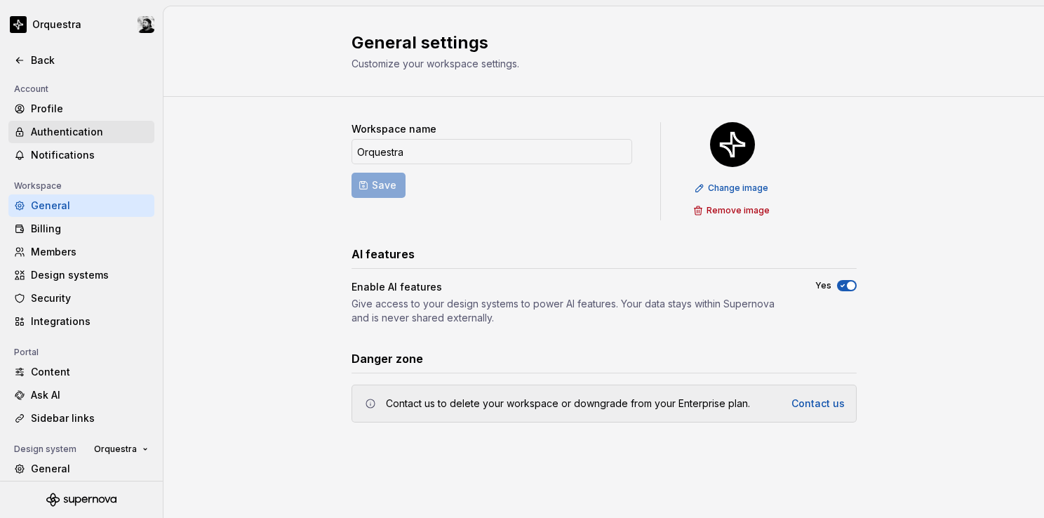
click at [49, 137] on div "Authentication" at bounding box center [90, 132] width 118 height 14
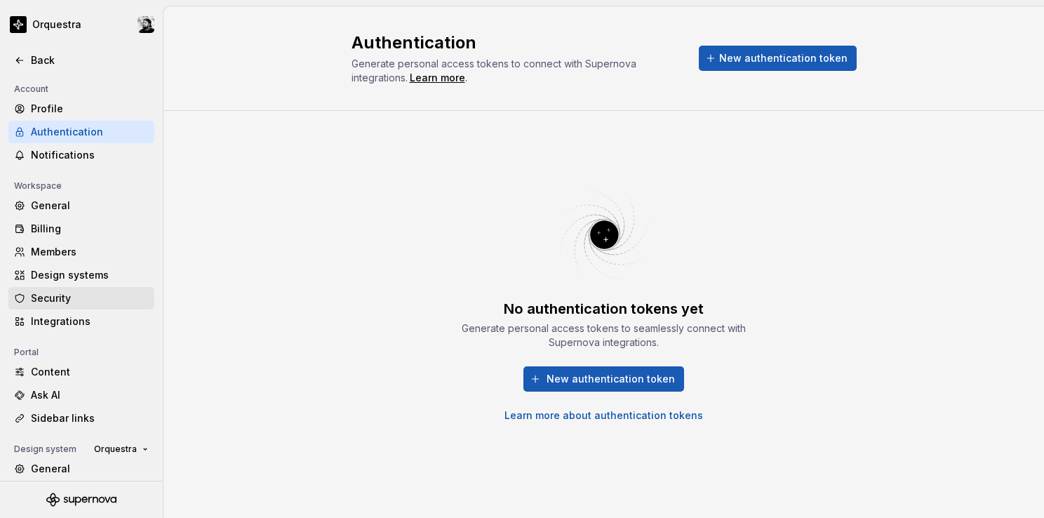
click at [86, 302] on div "Security" at bounding box center [90, 298] width 118 height 14
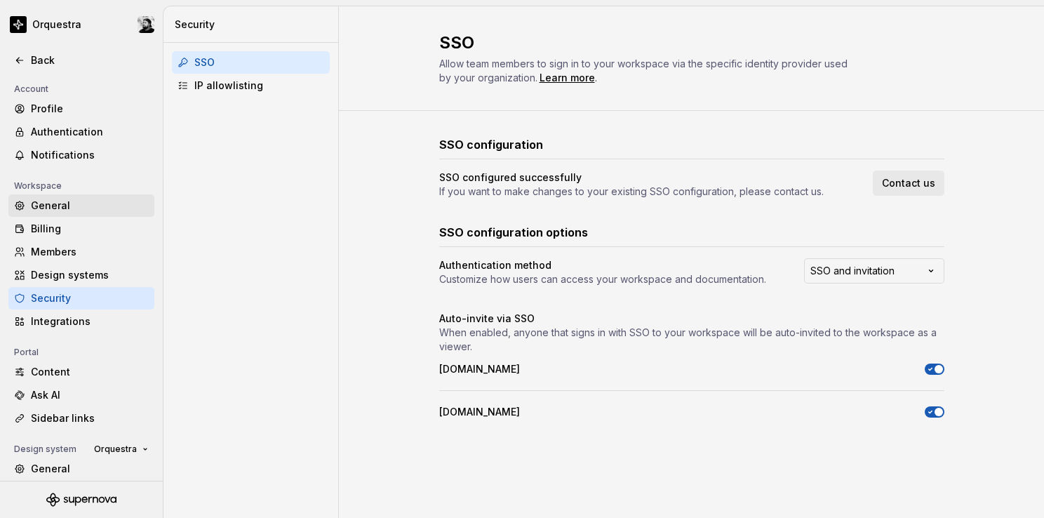
click at [77, 205] on div "General" at bounding box center [90, 206] width 118 height 14
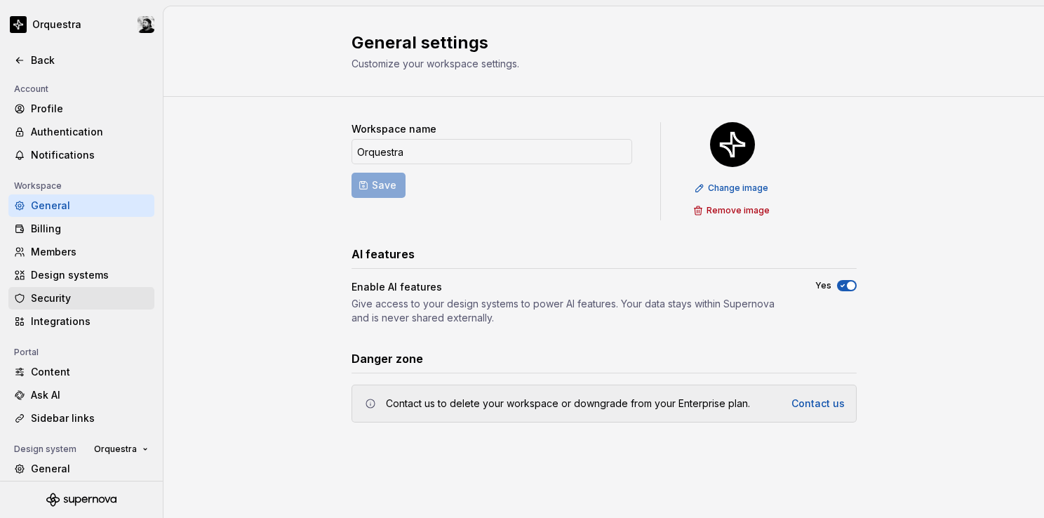
click at [77, 297] on div "Security" at bounding box center [90, 298] width 118 height 14
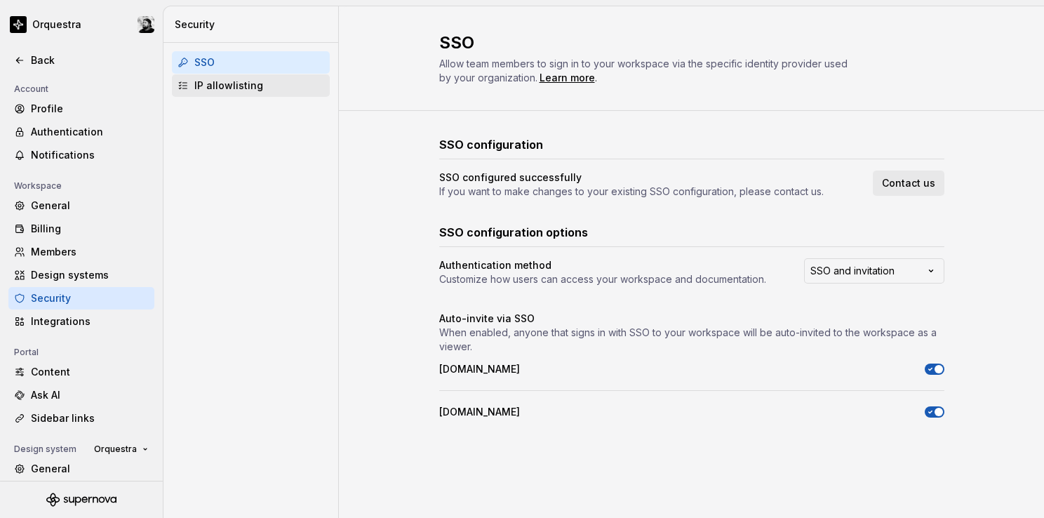
click at [247, 93] on div "IP allowlisting" at bounding box center [251, 85] width 158 height 22
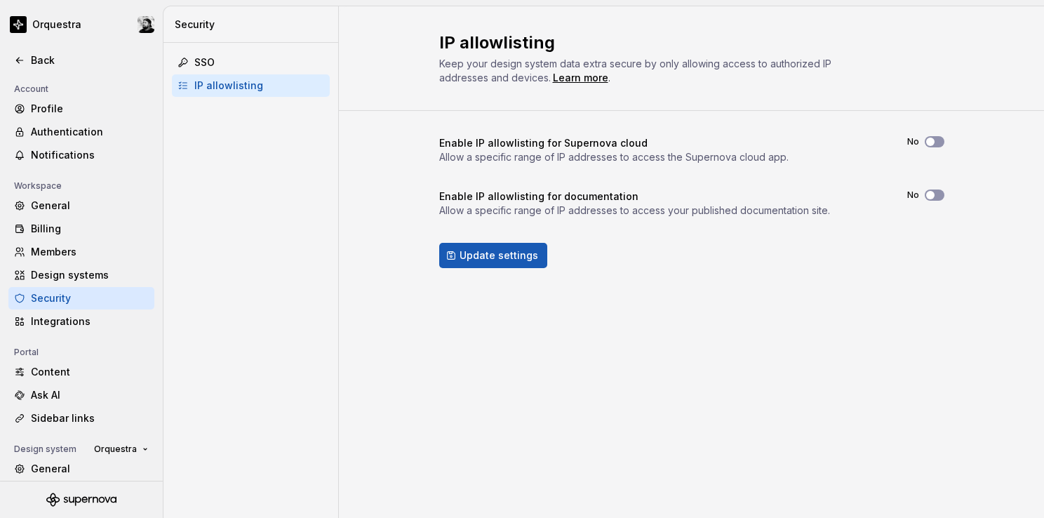
click at [240, 74] on div "IP allowlisting" at bounding box center [251, 85] width 158 height 22
click at [236, 65] on div "SSO" at bounding box center [259, 62] width 130 height 14
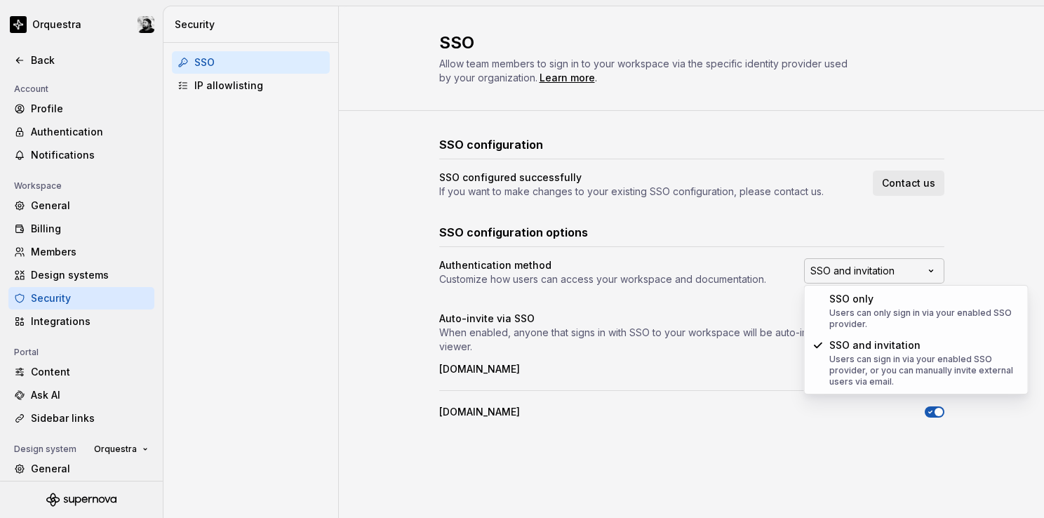
click at [937, 271] on html "Orquestra Back Account Profile Authentication Notifications Workspace General B…" at bounding box center [522, 259] width 1044 height 518
click at [966, 255] on html "Orquestra Back Account Profile Authentication Notifications Workspace General B…" at bounding box center [522, 259] width 1044 height 518
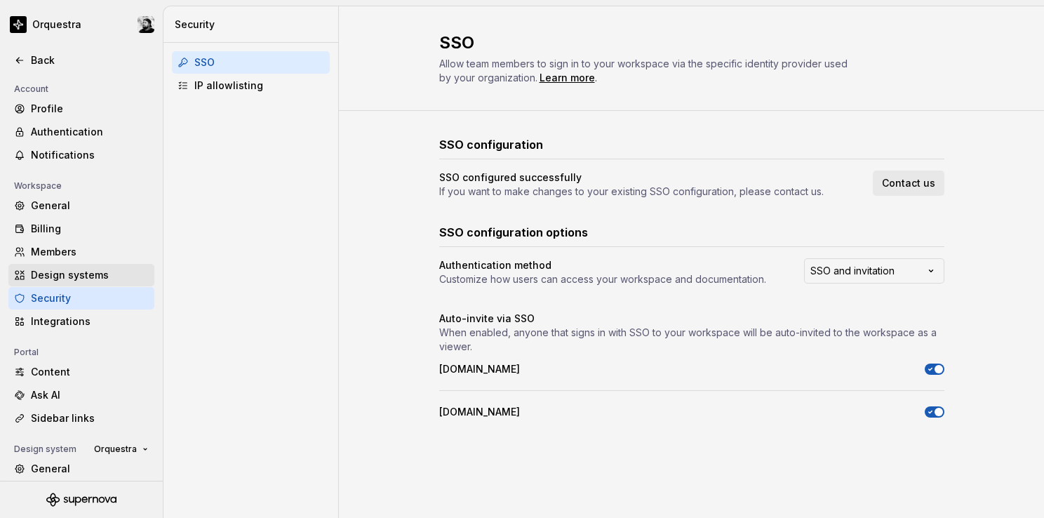
click at [76, 269] on div "Design systems" at bounding box center [90, 275] width 118 height 14
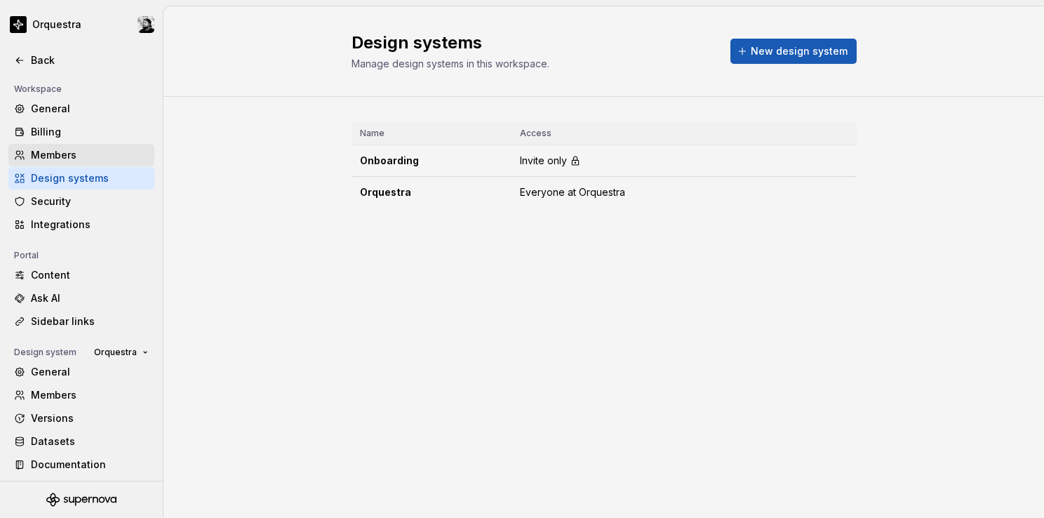
scroll to position [100, 0]
click at [98, 459] on div "Documentation" at bounding box center [90, 462] width 118 height 14
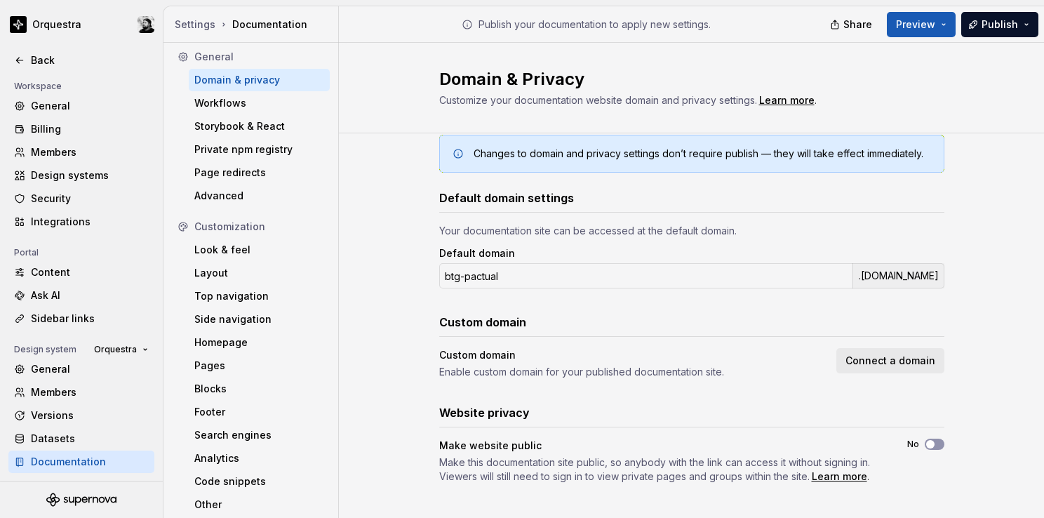
scroll to position [36, 0]
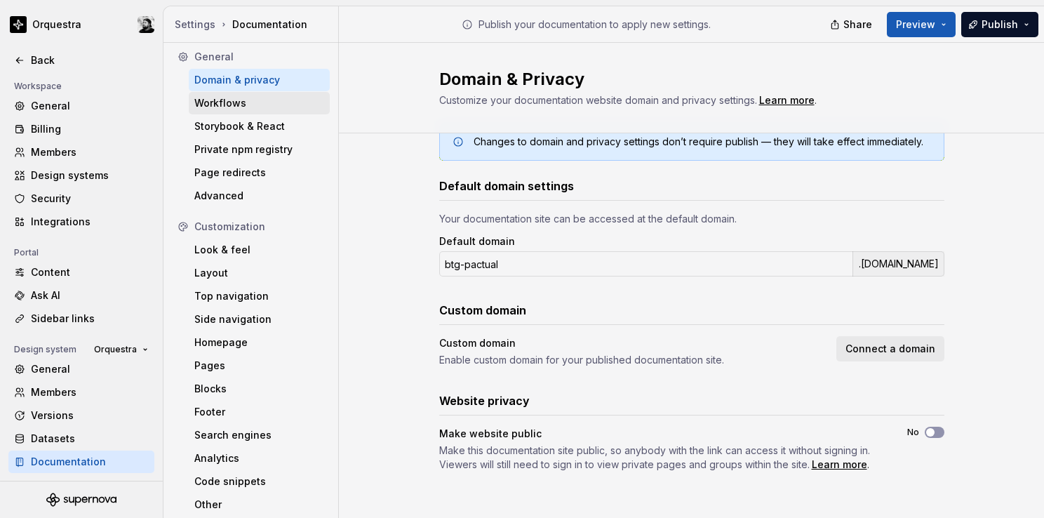
click at [245, 107] on div "Workflows" at bounding box center [259, 103] width 130 height 14
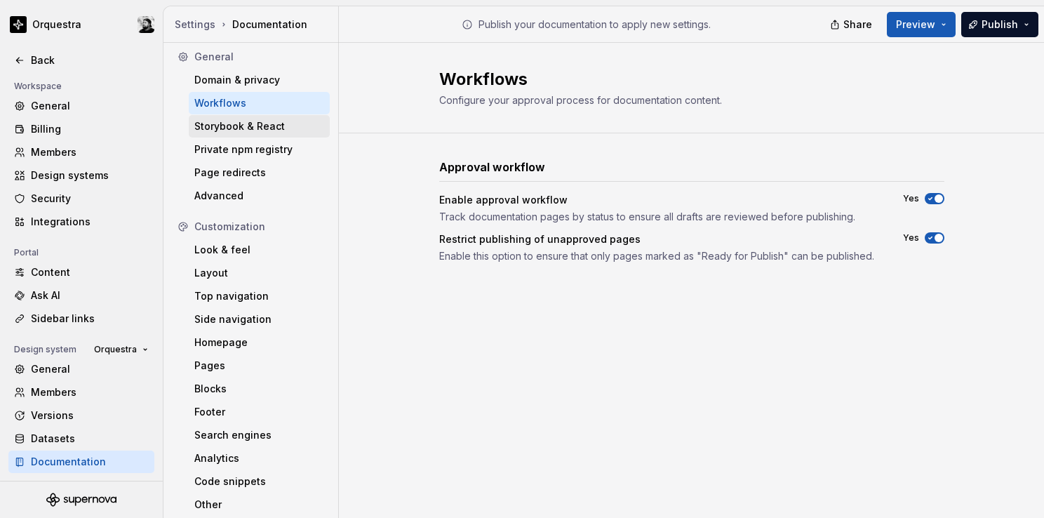
click at [244, 126] on div "Storybook & React" at bounding box center [259, 126] width 130 height 14
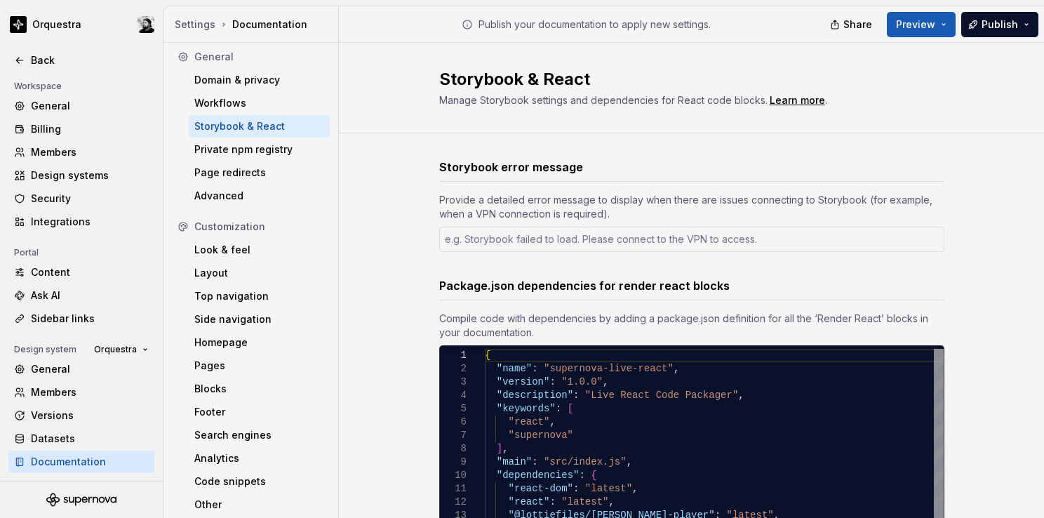
type textarea "*"
click at [249, 150] on div "Private npm registry" at bounding box center [259, 149] width 130 height 14
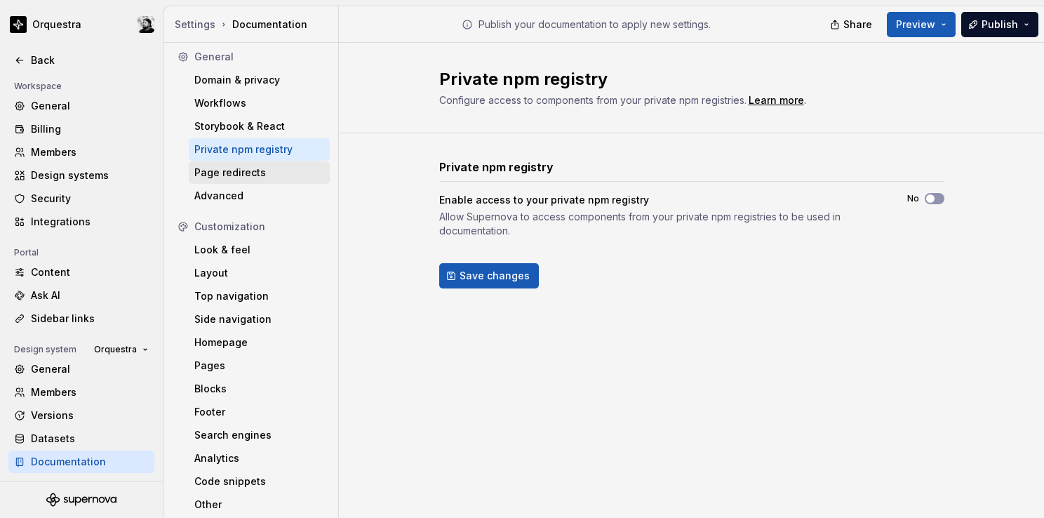
click at [248, 173] on div "Page redirects" at bounding box center [259, 173] width 130 height 14
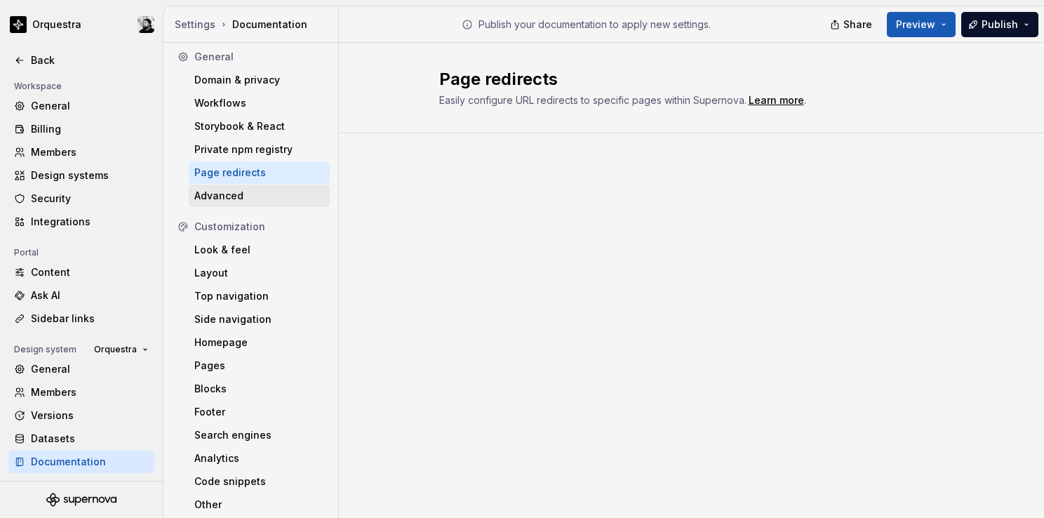
click at [244, 197] on div "Advanced" at bounding box center [259, 196] width 130 height 14
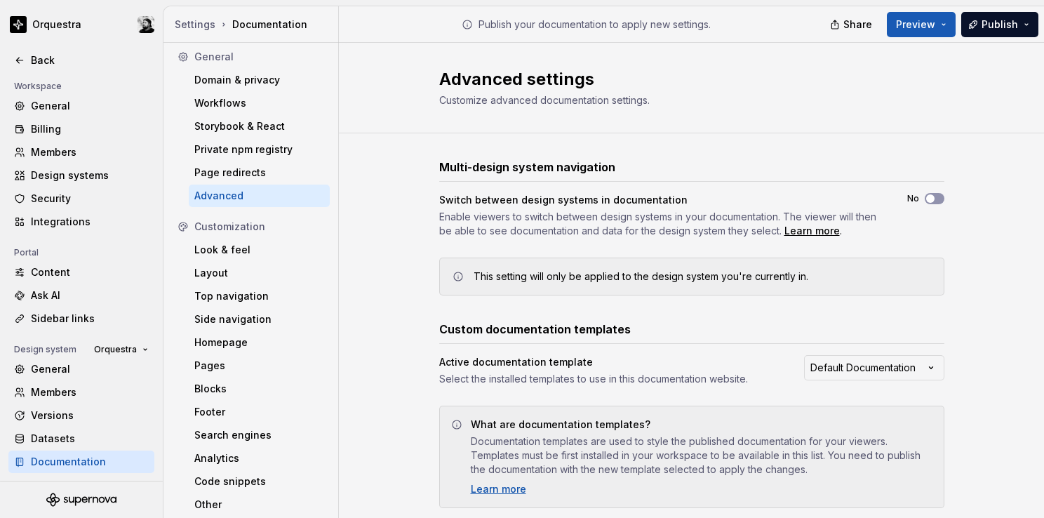
scroll to position [36, 0]
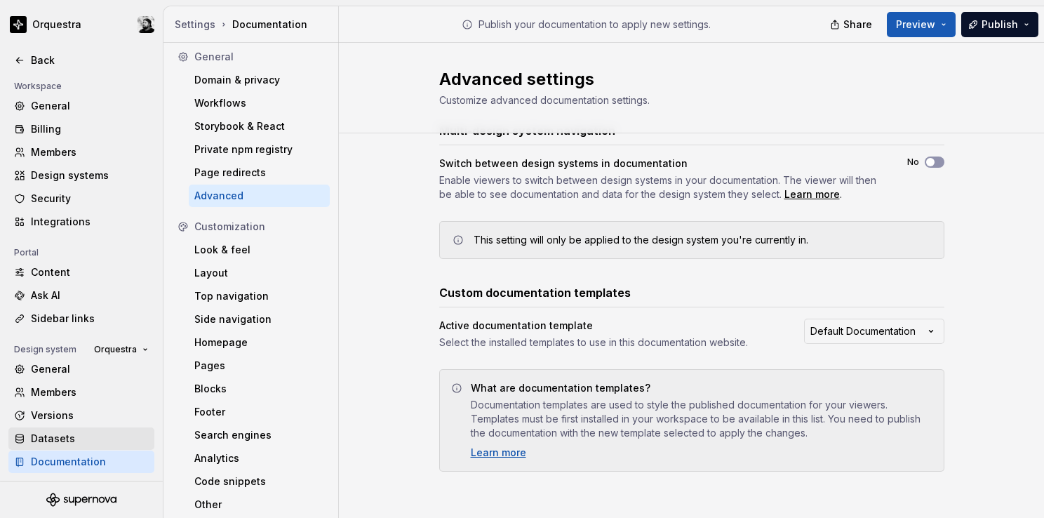
click at [79, 442] on div "Datasets" at bounding box center [90, 438] width 118 height 14
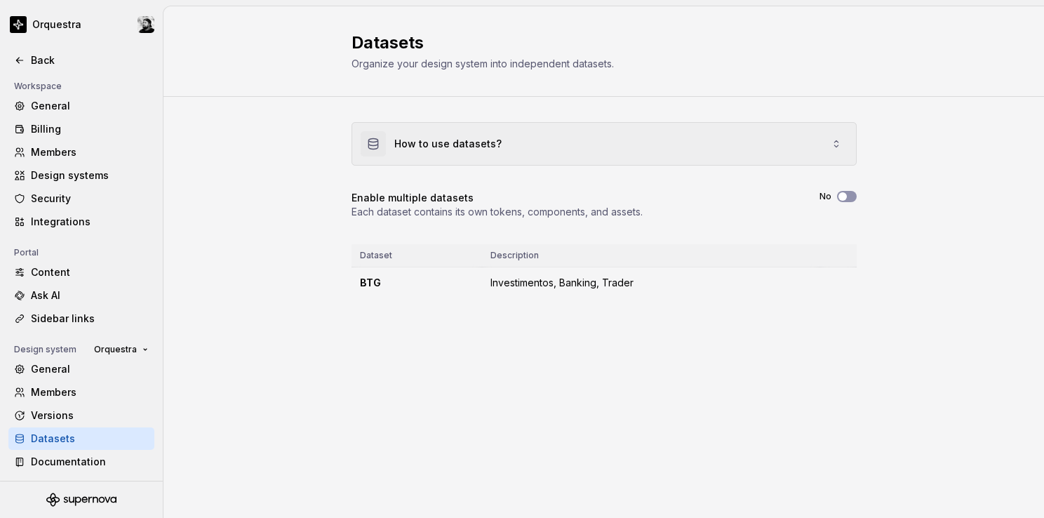
click at [824, 161] on div "How to use datasets?" at bounding box center [604, 144] width 504 height 42
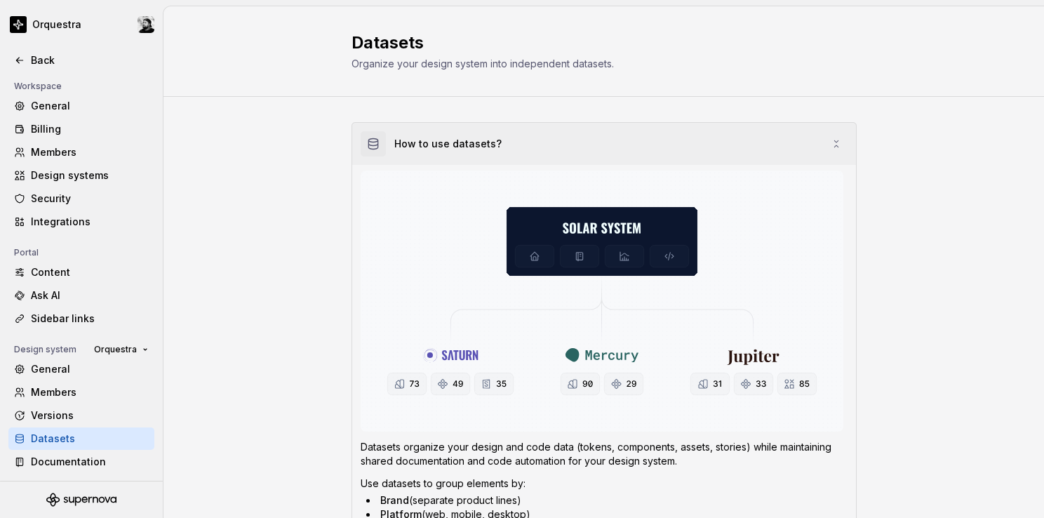
click at [831, 145] on icon at bounding box center [836, 143] width 11 height 11
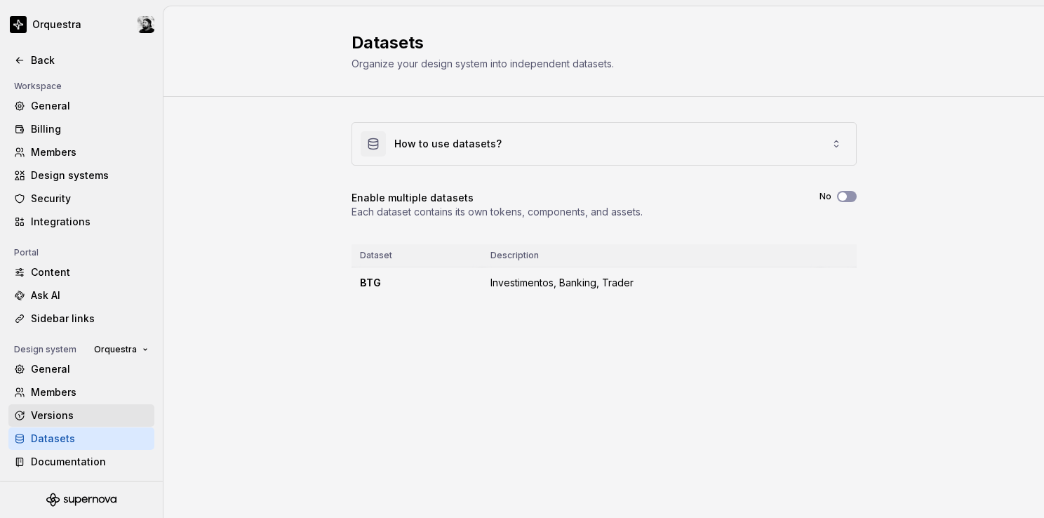
click at [60, 413] on div "Versions" at bounding box center [90, 415] width 118 height 14
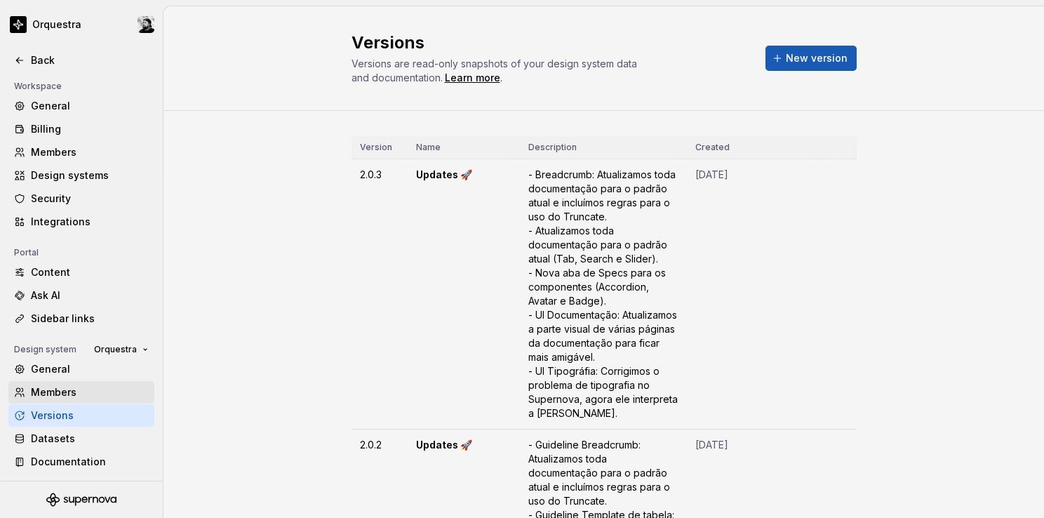
click at [60, 389] on div "Members" at bounding box center [90, 392] width 118 height 14
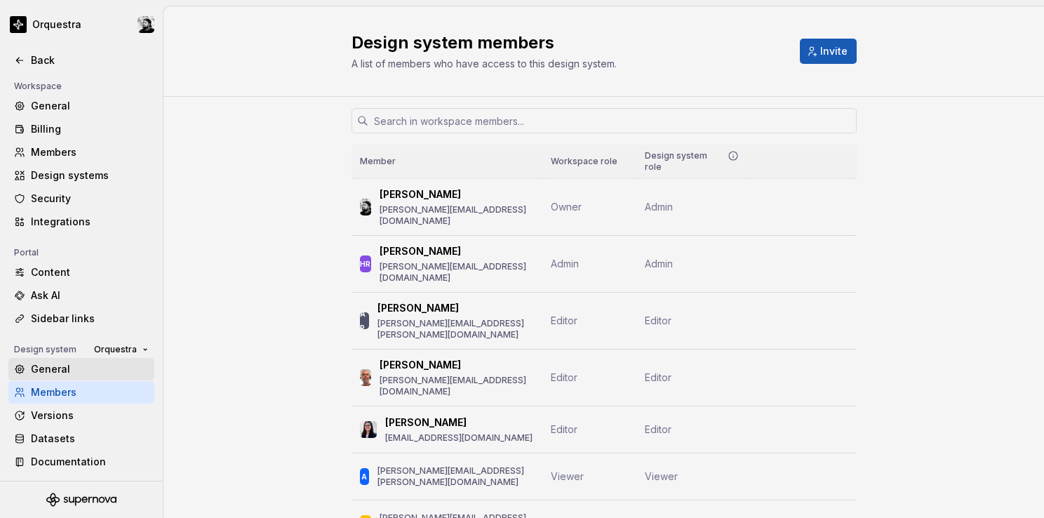
click at [60, 370] on div "General" at bounding box center [90, 369] width 118 height 14
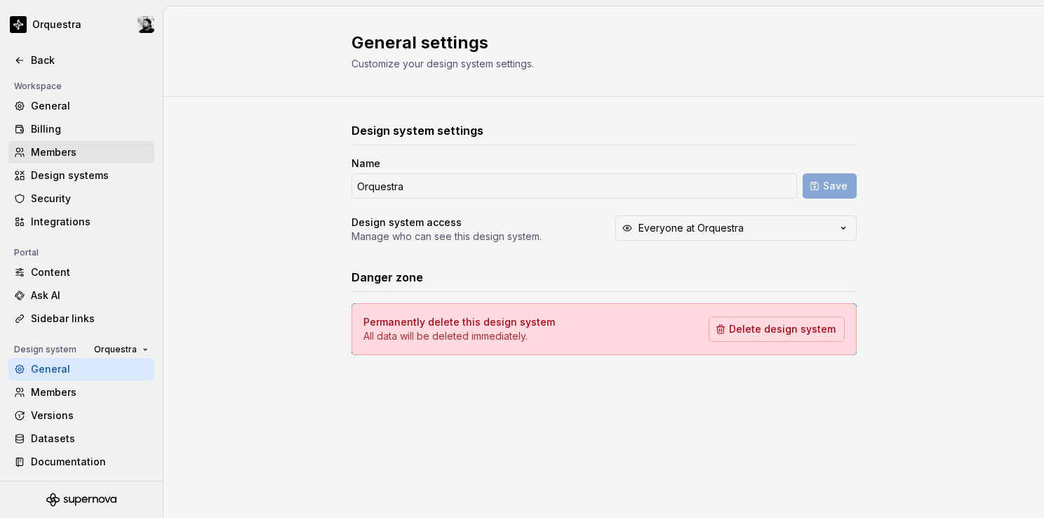
click at [58, 150] on div "Members" at bounding box center [90, 152] width 118 height 14
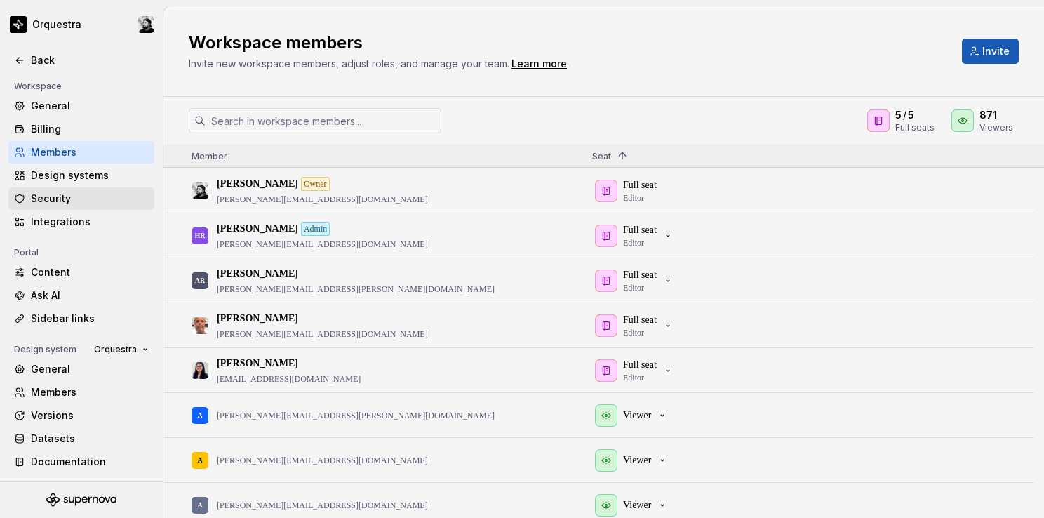
click at [67, 200] on div "Security" at bounding box center [90, 199] width 118 height 14
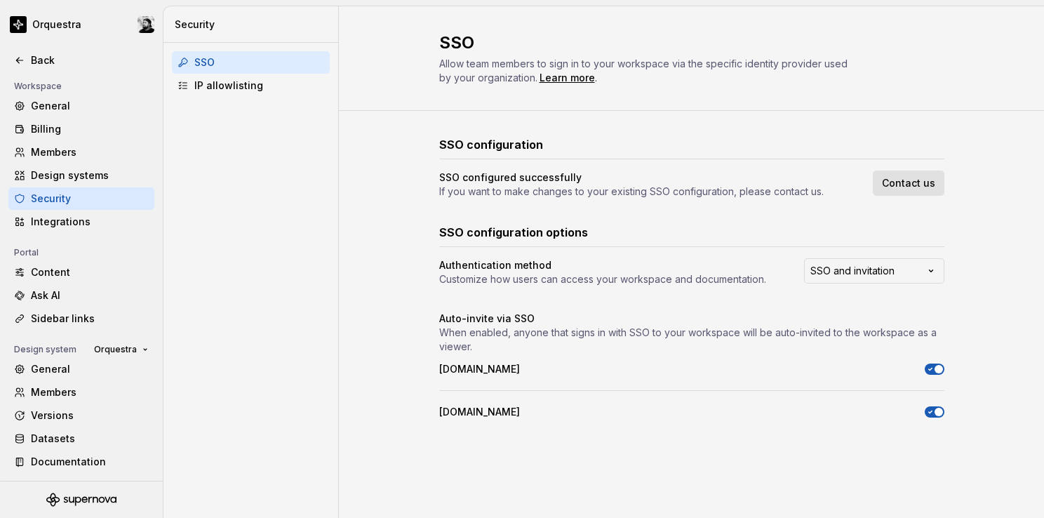
click at [929, 185] on span "Contact us" at bounding box center [908, 183] width 53 height 14
click at [903, 170] on link "Contact us" at bounding box center [909, 182] width 72 height 25
click at [922, 274] on html "Orquestra Back Account Profile Authentication Notifications Workspace General B…" at bounding box center [522, 259] width 1044 height 518
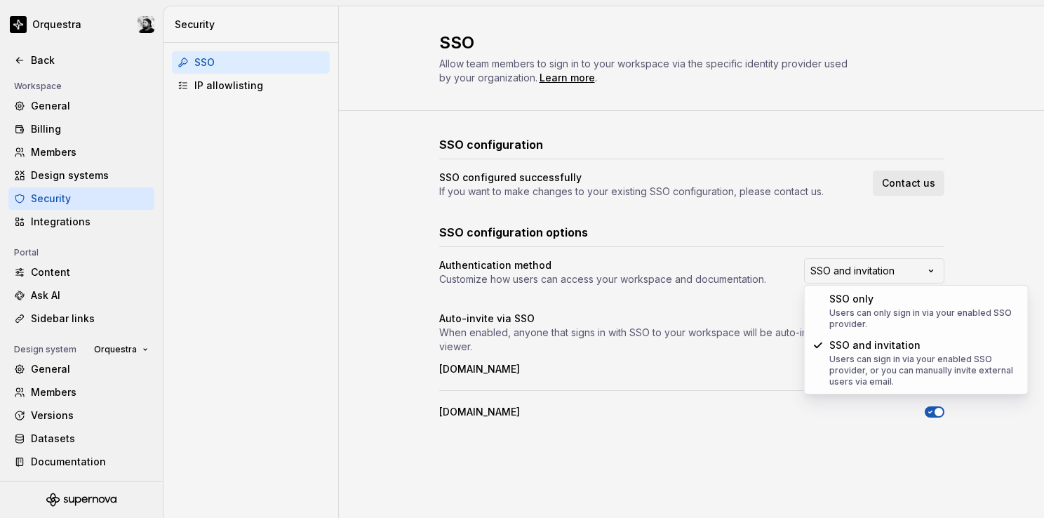
click at [953, 242] on html "Orquestra Back Account Profile Authentication Notifications Workspace General B…" at bounding box center [522, 259] width 1044 height 518
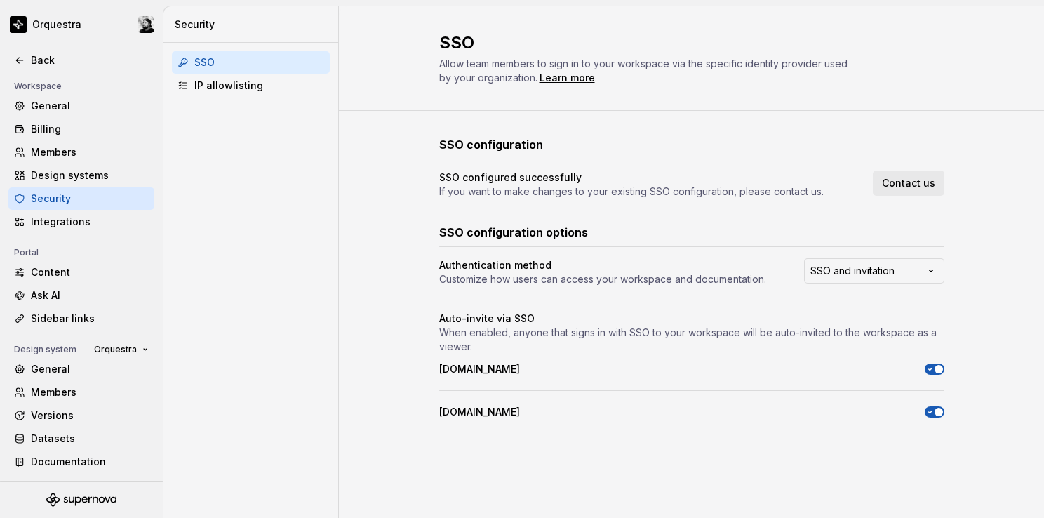
type textarea "*"
